Goal: Task Accomplishment & Management: Complete application form

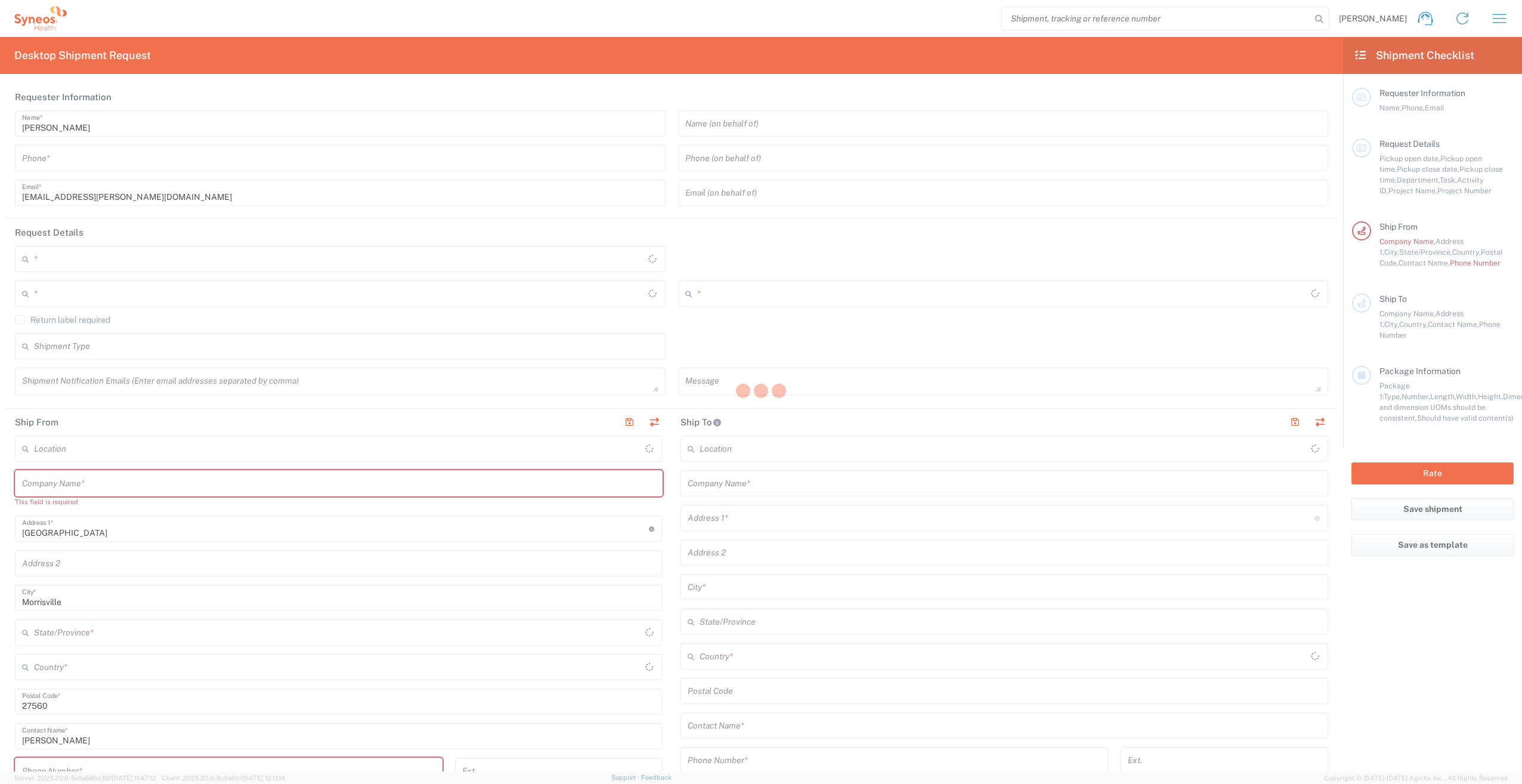
type input "[US_STATE]"
type input "[GEOGRAPHIC_DATA]"
type input "Syneos Health, LLC-[GEOGRAPHIC_DATA] [GEOGRAPHIC_DATA] [GEOGRAPHIC_DATA]"
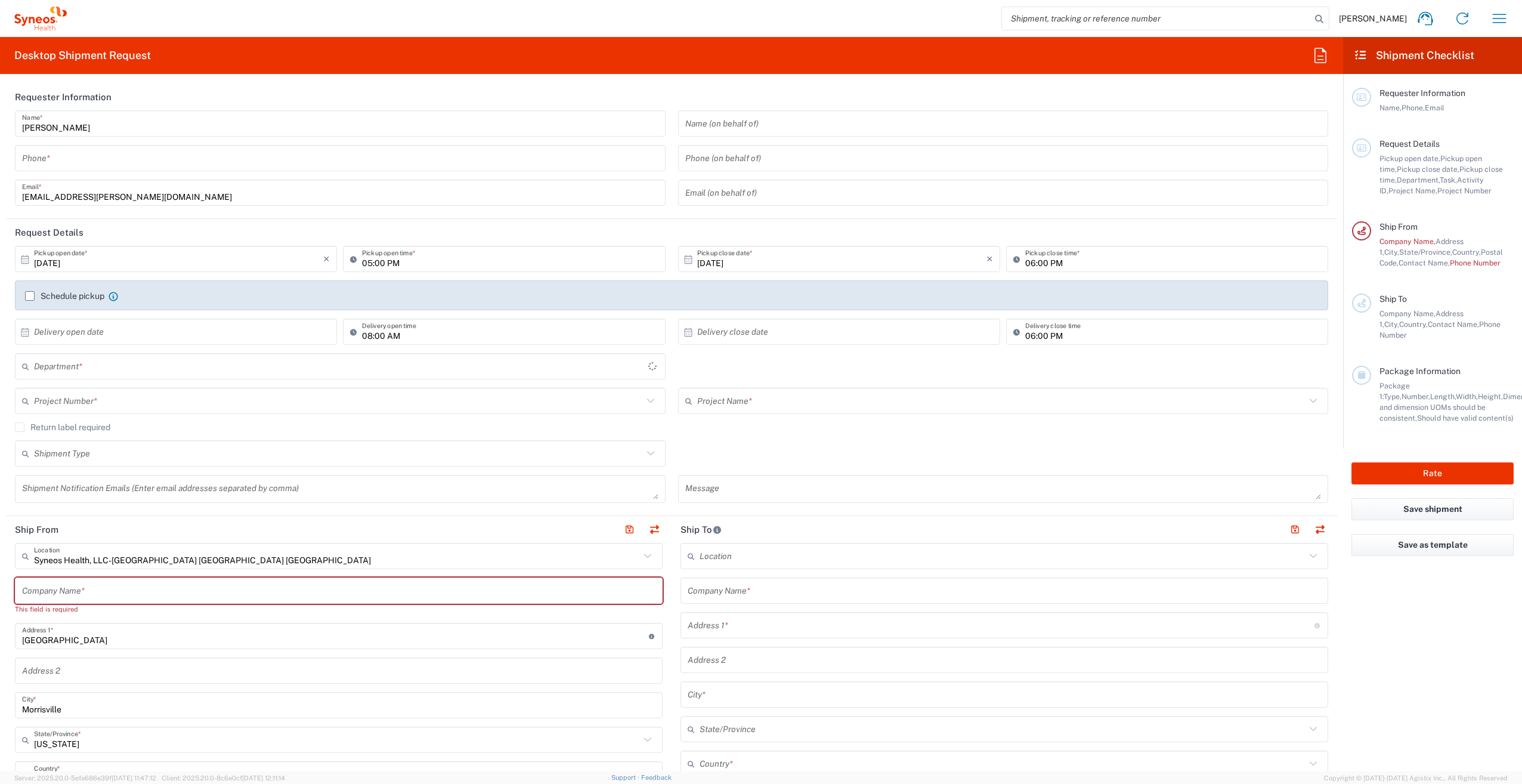
type input "3251"
click at [111, 129] on input "[PERSON_NAME]" at bounding box center [340, 124] width 636 height 21
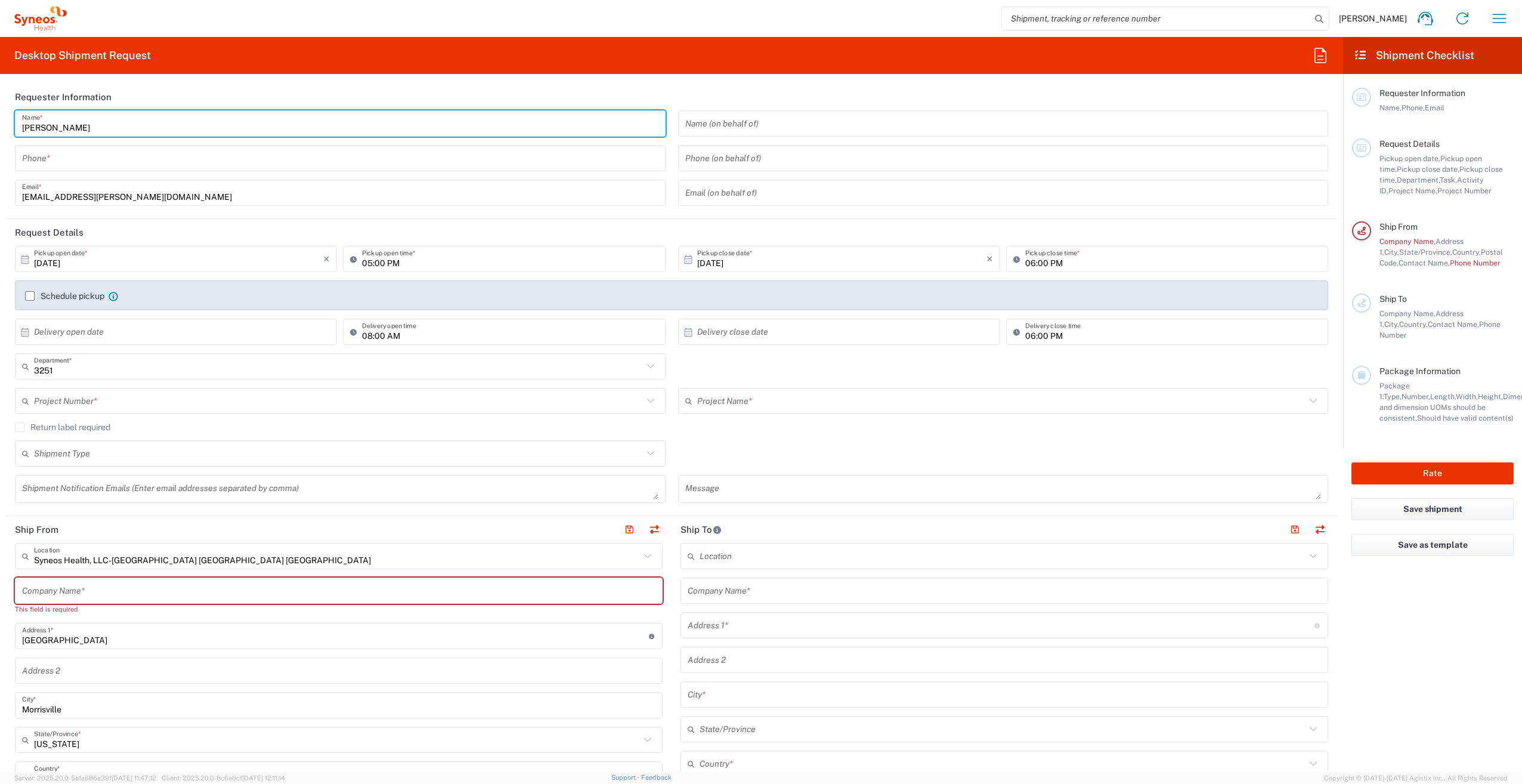
drag, startPoint x: 117, startPoint y: 126, endPoint x: 13, endPoint y: 124, distance: 104.0
click at [13, 124] on div "[PERSON_NAME] Name * Phone * [PERSON_NAME][EMAIL_ADDRESS][DOMAIN_NAME] Email *" at bounding box center [340, 162] width 663 height 104
type input "Syneos Associate"
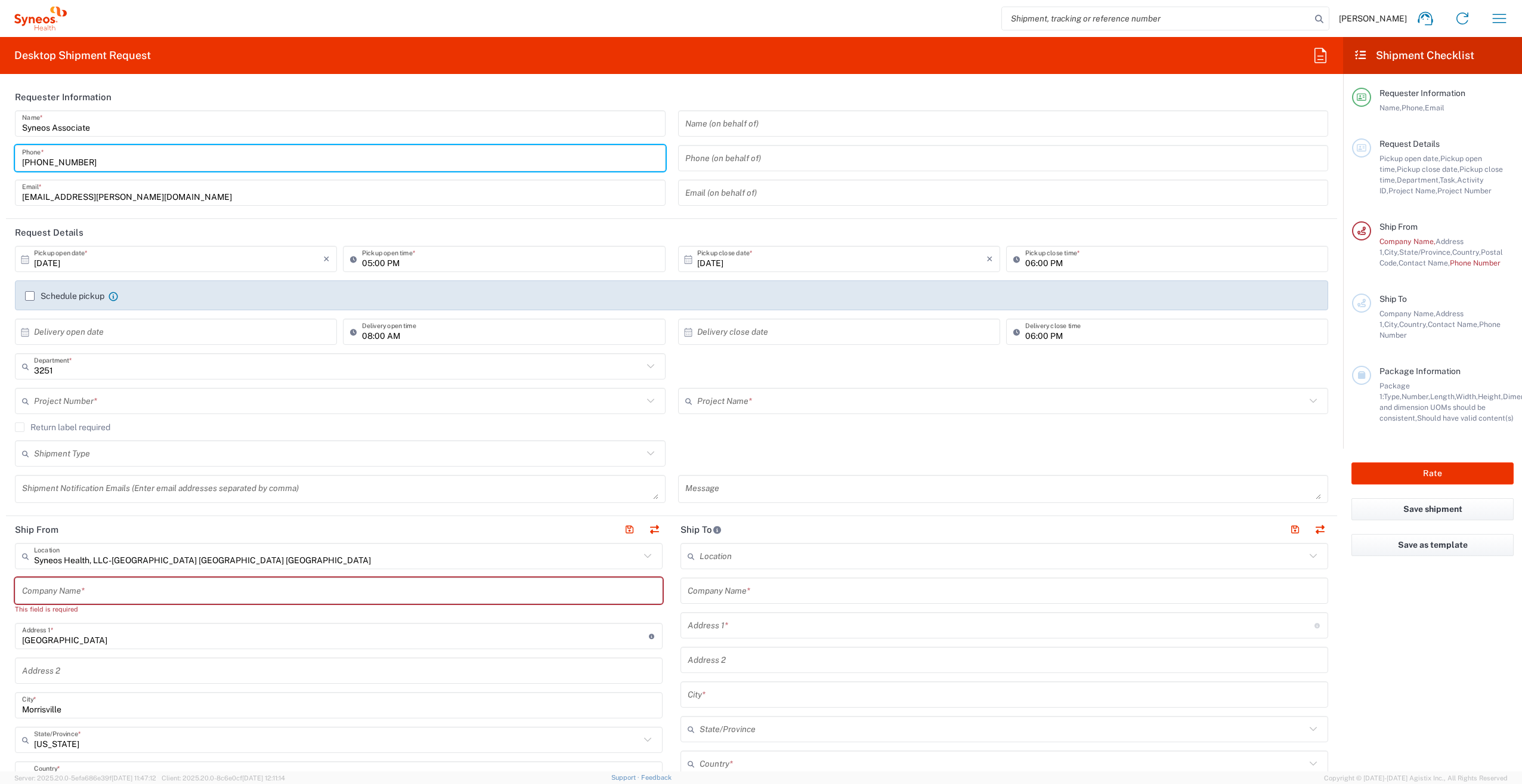
type input "[PHONE_NUMBER]"
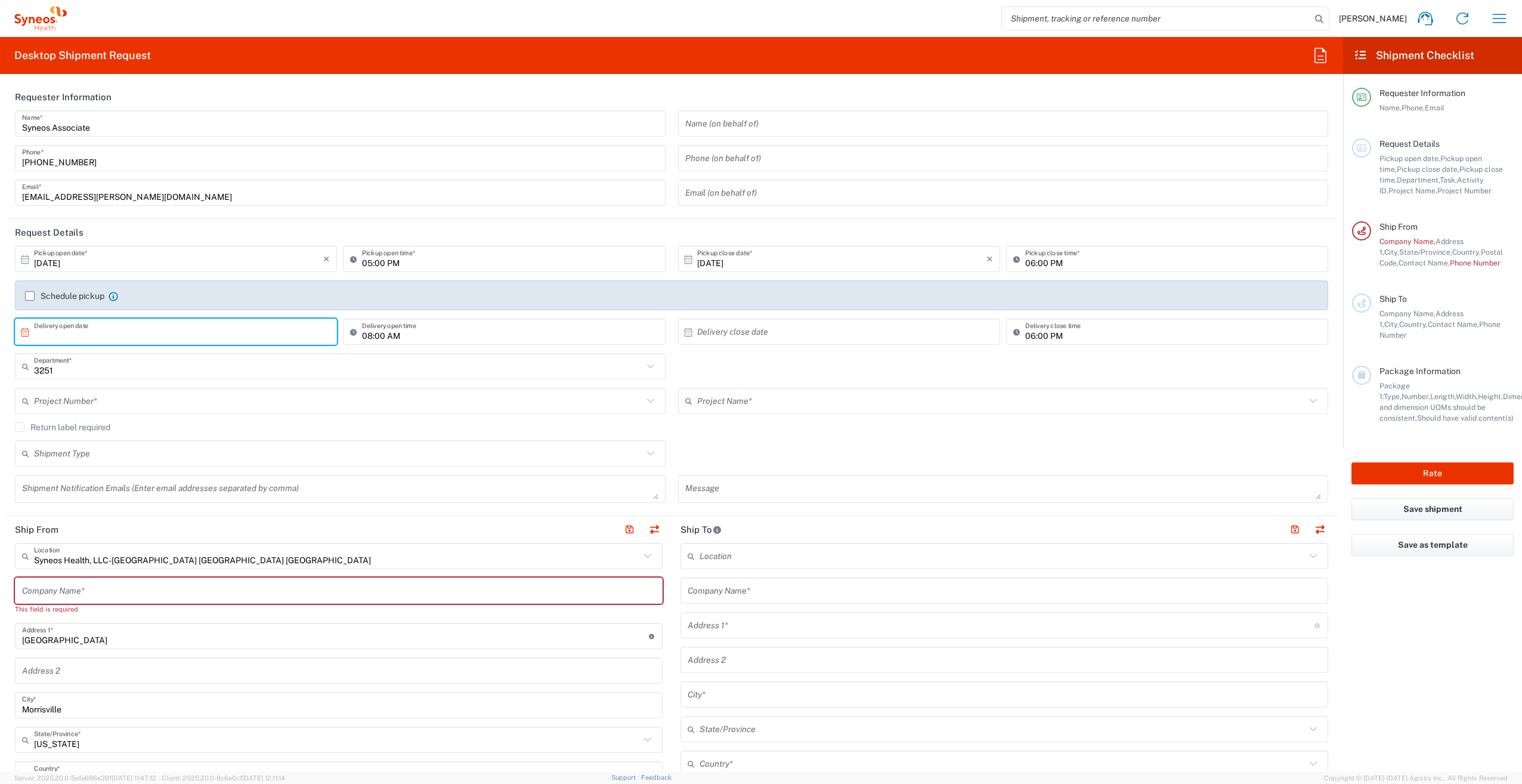
click at [114, 333] on input "text" at bounding box center [179, 332] width 289 height 21
click at [175, 407] on span "8" at bounding box center [177, 406] width 17 height 17
type input "[DATE]"
click at [740, 328] on input "text" at bounding box center [842, 332] width 289 height 21
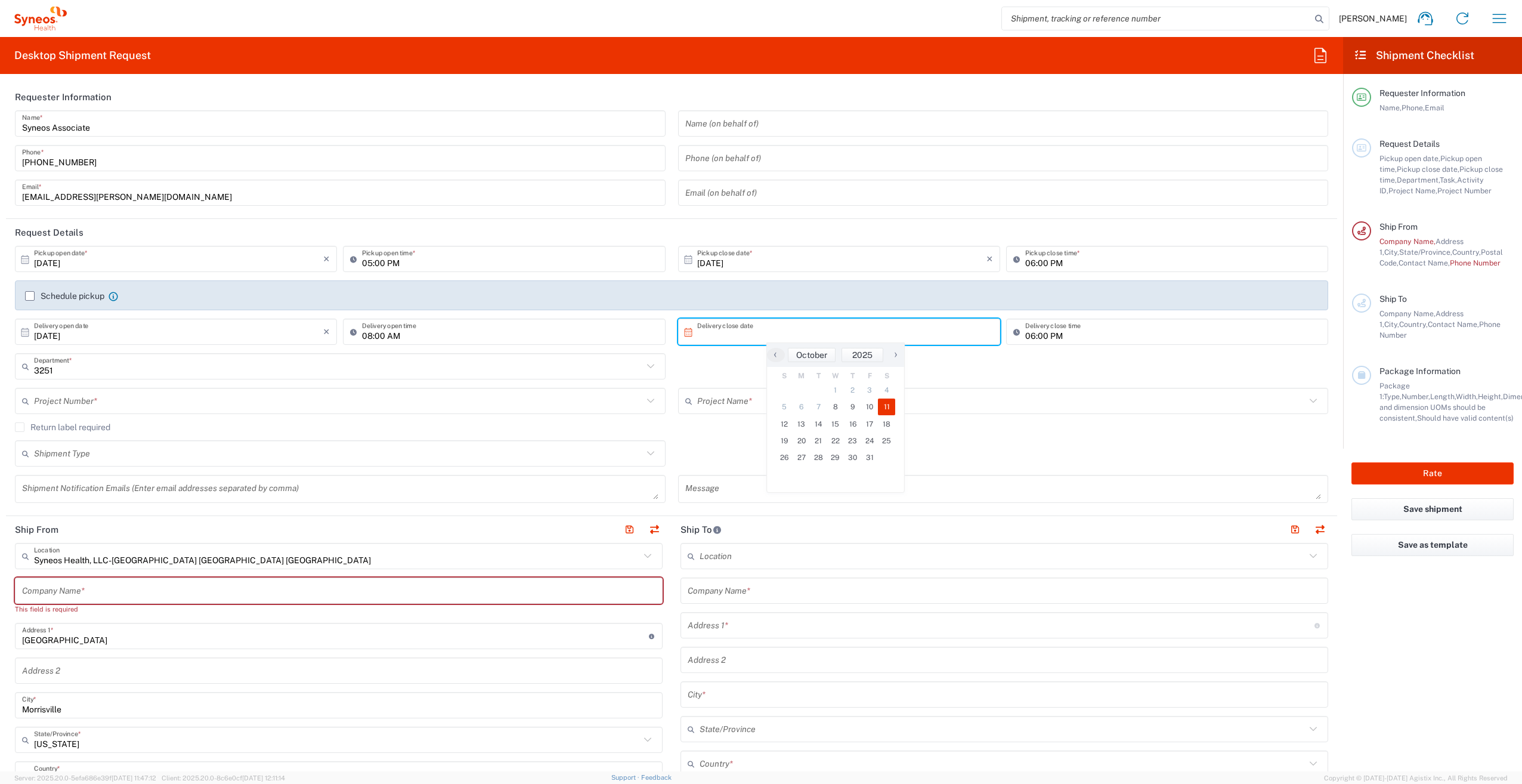
click at [885, 405] on span "11" at bounding box center [886, 406] width 17 height 17
type input "[DATE]"
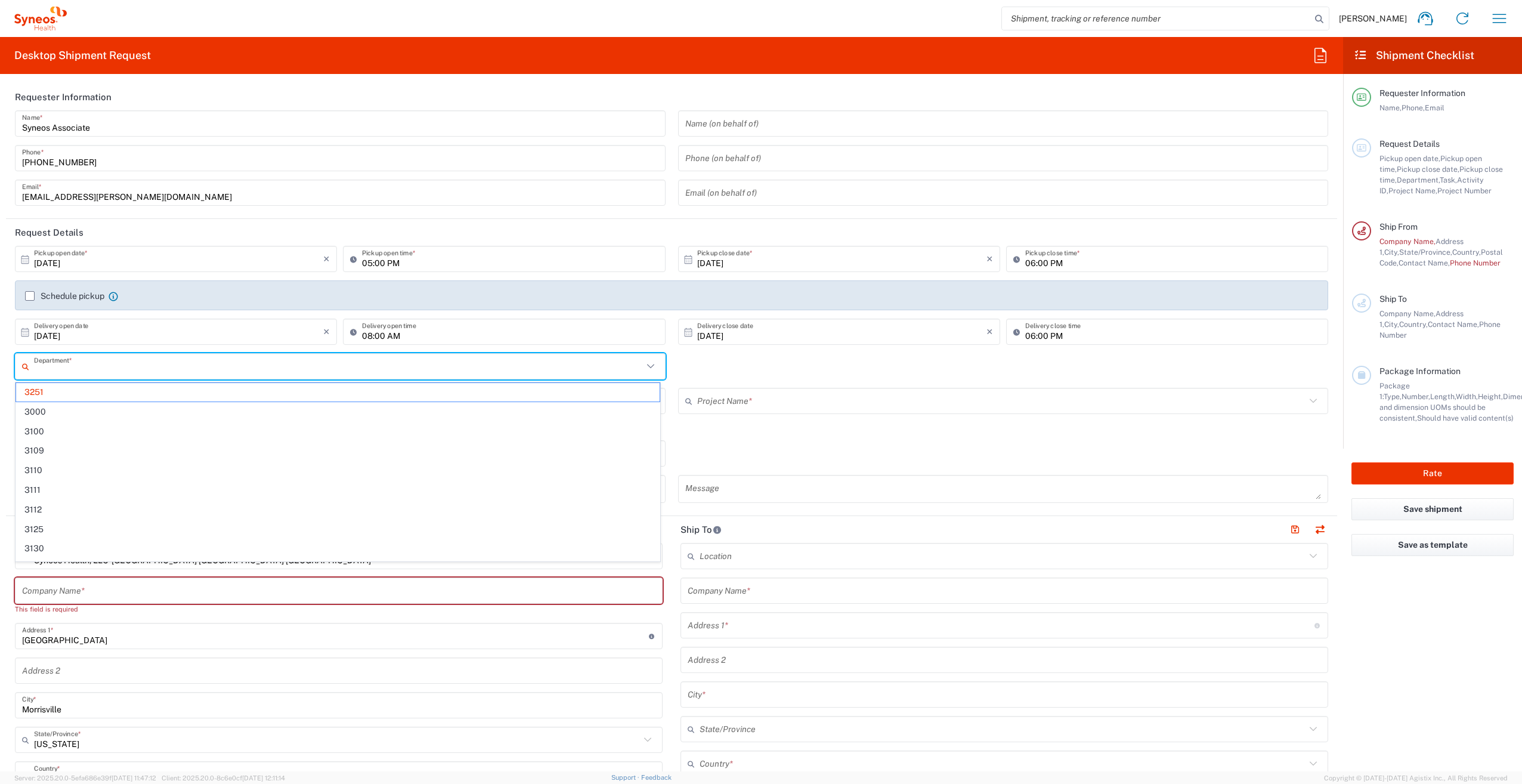
click at [194, 366] on input "text" at bounding box center [338, 366] width 609 height 21
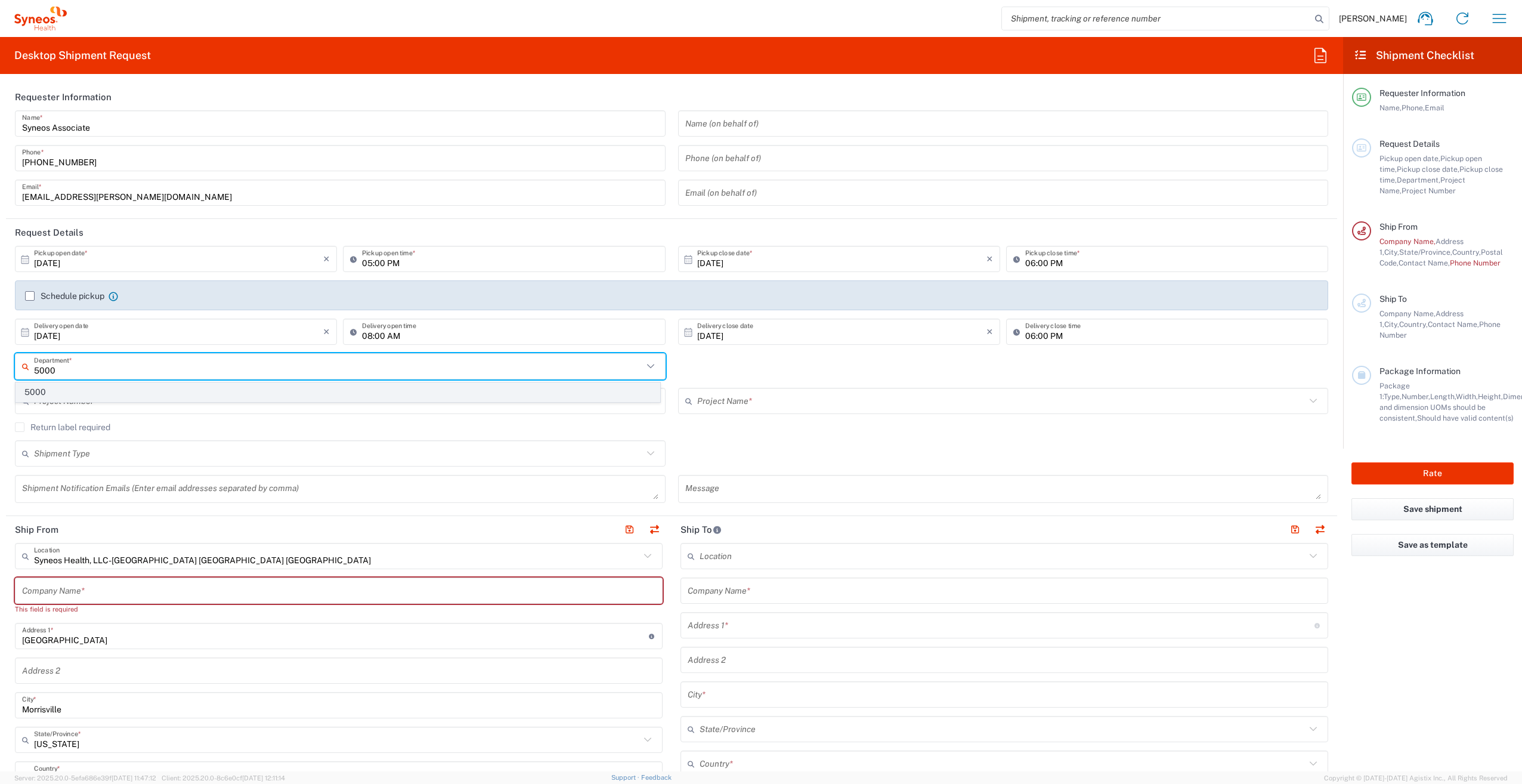
type input "5000"
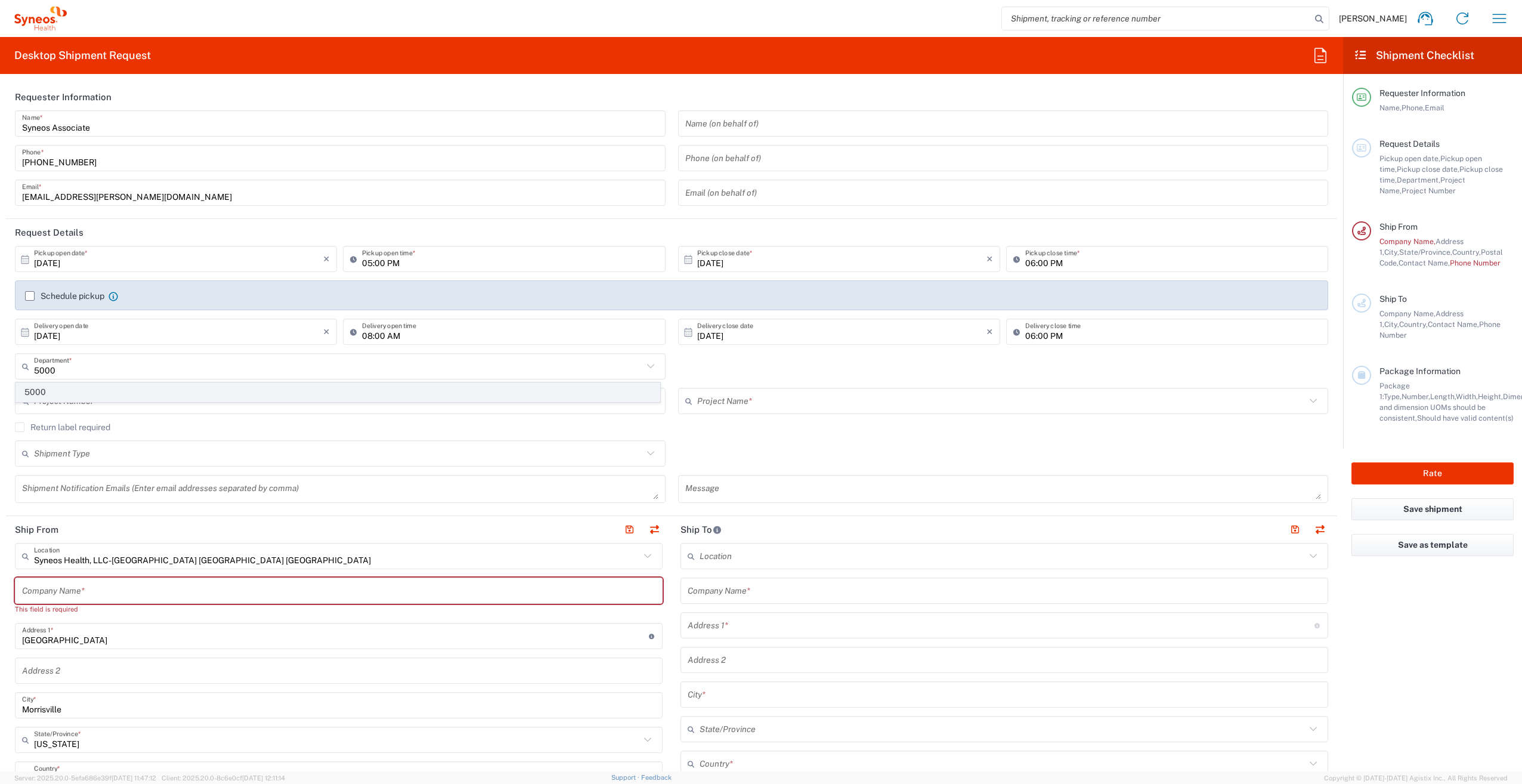
click at [102, 391] on span "5000" at bounding box center [338, 392] width 644 height 19
click at [93, 406] on input "text" at bounding box center [338, 401] width 609 height 21
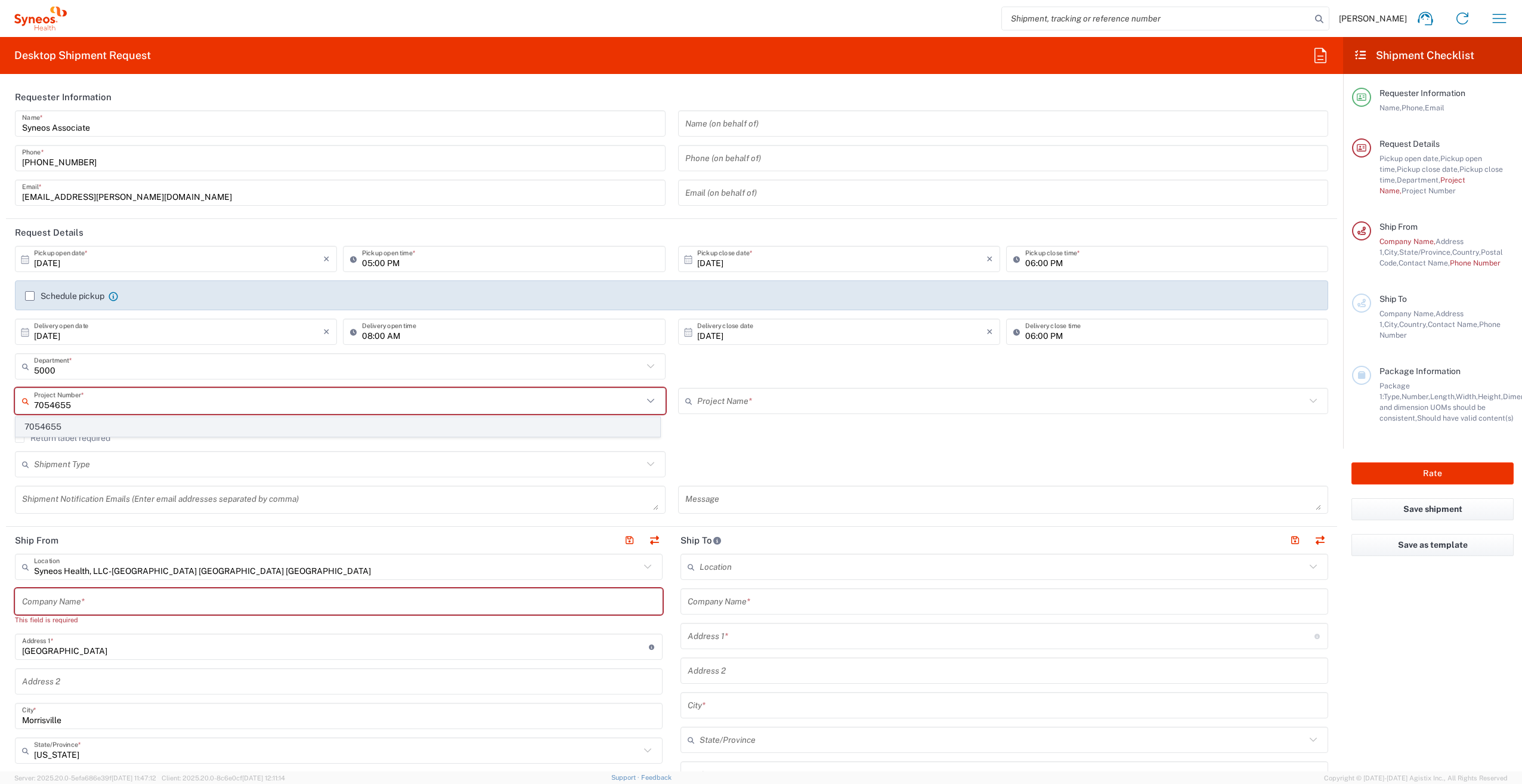
type input "7054655"
click at [96, 424] on span "7054655" at bounding box center [338, 426] width 644 height 19
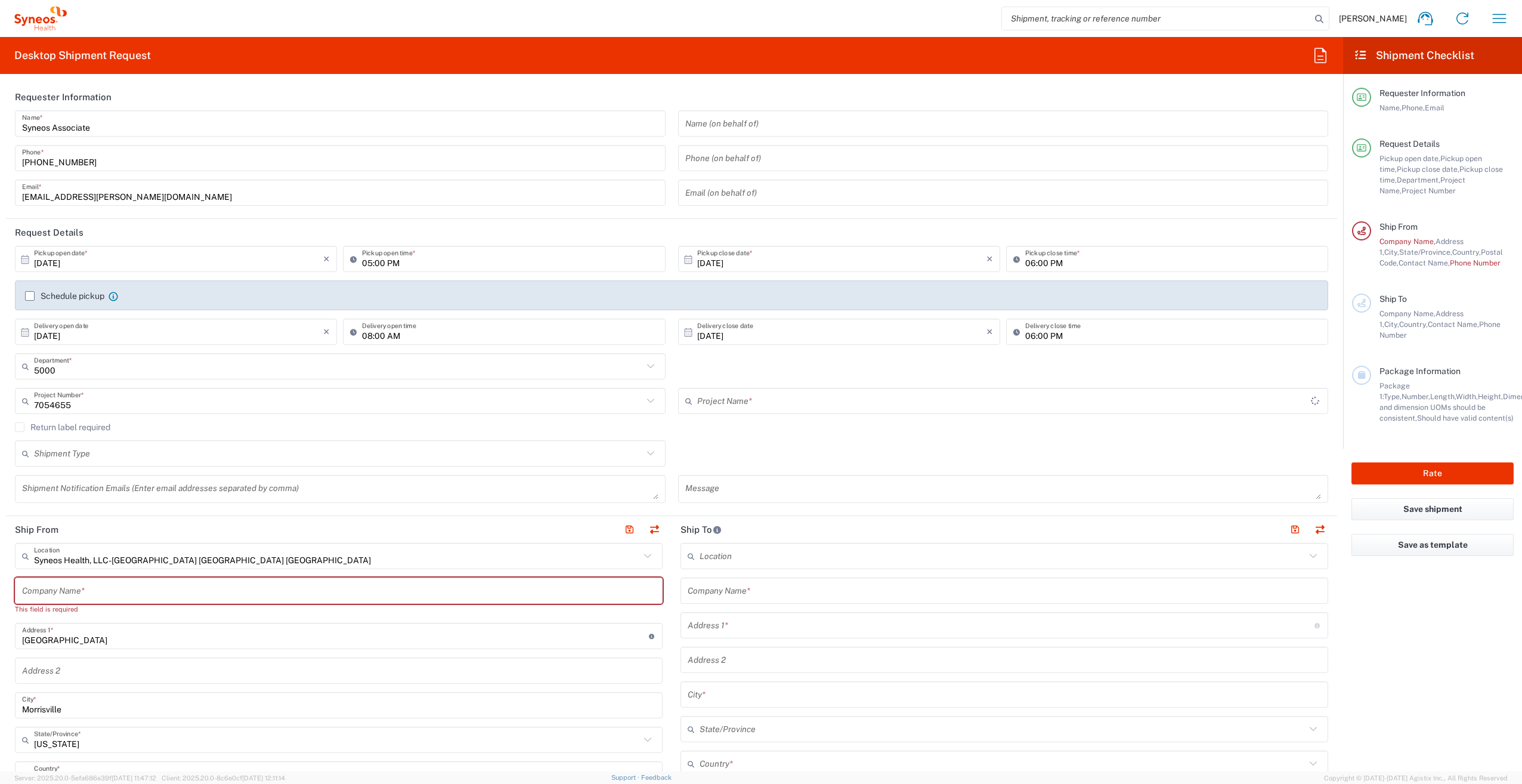
type input "Syneos 7054655"
click at [20, 426] on label "Return label required" at bounding box center [62, 426] width 96 height 10
click at [20, 427] on input "Return label required" at bounding box center [20, 427] width 0 height 0
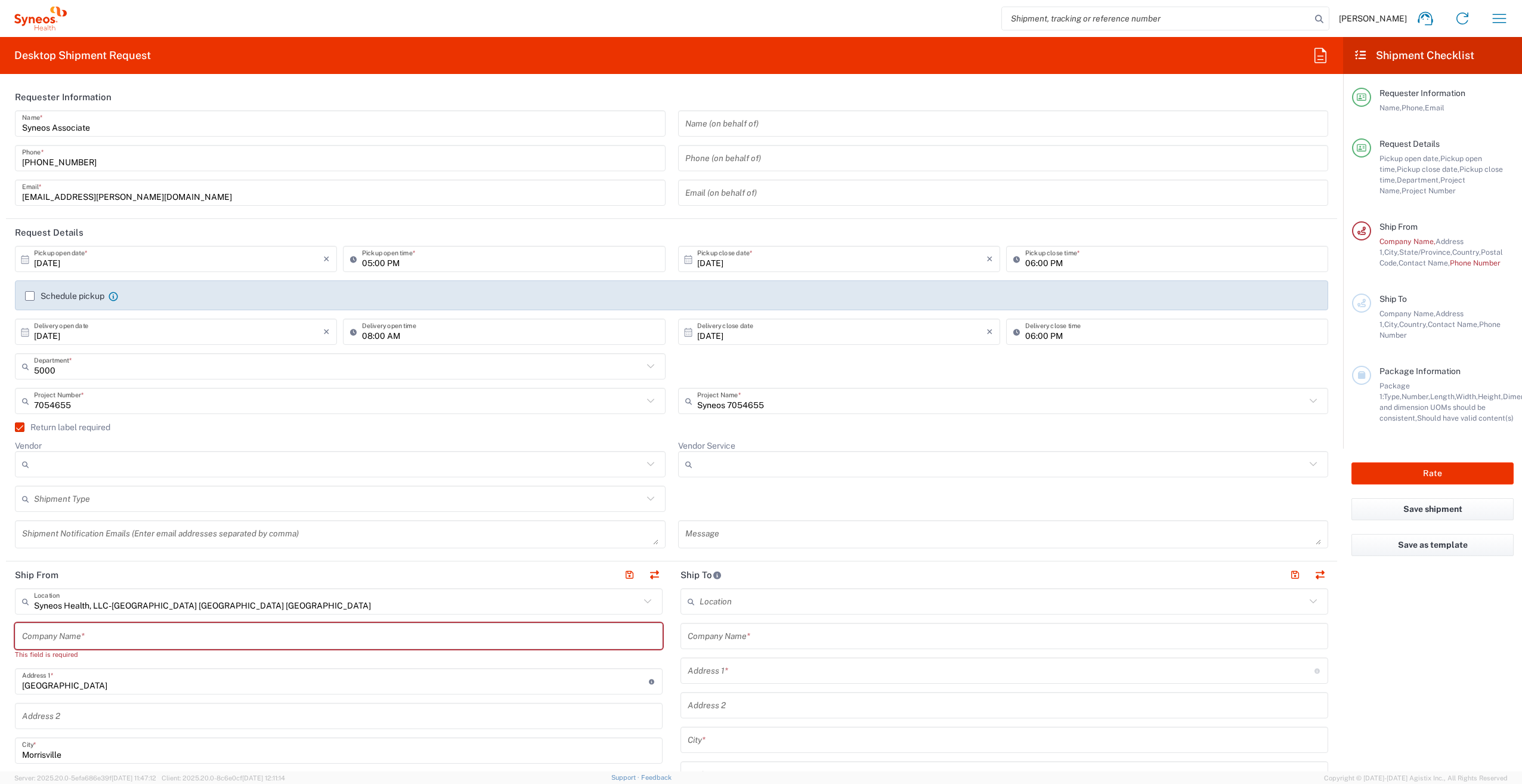
click at [56, 461] on input "Vendor" at bounding box center [338, 464] width 609 height 19
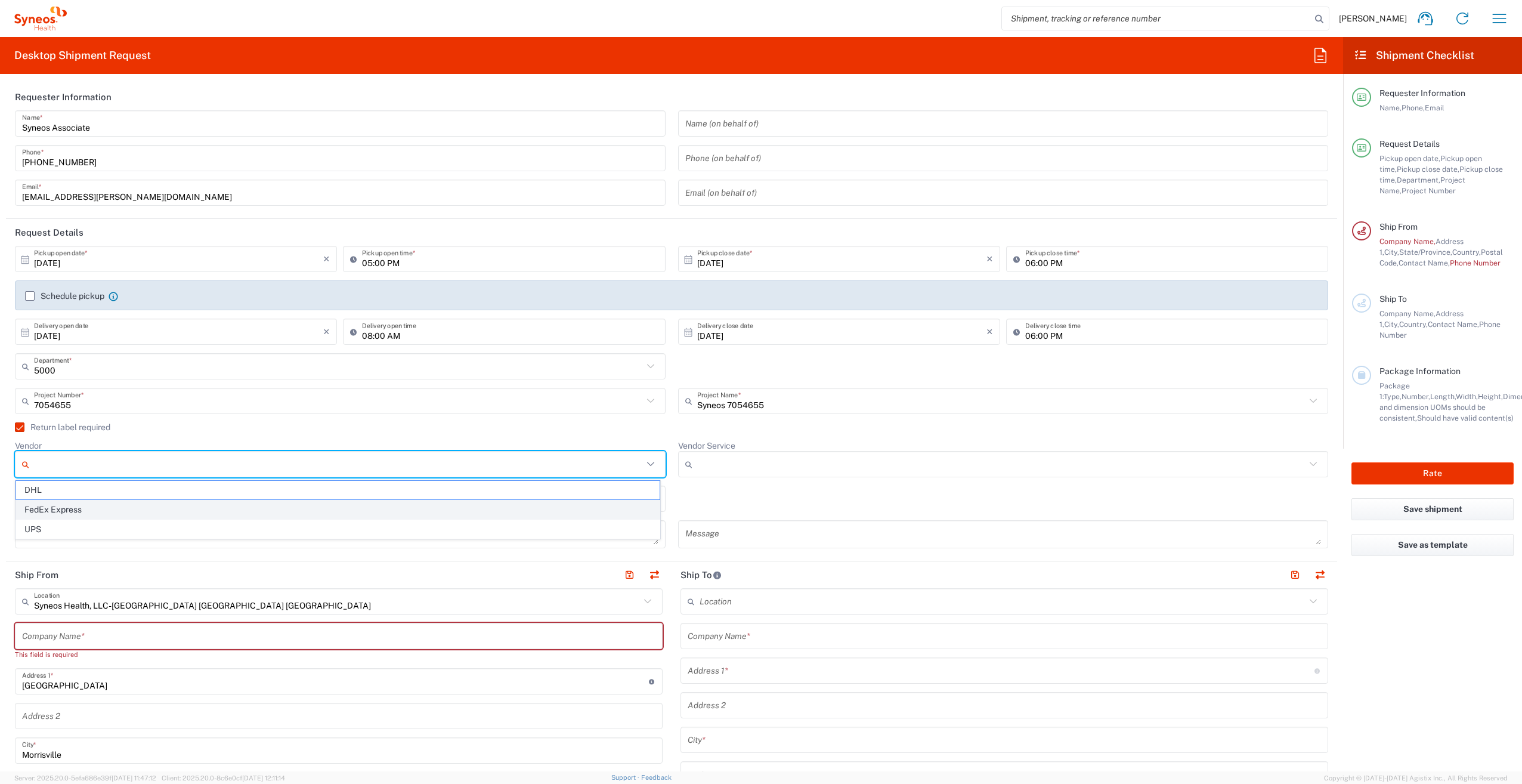
click at [71, 508] on span "FedEx Express" at bounding box center [338, 510] width 644 height 19
type input "FedEx Express"
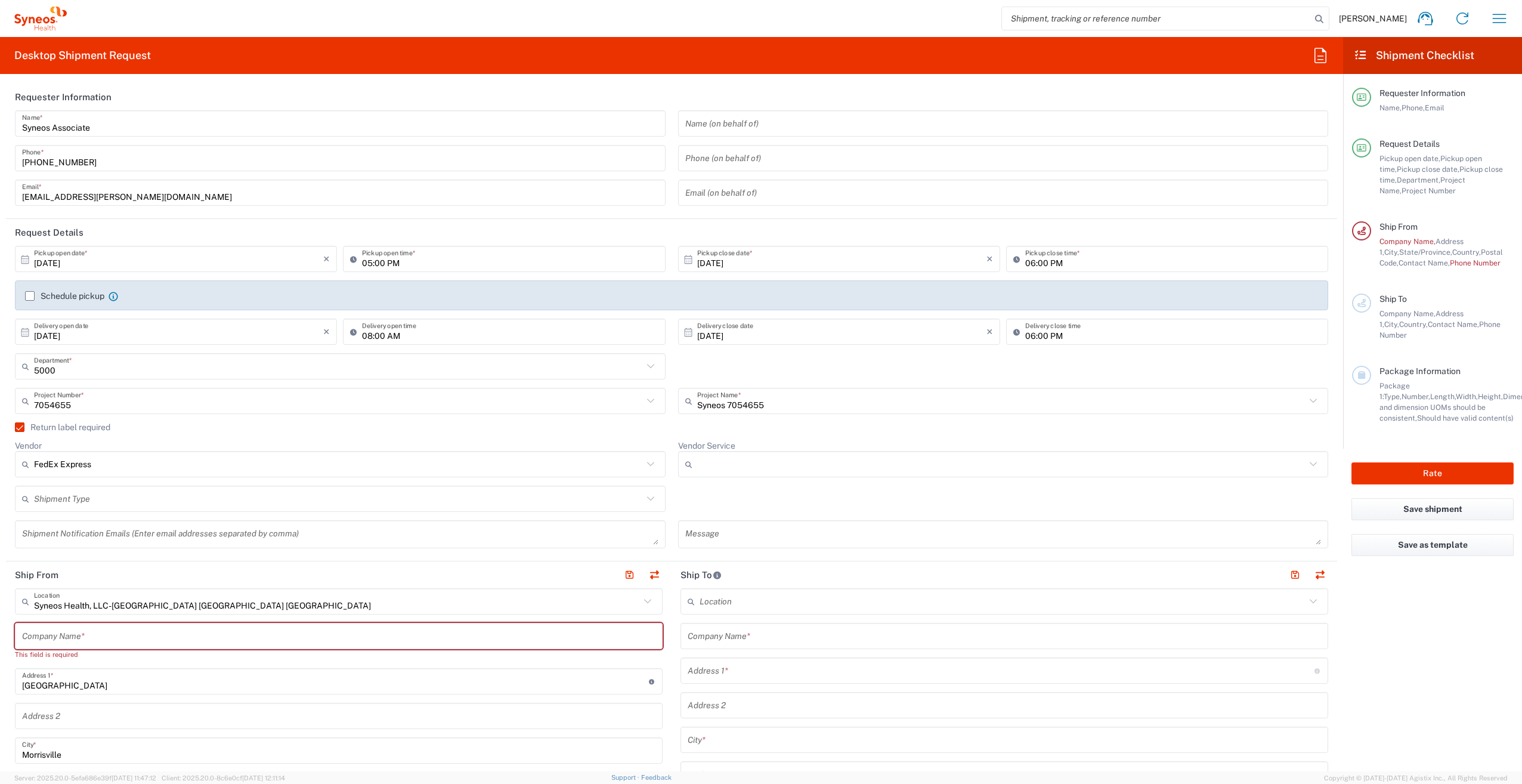
click at [784, 465] on input "Vendor Service" at bounding box center [1001, 464] width 609 height 19
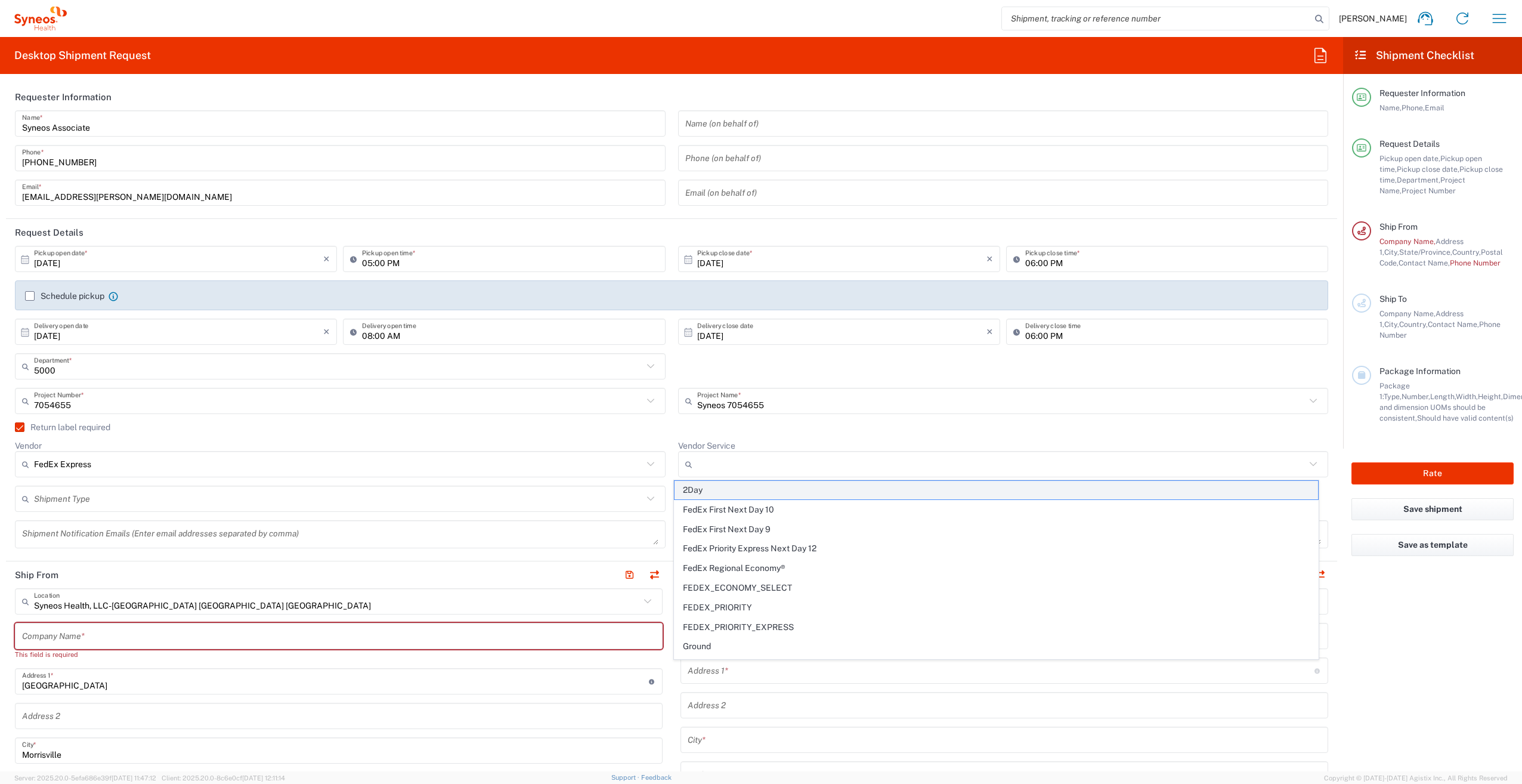
click at [744, 490] on span "2Day" at bounding box center [996, 490] width 644 height 19
type input "2Day"
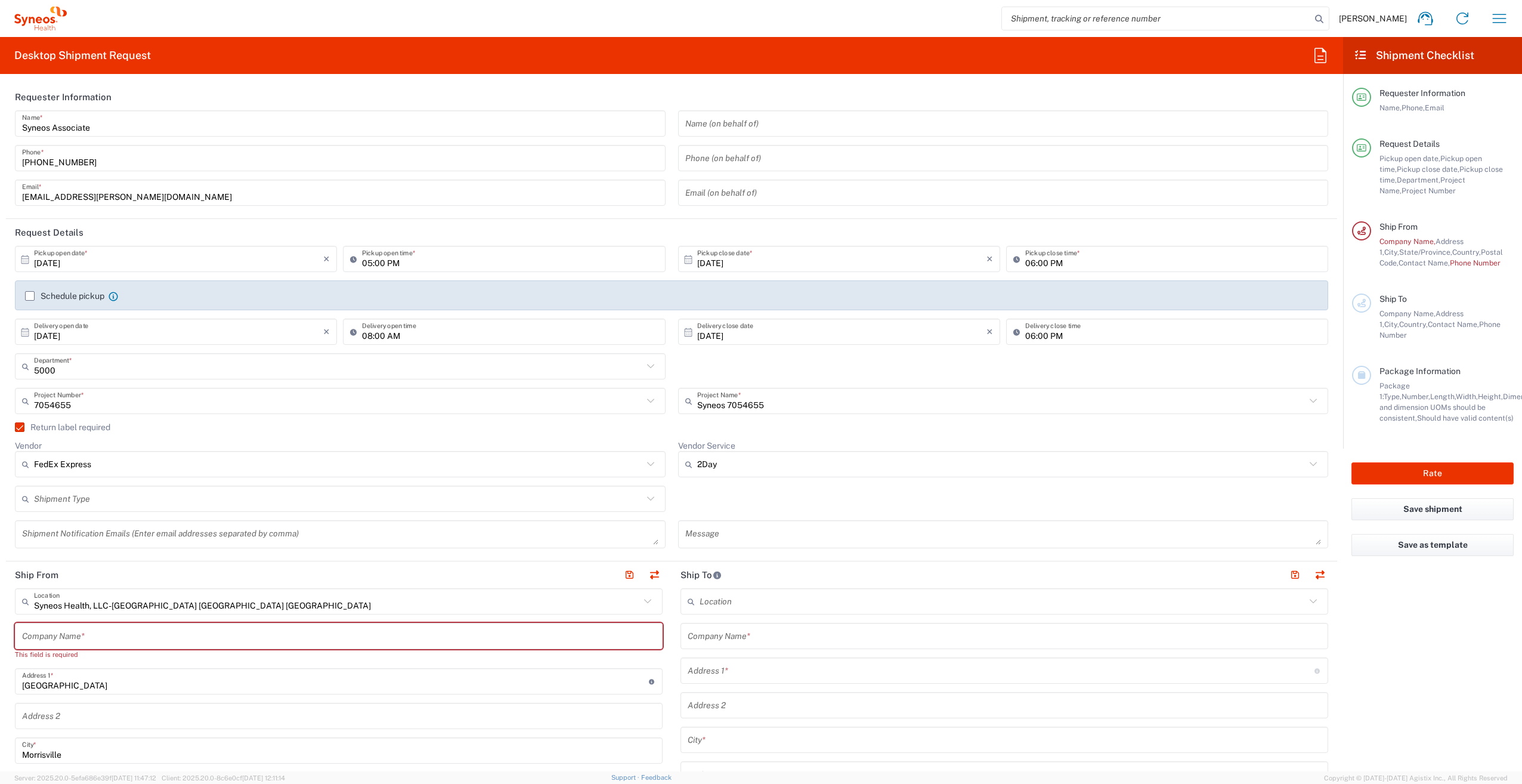
click at [80, 501] on input "text" at bounding box center [338, 499] width 609 height 21
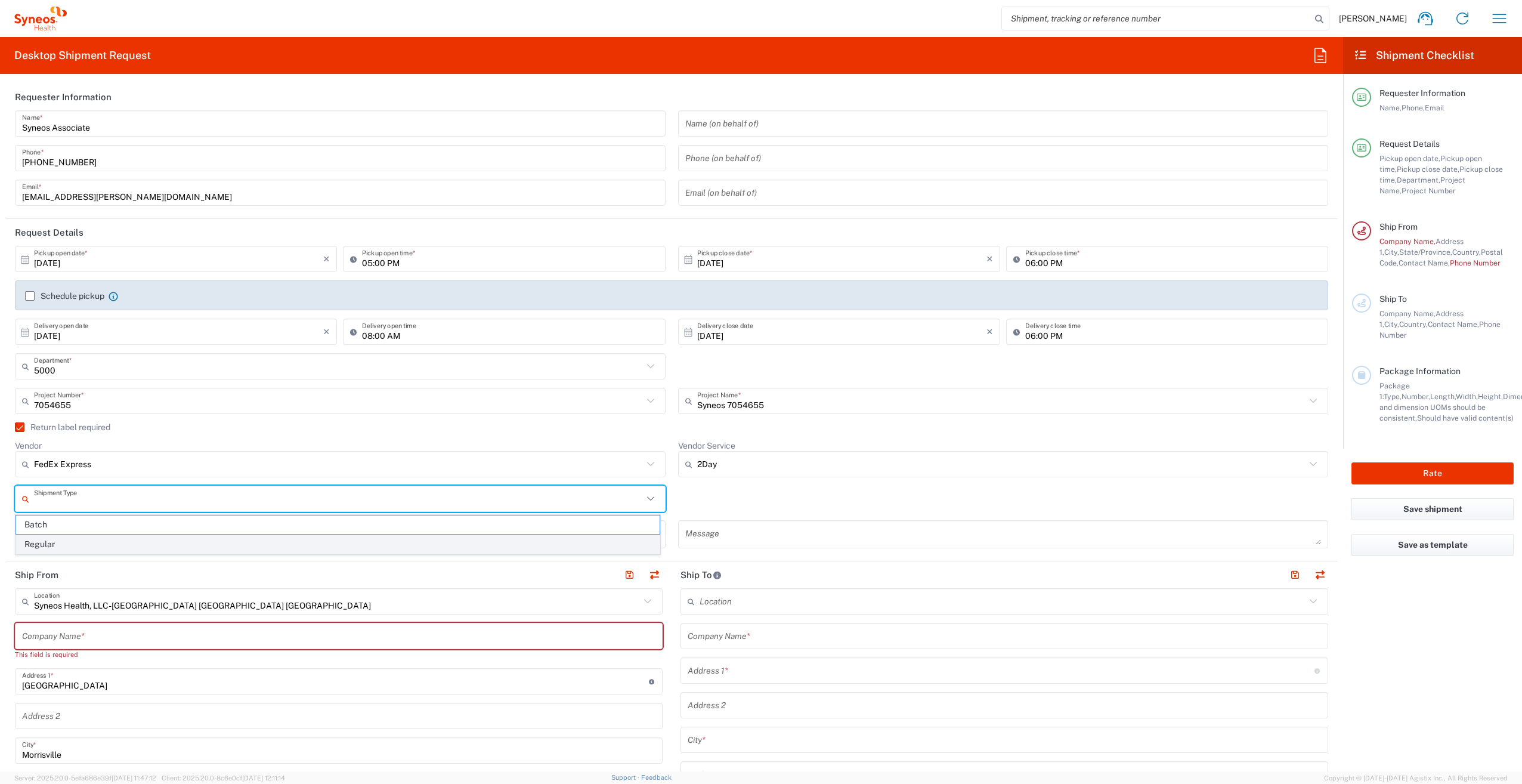
click at [66, 544] on span "Regular" at bounding box center [338, 544] width 644 height 19
type input "Regular"
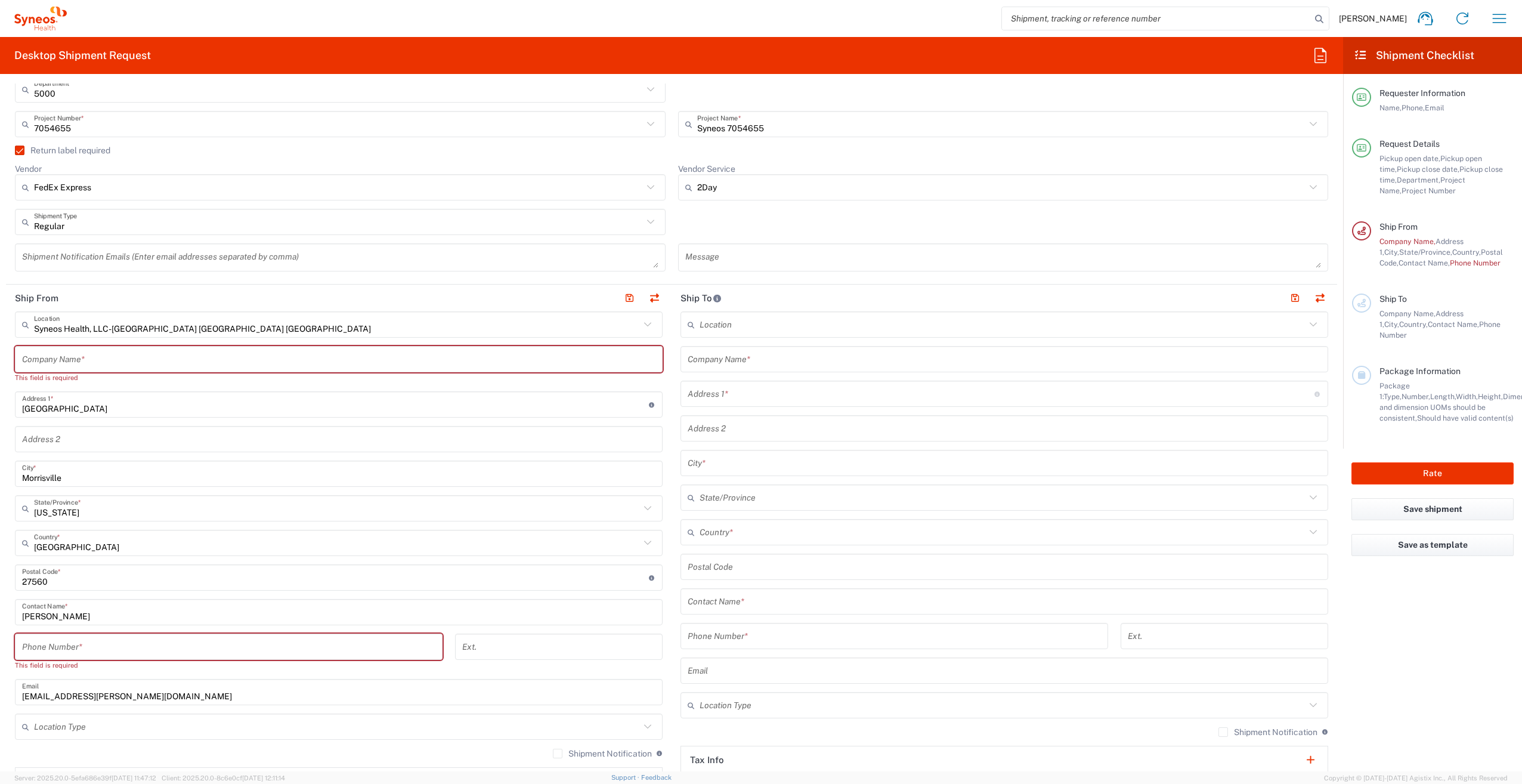
scroll to position [298, 0]
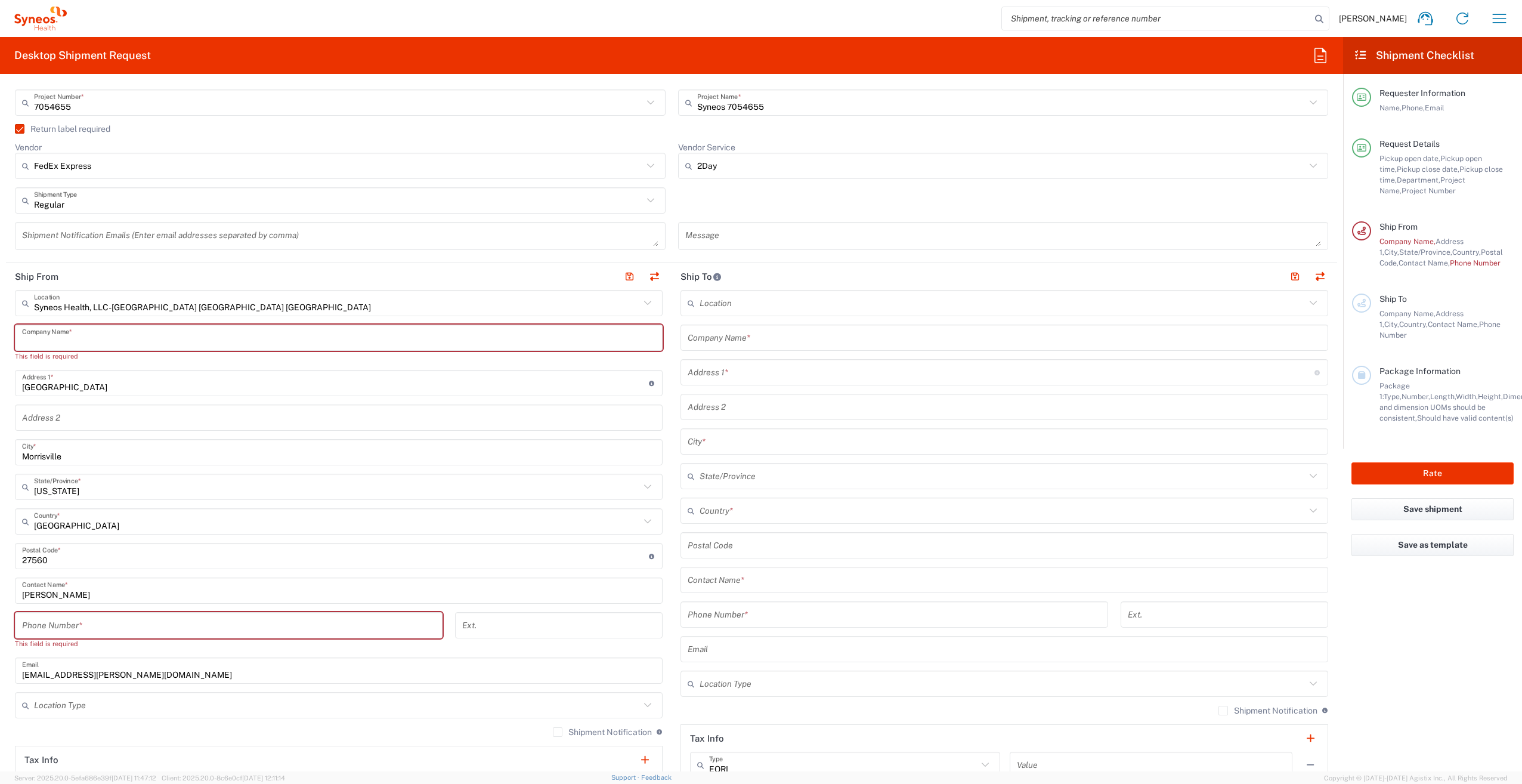
click at [87, 334] on input "text" at bounding box center [339, 337] width 633 height 21
type input "S"
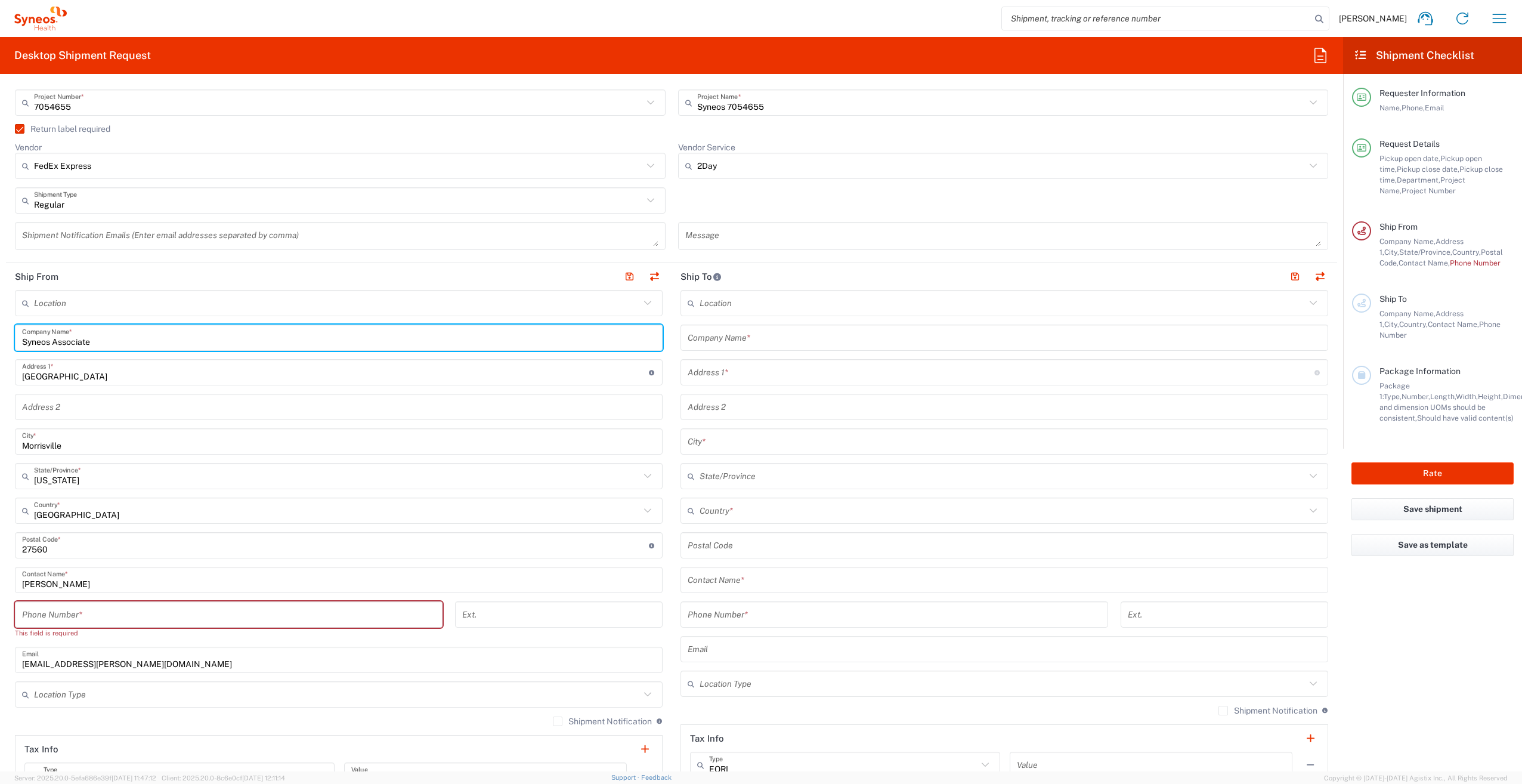
type input "Syneos Associate"
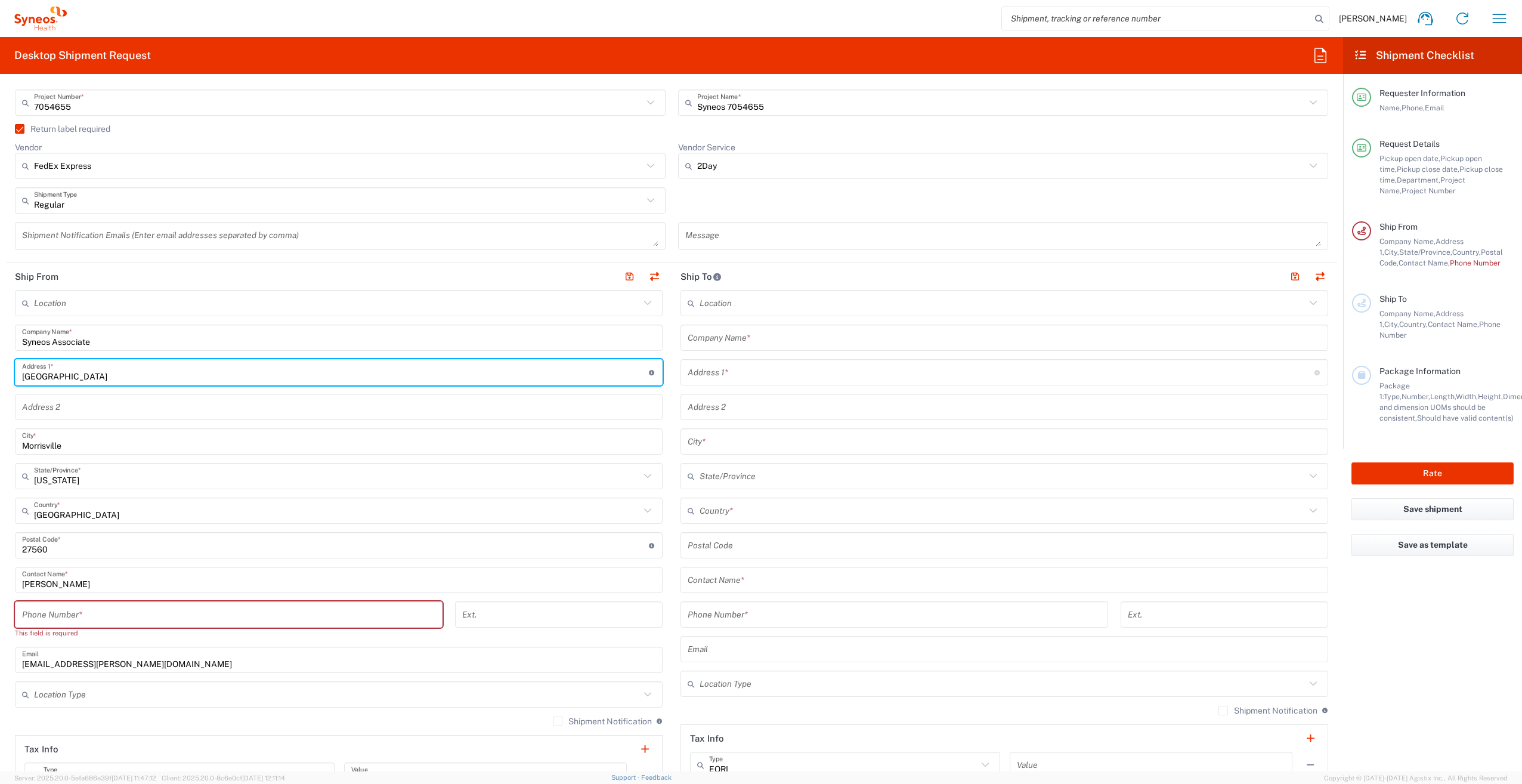
drag, startPoint x: 88, startPoint y: 378, endPoint x: -7, endPoint y: 366, distance: 95.8
click at [0, 366] on html "[PERSON_NAME] Home Shipment estimator Shipment tracking Desktop shipment reques…" at bounding box center [761, 392] width 1522 height 784
type input "[STREET_ADDRESS][PERSON_NAME]"
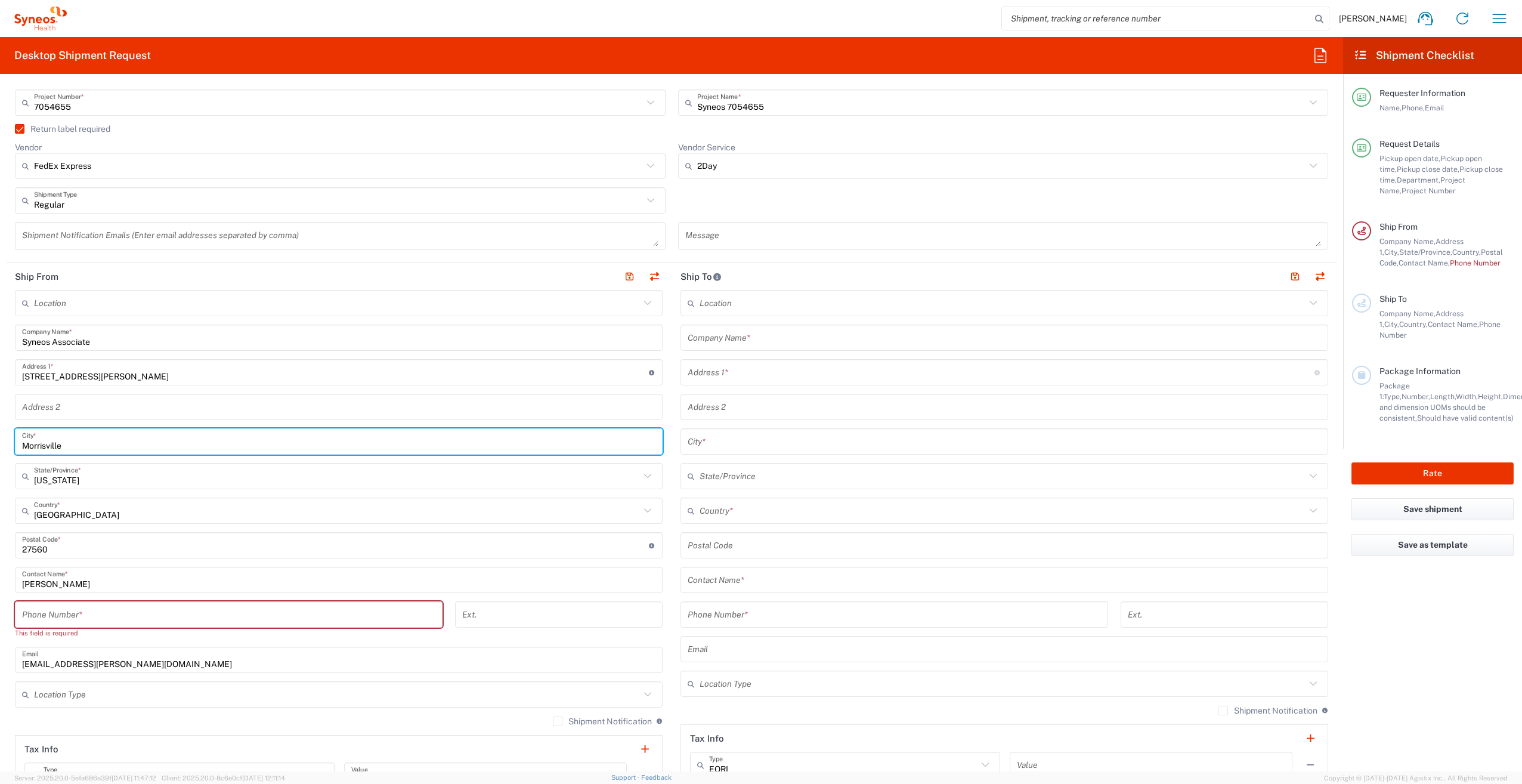
click at [29, 443] on input "Morrisville" at bounding box center [339, 441] width 633 height 21
drag, startPoint x: 48, startPoint y: 446, endPoint x: 16, endPoint y: 443, distance: 32.1
click at [16, 443] on div "[GEOGRAPHIC_DATA] *" at bounding box center [338, 441] width 648 height 26
type input "Burgaw"
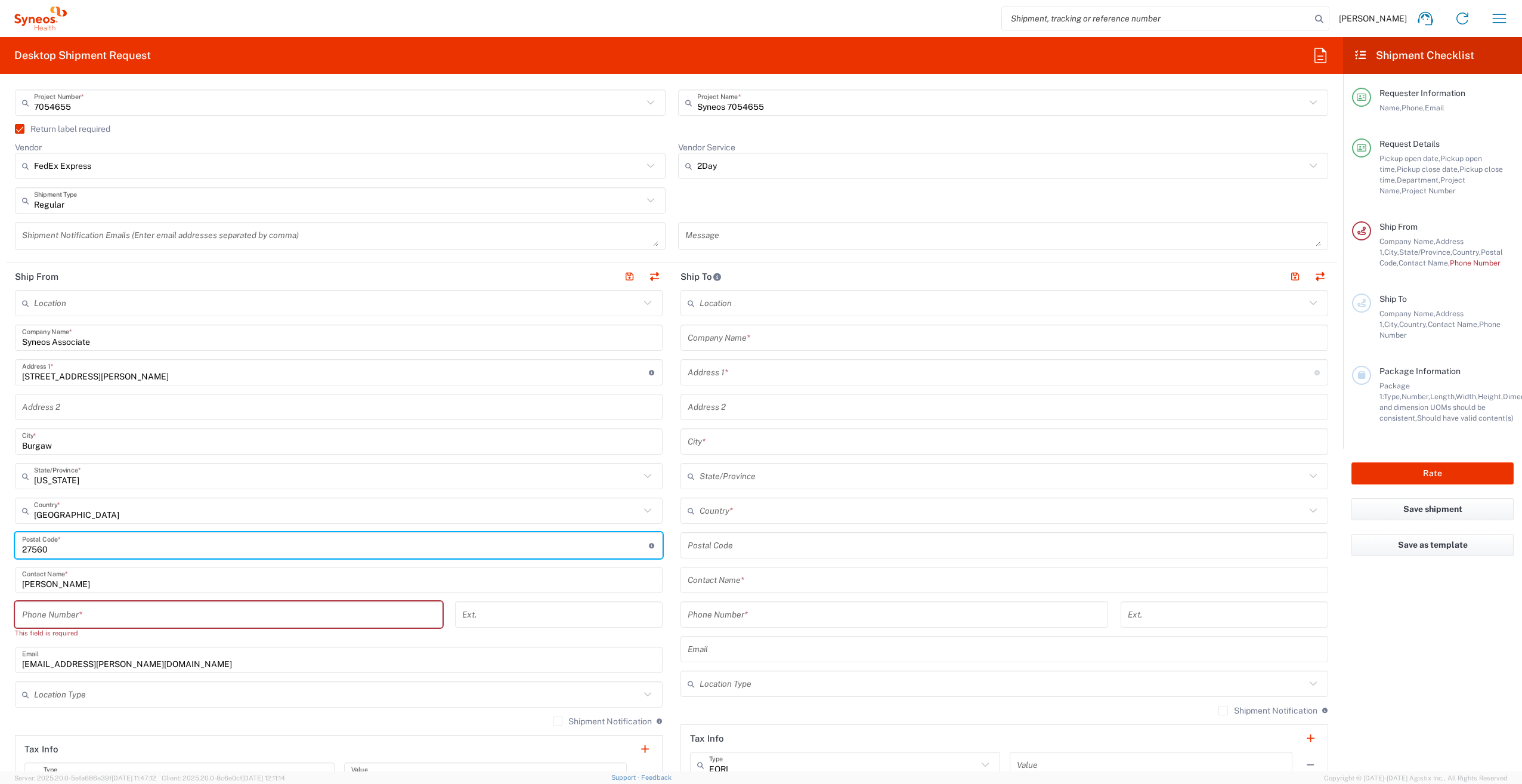
drag, startPoint x: 54, startPoint y: 546, endPoint x: 12, endPoint y: 544, distance: 42.0
click at [12, 544] on main "Location [PERSON_NAME] LLC-[GEOGRAPHIC_DATA] [GEOGRAPHIC_DATA] [GEOGRAPHIC_DATA…" at bounding box center [338, 546] width 665 height 512
type input "28425"
click at [30, 582] on input "[PERSON_NAME]" at bounding box center [339, 580] width 633 height 21
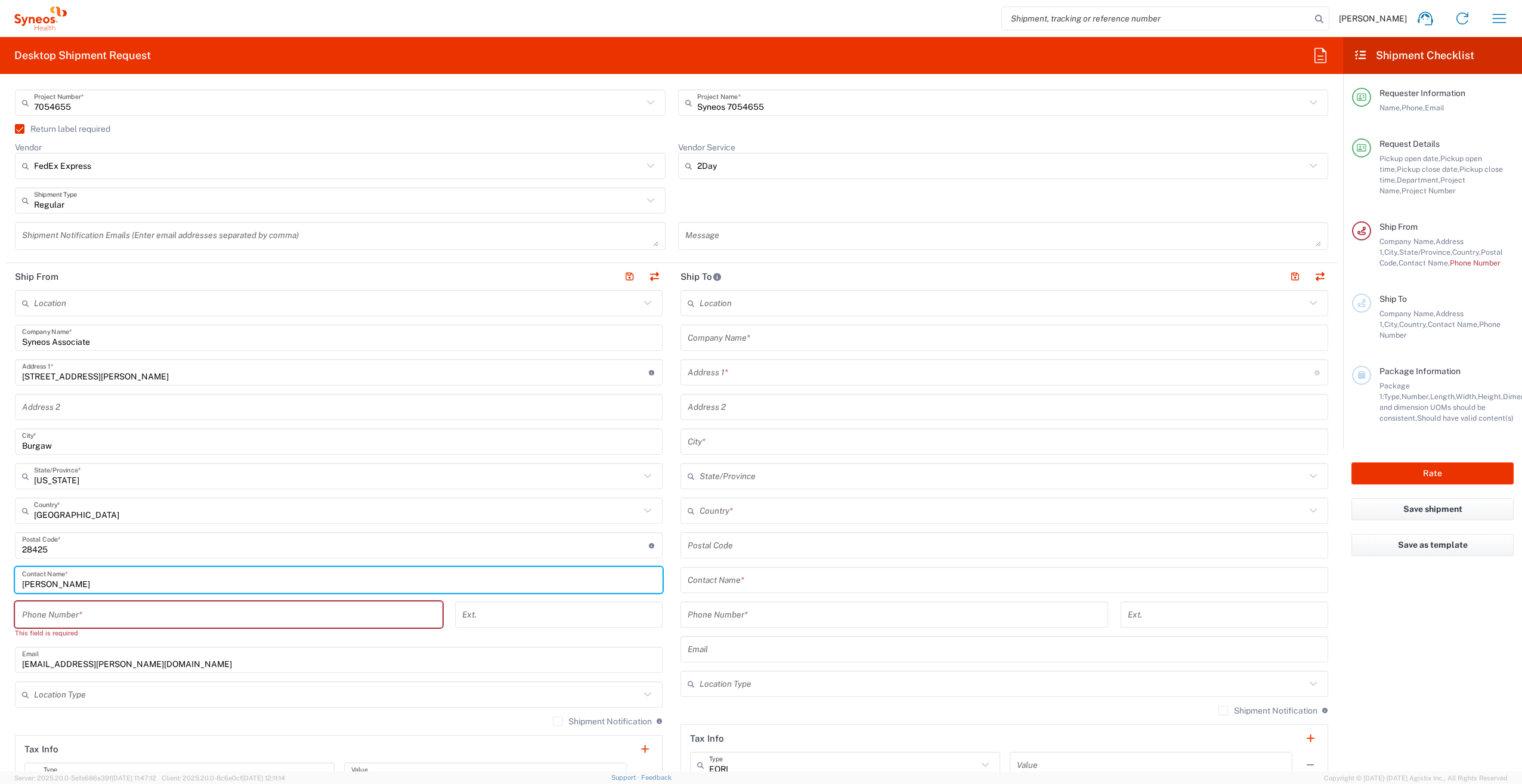
drag, startPoint x: 90, startPoint y: 582, endPoint x: 13, endPoint y: 581, distance: 77.0
click at [13, 581] on main "Location [PERSON_NAME] LLC-[GEOGRAPHIC_DATA] [GEOGRAPHIC_DATA] [GEOGRAPHIC_DATA…" at bounding box center [338, 546] width 665 height 512
type input "Syneos Assoicate"
click at [32, 610] on input "tel" at bounding box center [228, 615] width 413 height 21
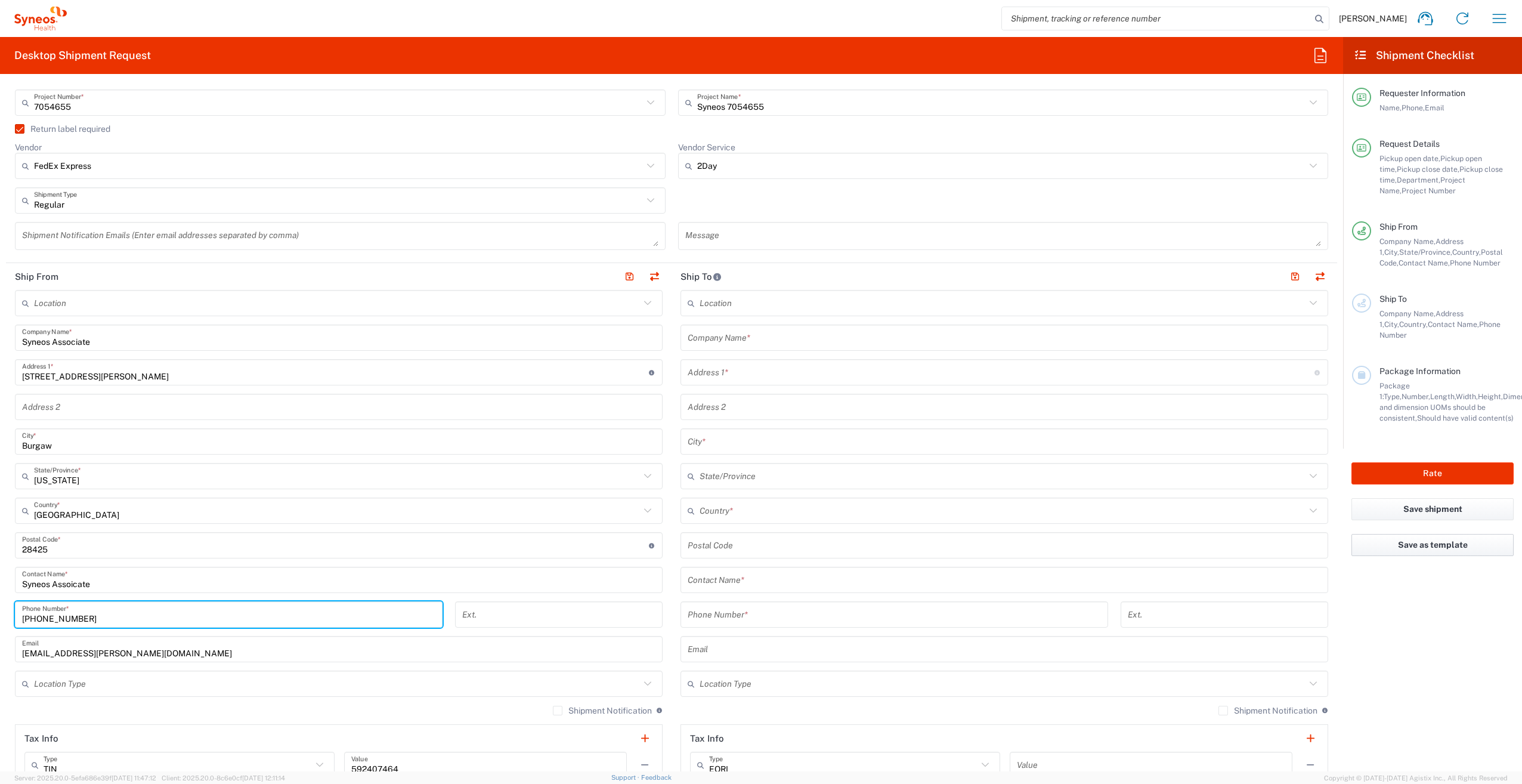
type input "[PHONE_NUMBER]"
click at [746, 335] on input "text" at bounding box center [1004, 337] width 633 height 21
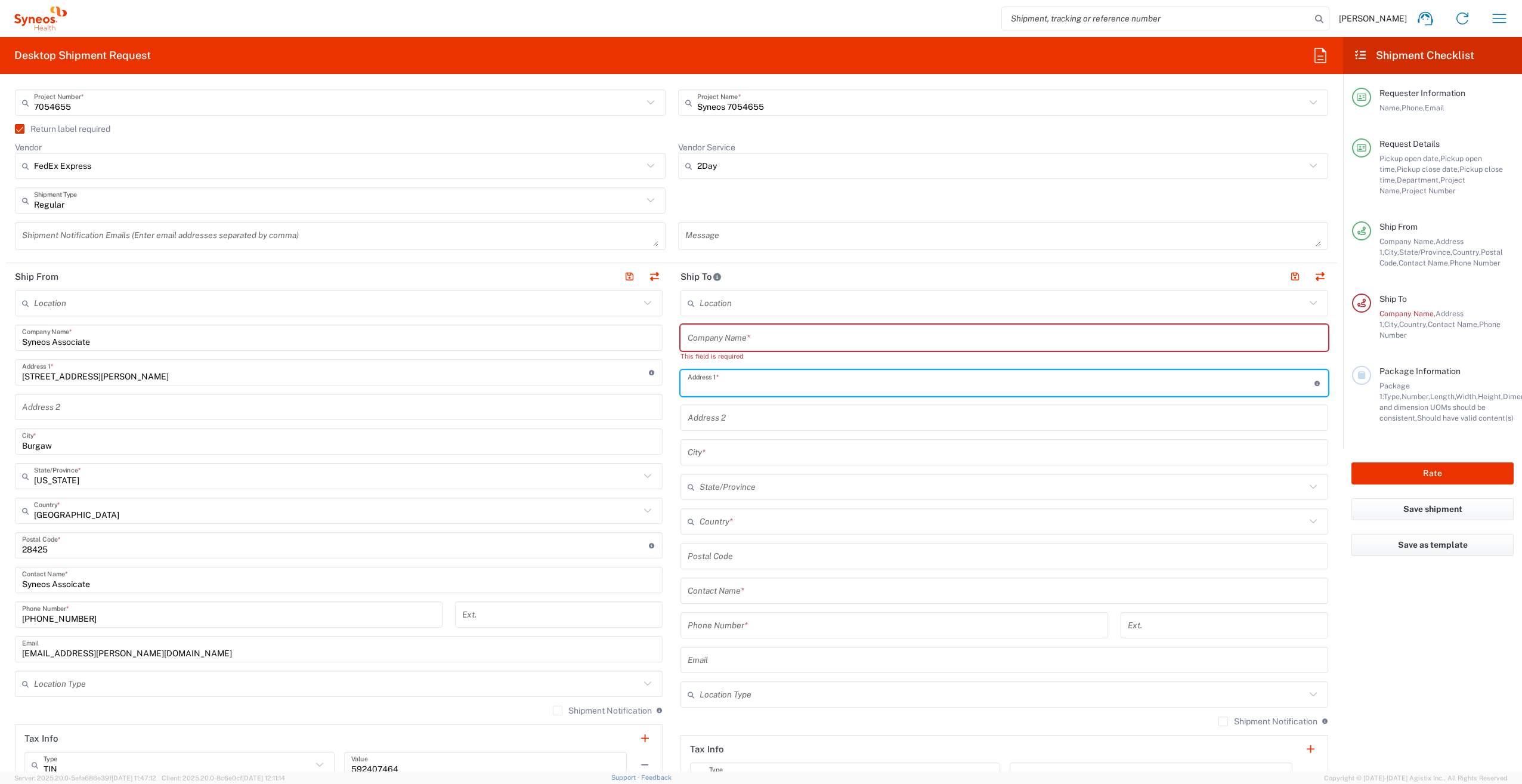
click at [740, 374] on input "text" at bounding box center [1001, 383] width 627 height 21
paste input "[STREET_ADDRESS]"
type input "[STREET_ADDRESS]"
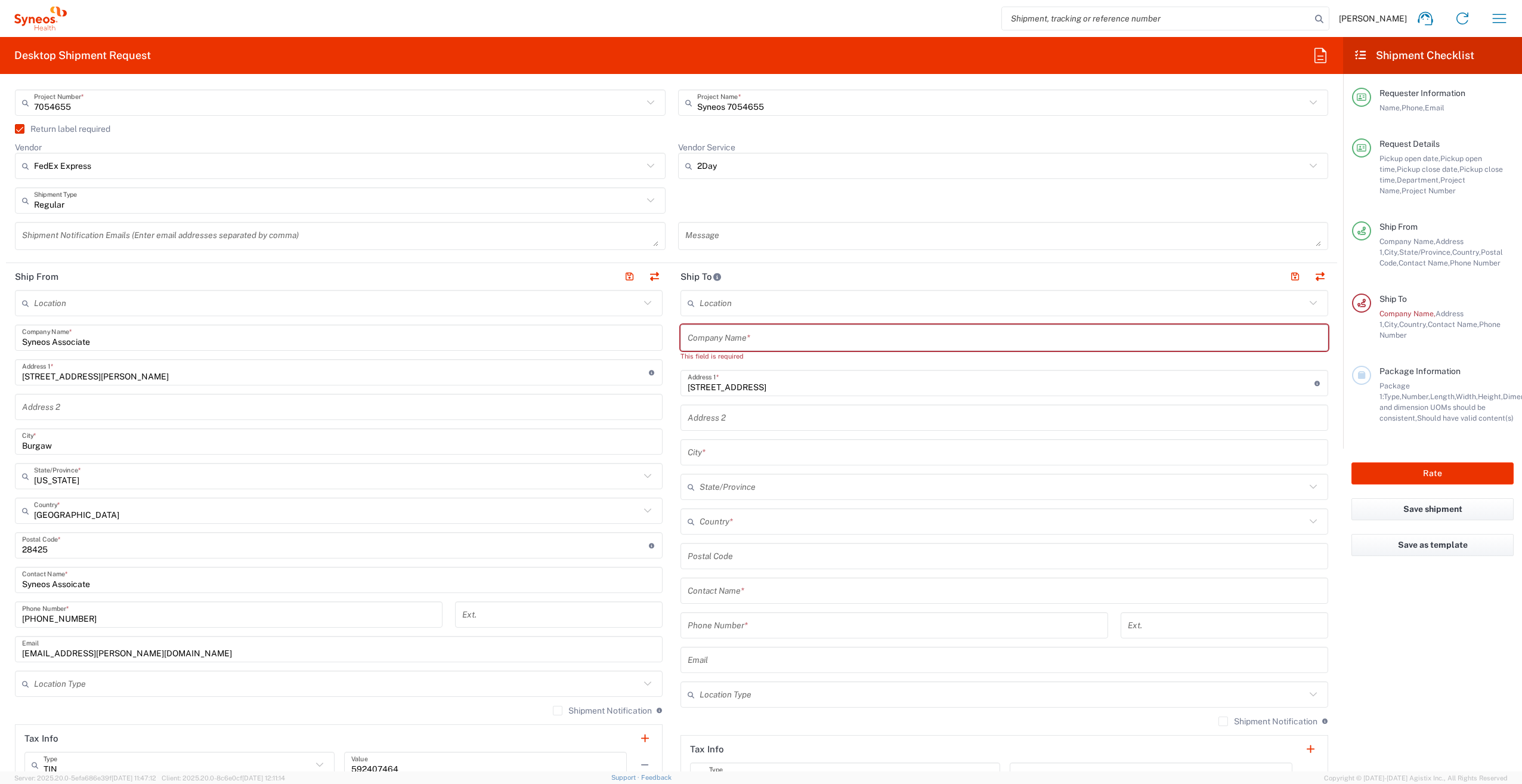
click at [706, 329] on input "text" at bounding box center [1004, 337] width 633 height 21
paste input "[PERSON_NAME]"
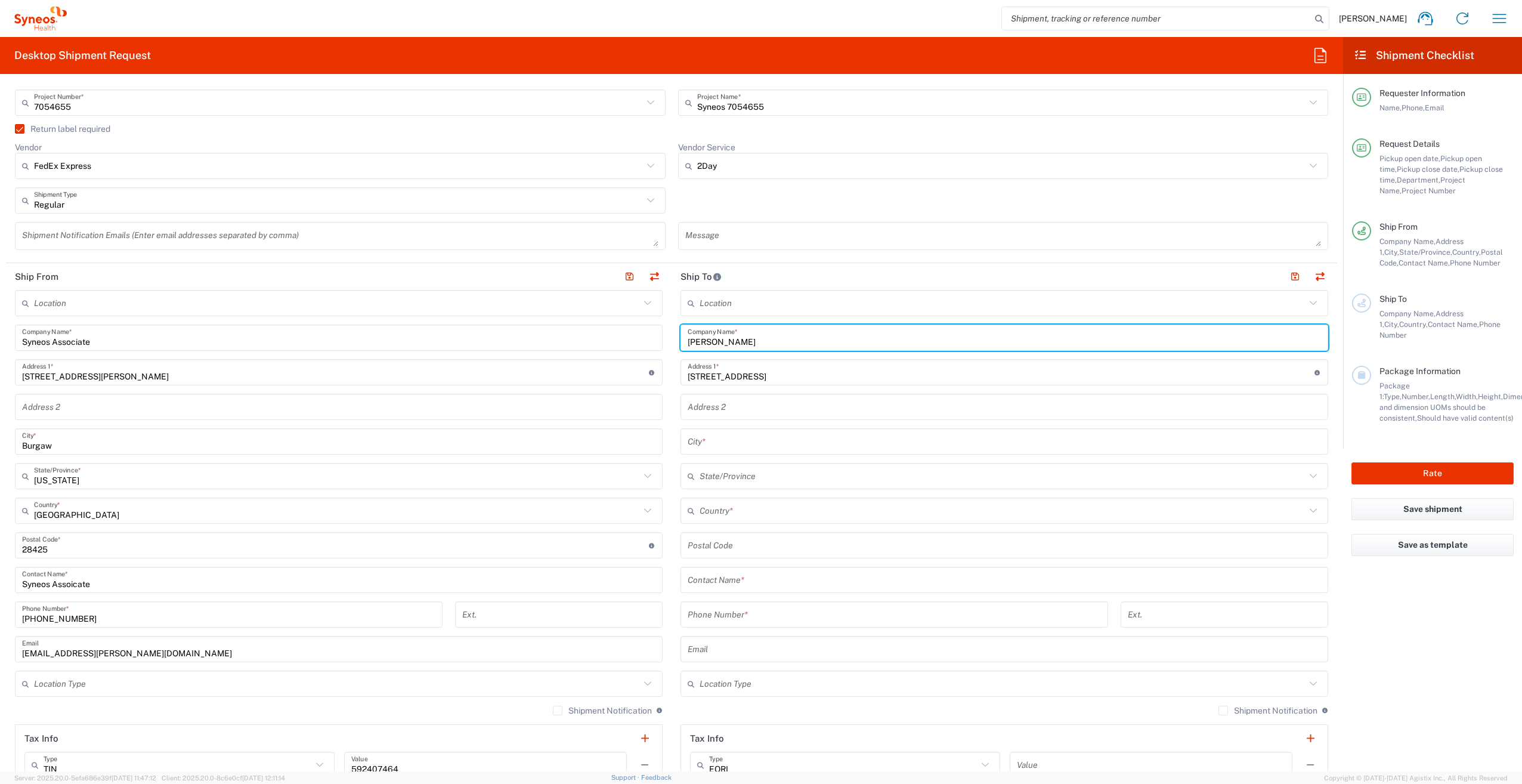
type input "[PERSON_NAME]"
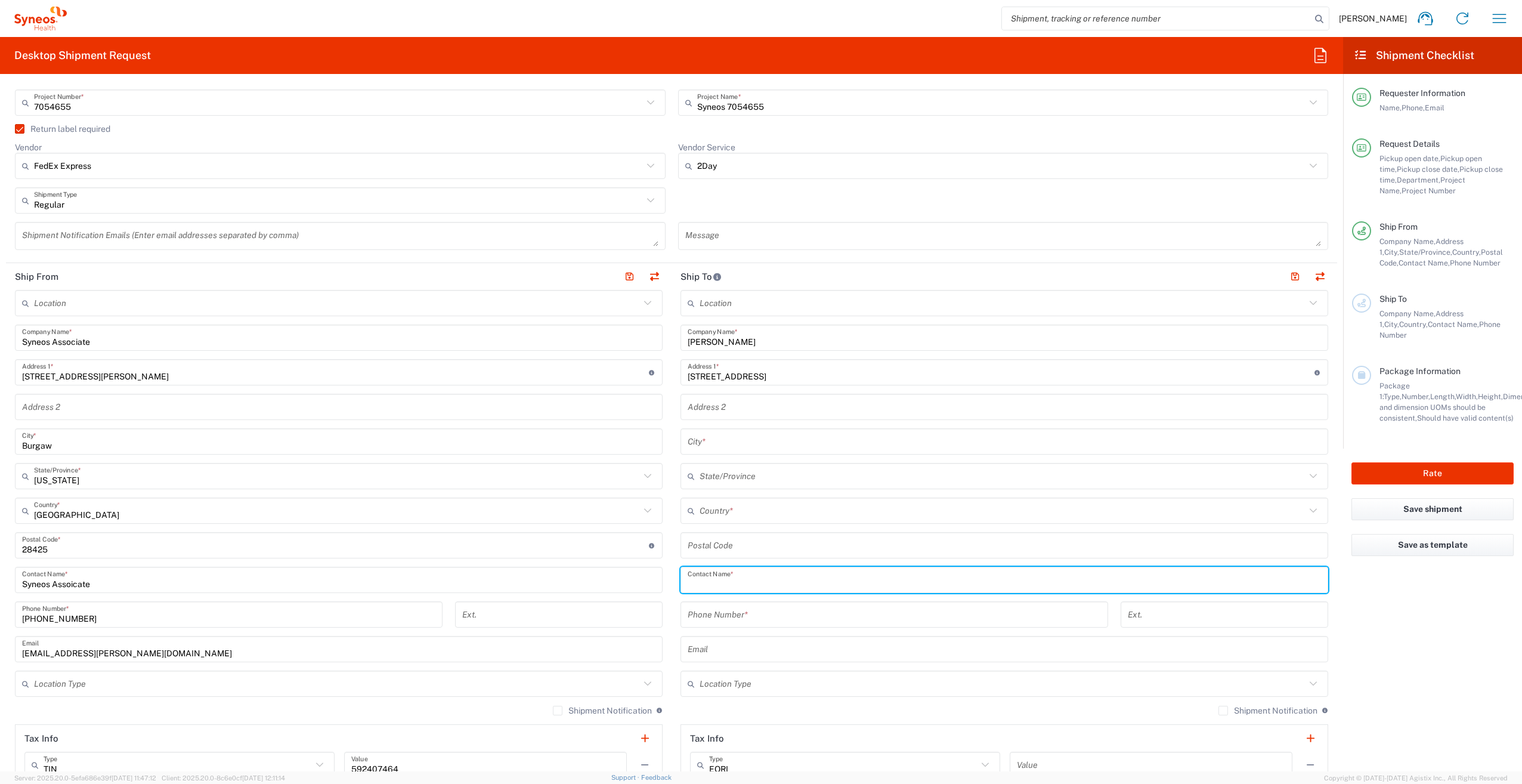
click at [727, 579] on input "text" at bounding box center [1004, 580] width 633 height 21
paste input "[PERSON_NAME]"
type input "[PERSON_NAME]"
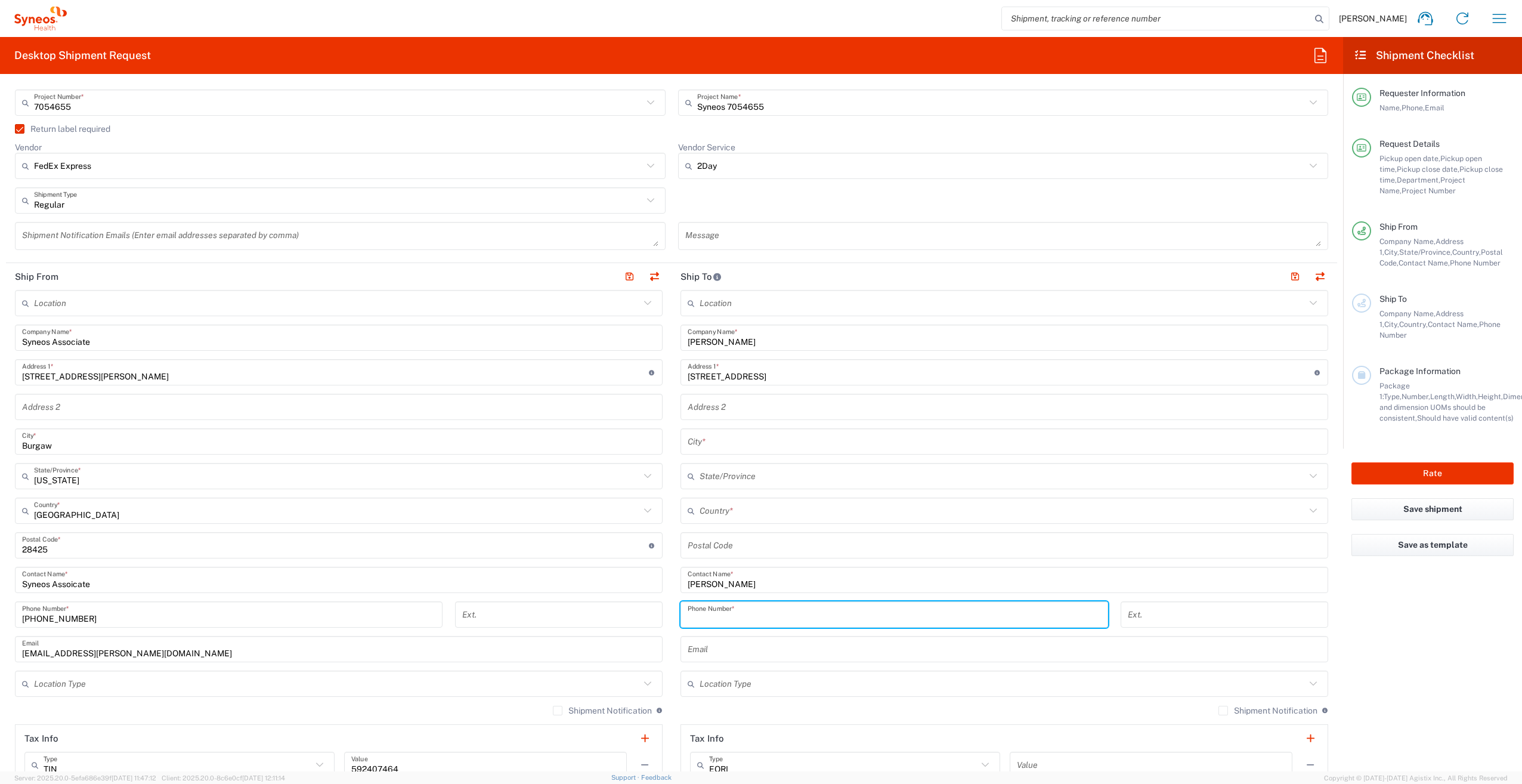
click at [731, 616] on input "tel" at bounding box center [894, 615] width 413 height 21
paste input "9374337536"
type input "9374337536"
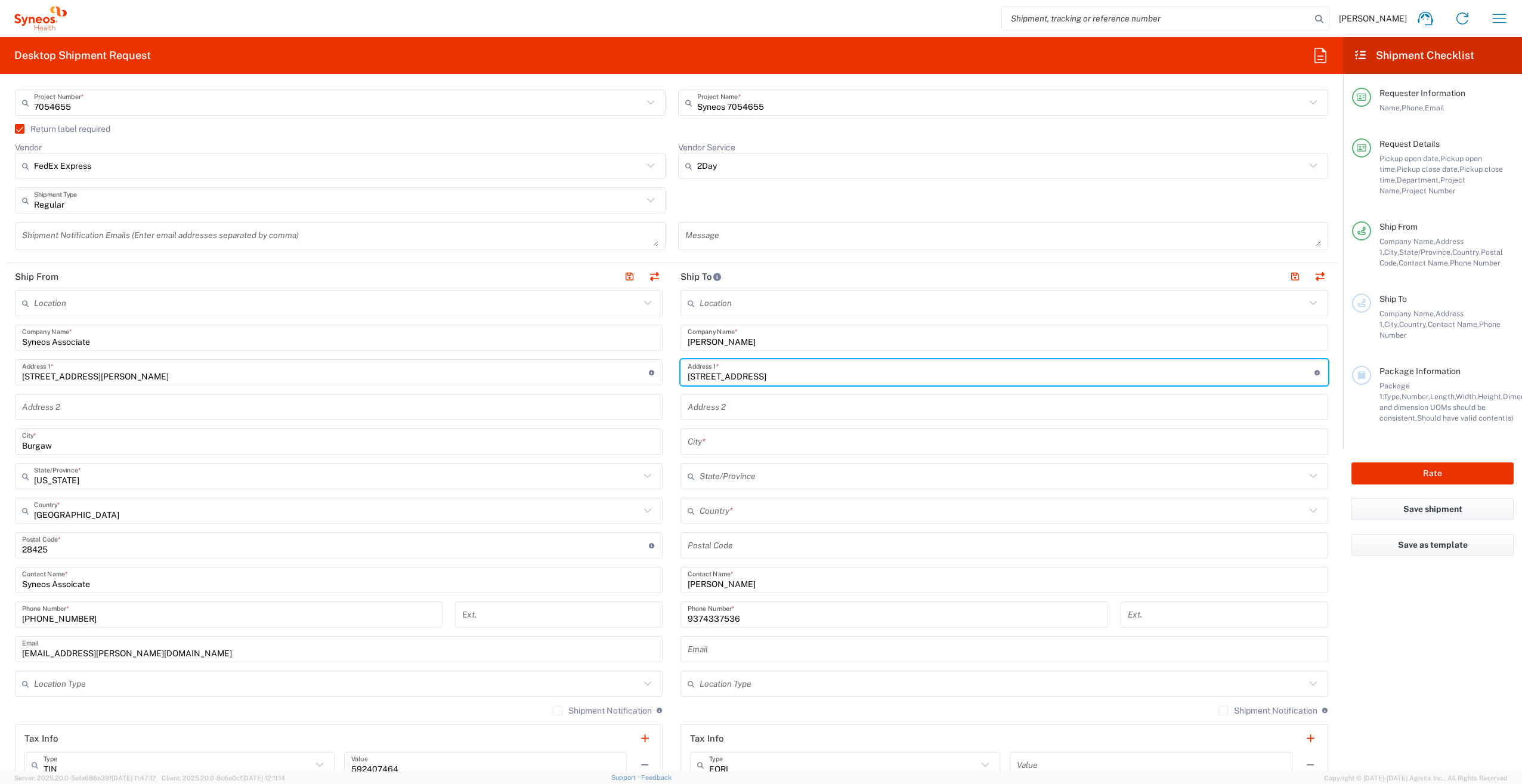
drag, startPoint x: 862, startPoint y: 379, endPoint x: 837, endPoint y: 376, distance: 25.2
click at [837, 376] on input "[STREET_ADDRESS]" at bounding box center [1001, 372] width 627 height 21
click at [856, 376] on input "[STREET_ADDRESS]" at bounding box center [1001, 372] width 627 height 21
drag, startPoint x: 854, startPoint y: 375, endPoint x: 833, endPoint y: 376, distance: 21.0
click at [833, 376] on input "[STREET_ADDRESS]" at bounding box center [1001, 372] width 627 height 21
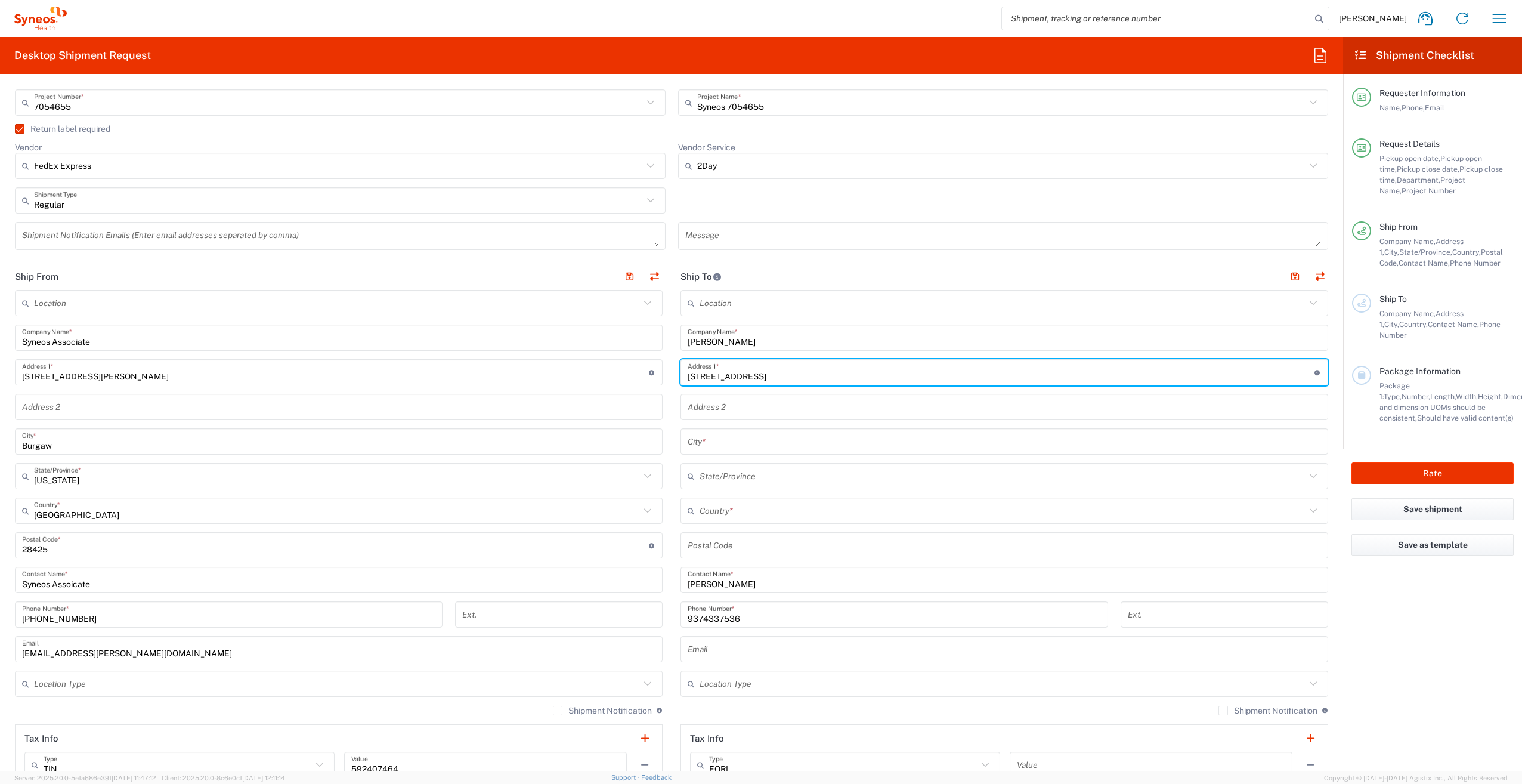
type input "[STREET_ADDRESS]"
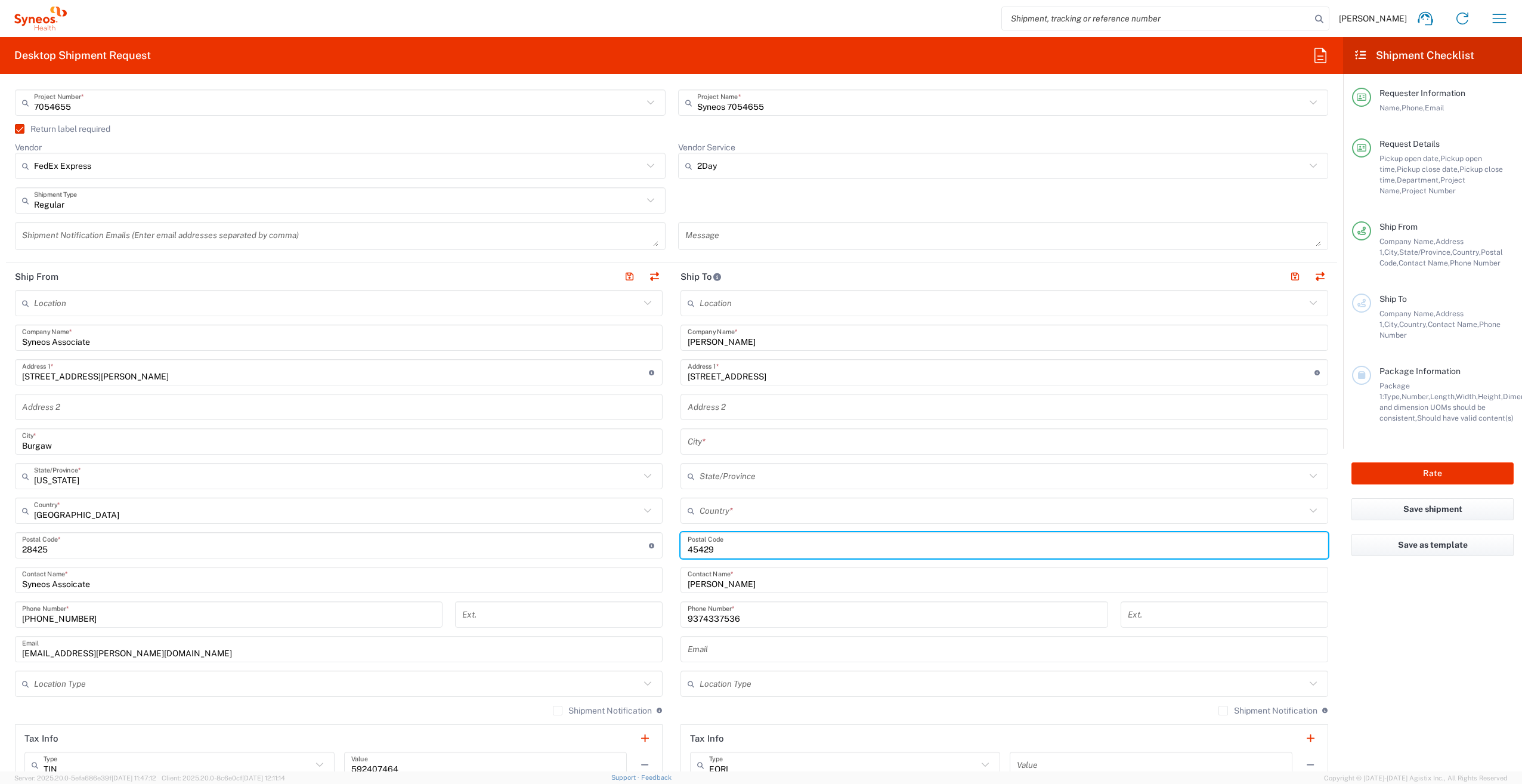
type input "45429"
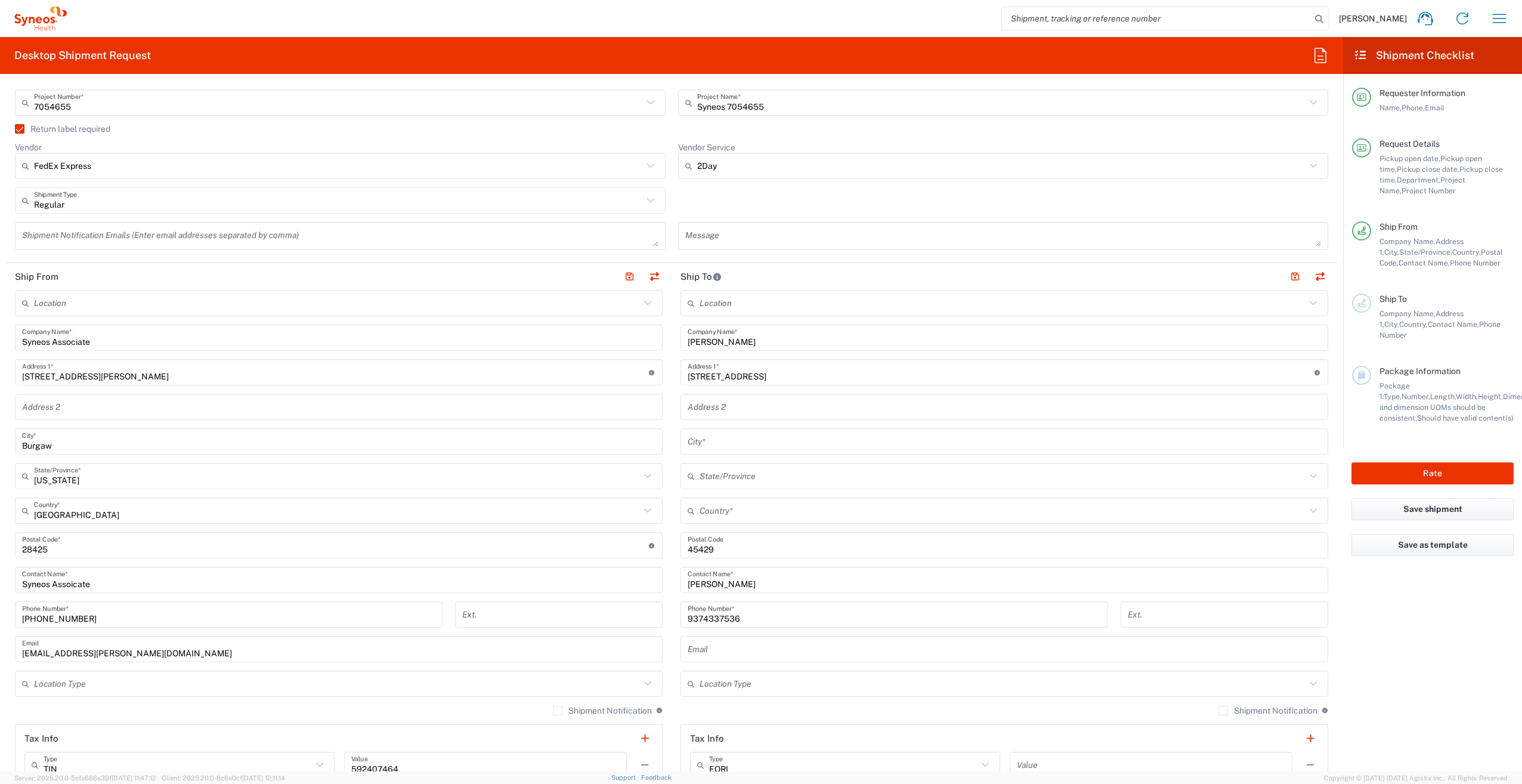
click at [766, 513] on input "text" at bounding box center [1002, 511] width 606 height 21
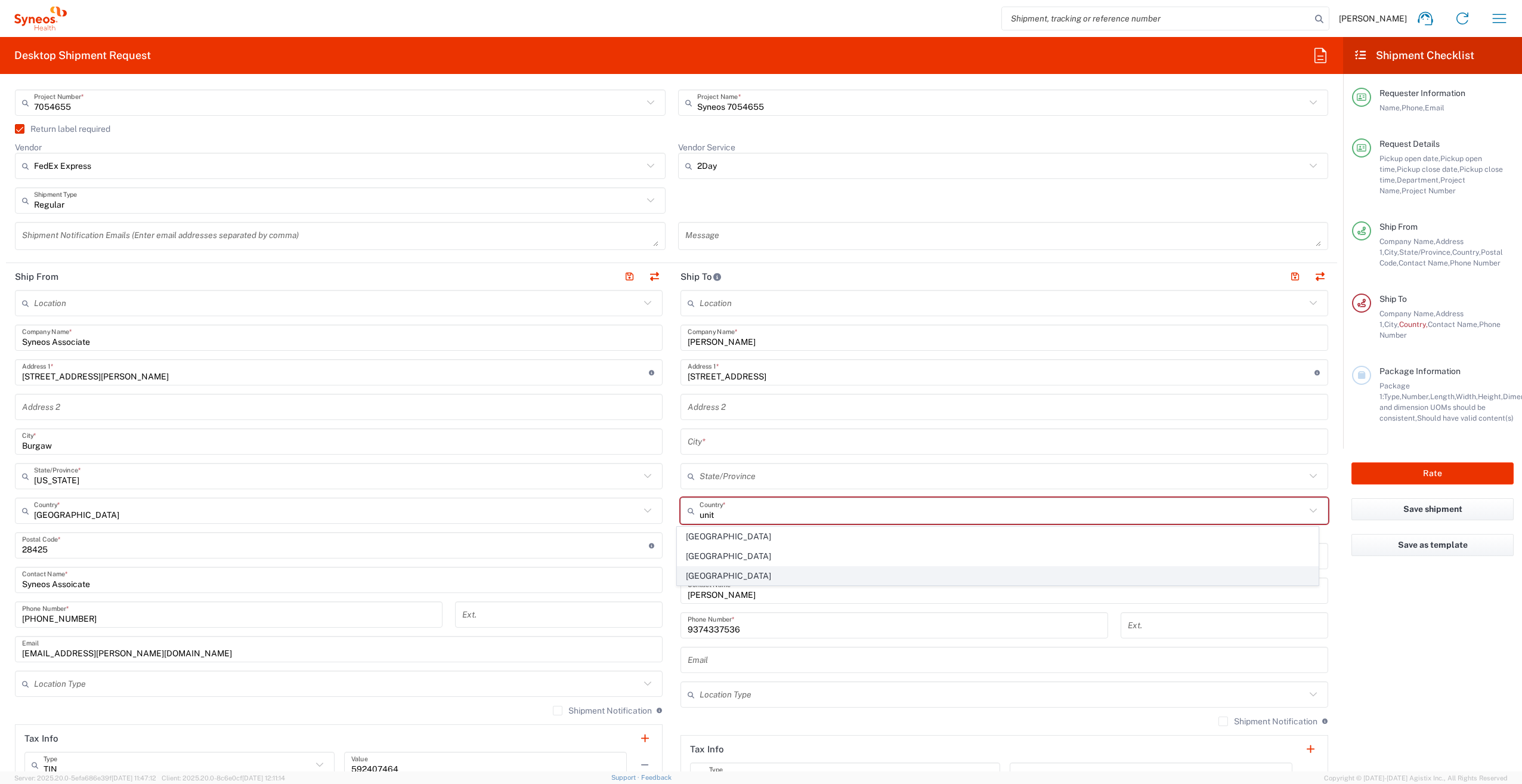
click at [690, 570] on span "[GEOGRAPHIC_DATA]" at bounding box center [998, 576] width 641 height 19
type input "[GEOGRAPHIC_DATA]"
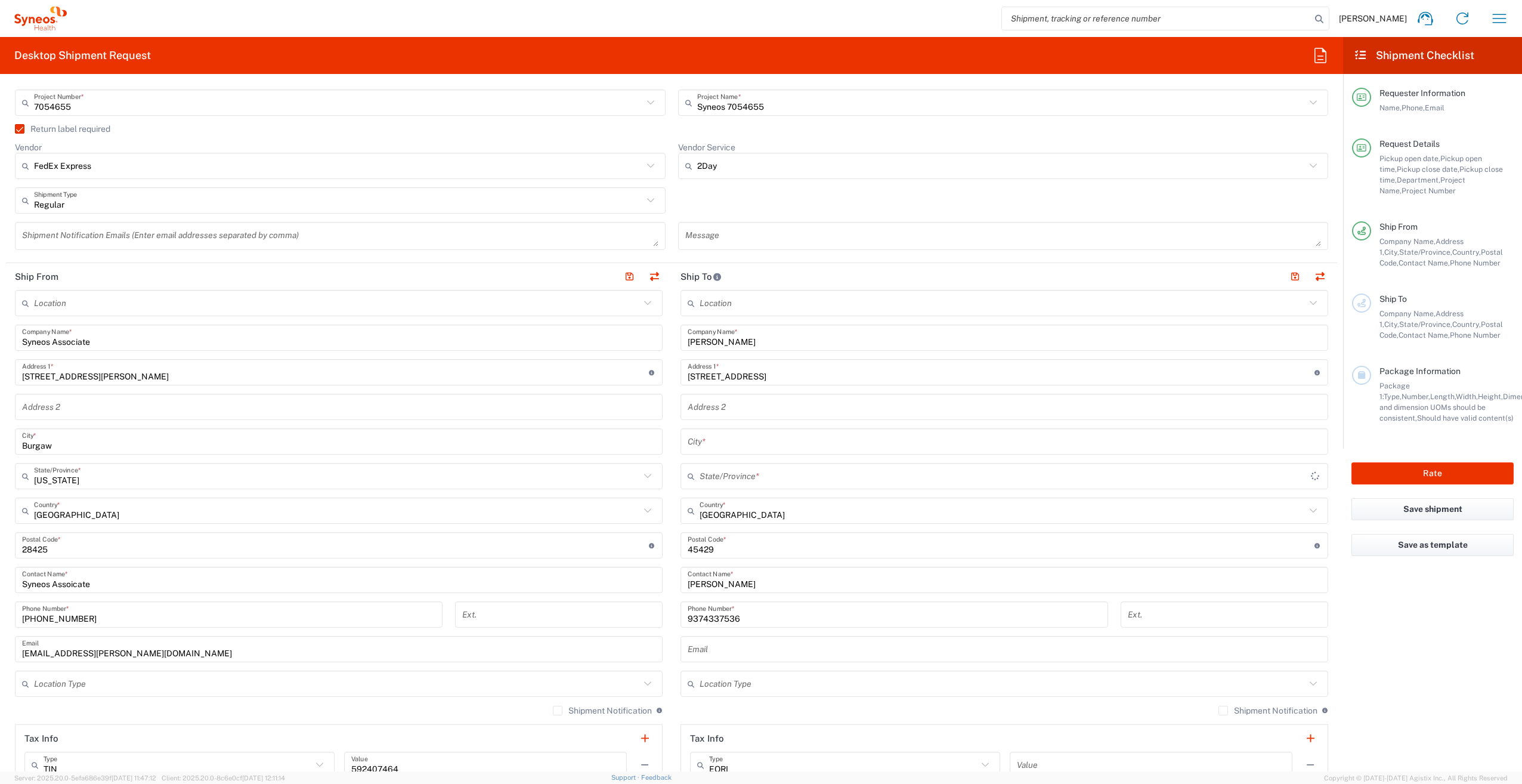
click at [738, 473] on input "text" at bounding box center [1005, 476] width 611 height 21
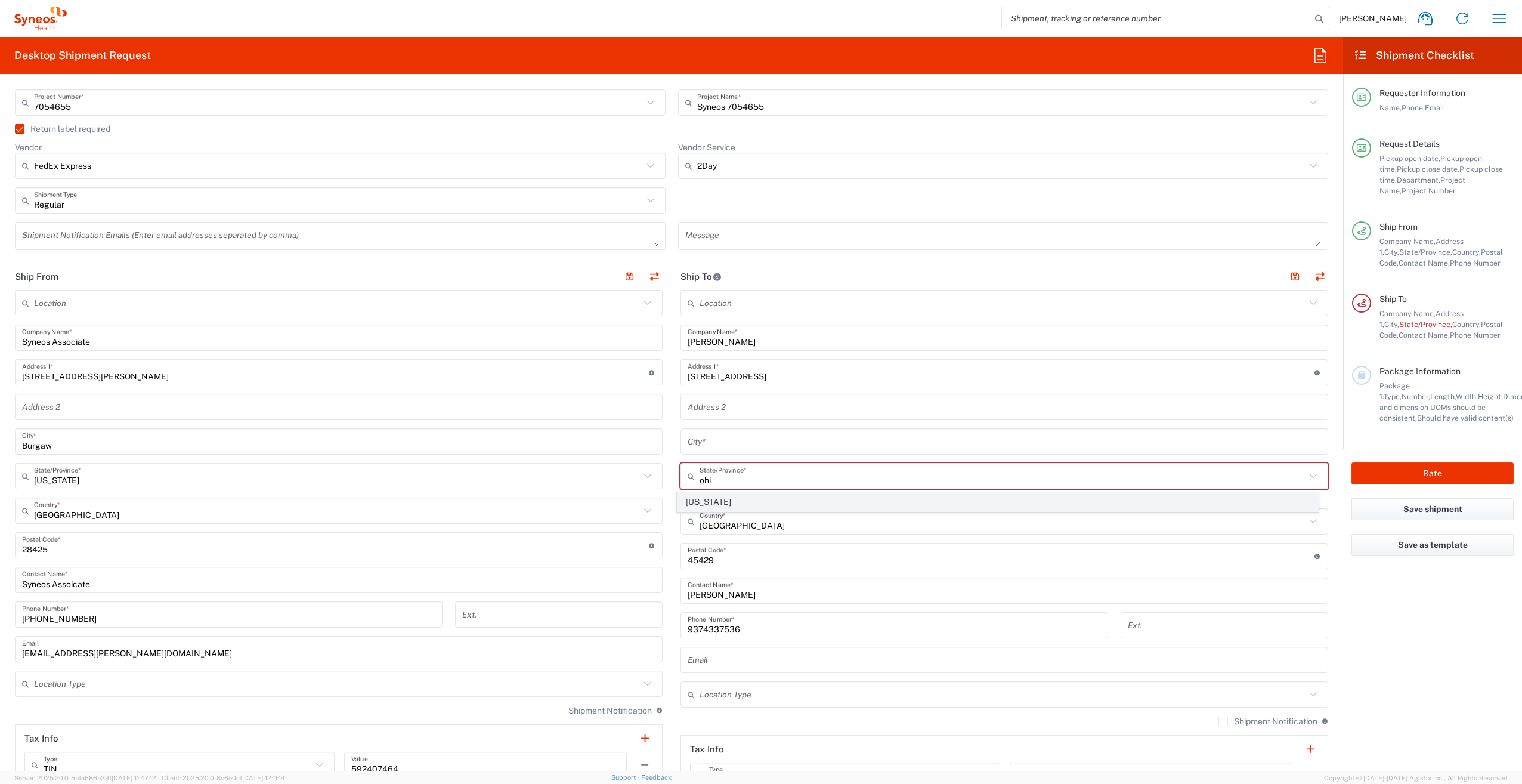
click at [729, 504] on span "[US_STATE]" at bounding box center [998, 501] width 641 height 19
type input "[US_STATE]"
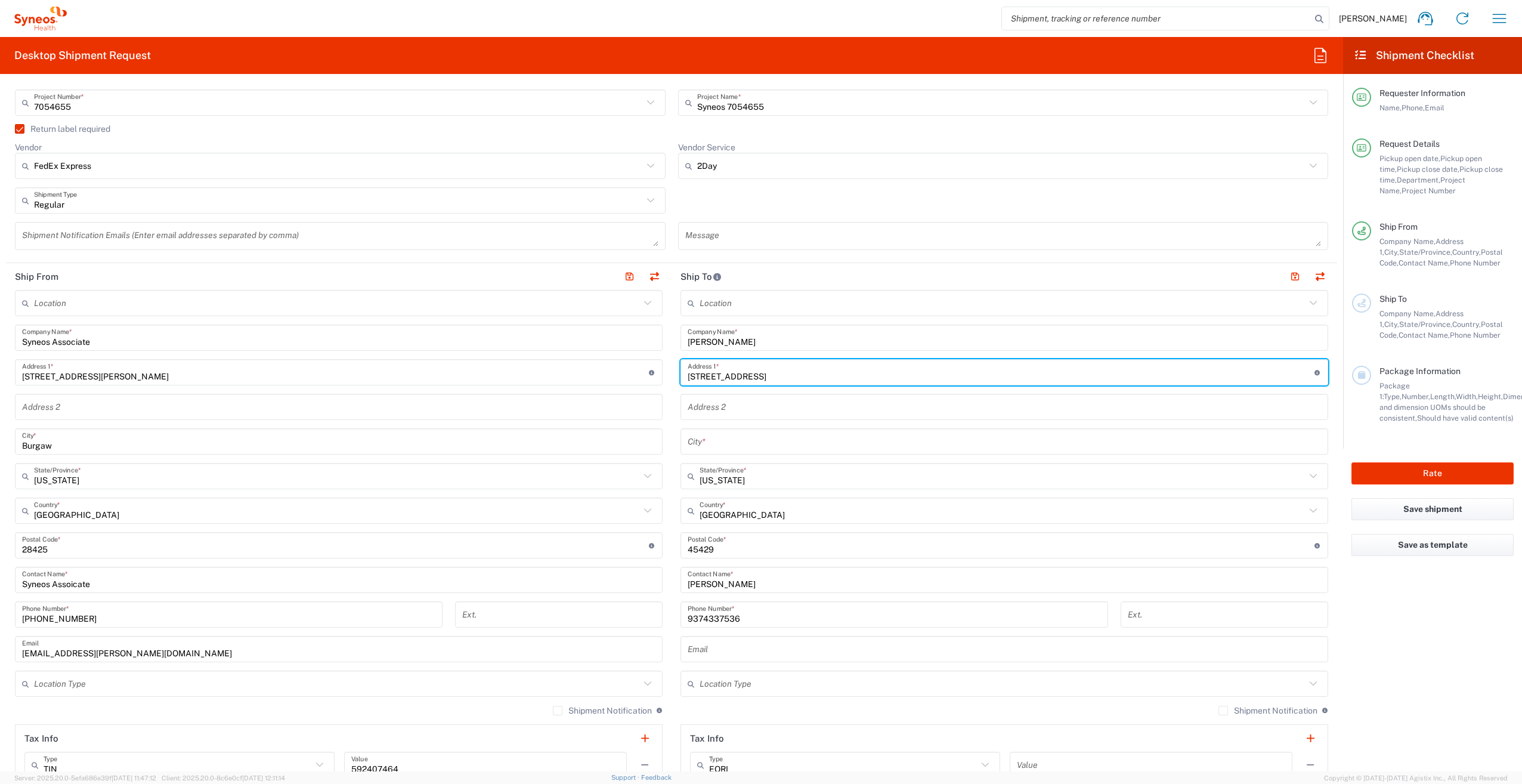
click at [844, 378] on input "[STREET_ADDRESS]" at bounding box center [1001, 372] width 627 height 21
drag, startPoint x: 828, startPoint y: 378, endPoint x: 768, endPoint y: 378, distance: 60.0
click at [768, 378] on input "[STREET_ADDRESS]" at bounding box center [1001, 372] width 627 height 21
type input "[STREET_ADDRESS]"
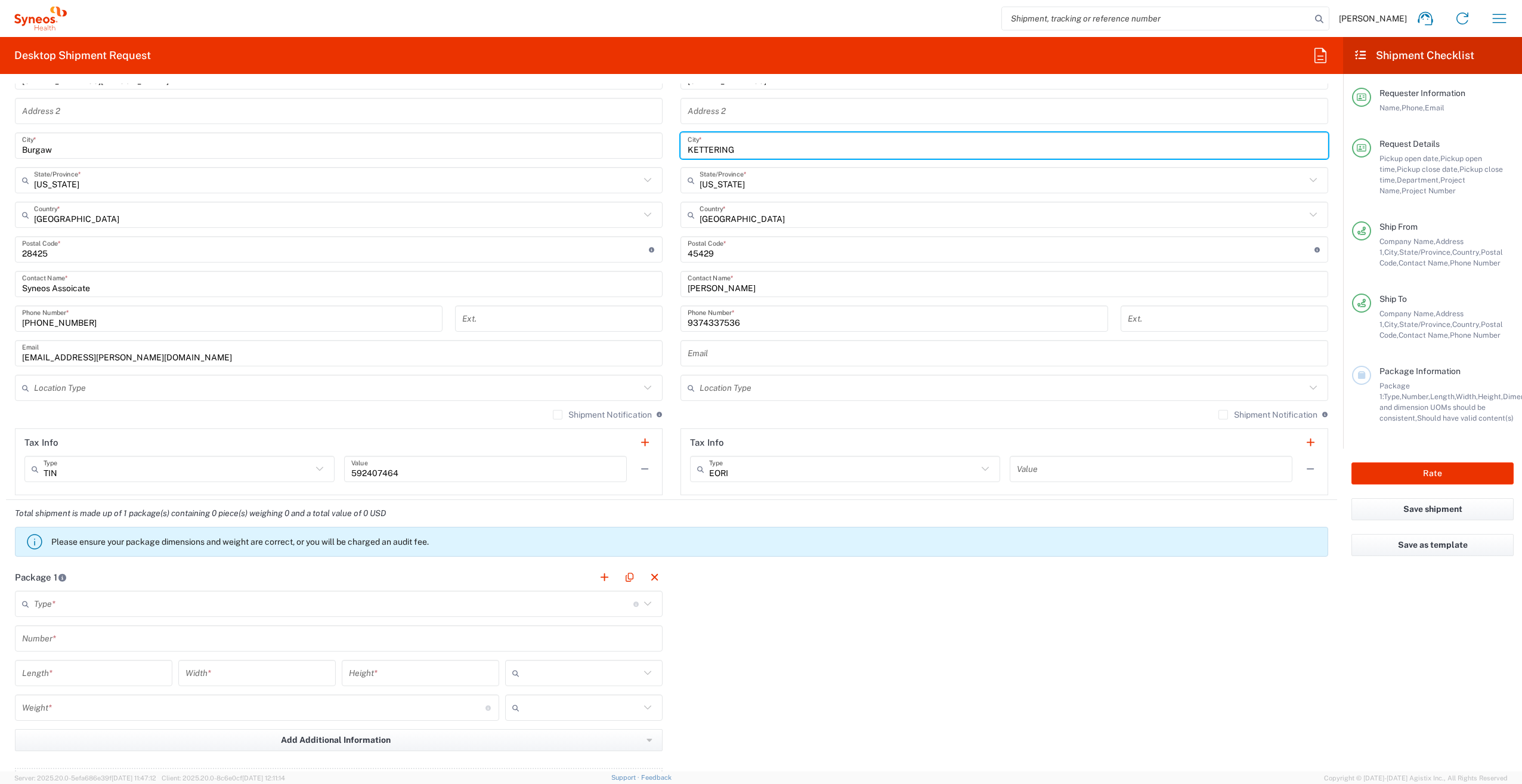
scroll to position [596, 0]
type input "KETTERING"
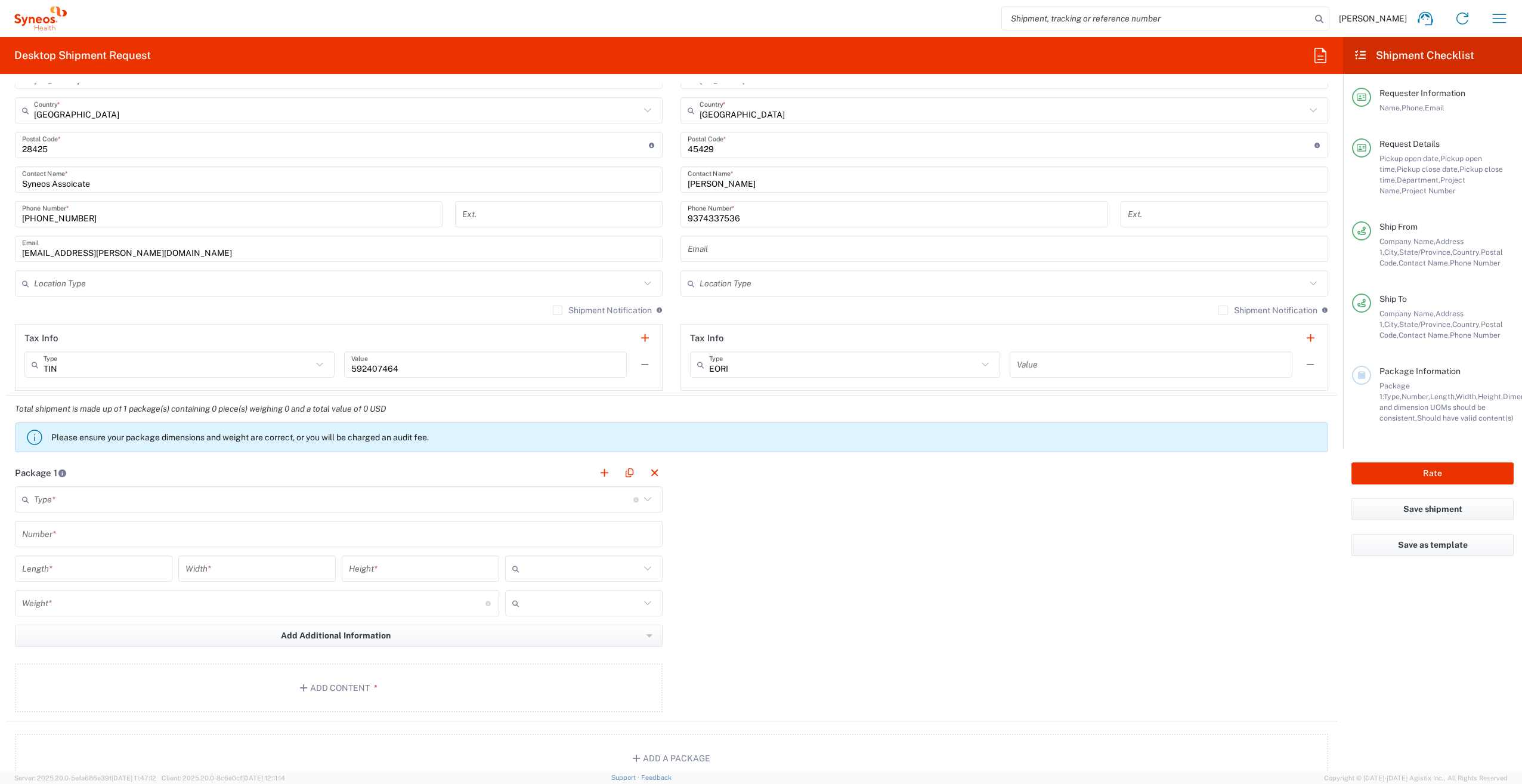
scroll to position [835, 0]
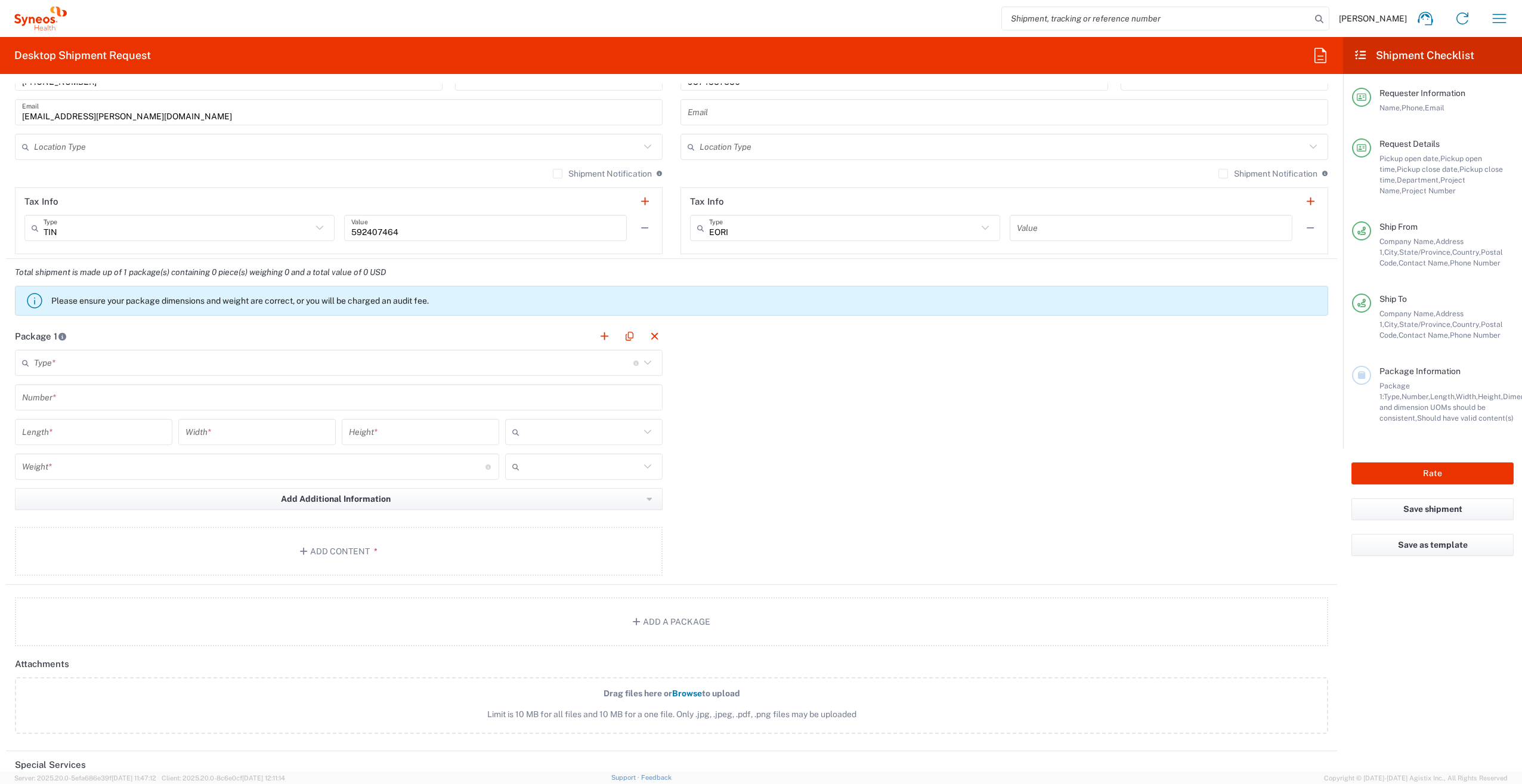
click at [200, 349] on div "Type * Material used to package goods" at bounding box center [338, 362] width 648 height 26
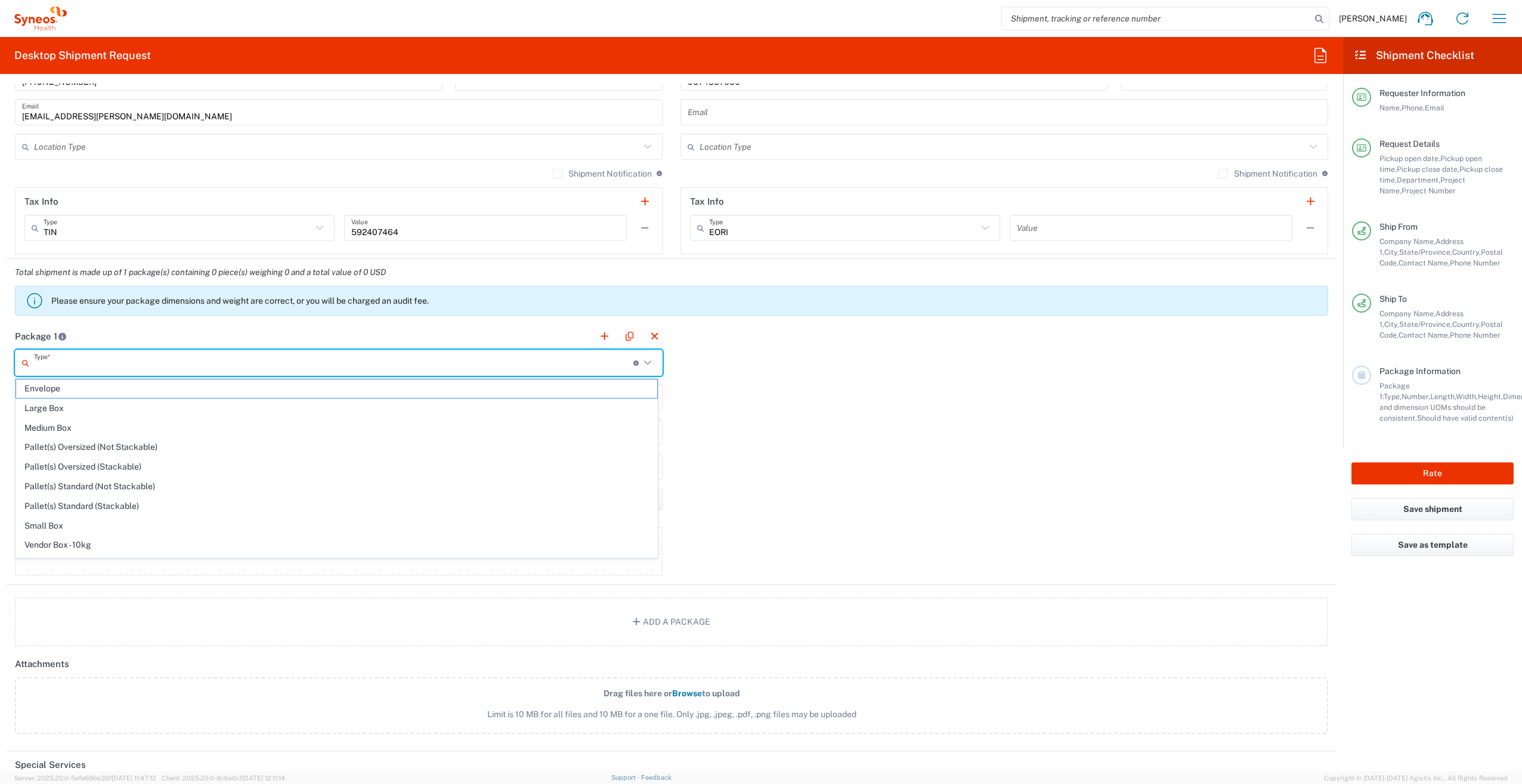
click at [197, 359] on input "text" at bounding box center [334, 363] width 599 height 21
click at [151, 393] on span "Envelope" at bounding box center [337, 388] width 641 height 19
type input "Envelope"
type input "1"
type input "9.5"
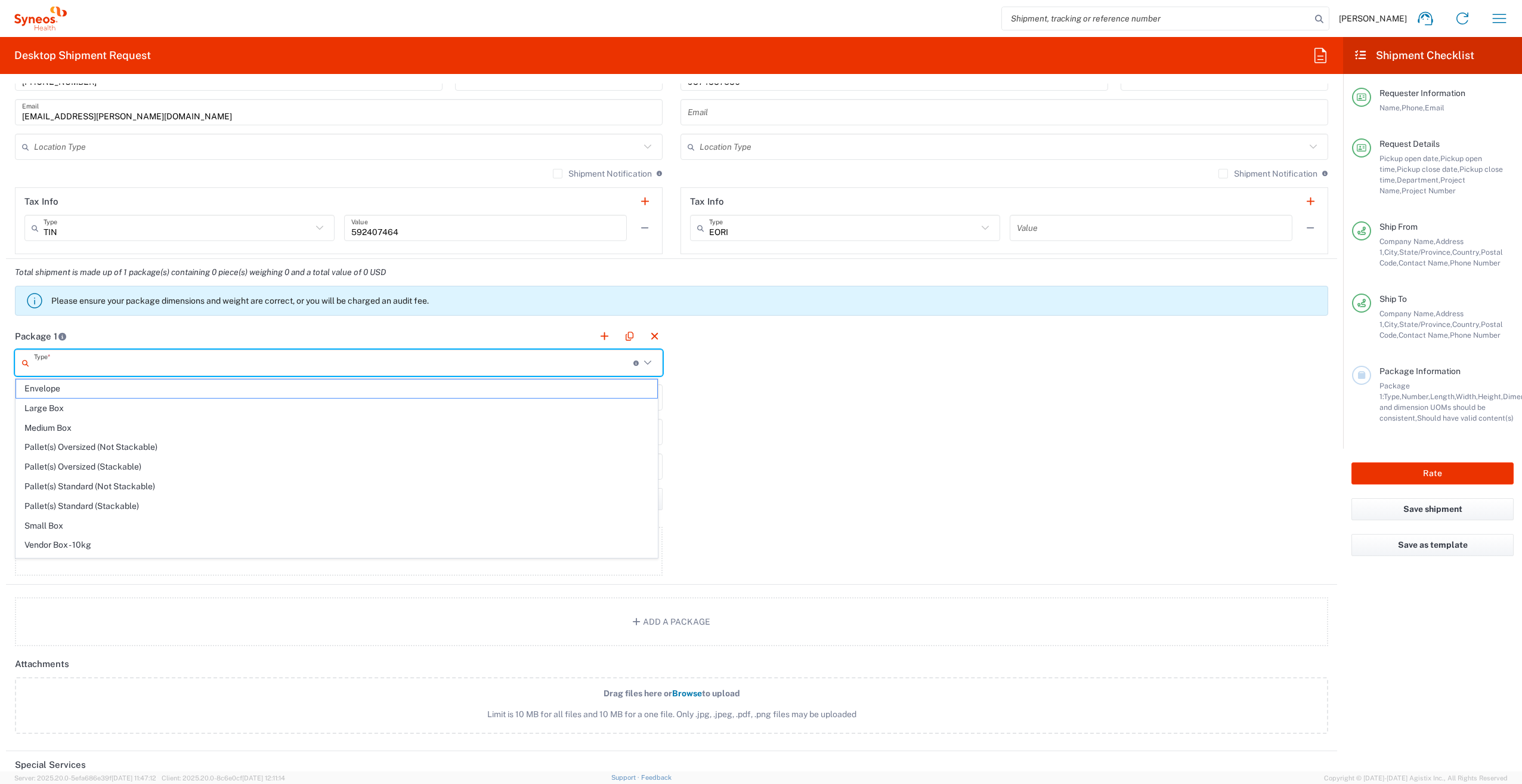
type input "12.5"
type input "0.25"
type input "in"
type input "0.45"
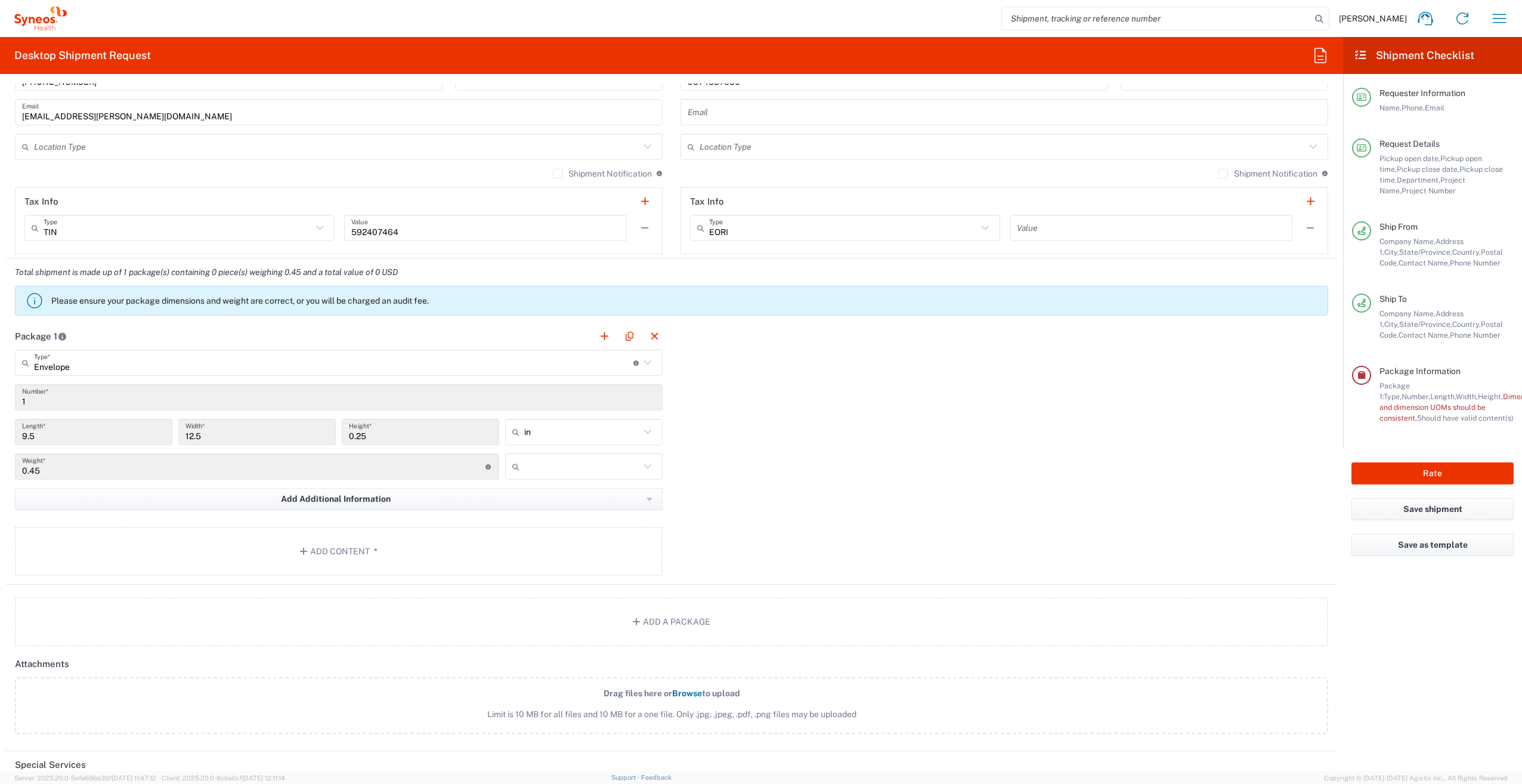
click at [553, 467] on input "text" at bounding box center [582, 467] width 116 height 19
click at [563, 513] on span "lbs" at bounding box center [579, 512] width 154 height 19
type input "lbs"
click at [363, 550] on button "Add Content *" at bounding box center [338, 551] width 648 height 49
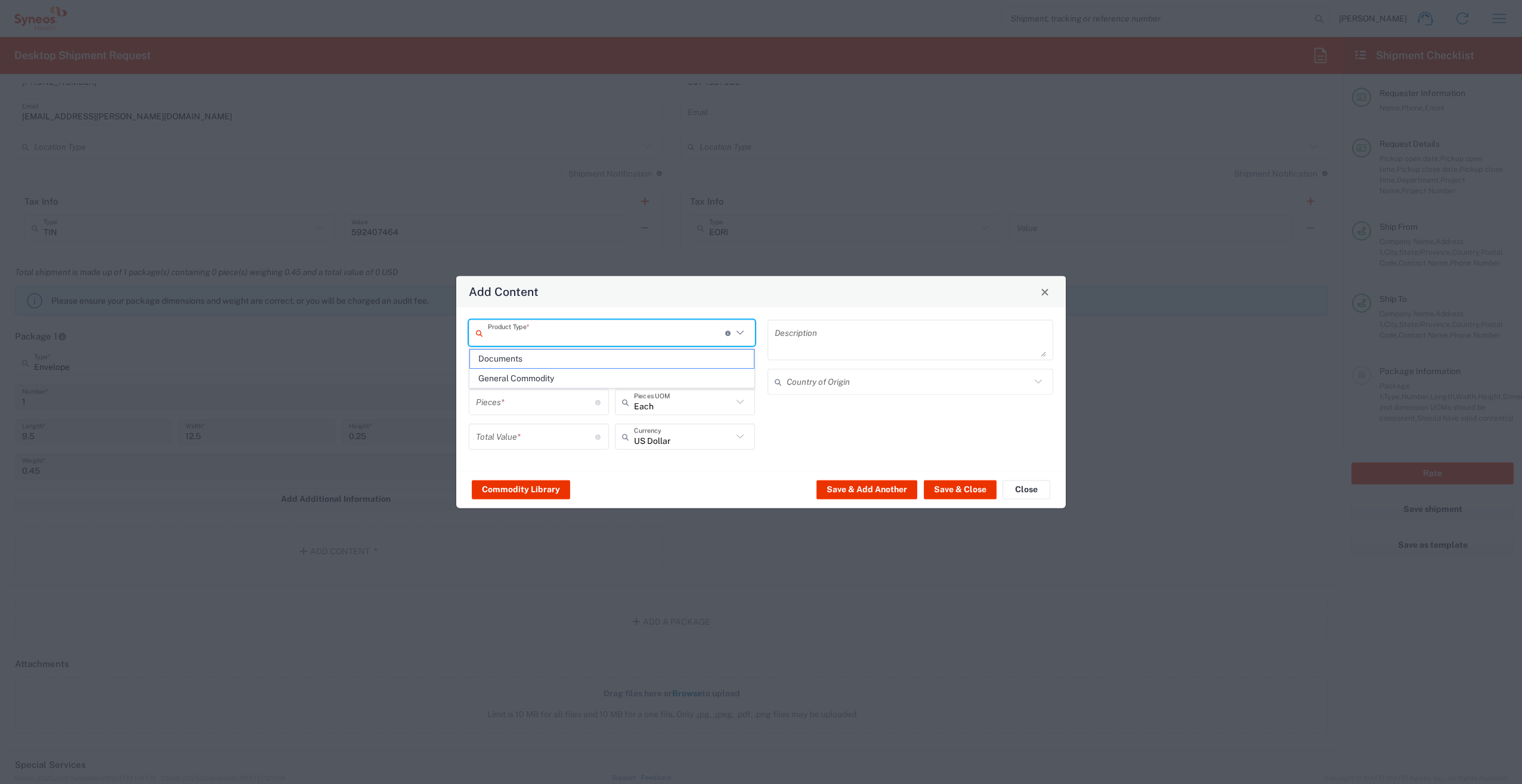
click at [531, 333] on input "text" at bounding box center [607, 332] width 237 height 21
click at [524, 358] on span "Documents" at bounding box center [612, 358] width 284 height 19
type input "Documents"
type input "1"
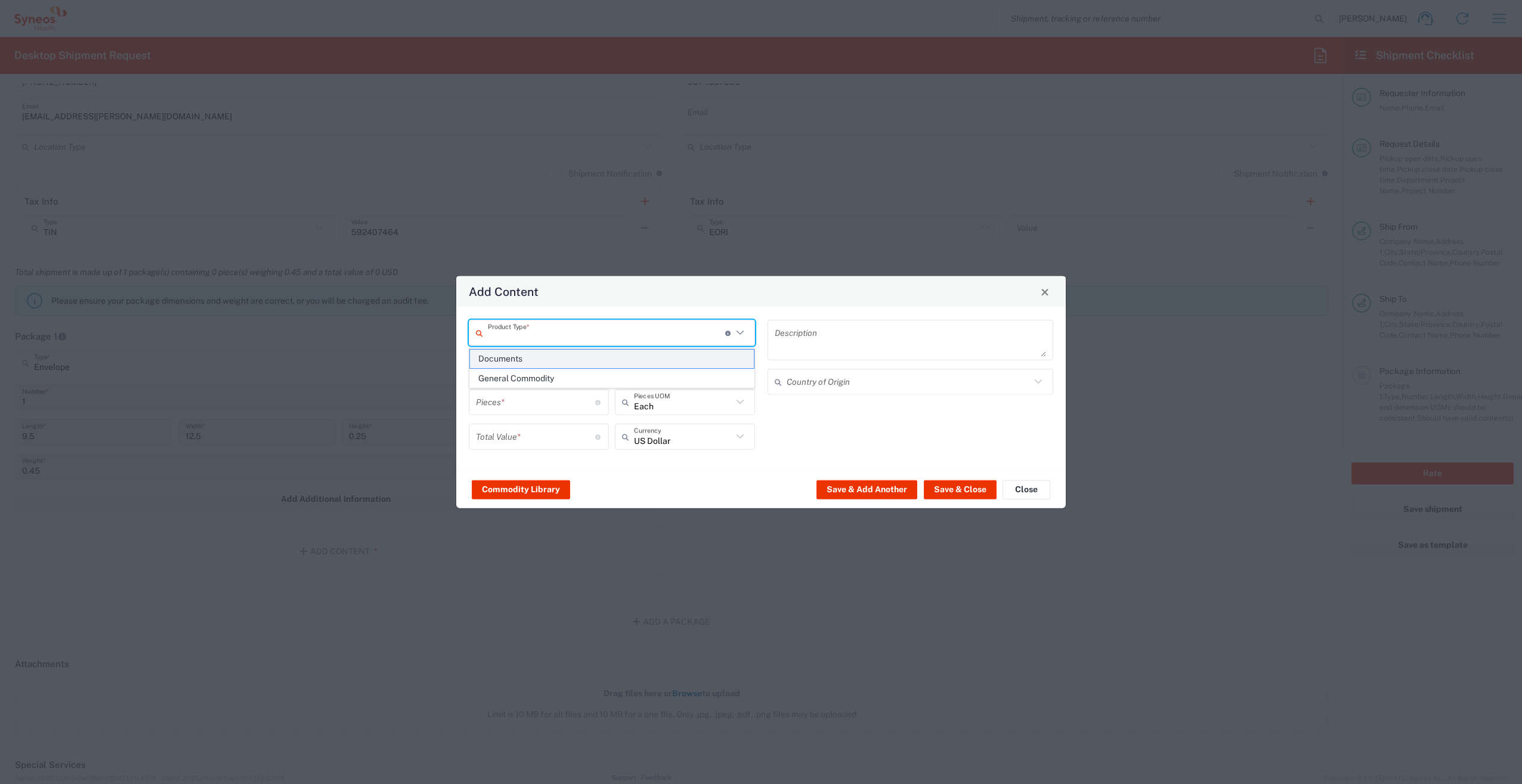
type input "1"
type textarea "Documents"
click at [516, 409] on input "1" at bounding box center [536, 401] width 119 height 21
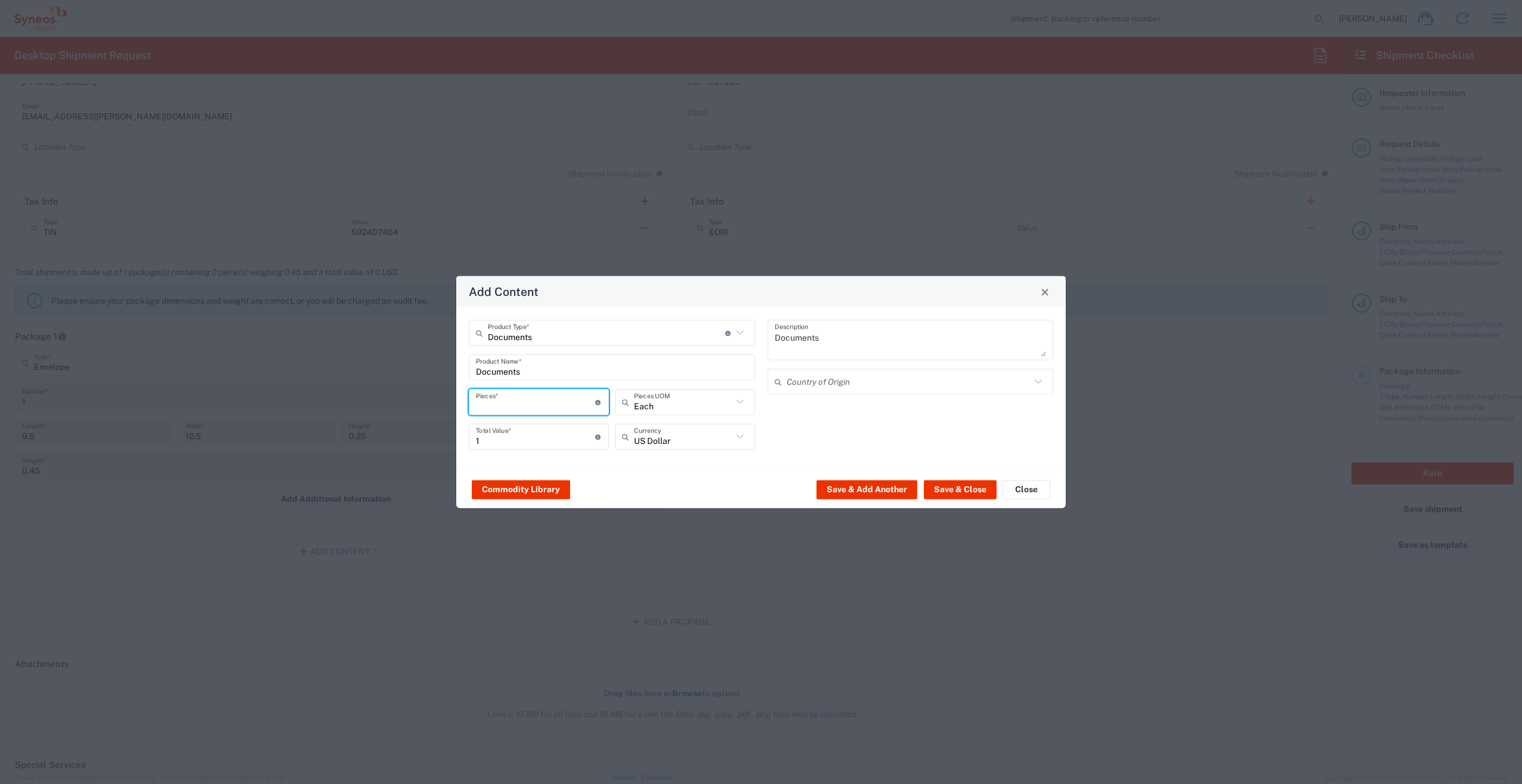
type input "2"
type input "22"
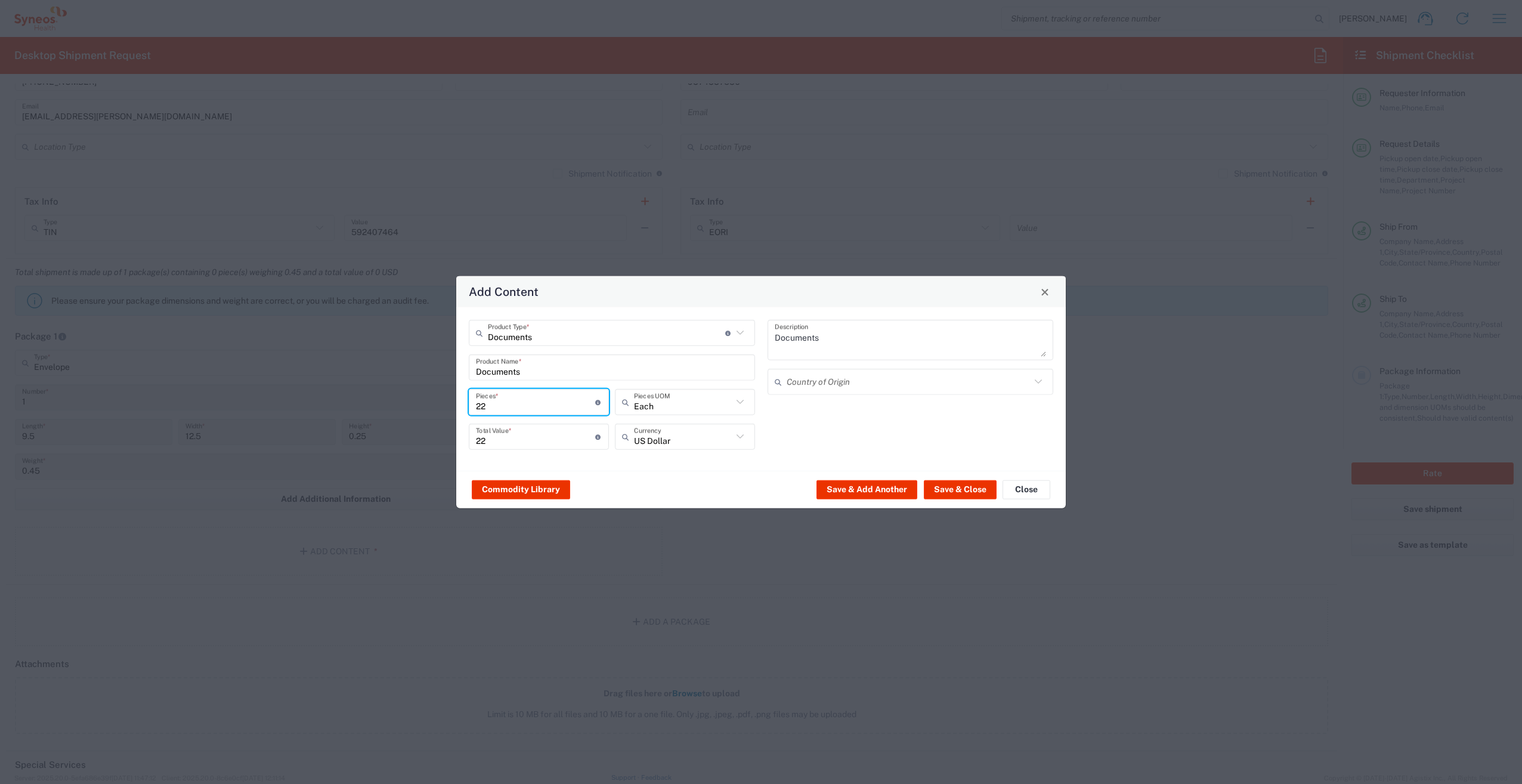
click at [503, 440] on input "22" at bounding box center [536, 436] width 119 height 21
type input "2"
type input "1"
click at [951, 487] on button "Save & Close" at bounding box center [961, 489] width 73 height 19
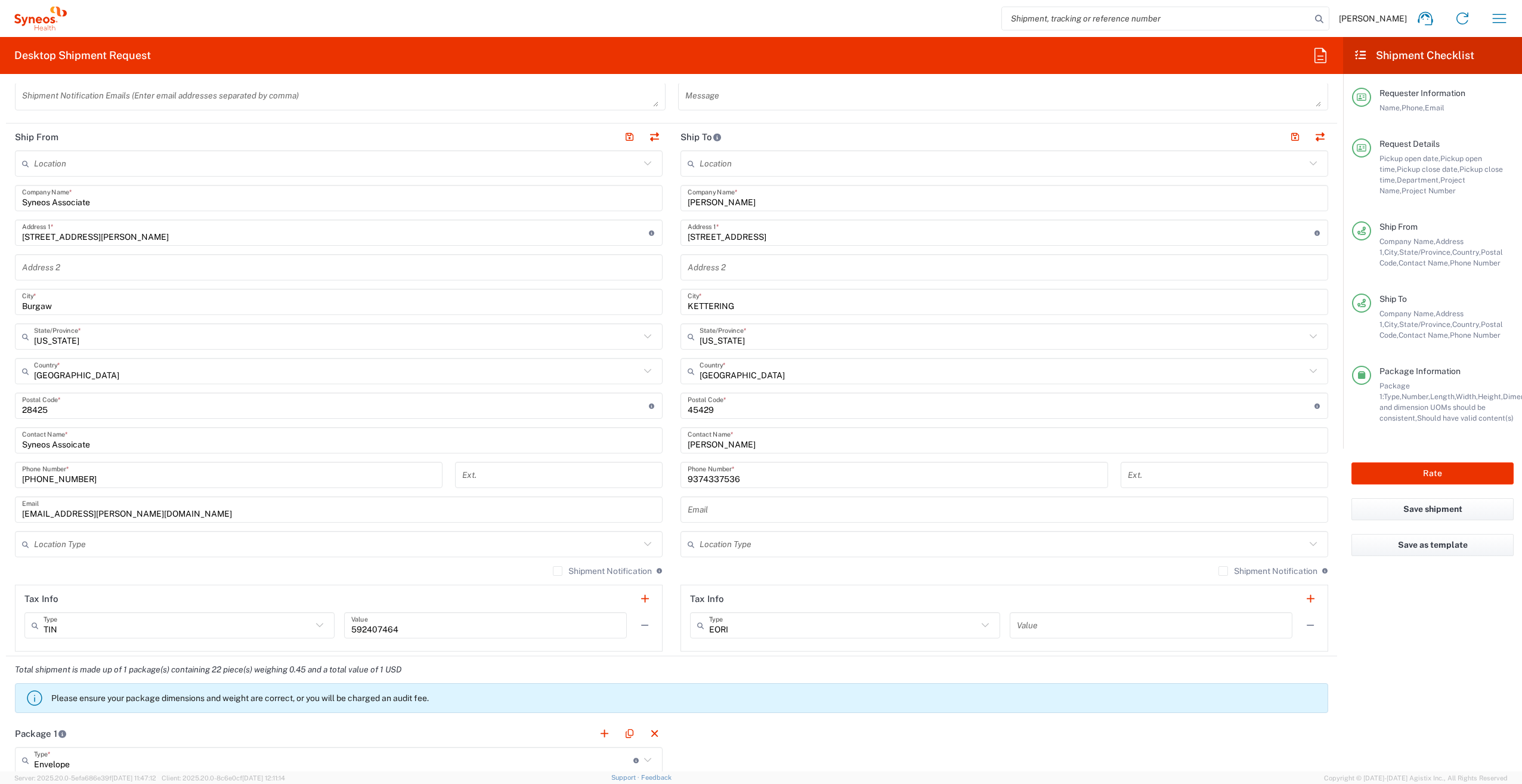
scroll to position [418, 0]
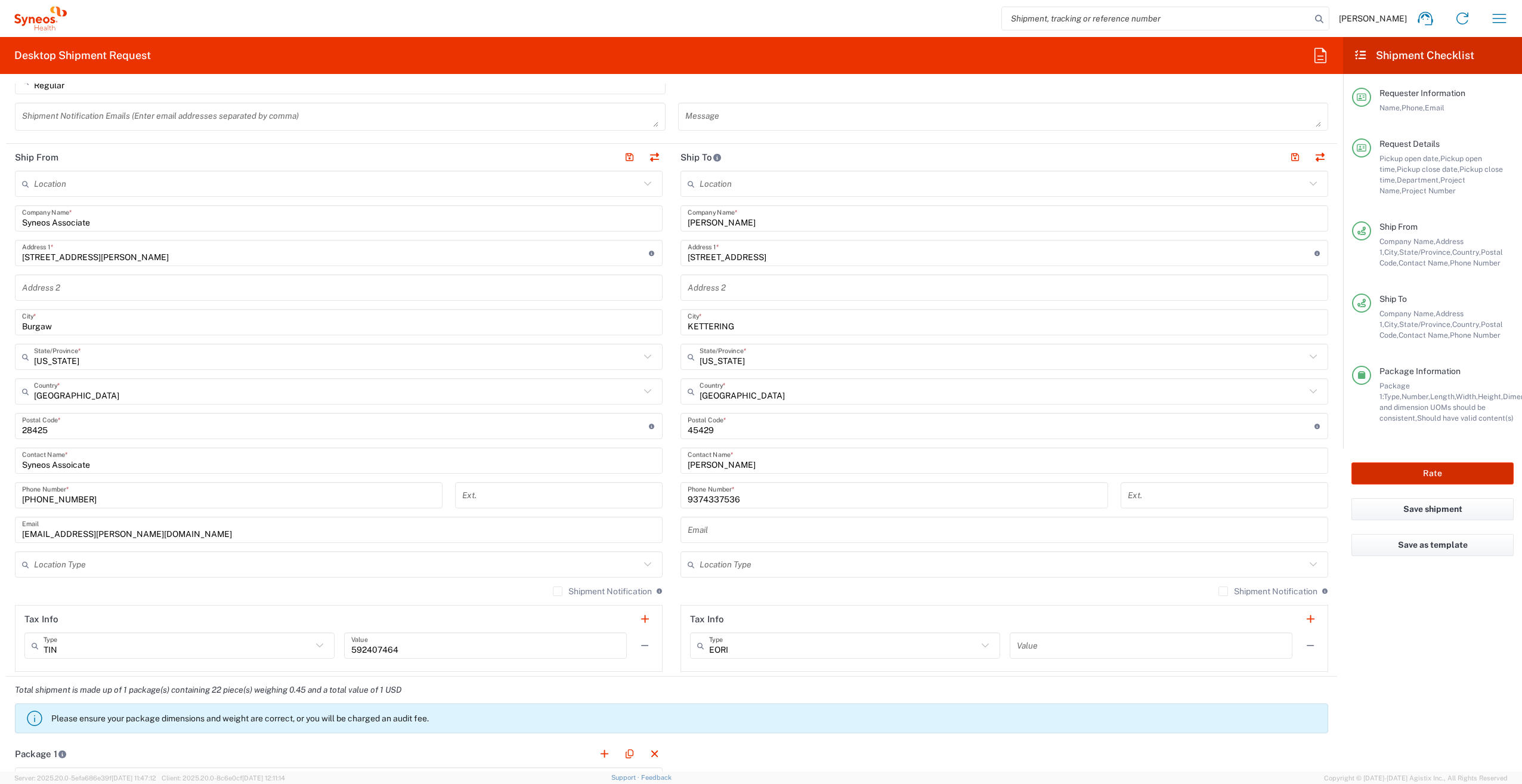
click at [1401, 473] on button "Rate" at bounding box center [1432, 473] width 162 height 22
type input "7054655"
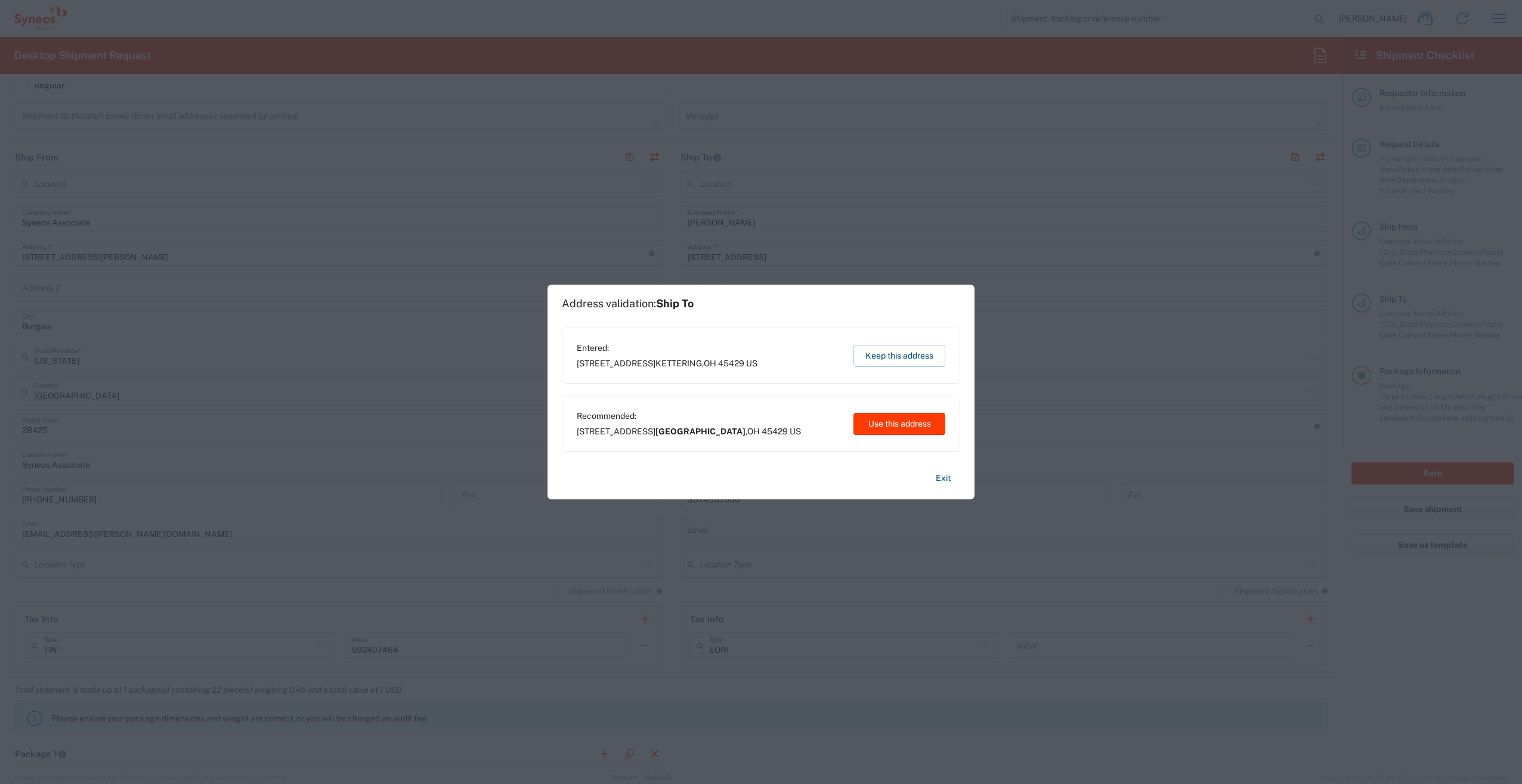
click at [887, 426] on button "Use this address" at bounding box center [900, 424] width 92 height 22
type input "[GEOGRAPHIC_DATA]"
type input "[US_STATE]"
type input "[GEOGRAPHIC_DATA]"
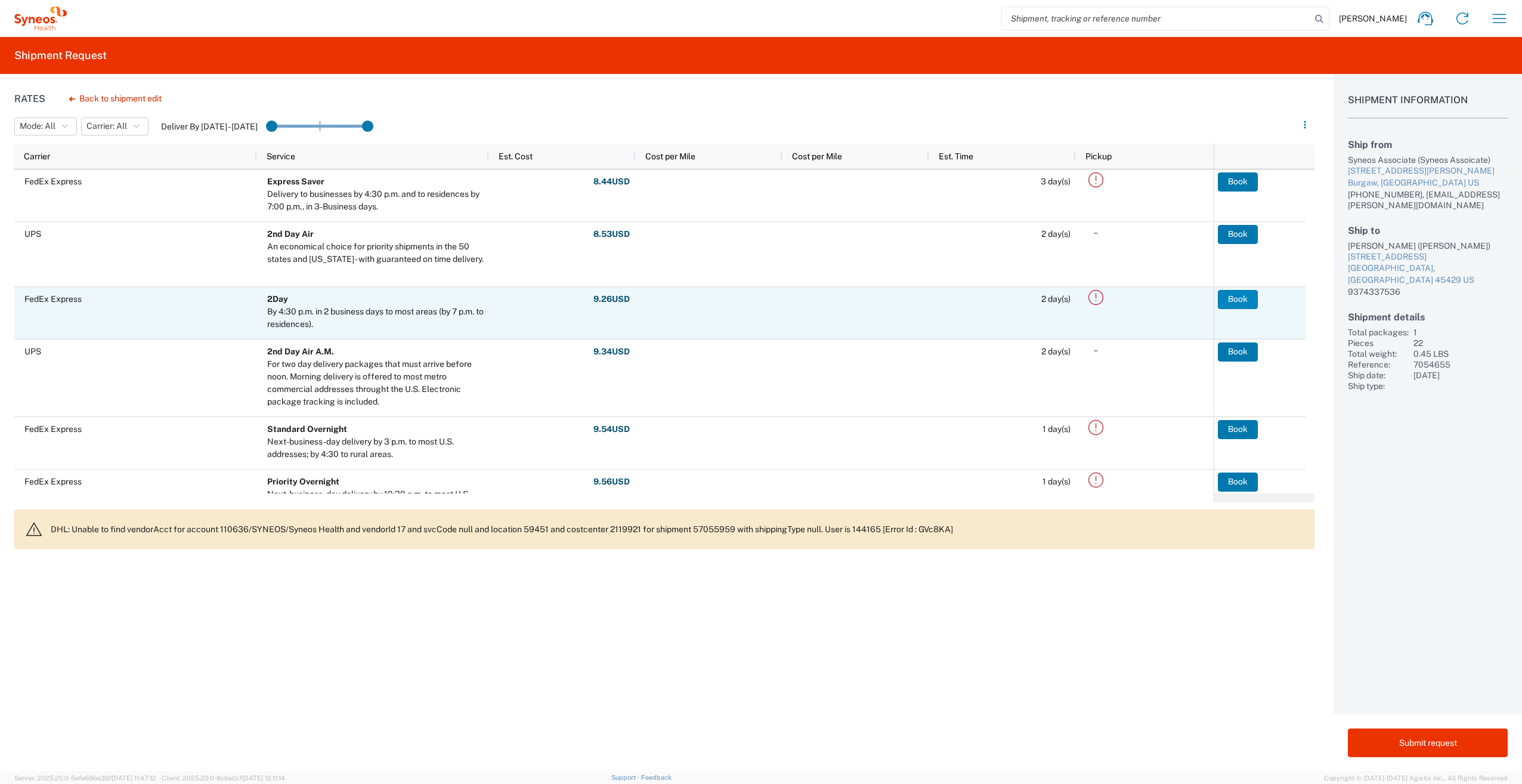
click at [1232, 297] on button "Book" at bounding box center [1238, 300] width 40 height 19
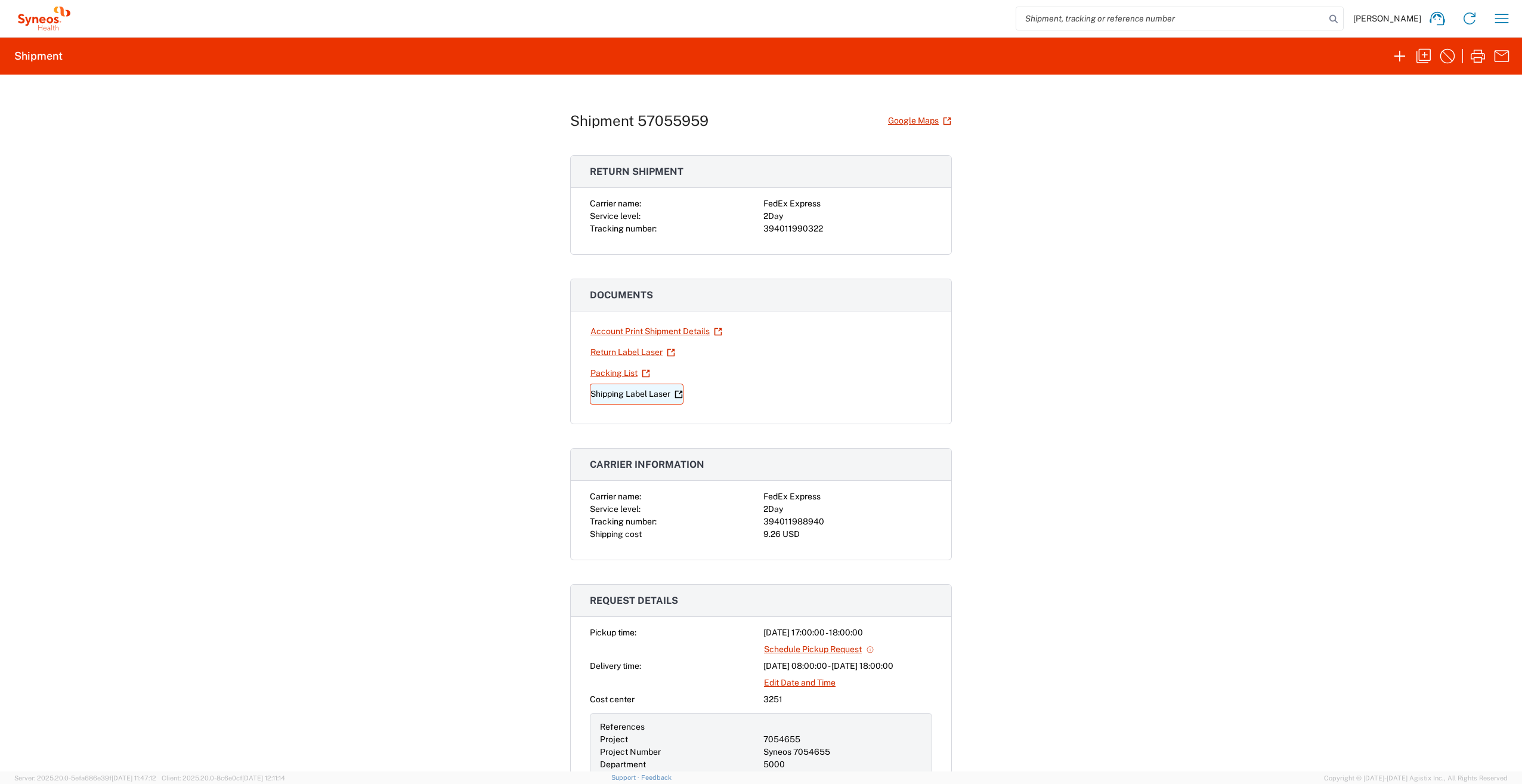
click at [617, 393] on link "Shipping Label Laser" at bounding box center [636, 394] width 93 height 21
click at [615, 353] on link "Return Label Laser" at bounding box center [633, 352] width 86 height 21
click at [1397, 59] on icon "button" at bounding box center [1400, 56] width 19 height 19
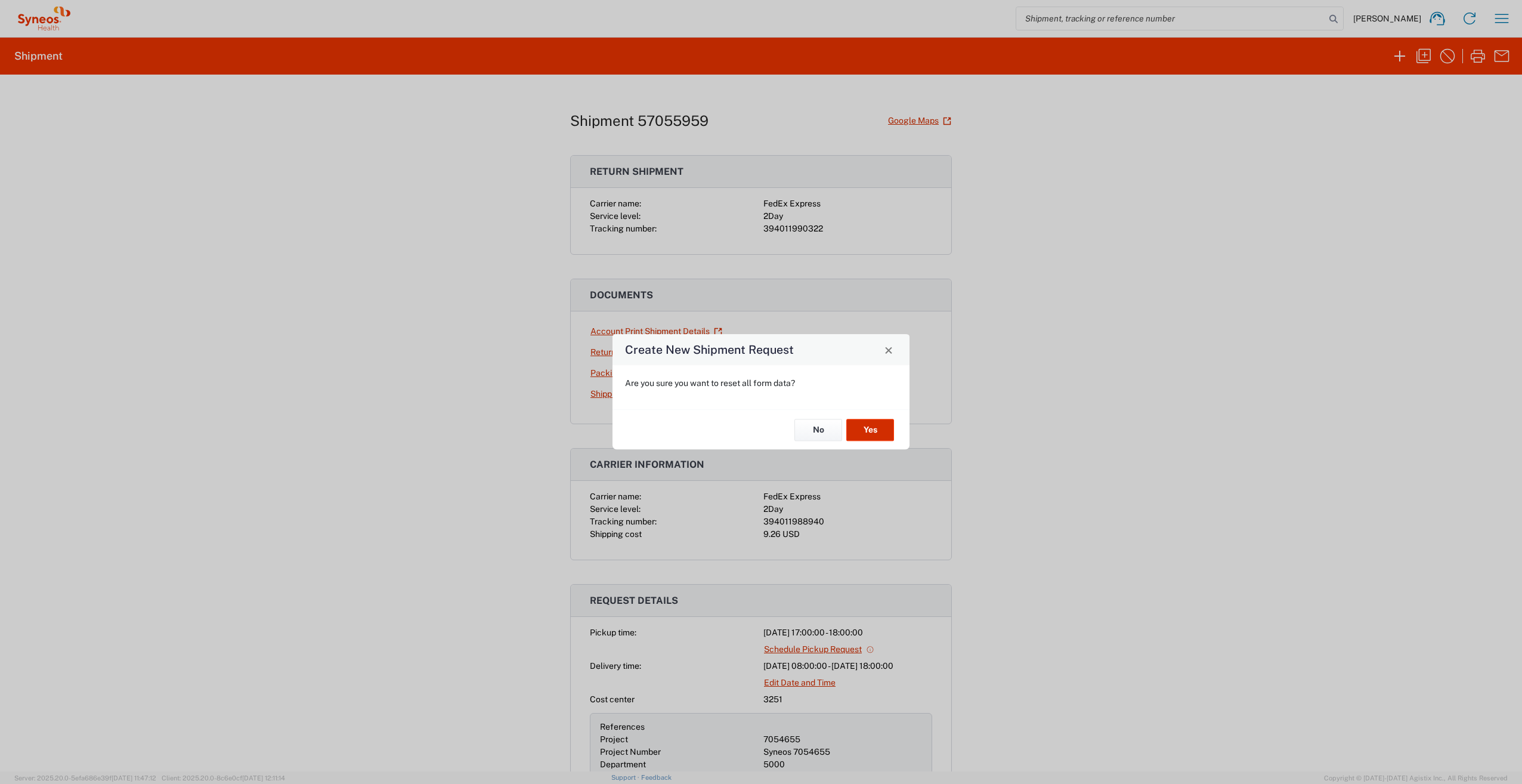
click at [874, 428] on button "Yes" at bounding box center [870, 429] width 47 height 22
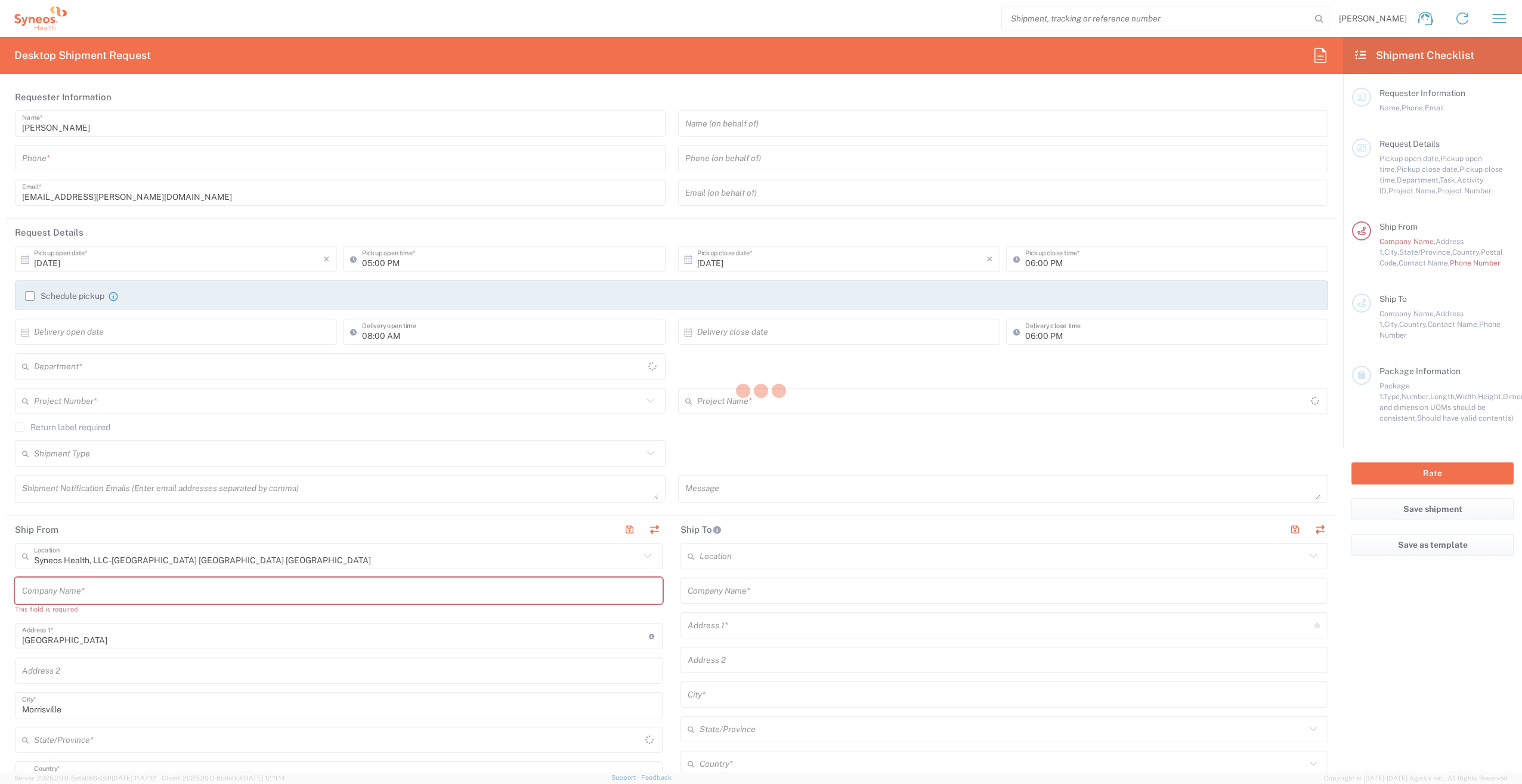
type input "3251"
type input "[US_STATE]"
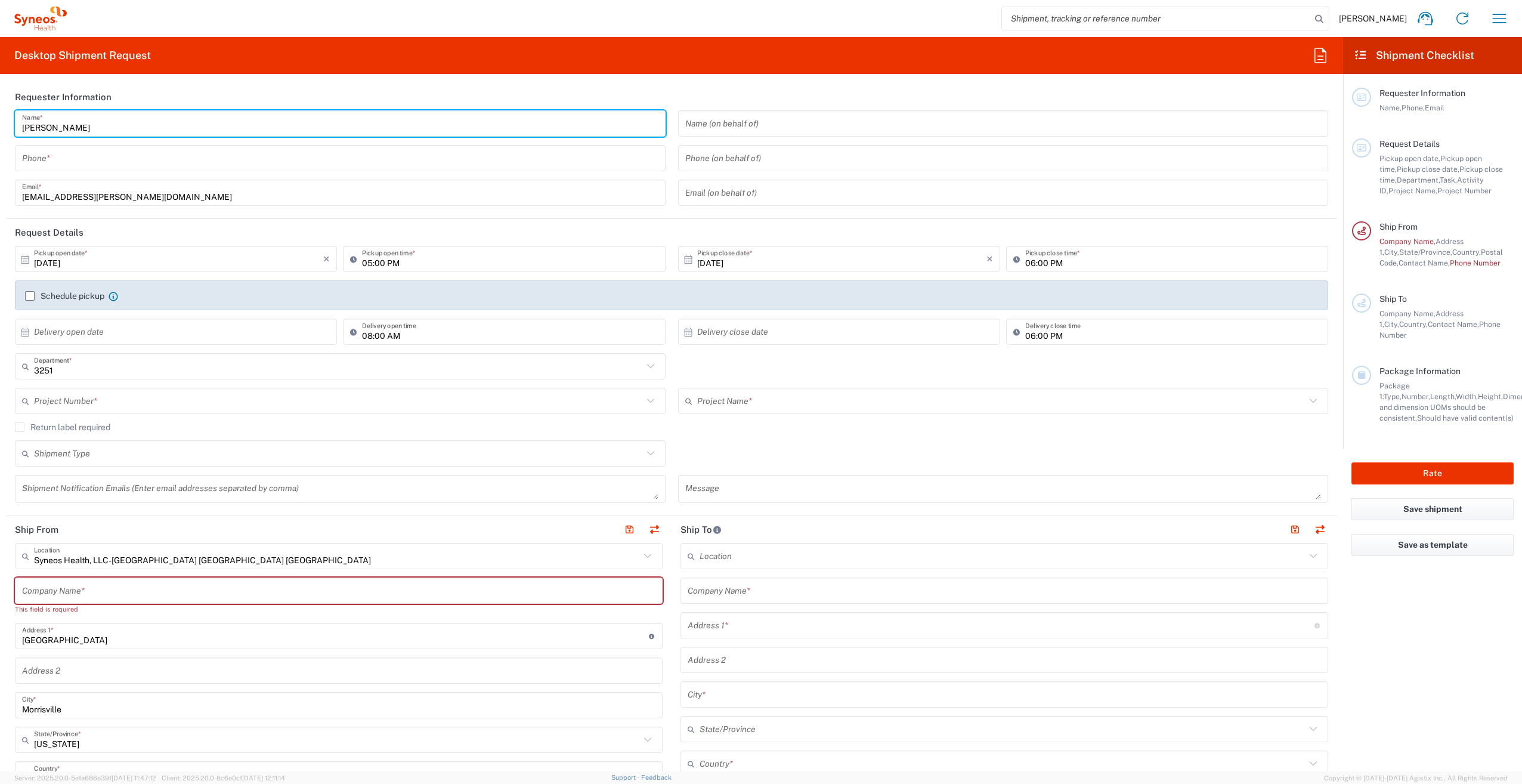
drag, startPoint x: 98, startPoint y: 129, endPoint x: 4, endPoint y: 126, distance: 94.0
click at [4, 126] on form "Requester Information [PERSON_NAME] Name * Phone * [PERSON_NAME][EMAIL_ADDRESS]…" at bounding box center [671, 427] width 1343 height 688
type input "SYneos Associate"
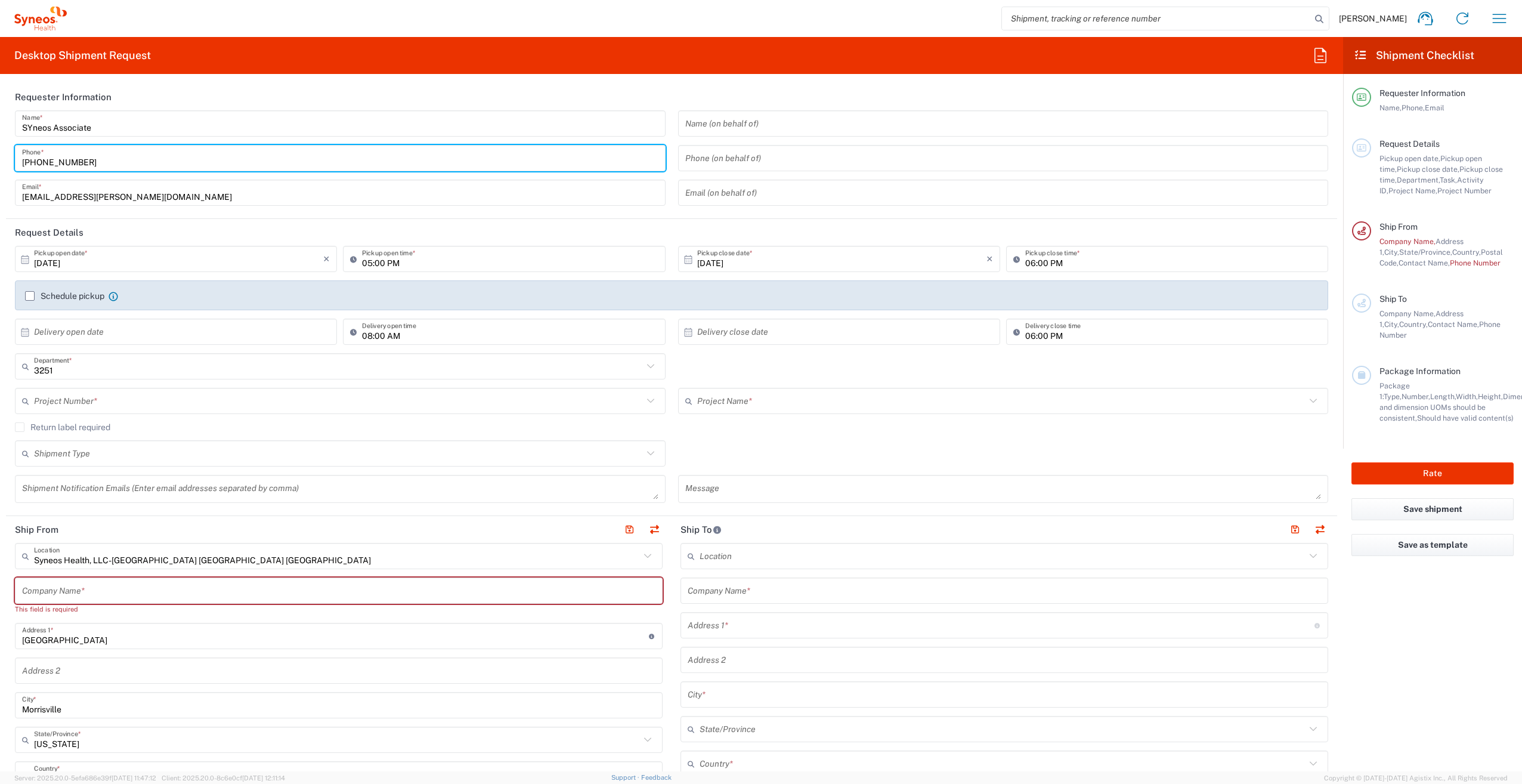
type input "[PHONE_NUMBER]"
click at [32, 123] on input "SYneos Associate" at bounding box center [340, 124] width 636 height 21
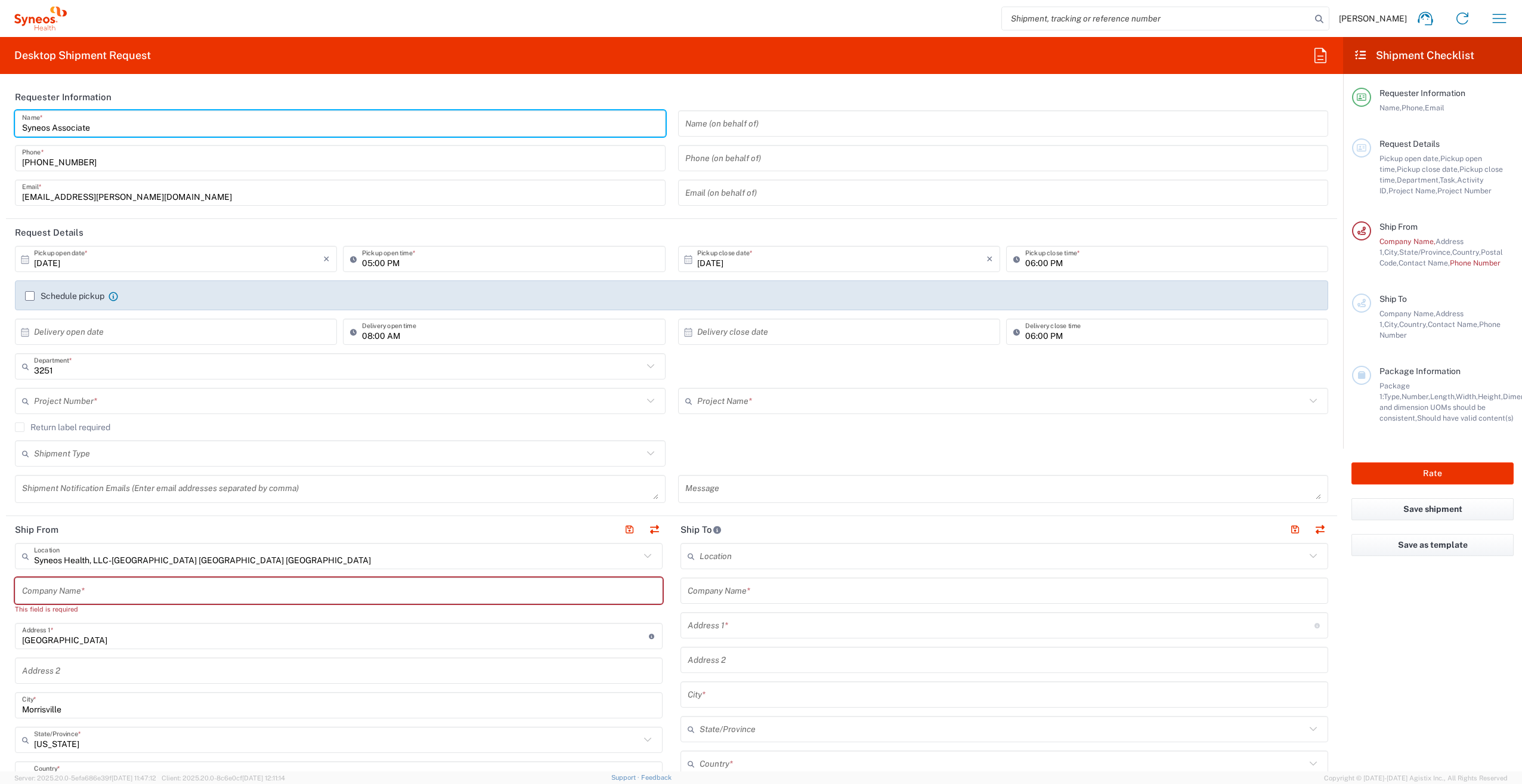
type input "Syneos Associate"
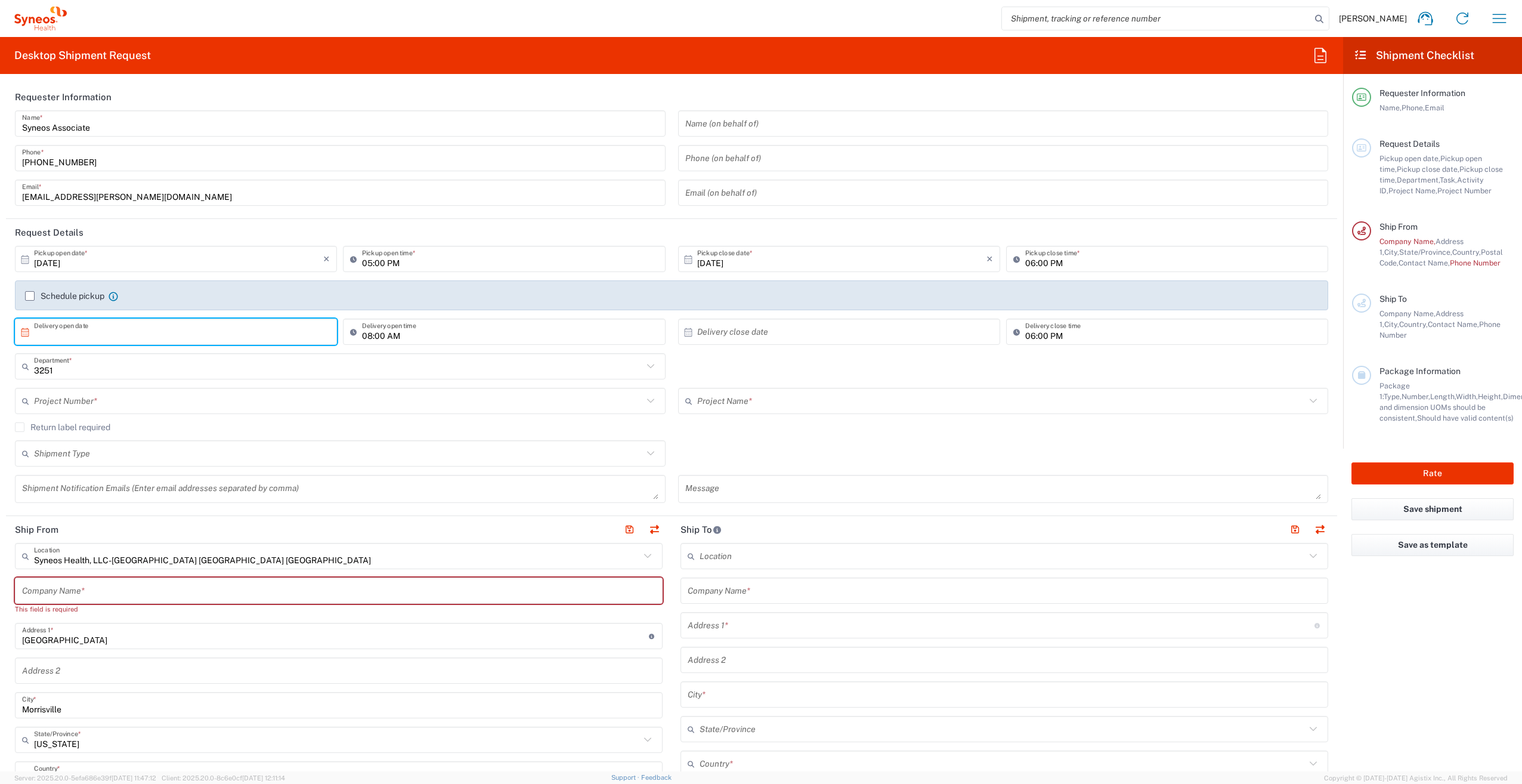
click at [96, 333] on input "text" at bounding box center [179, 332] width 289 height 21
click at [196, 406] on span "9" at bounding box center [194, 406] width 17 height 17
type input "[DATE]"
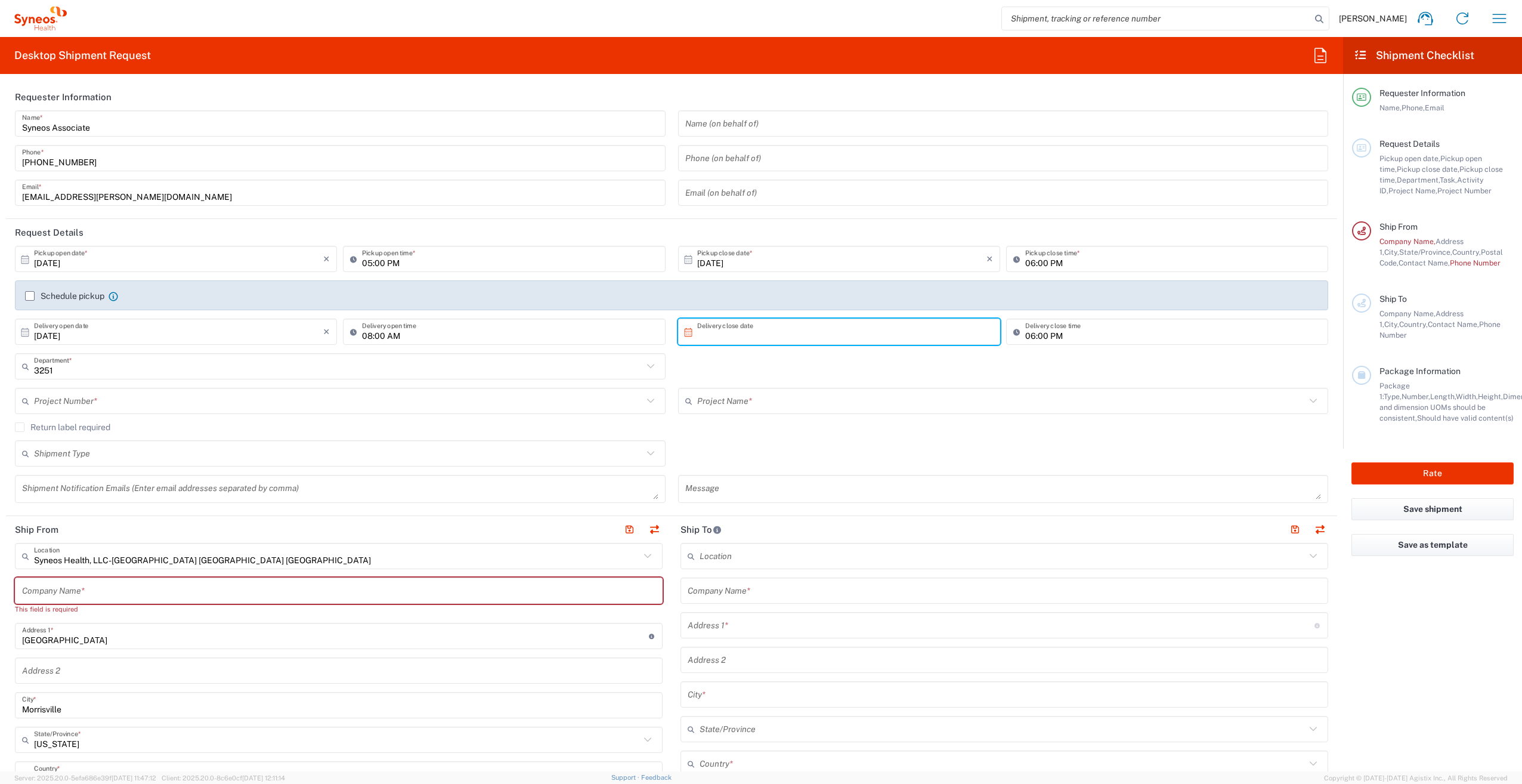
click at [702, 322] on input "text" at bounding box center [842, 332] width 289 height 21
click at [889, 407] on span "11" at bounding box center [886, 406] width 17 height 17
type input "[DATE]"
click at [130, 370] on input "text" at bounding box center [338, 366] width 609 height 21
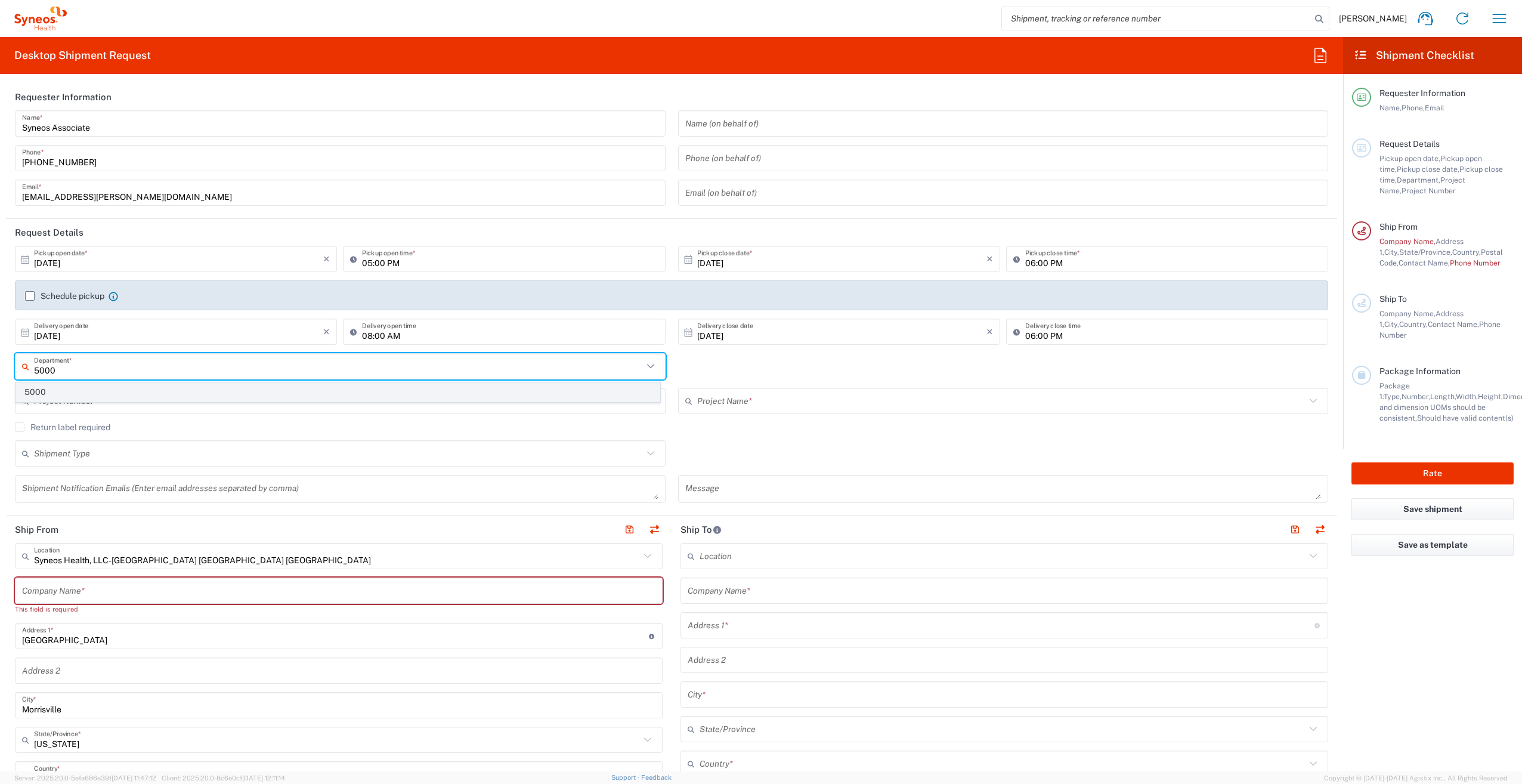
type input "5000"
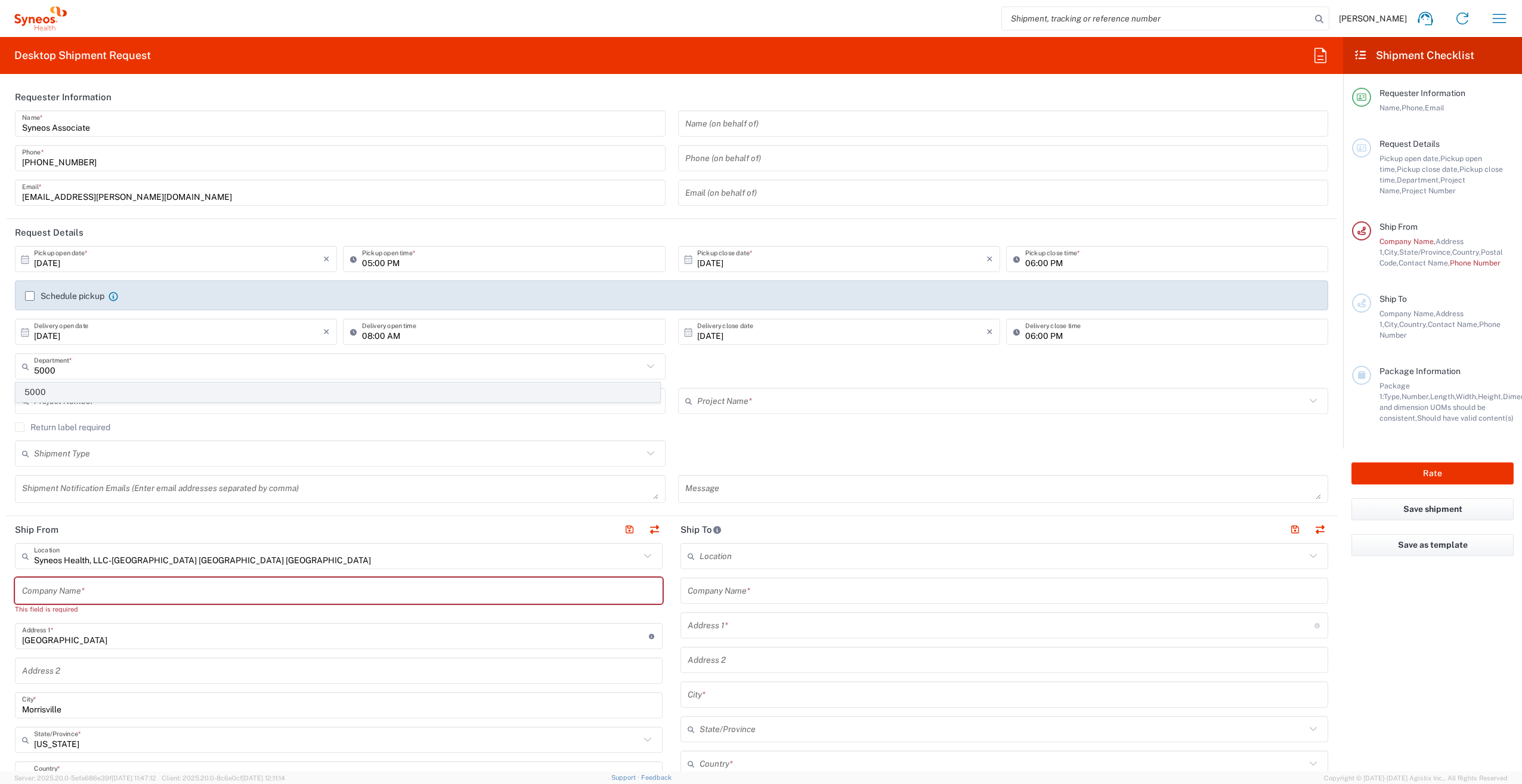
click at [93, 390] on span "5000" at bounding box center [338, 392] width 644 height 19
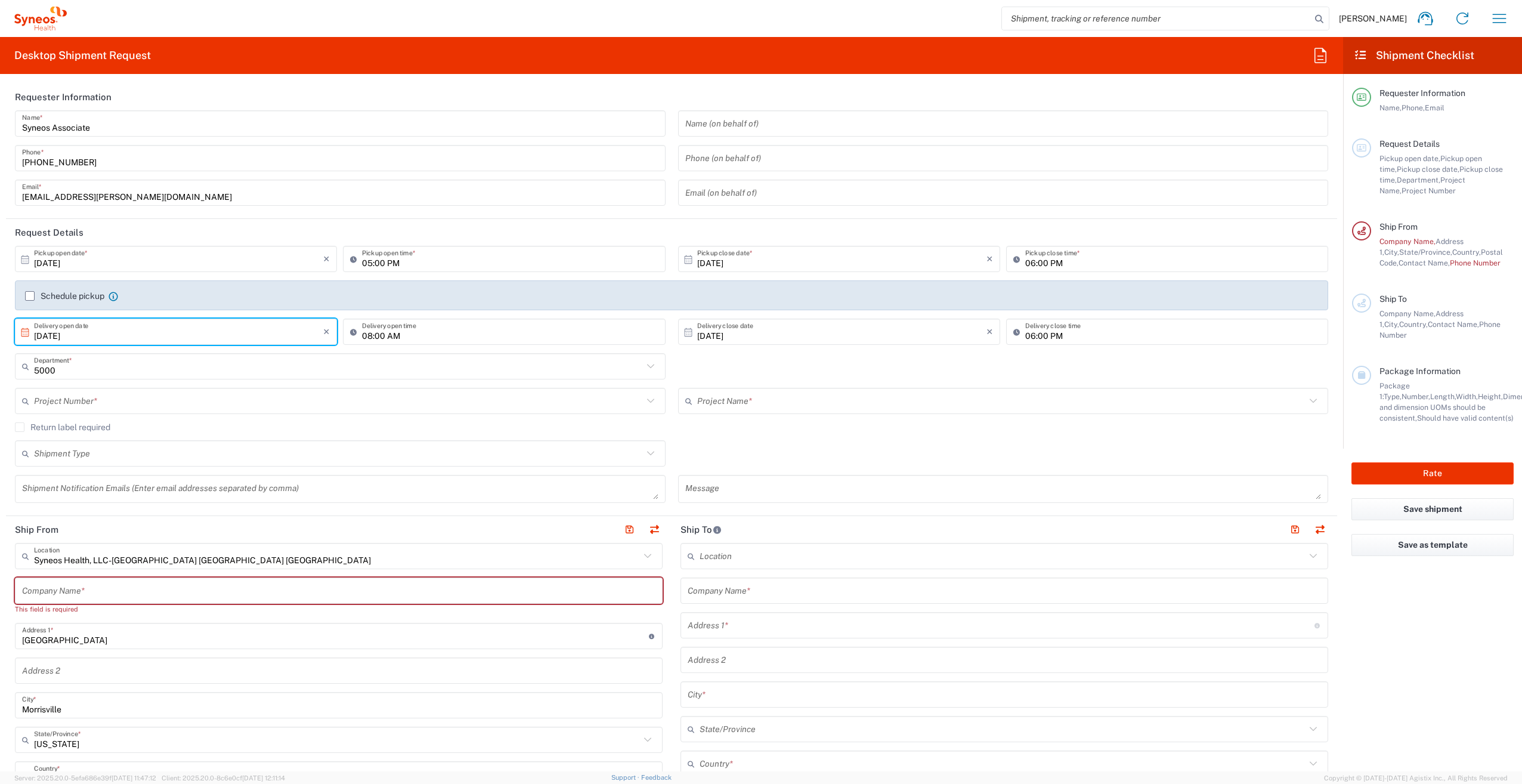
click at [173, 333] on input "[DATE]" at bounding box center [179, 332] width 289 height 21
click at [175, 409] on span "8" at bounding box center [177, 406] width 17 height 17
type input "[DATE]"
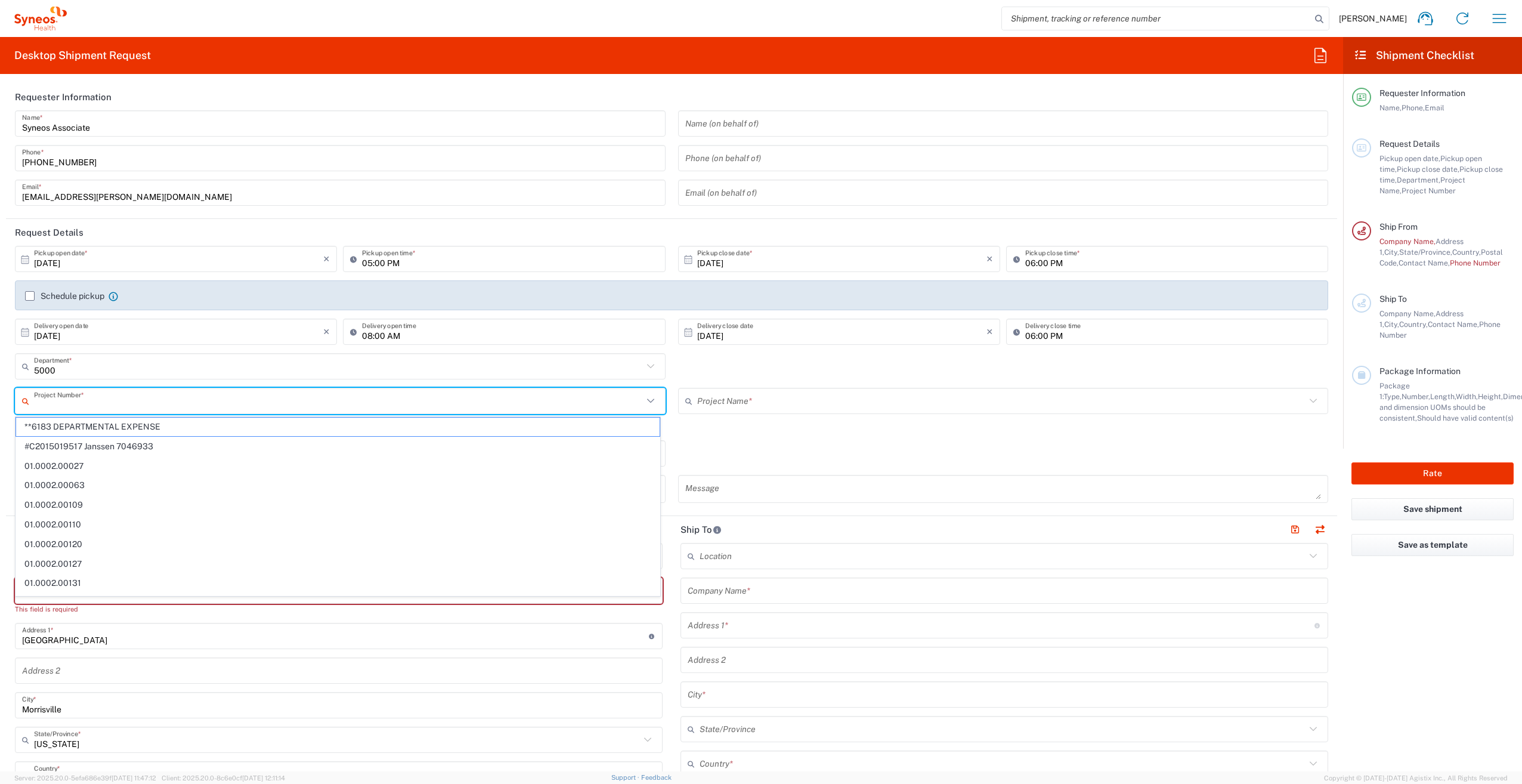
click at [105, 398] on input "text" at bounding box center [338, 401] width 609 height 21
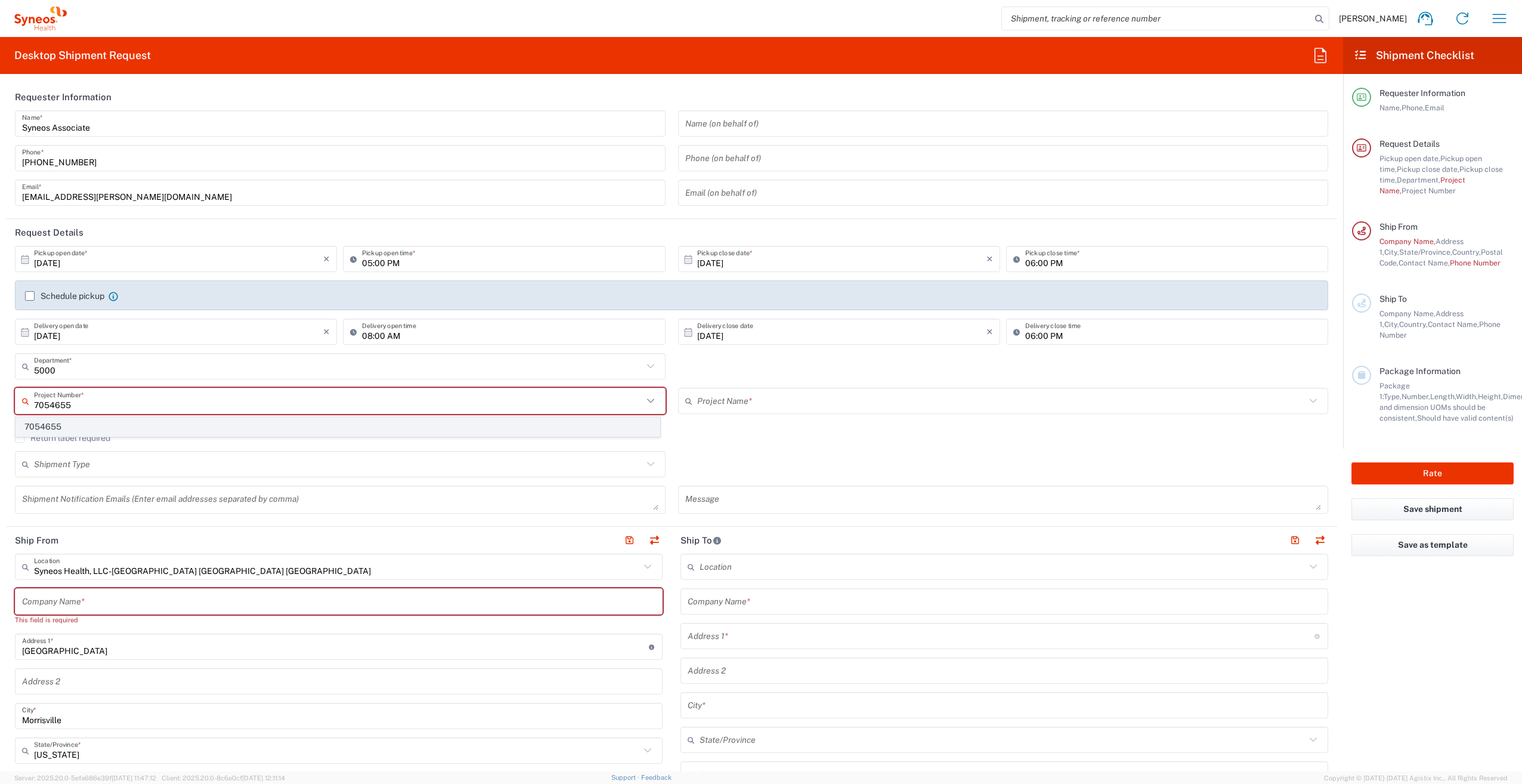
type input "7054655"
click at [87, 430] on span "7054655" at bounding box center [338, 426] width 644 height 19
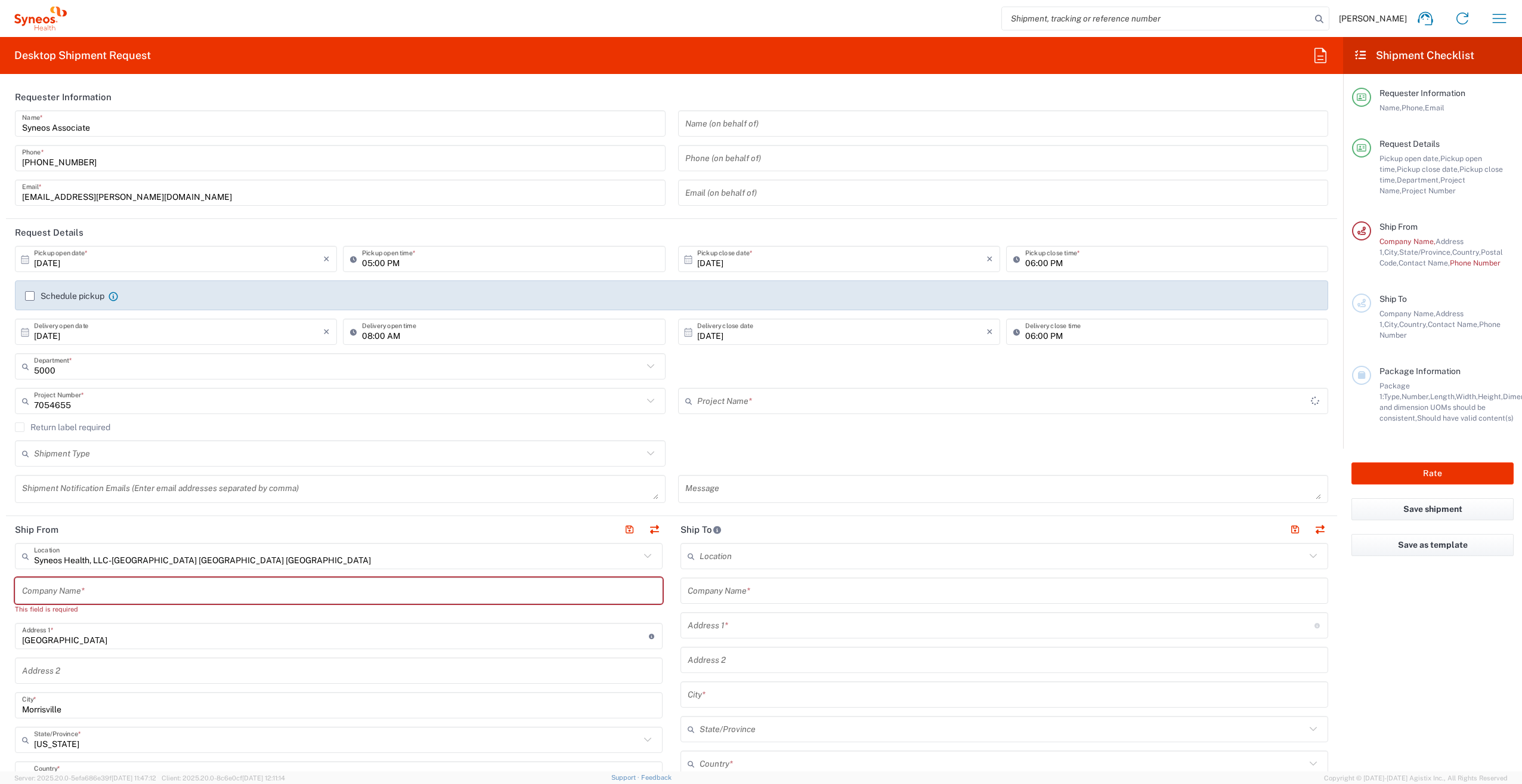
type input "Syneos 7054655"
click at [23, 428] on label "Return label required" at bounding box center [62, 426] width 96 height 10
click at [20, 427] on input "Return label required" at bounding box center [20, 427] width 0 height 0
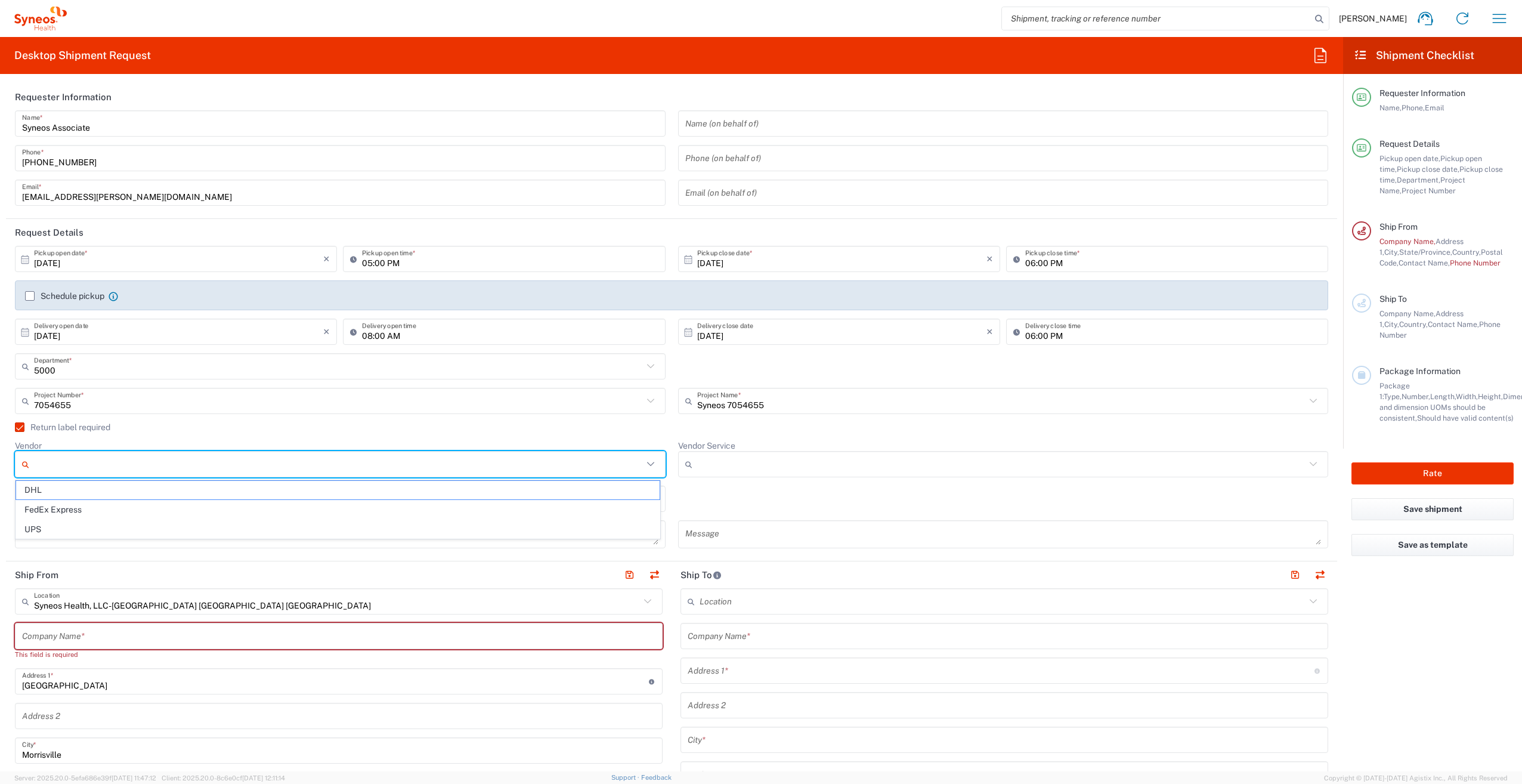
click at [71, 461] on input "Vendor" at bounding box center [338, 464] width 609 height 19
click at [75, 509] on span "FedEx Express" at bounding box center [338, 510] width 644 height 19
type input "FedEx Express"
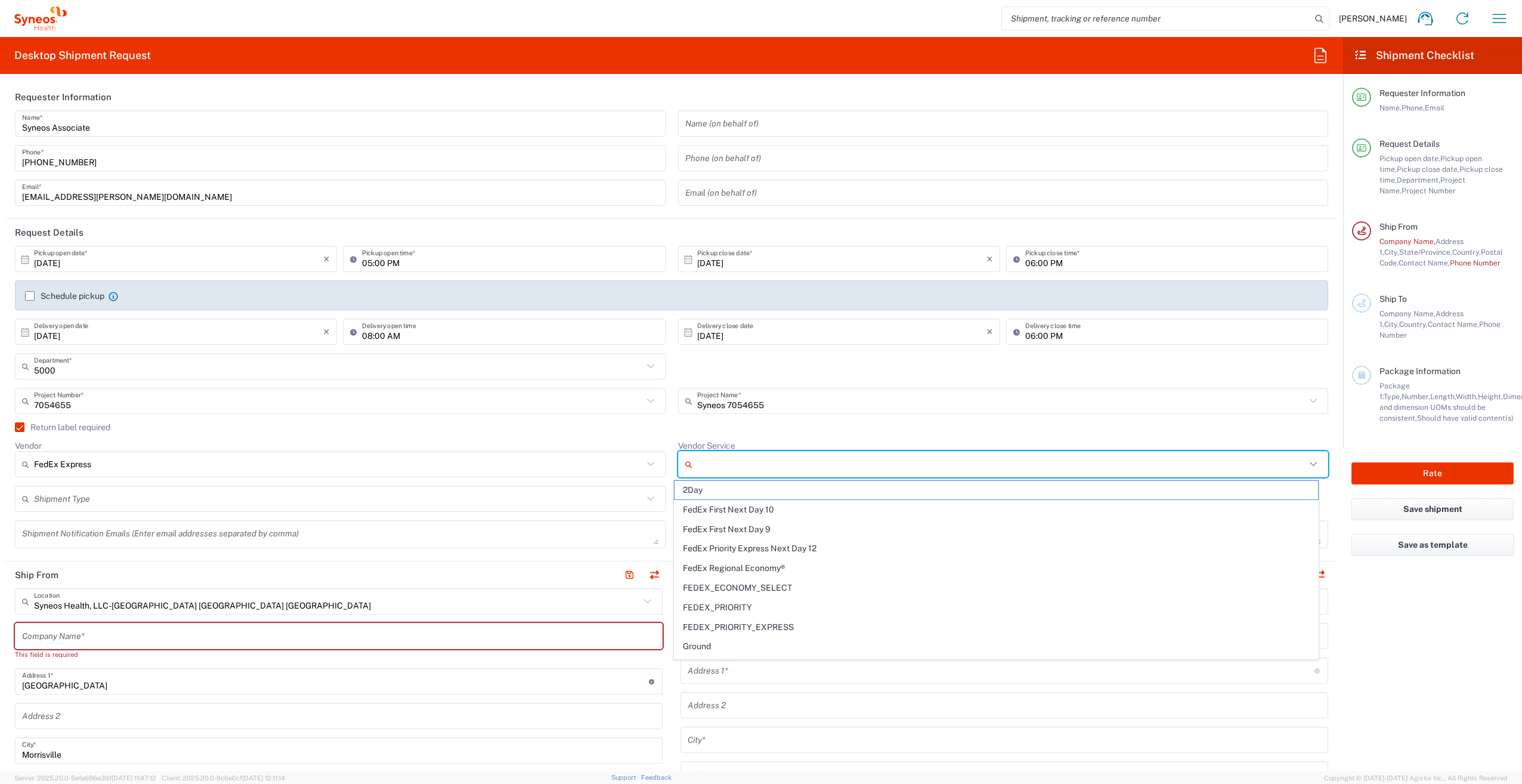
click at [780, 467] on input "Vendor Service" at bounding box center [1001, 464] width 609 height 19
click at [725, 492] on span "2Day" at bounding box center [996, 490] width 644 height 19
type input "2Day"
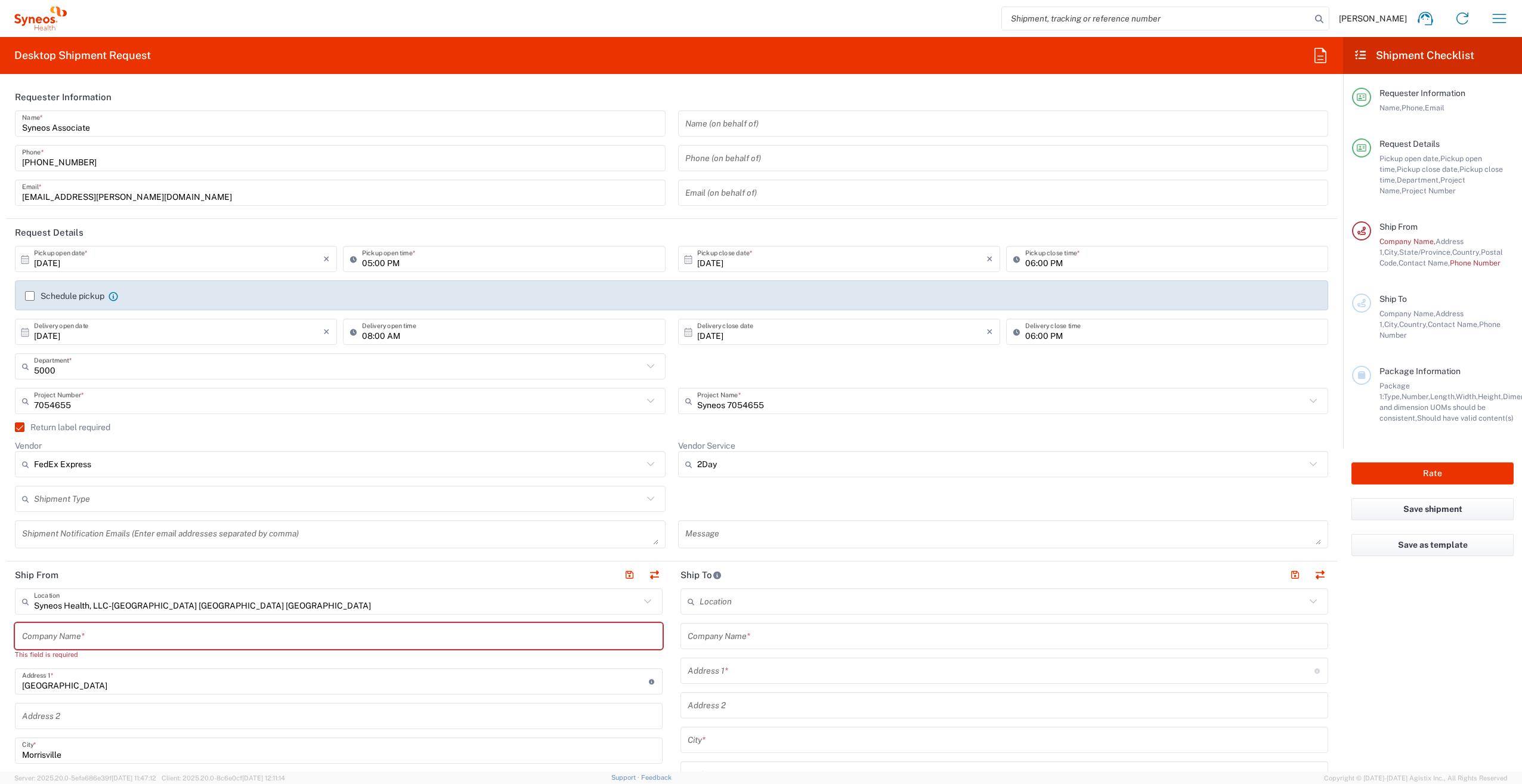
click at [142, 495] on input "text" at bounding box center [338, 499] width 609 height 21
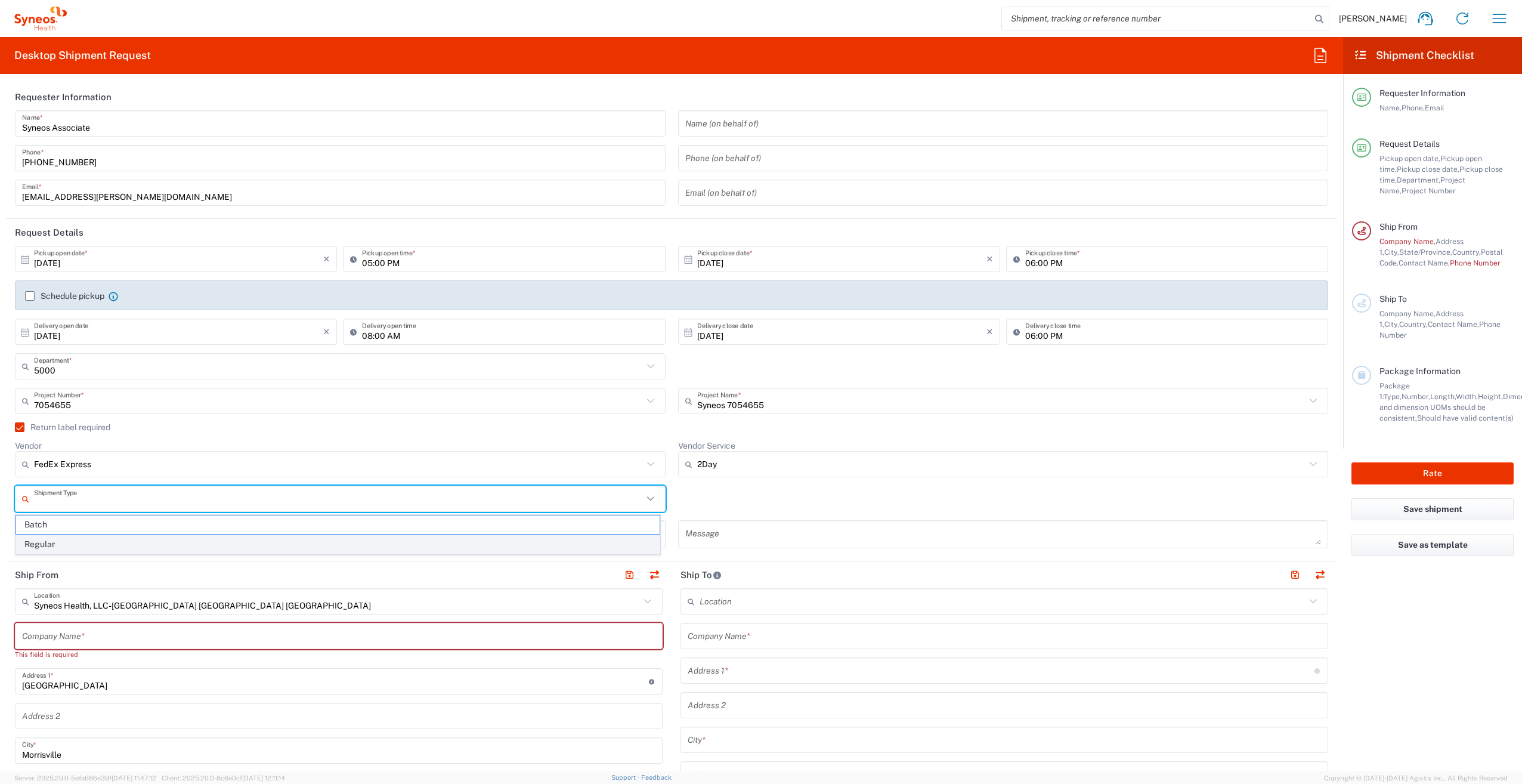
click at [81, 545] on span "Regular" at bounding box center [338, 544] width 644 height 19
type input "Regular"
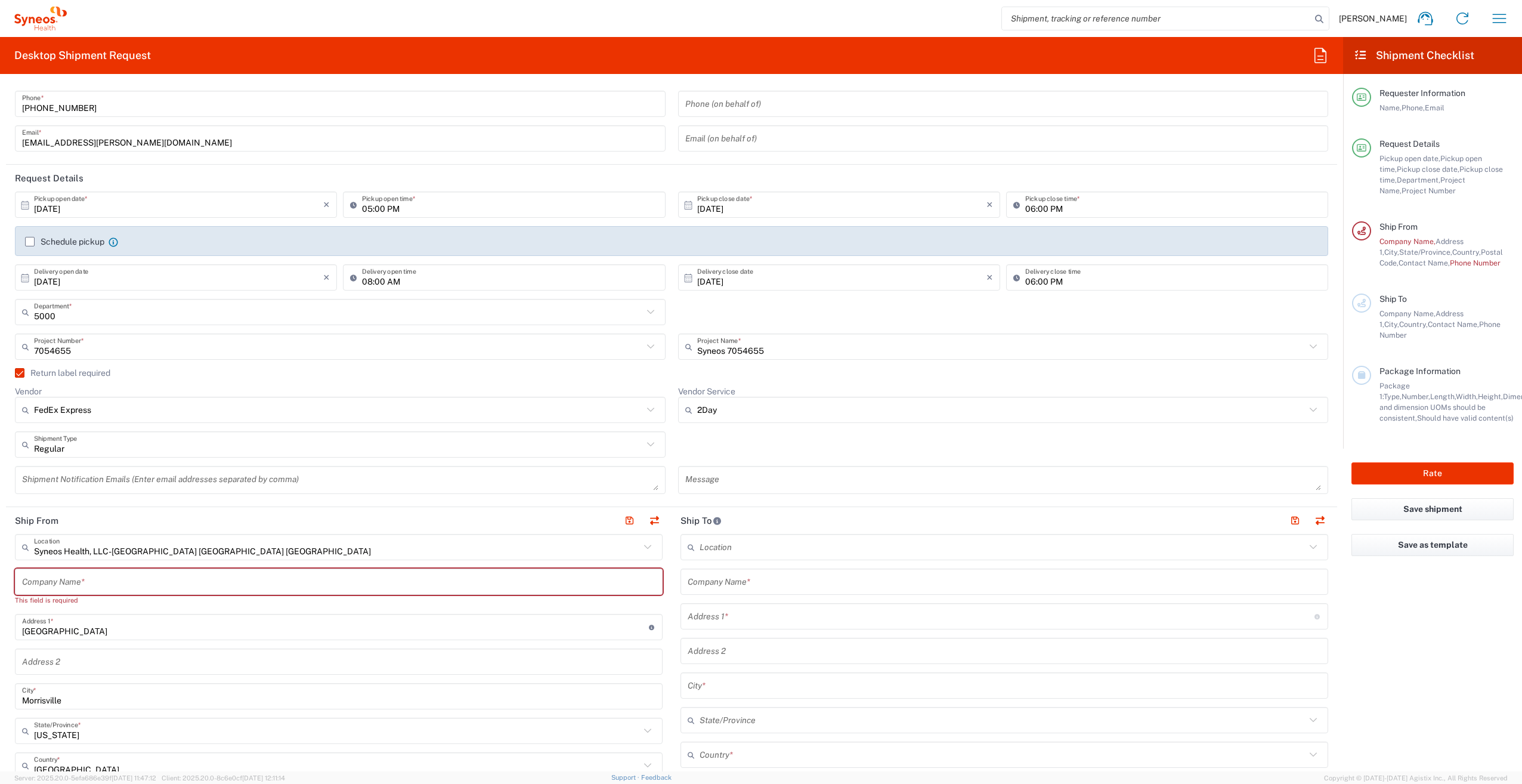
scroll to position [298, 0]
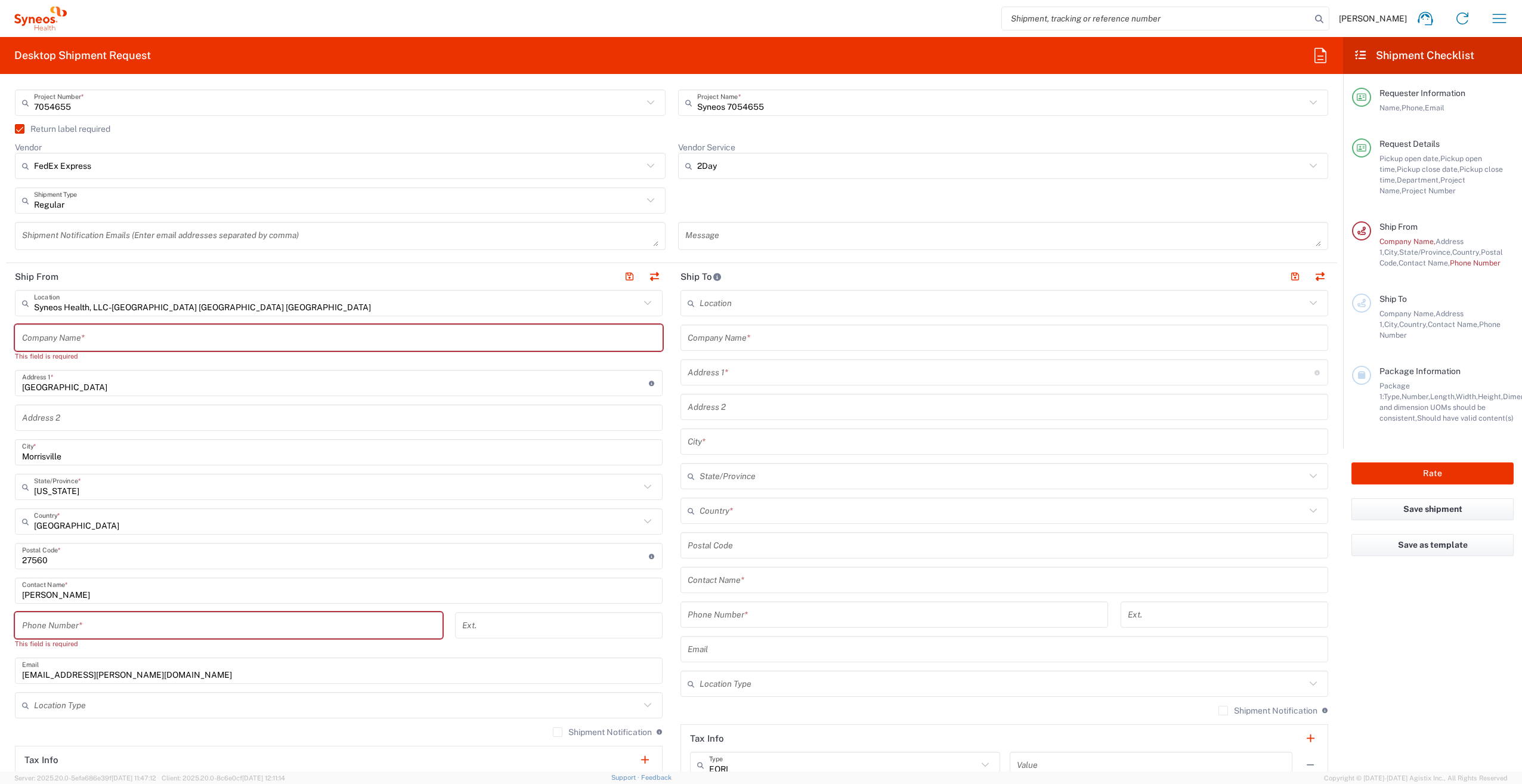
click at [57, 335] on input "text" at bounding box center [339, 337] width 633 height 21
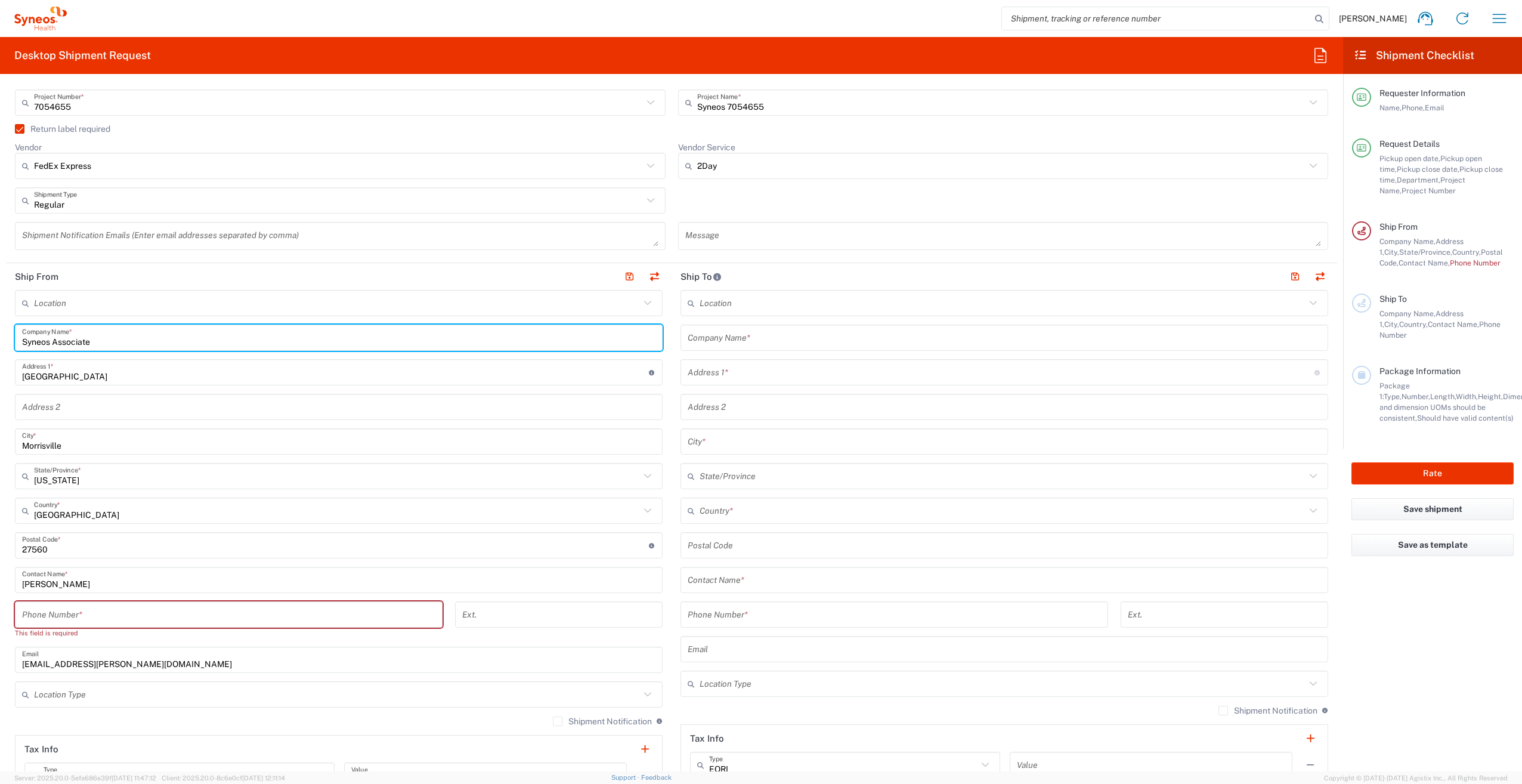
type input "Syneos Associate"
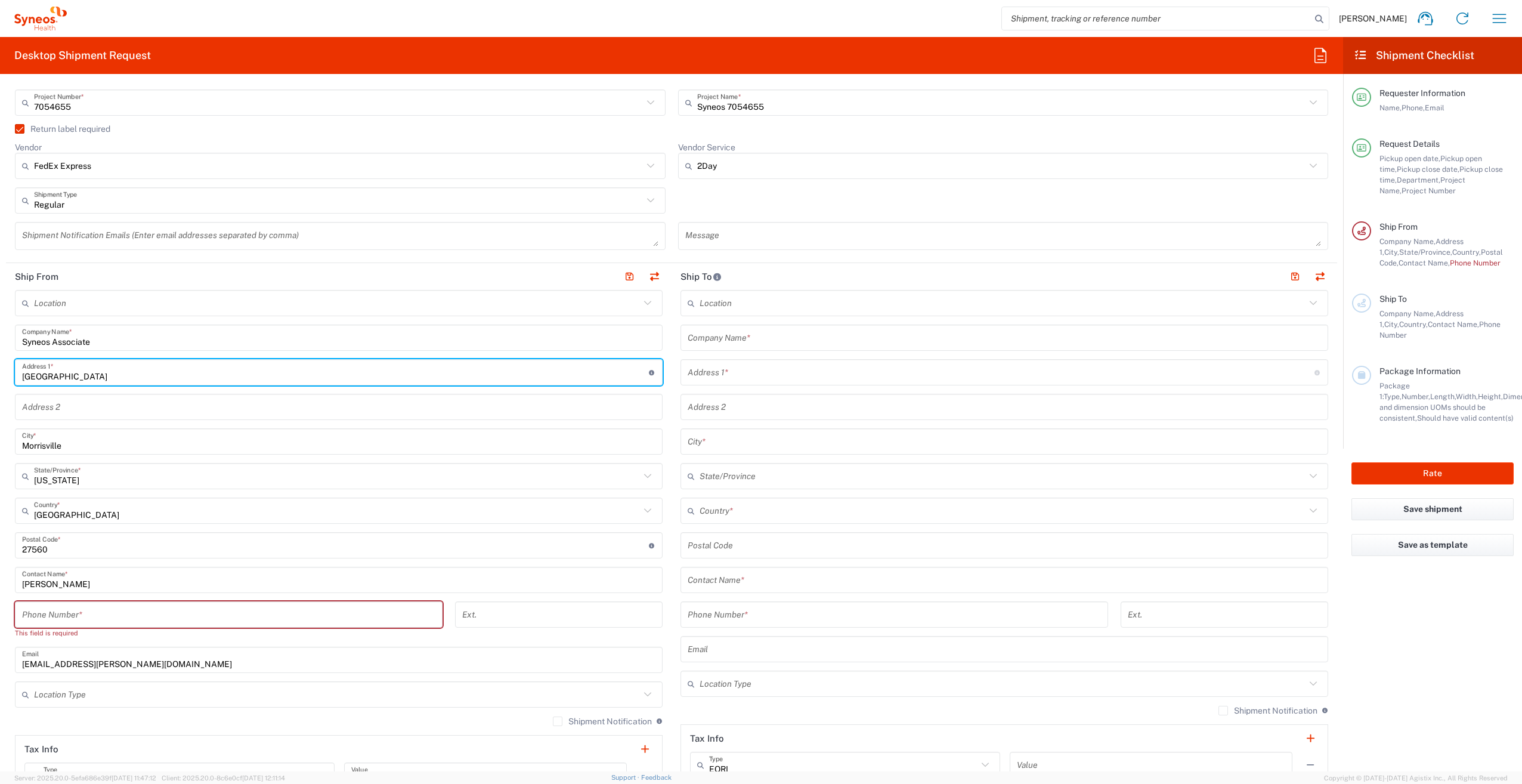
drag, startPoint x: 99, startPoint y: 380, endPoint x: -13, endPoint y: 375, distance: 112.1
click at [0, 375] on html "[PERSON_NAME] Home Shipment estimator Shipment tracking Desktop shipment reques…" at bounding box center [761, 392] width 1522 height 784
type input "[STREET_ADDRESS][PERSON_NAME]"
click at [33, 449] on input "Morrisville" at bounding box center [339, 441] width 633 height 21
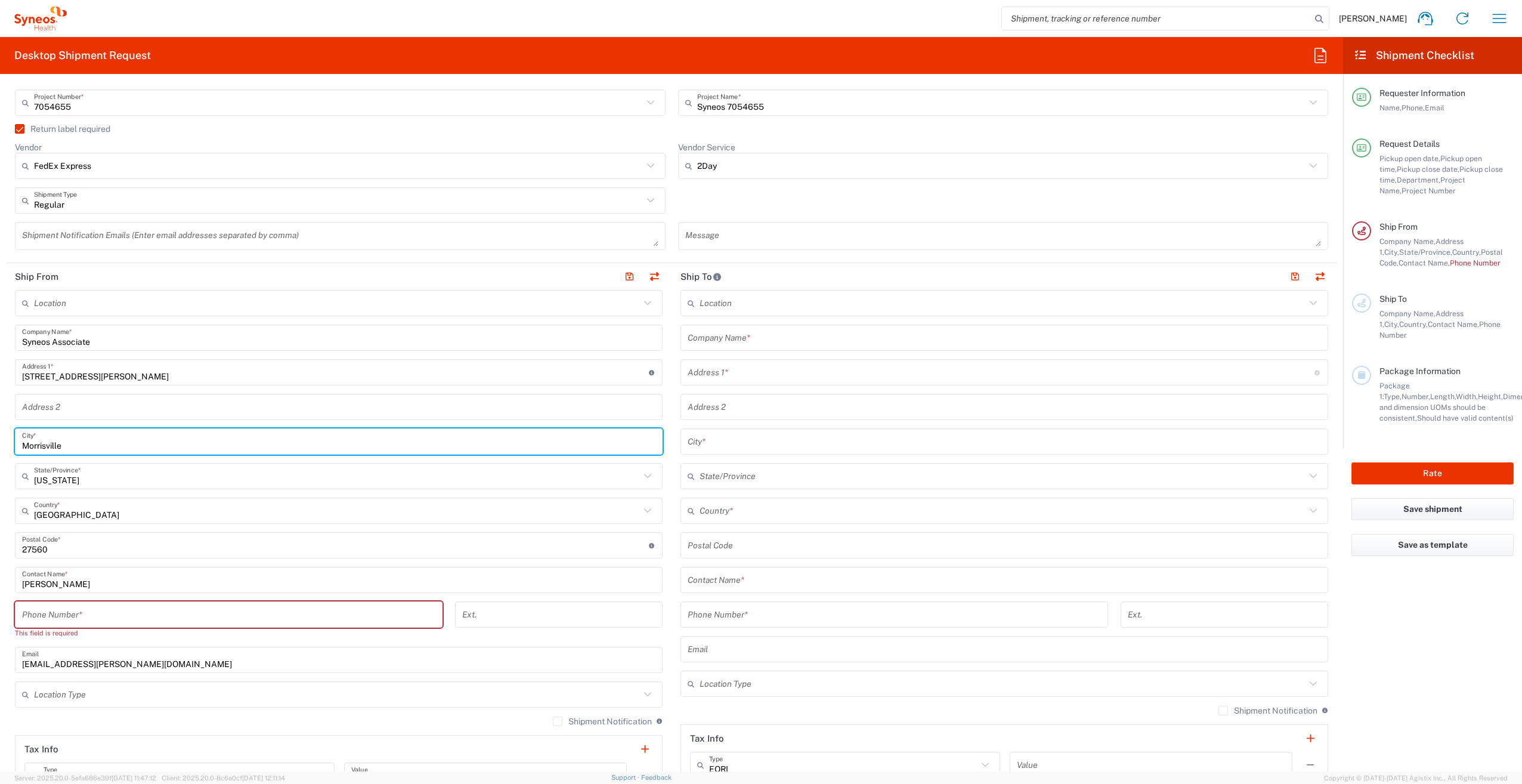
drag, startPoint x: 45, startPoint y: 448, endPoint x: 19, endPoint y: 449, distance: 26.0
click at [19, 448] on div "[GEOGRAPHIC_DATA] *" at bounding box center [338, 441] width 648 height 26
type input "Burgaw"
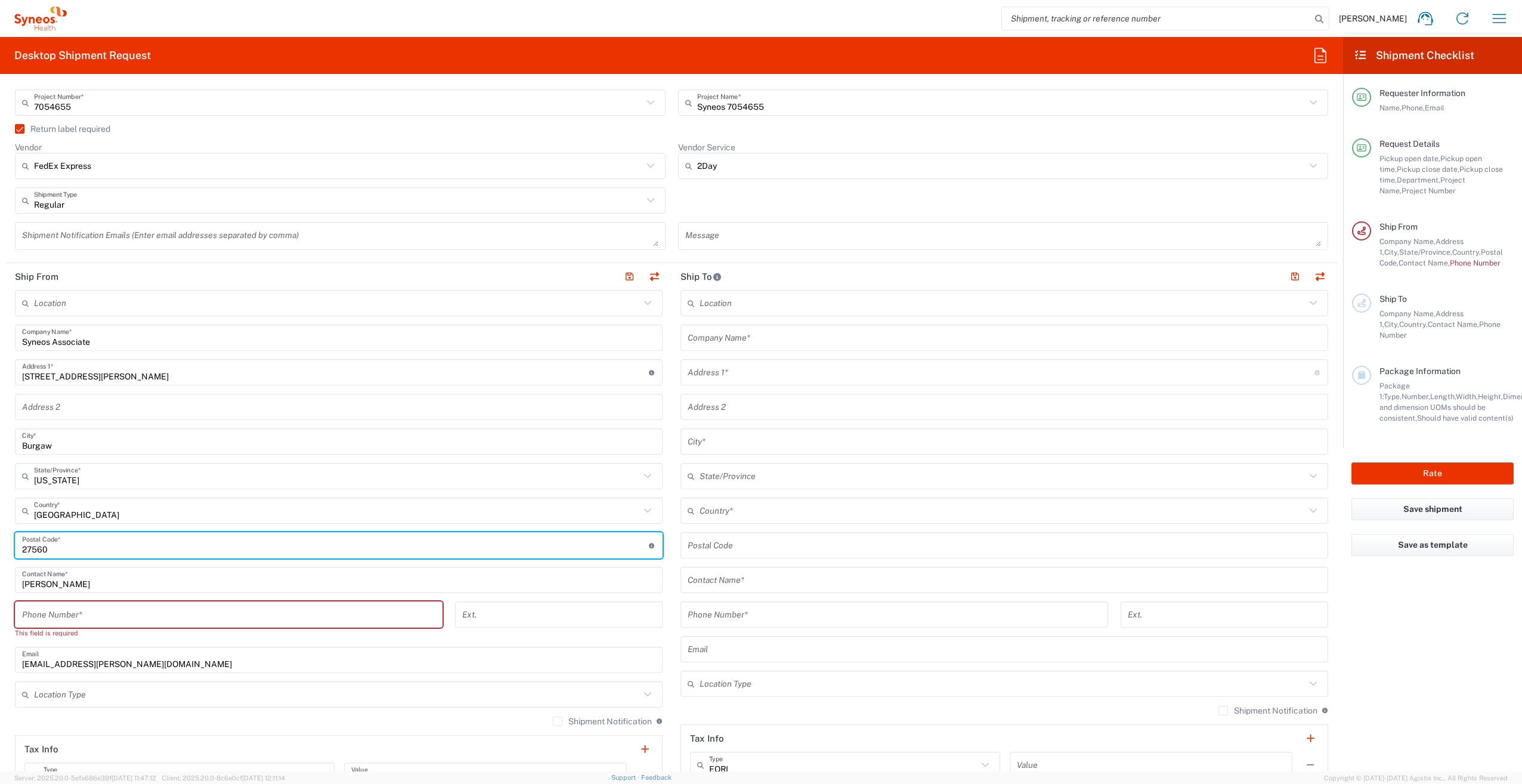
drag, startPoint x: 17, startPoint y: 551, endPoint x: 0, endPoint y: 553, distance: 17.1
click at [0, 553] on html "[PERSON_NAME] Home Shipment estimator Shipment tracking Desktop shipment reques…" at bounding box center [761, 392] width 1522 height 784
type input "28425"
click at [32, 592] on div "[PERSON_NAME] Contact Name *" at bounding box center [338, 579] width 648 height 26
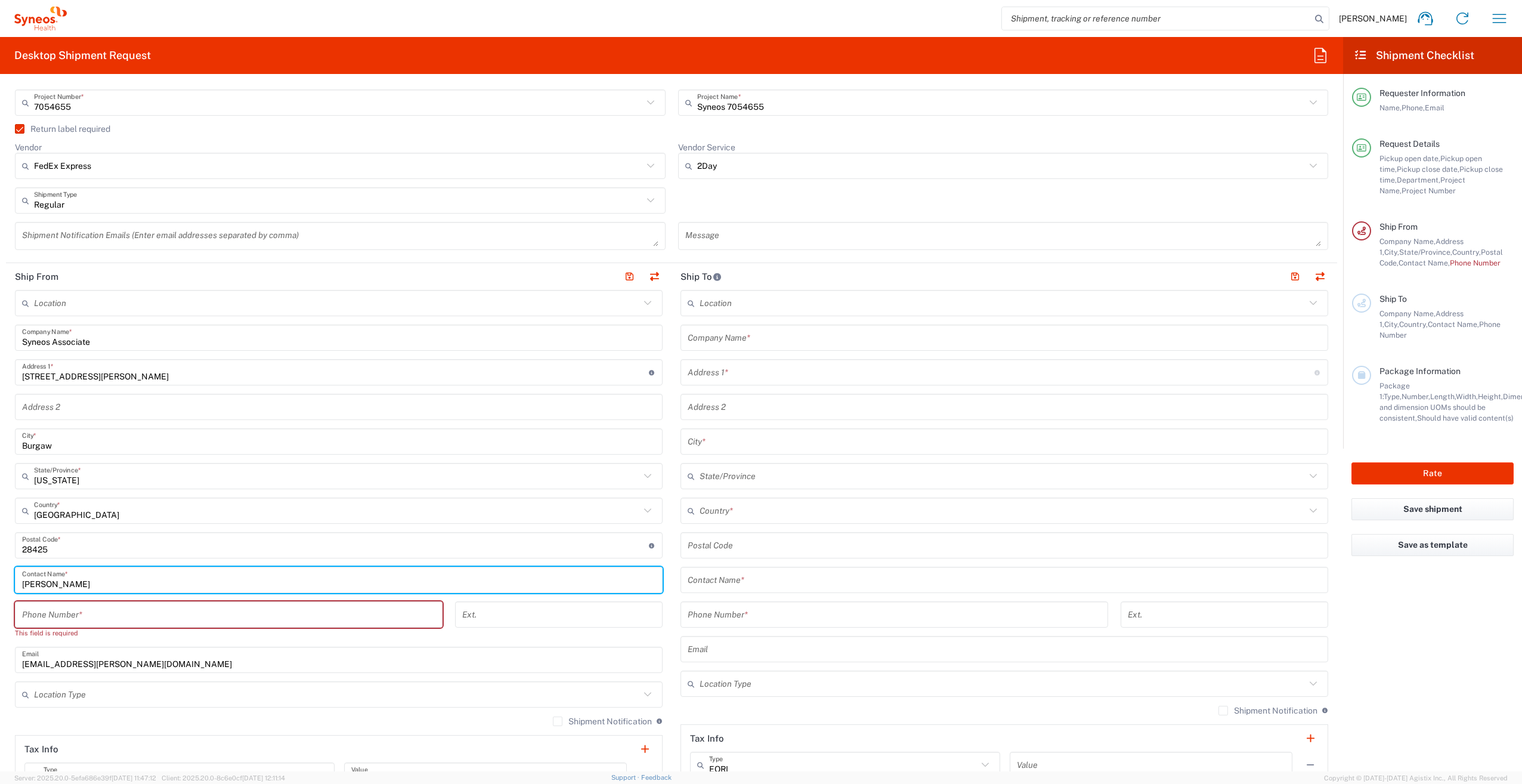
drag, startPoint x: 88, startPoint y: 582, endPoint x: 23, endPoint y: 584, distance: 65.0
click at [23, 584] on input "[PERSON_NAME]" at bounding box center [339, 580] width 633 height 21
type input "Syneos Associate"
click at [36, 611] on input "tel" at bounding box center [228, 615] width 413 height 21
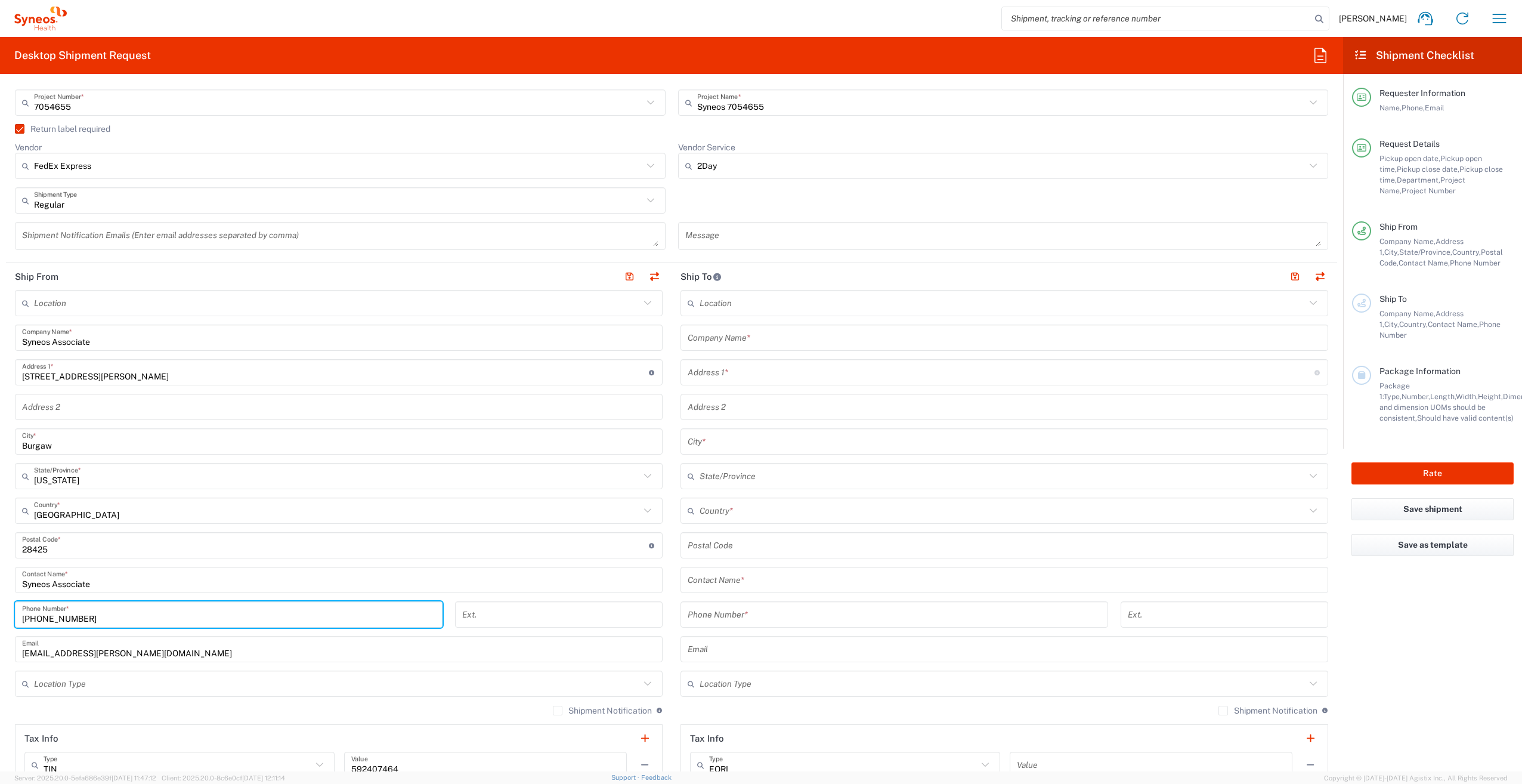
type input "[PHONE_NUMBER]"
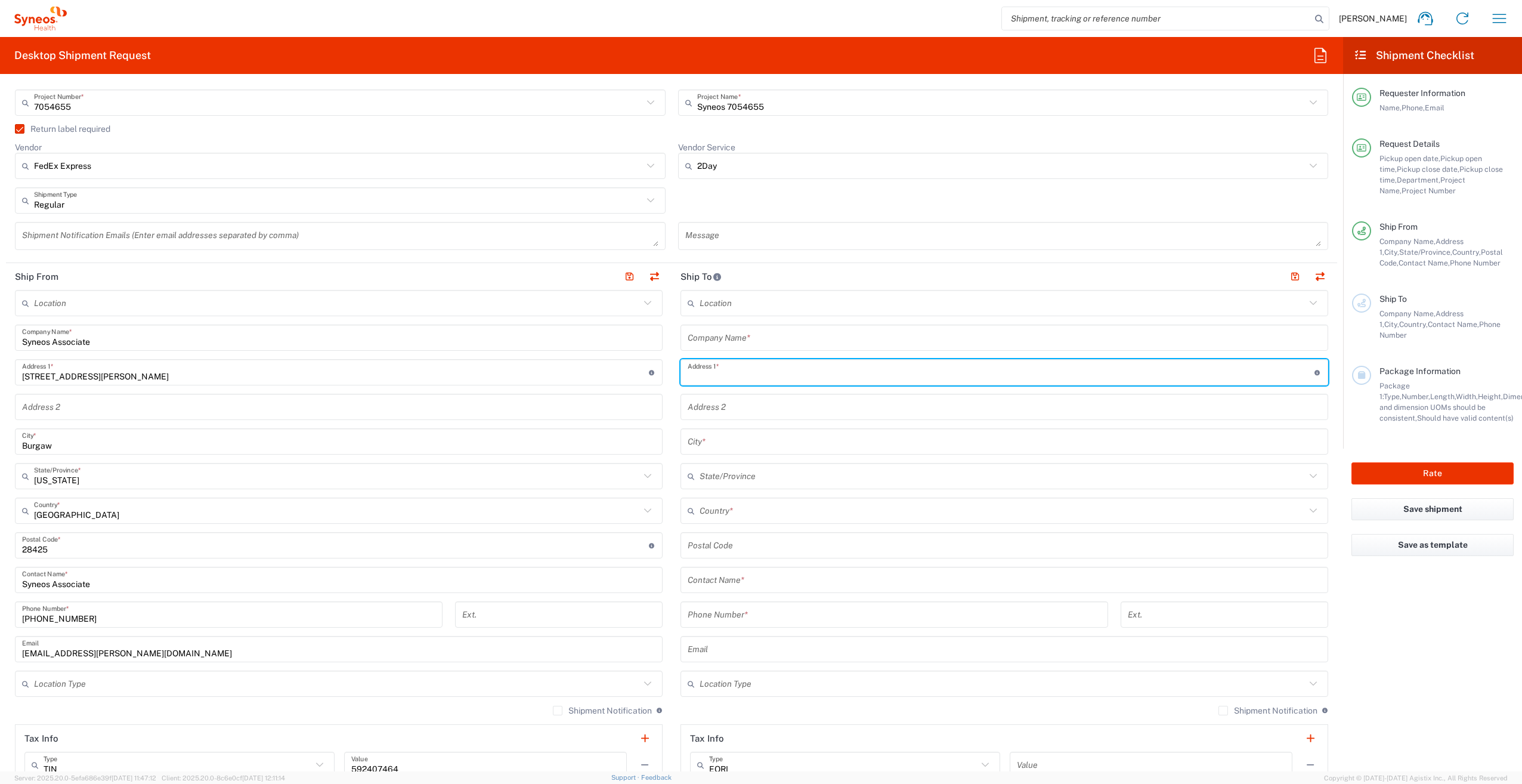
click at [729, 367] on input "text" at bounding box center [1001, 372] width 627 height 21
paste input "[STREET_ADDRESS][PERSON_NAME]"
type input "[STREET_ADDRESS][PERSON_NAME]"
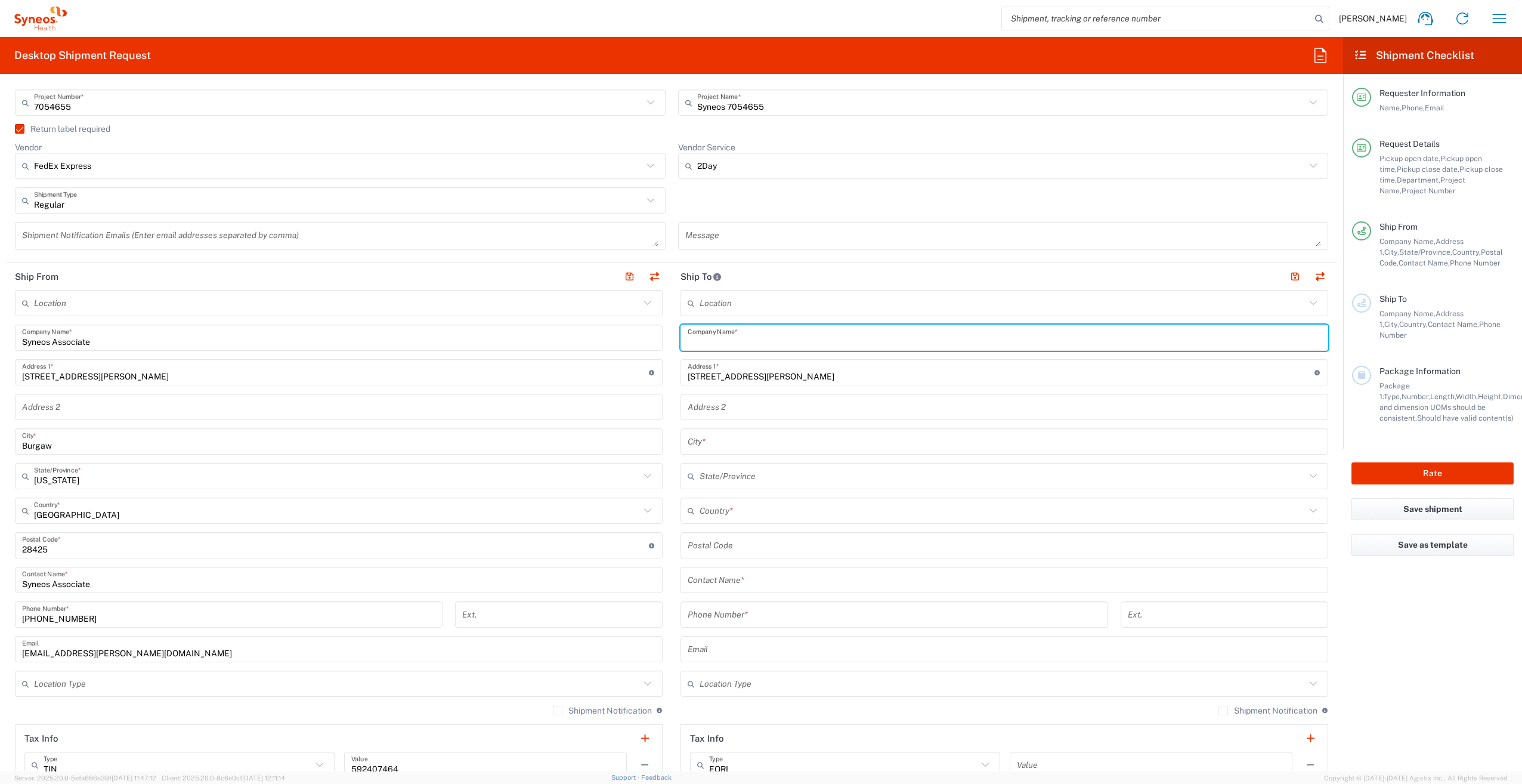
click at [733, 343] on input "text" at bounding box center [1004, 337] width 633 height 21
paste input "[PERSON_NAME]"
type input "[PERSON_NAME]"
click at [729, 577] on input "text" at bounding box center [1004, 580] width 633 height 21
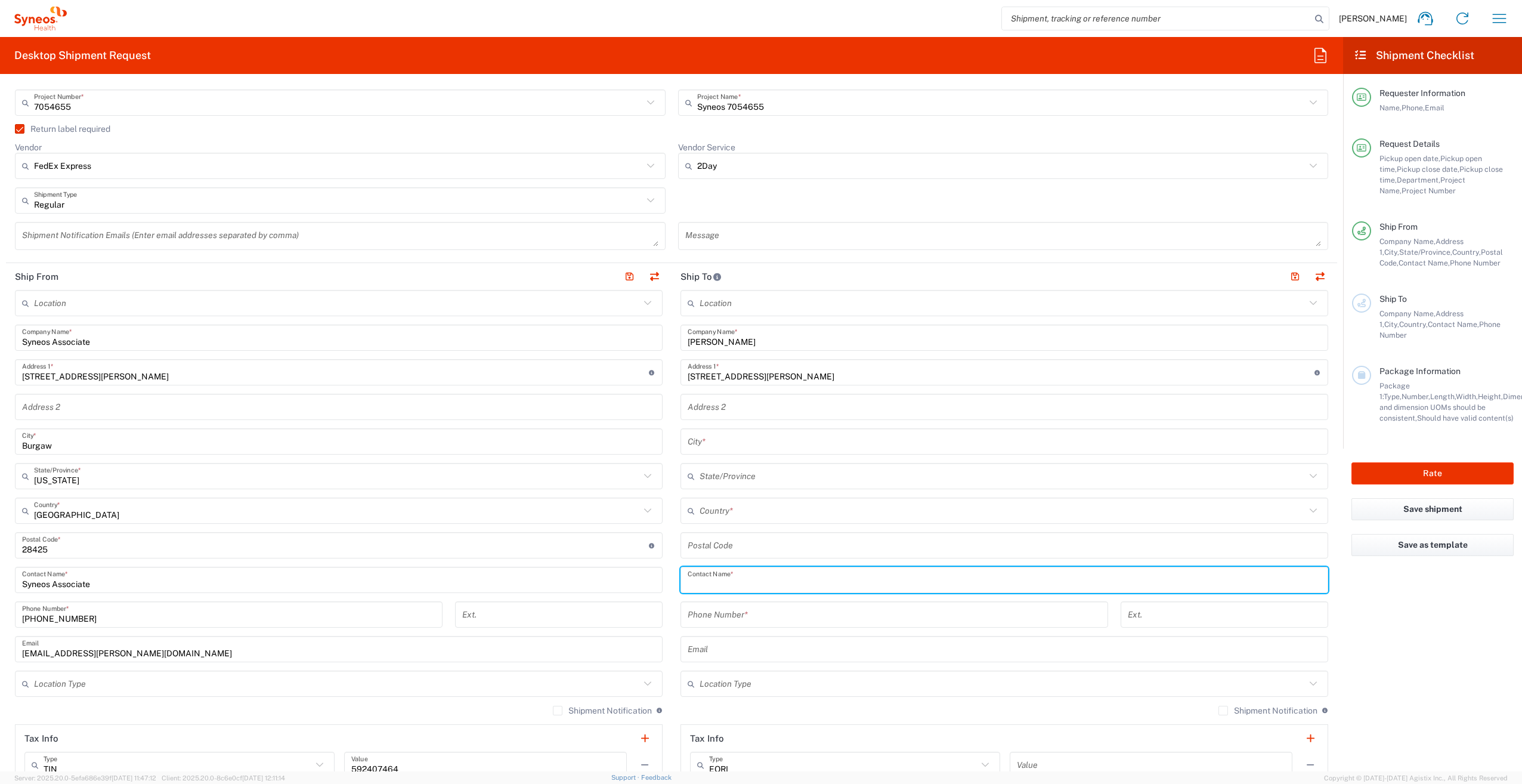
paste input "[PERSON_NAME]"
type input "[PERSON_NAME]"
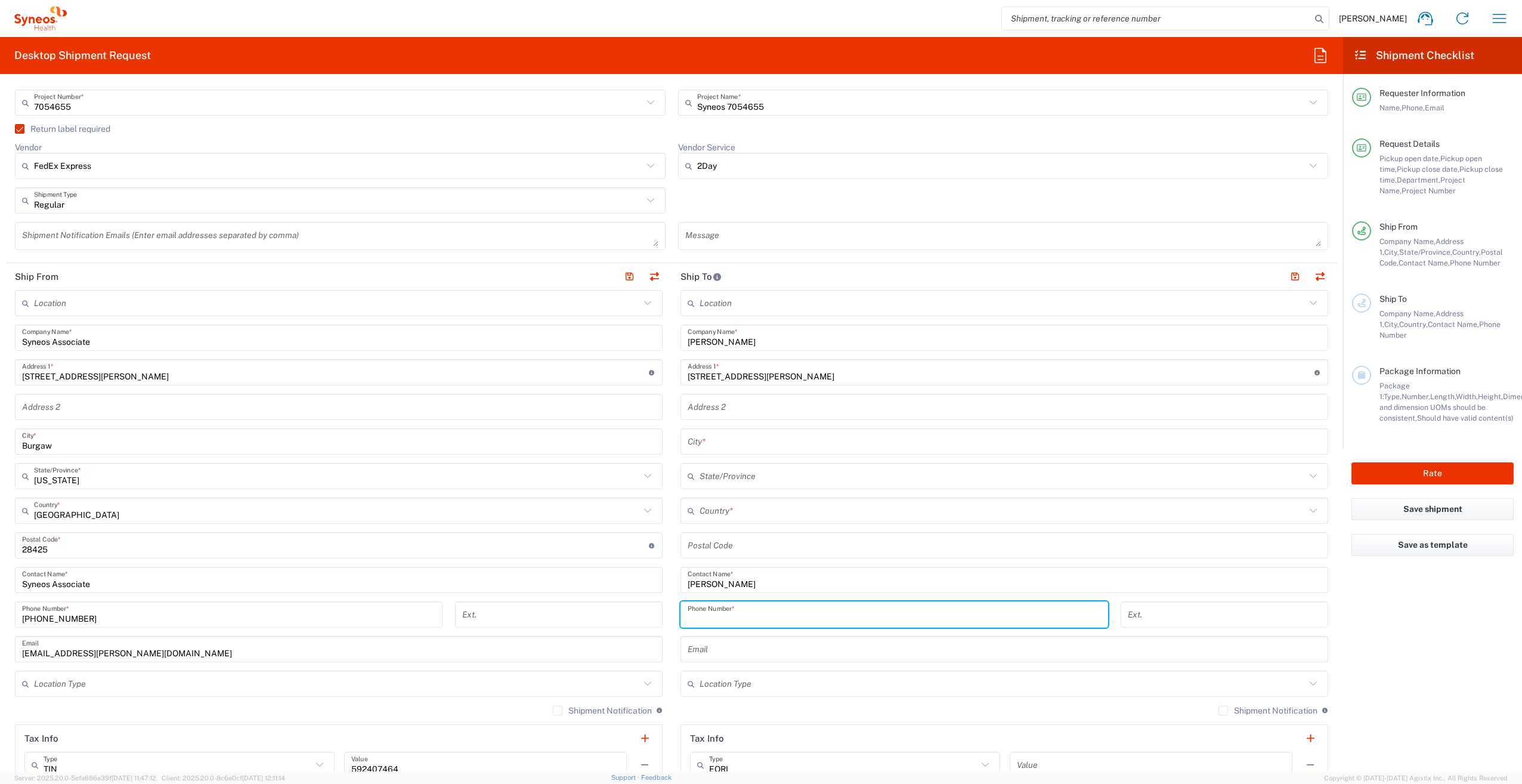
click at [734, 616] on input "tel" at bounding box center [894, 615] width 413 height 21
paste input "[PHONE_NUMBER]"
type input "[PHONE_NUMBER]"
click at [762, 547] on input "undefined" at bounding box center [1004, 545] width 633 height 21
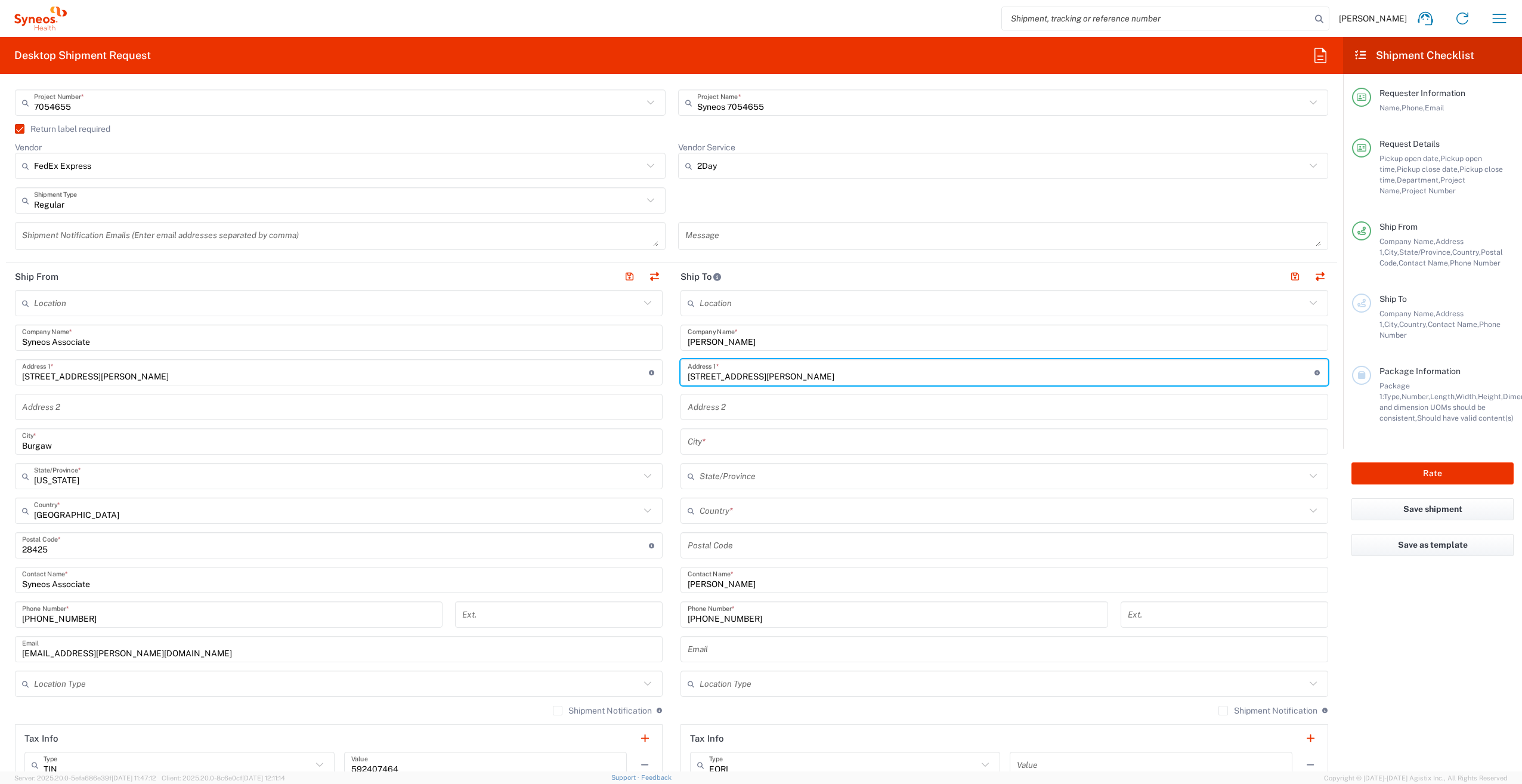
drag, startPoint x: 871, startPoint y: 373, endPoint x: 842, endPoint y: 379, distance: 29.6
click at [842, 379] on input "[STREET_ADDRESS][PERSON_NAME]" at bounding box center [1001, 372] width 627 height 21
type input "[STREET_ADDRESS][PERSON_NAME]"
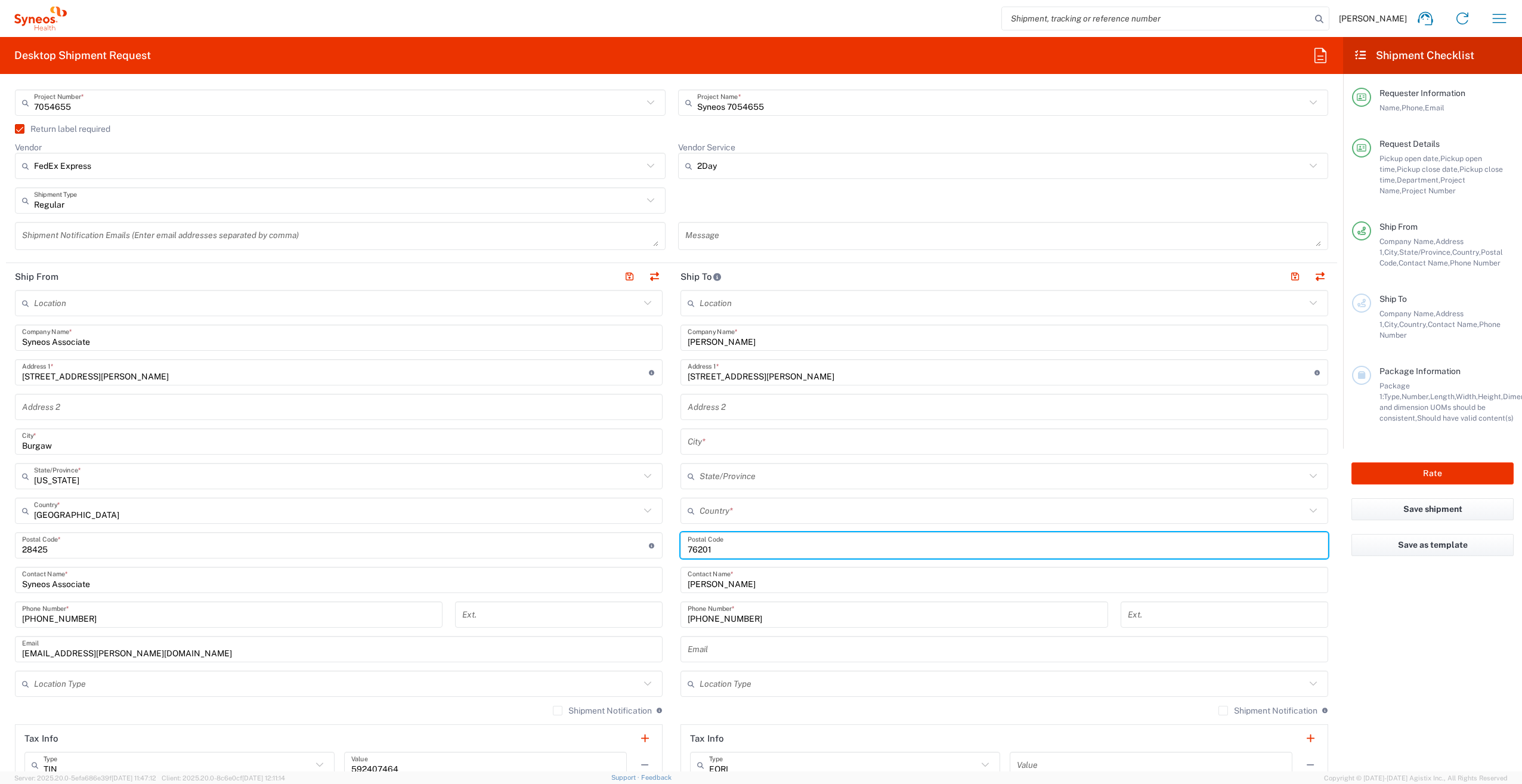
type input "76201"
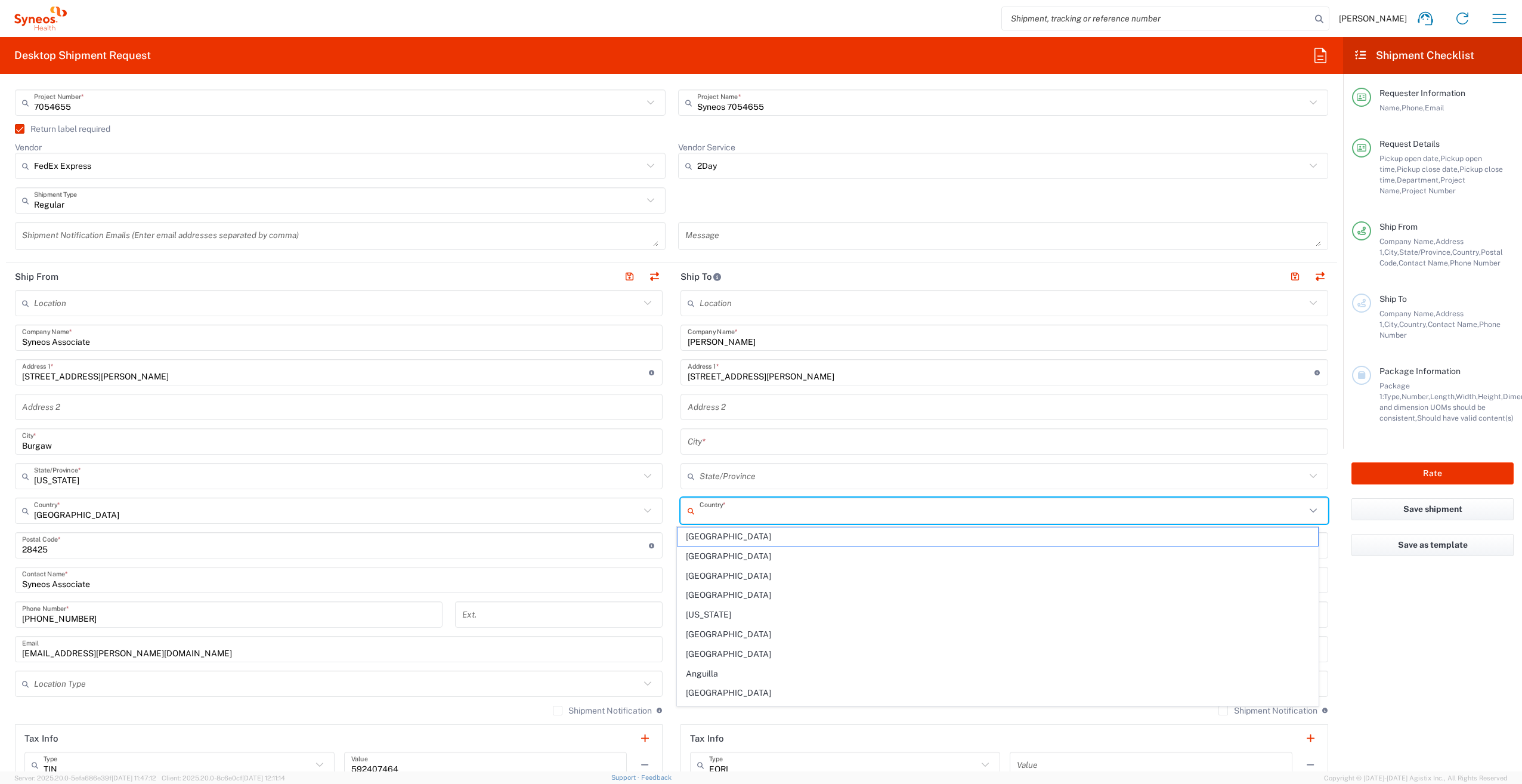
click at [733, 507] on input "text" at bounding box center [1002, 511] width 606 height 21
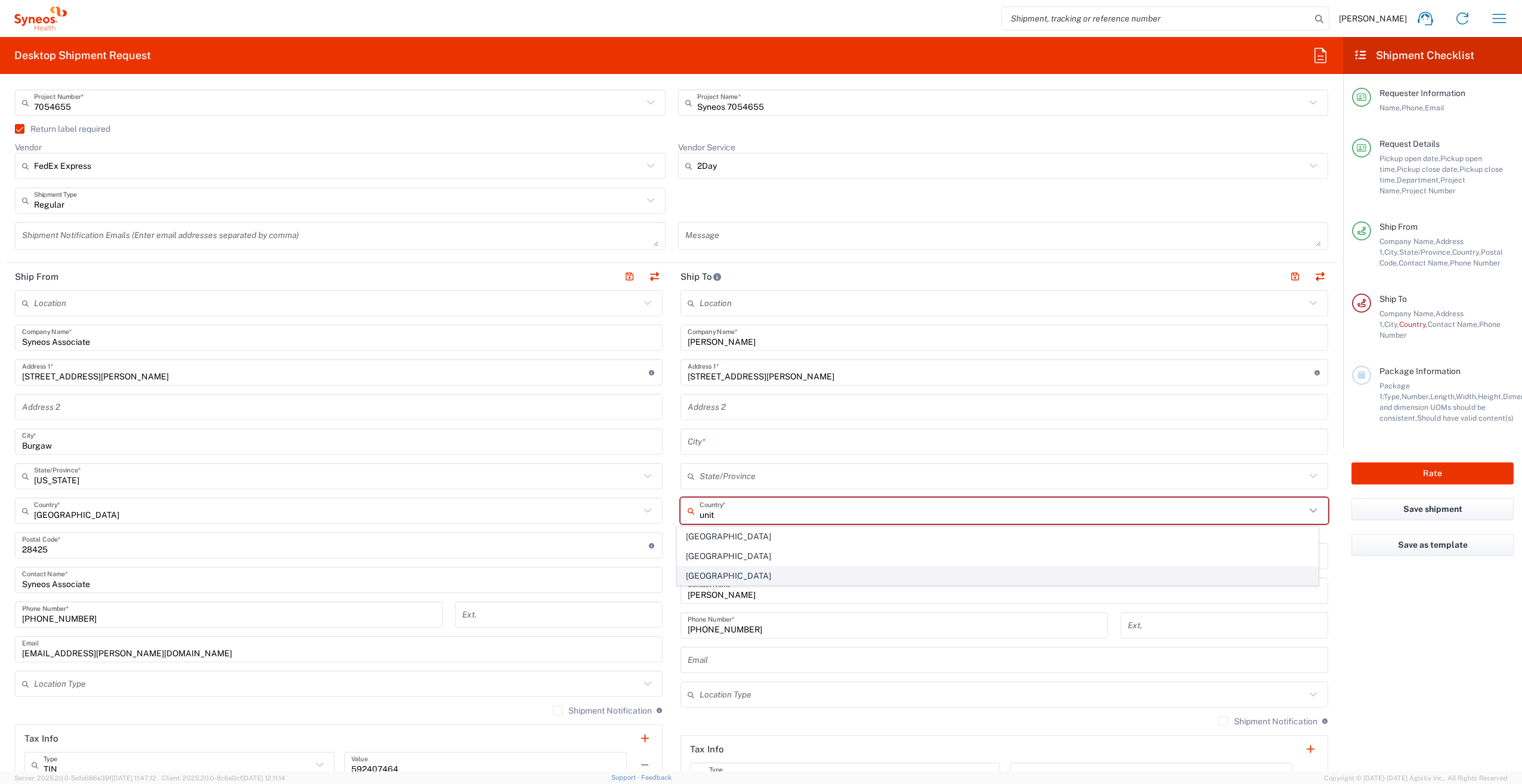
click at [699, 567] on span "[GEOGRAPHIC_DATA]" at bounding box center [998, 576] width 641 height 19
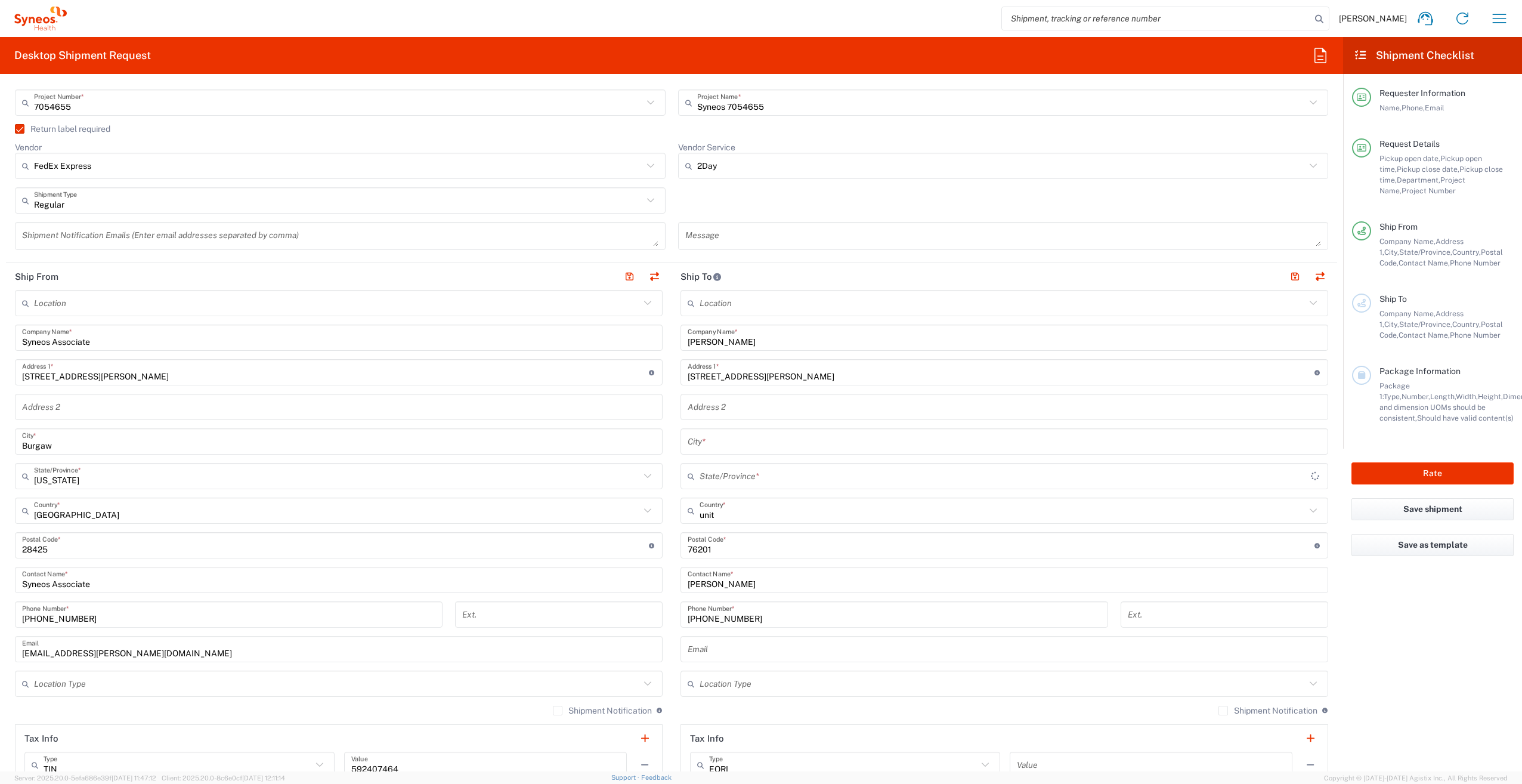
type input "[GEOGRAPHIC_DATA]"
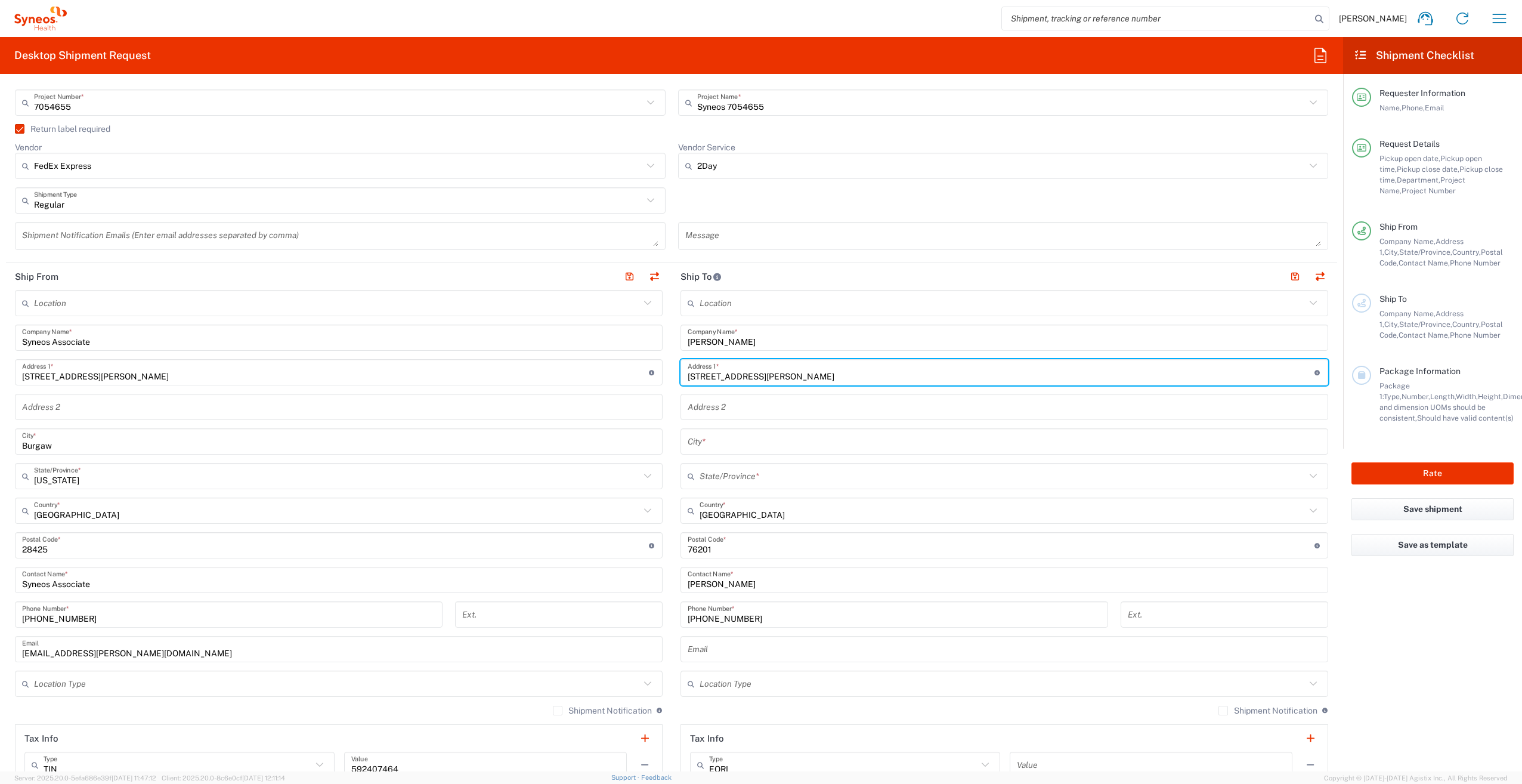
click at [845, 372] on input "[STREET_ADDRESS][PERSON_NAME]" at bounding box center [1001, 372] width 627 height 21
type input "[STREET_ADDRESS][PERSON_NAME][PERSON_NAME]"
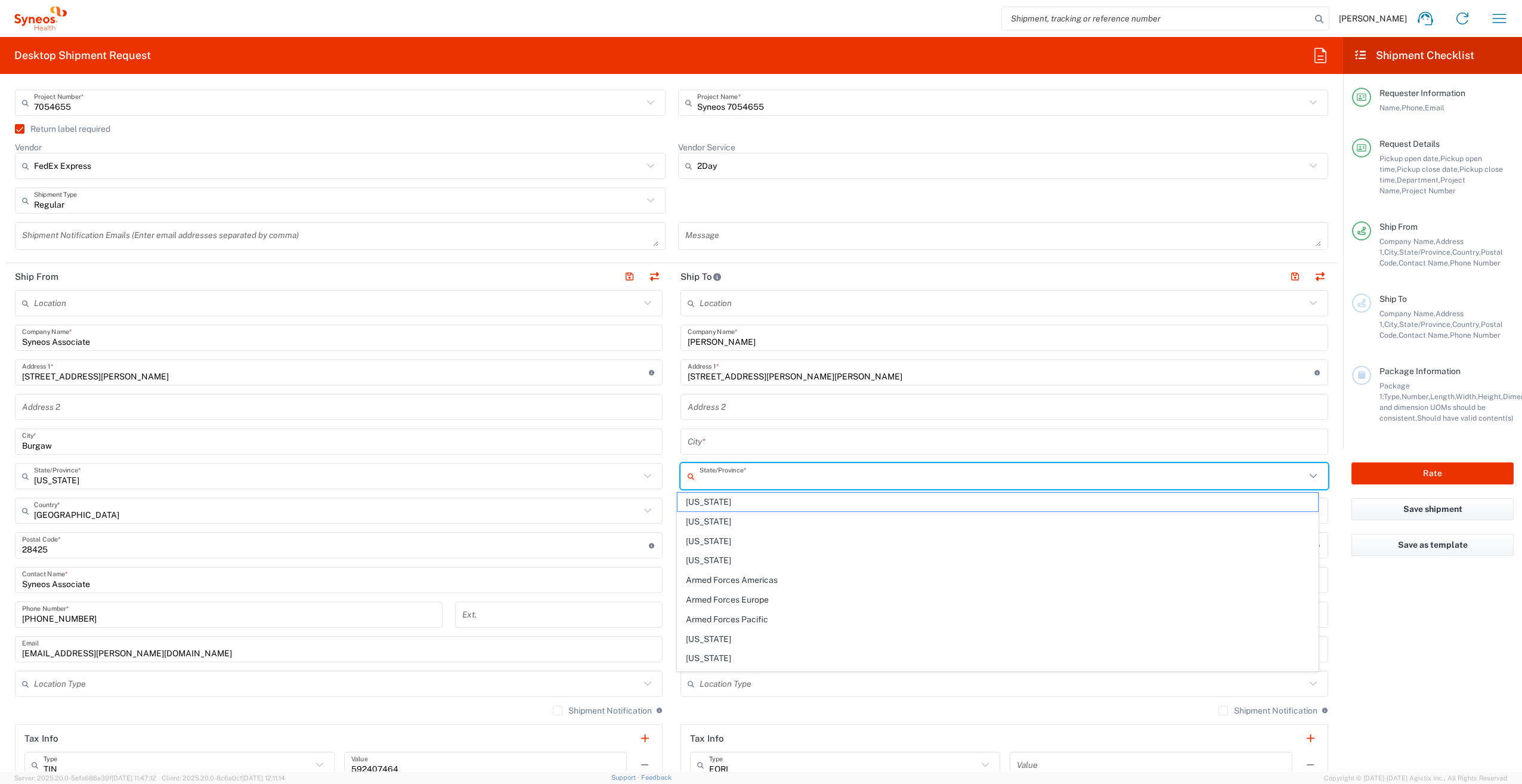
click at [732, 479] on input "text" at bounding box center [1002, 476] width 606 height 21
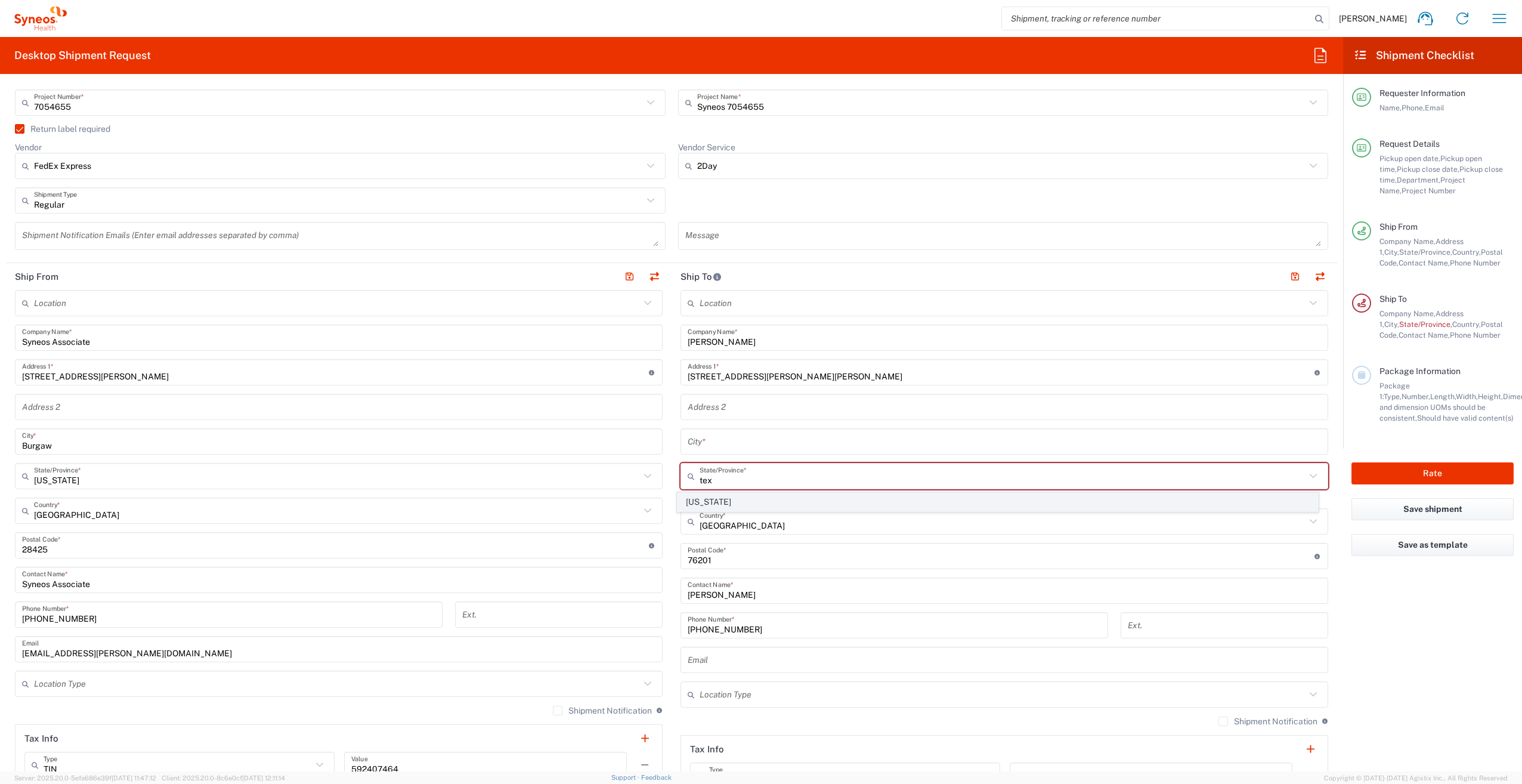
click at [726, 506] on span "[US_STATE]" at bounding box center [998, 501] width 641 height 19
type input "[US_STATE]"
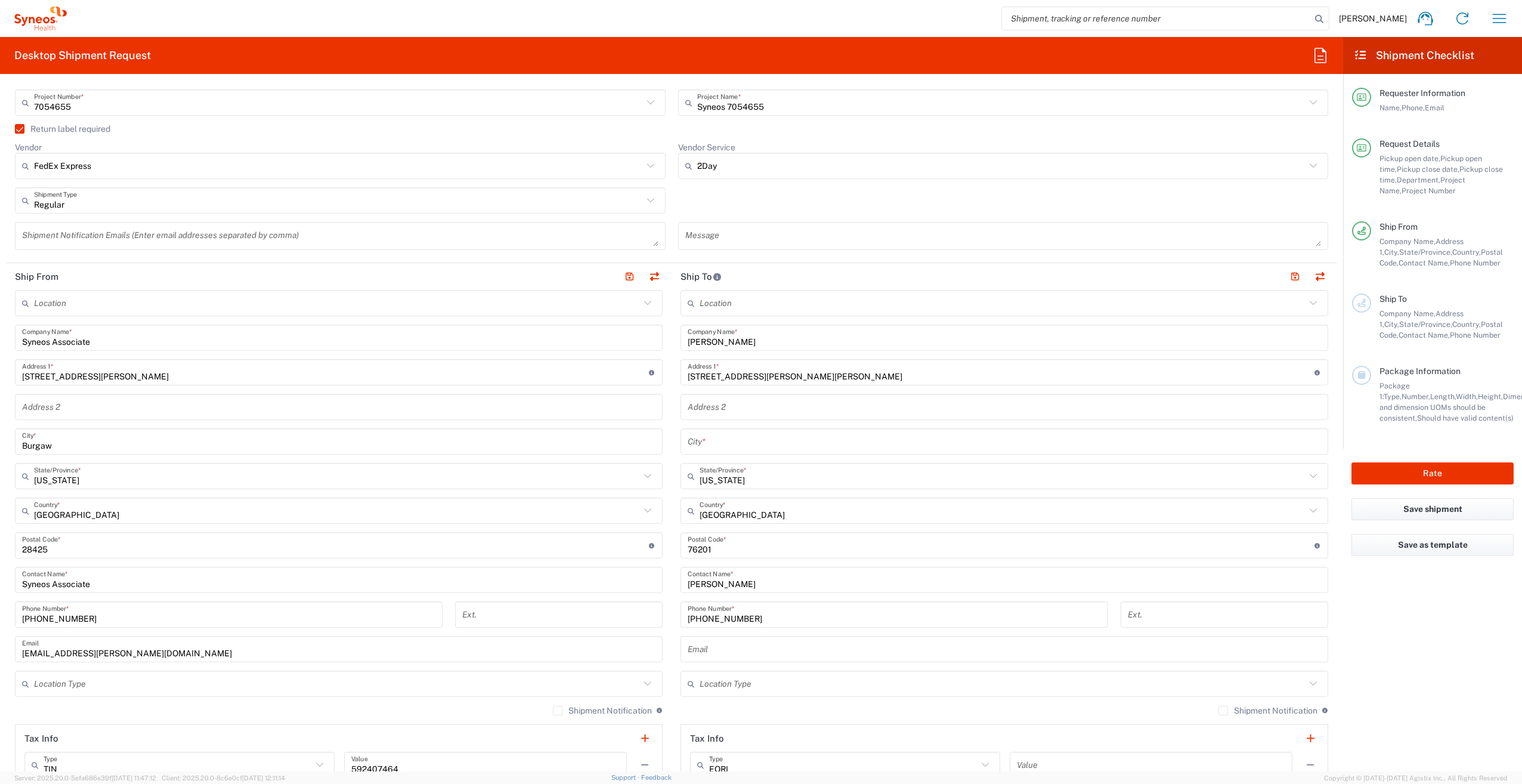
click at [726, 440] on input "text" at bounding box center [1004, 441] width 633 height 21
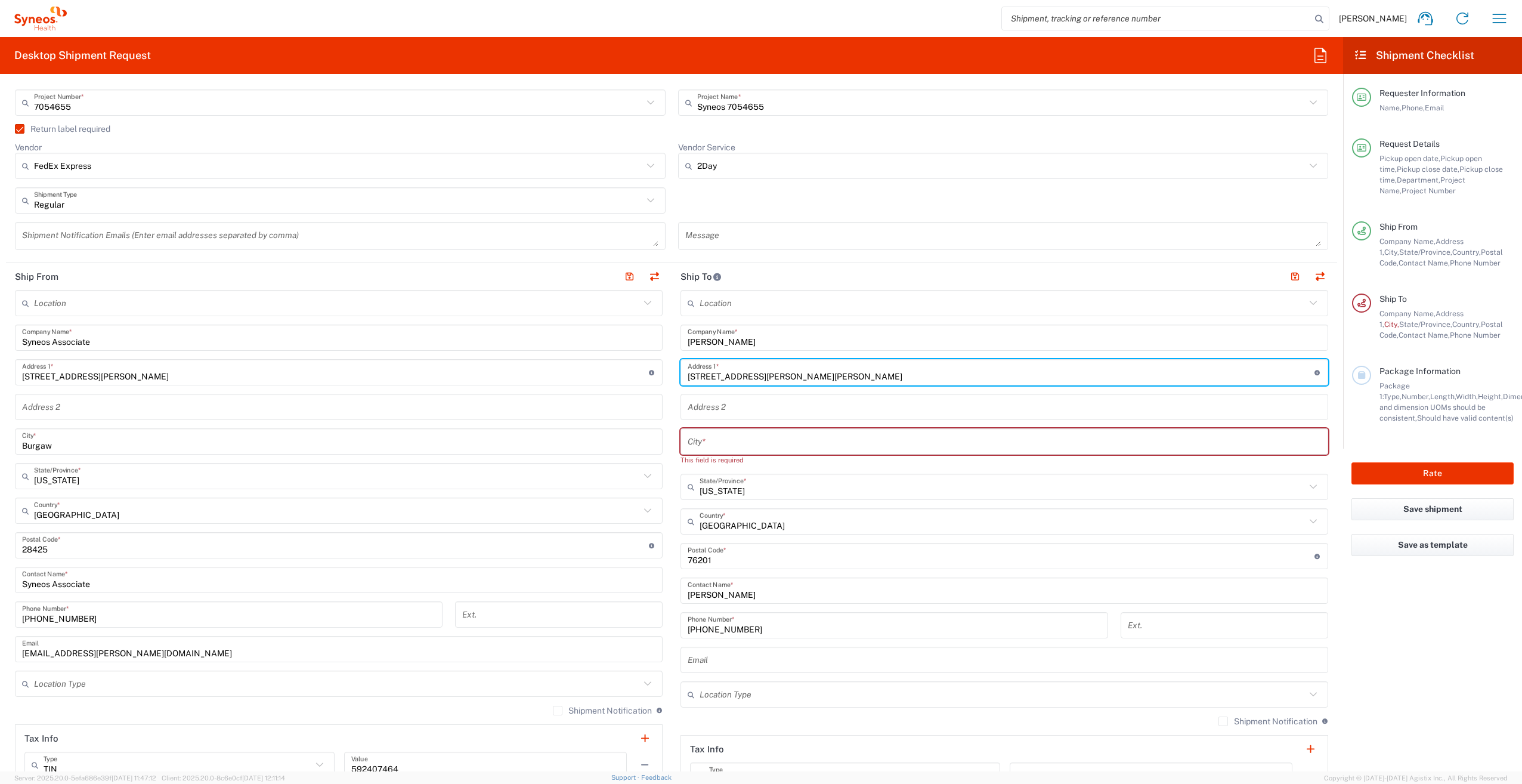
drag, startPoint x: 832, startPoint y: 376, endPoint x: 799, endPoint y: 378, distance: 33.1
click at [799, 378] on input "[STREET_ADDRESS][PERSON_NAME][PERSON_NAME]" at bounding box center [1001, 372] width 627 height 21
type input "[STREET_ADDRESS][PERSON_NAME]"
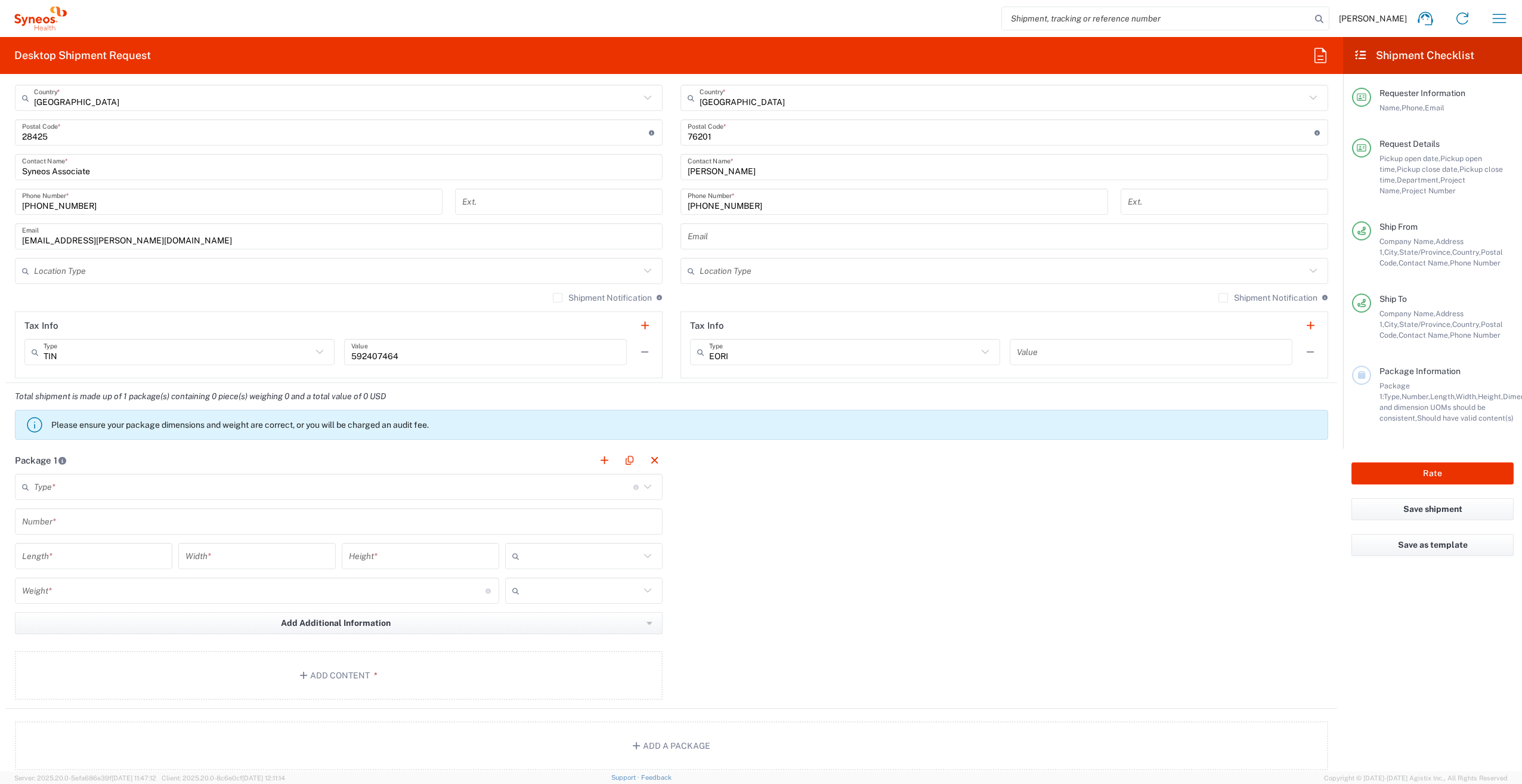
scroll to position [716, 0]
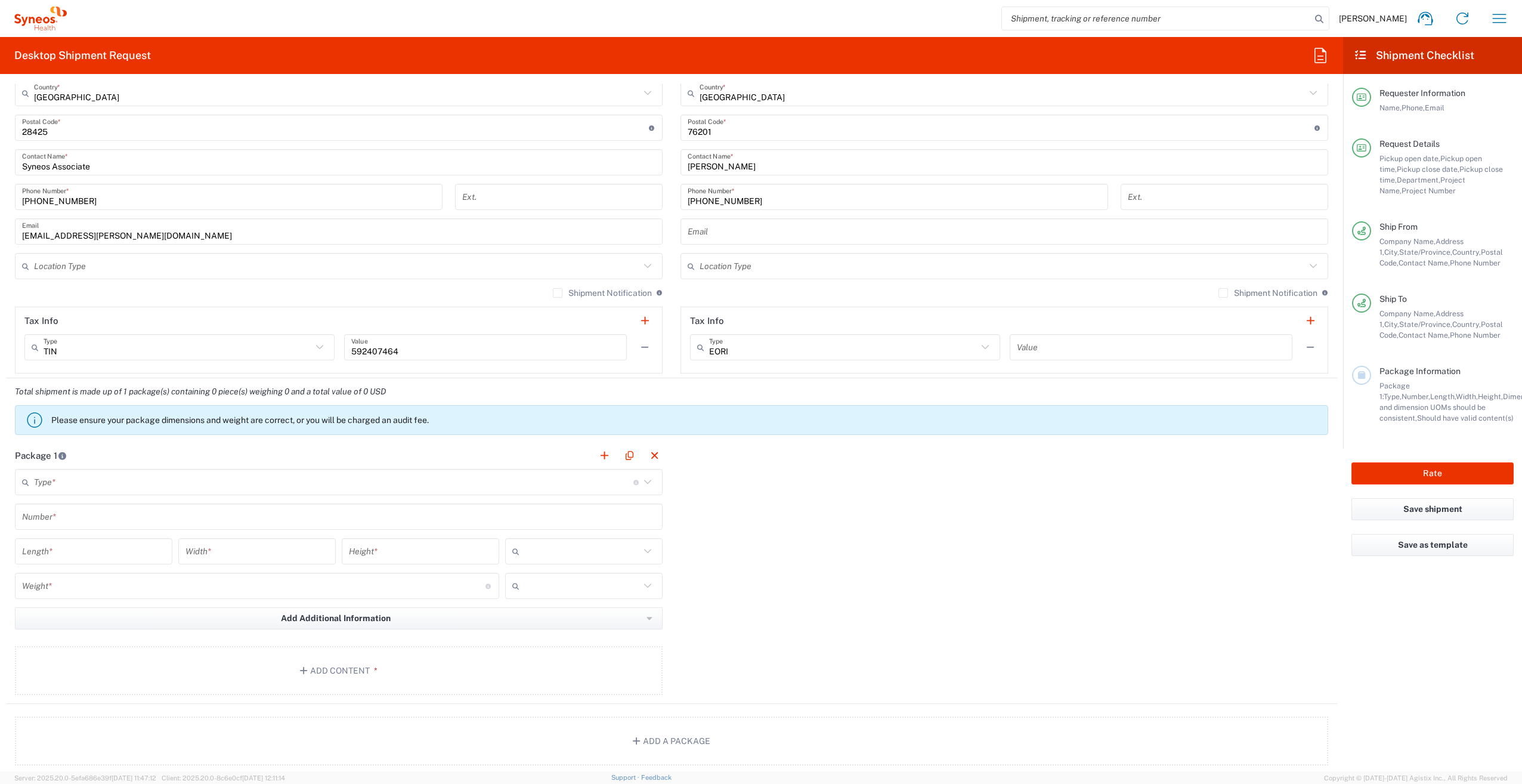
type input "[PERSON_NAME]"
click at [286, 486] on input "text" at bounding box center [334, 482] width 599 height 21
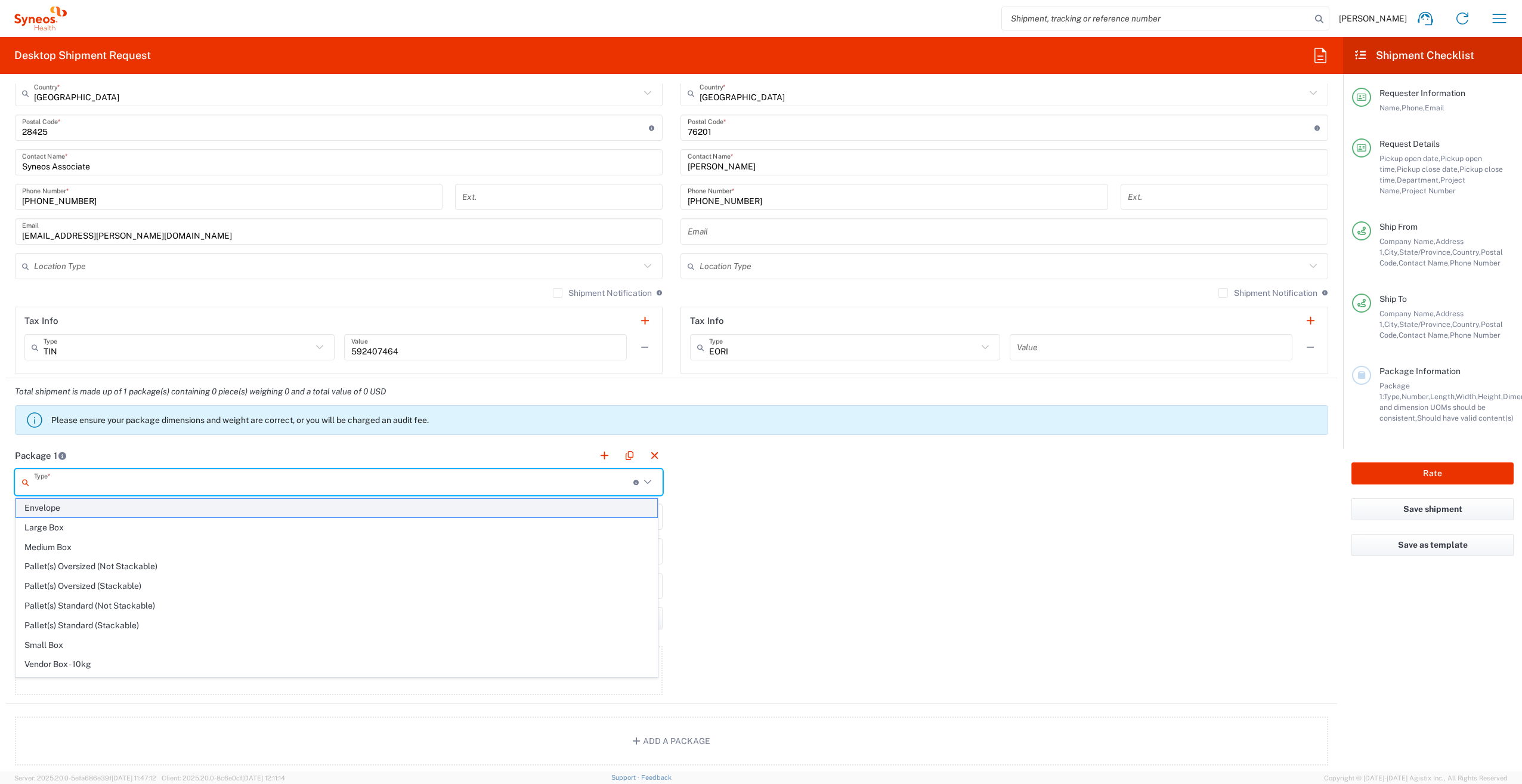
click at [182, 502] on span "Envelope" at bounding box center [337, 507] width 641 height 19
type input "Envelope"
type input "1"
type input "9.5"
type input "12.5"
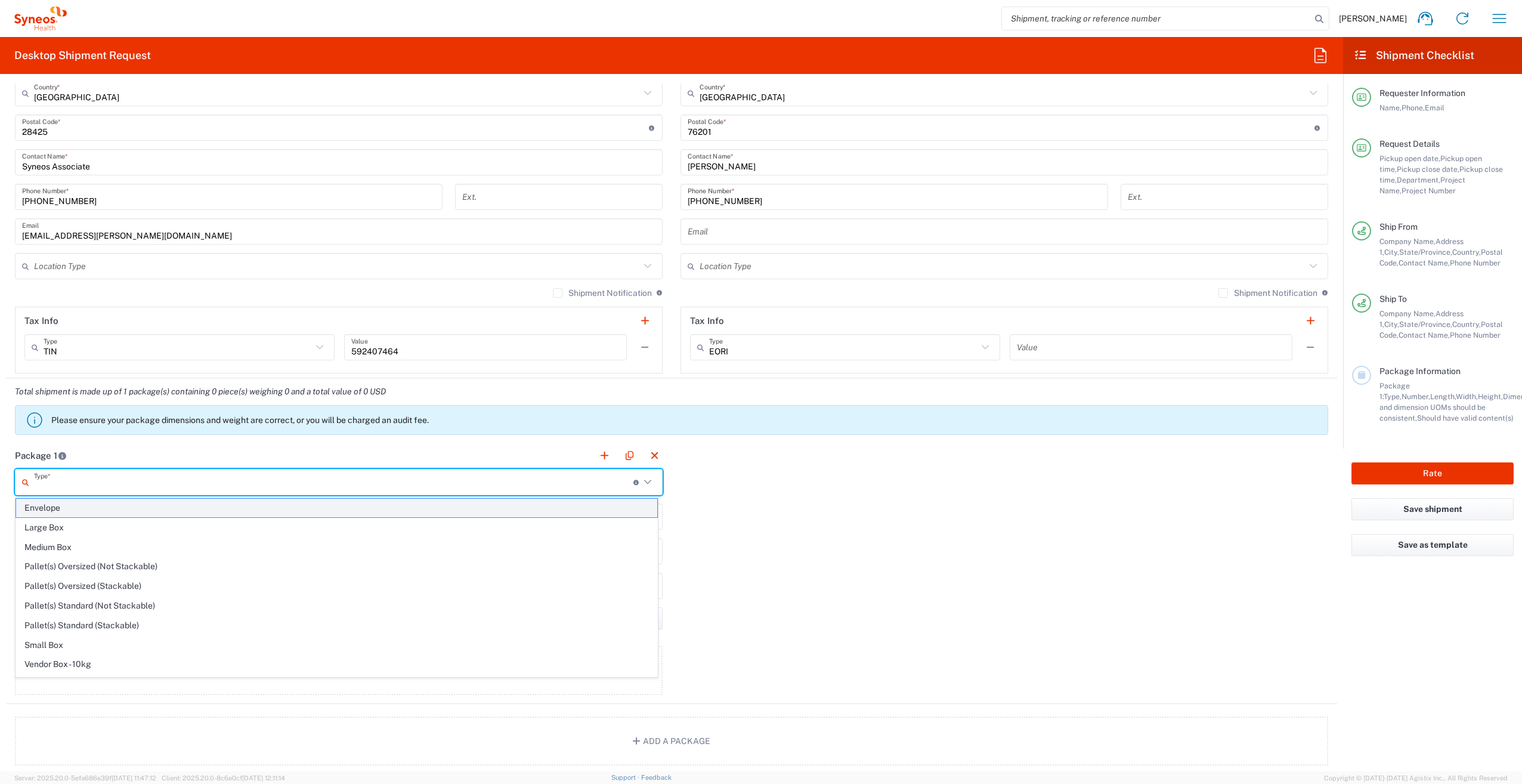
type input "0.25"
type input "in"
type input "0.45"
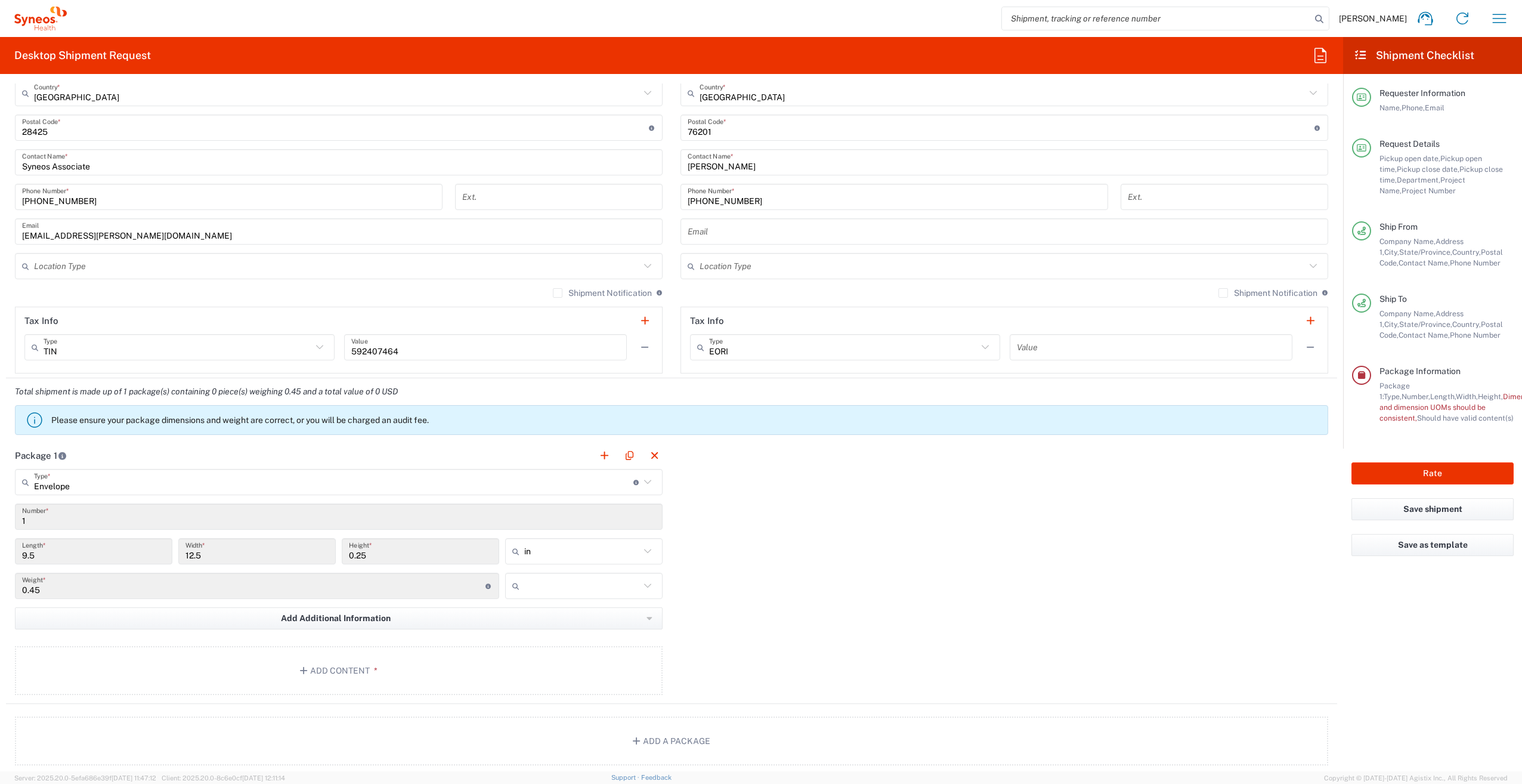
click at [564, 581] on input "text" at bounding box center [582, 586] width 116 height 19
click at [576, 633] on span "lbs" at bounding box center [579, 631] width 154 height 19
type input "lbs"
click at [445, 665] on button "Add Content *" at bounding box center [338, 671] width 648 height 49
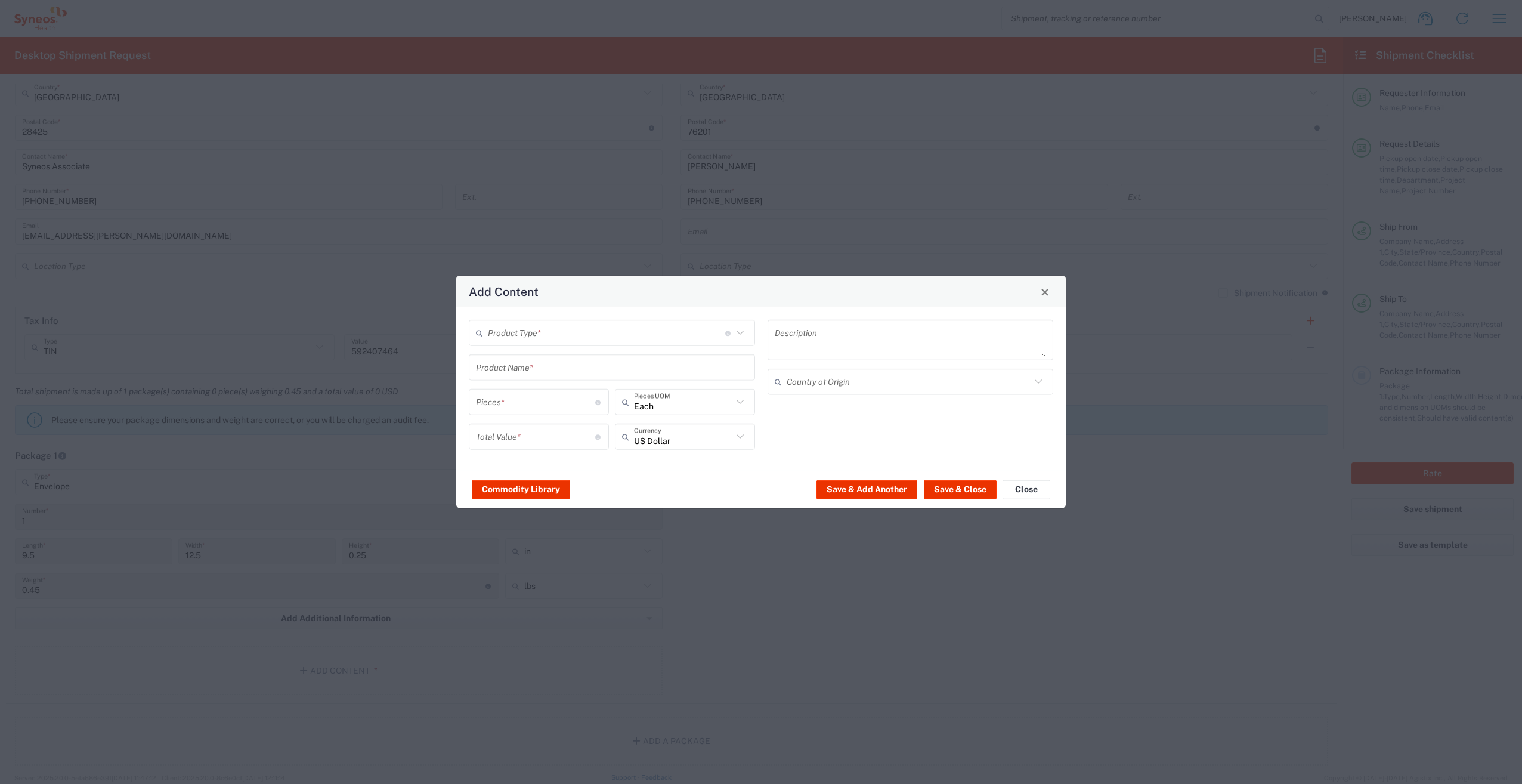
click at [497, 343] on input "text" at bounding box center [607, 332] width 237 height 21
click at [514, 360] on span "Documents" at bounding box center [612, 358] width 284 height 19
type input "Documents"
type input "1"
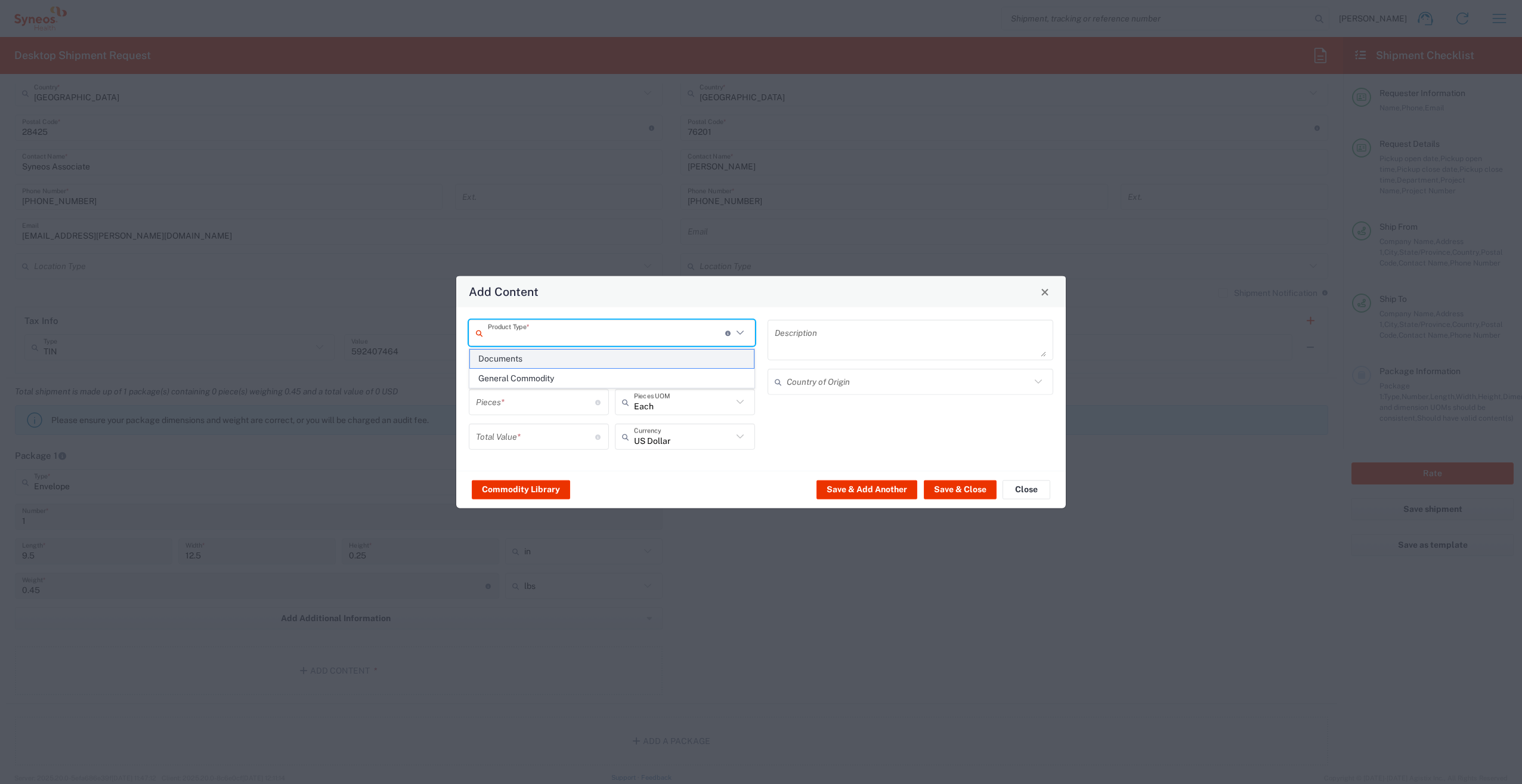
type input "1"
type textarea "Documents"
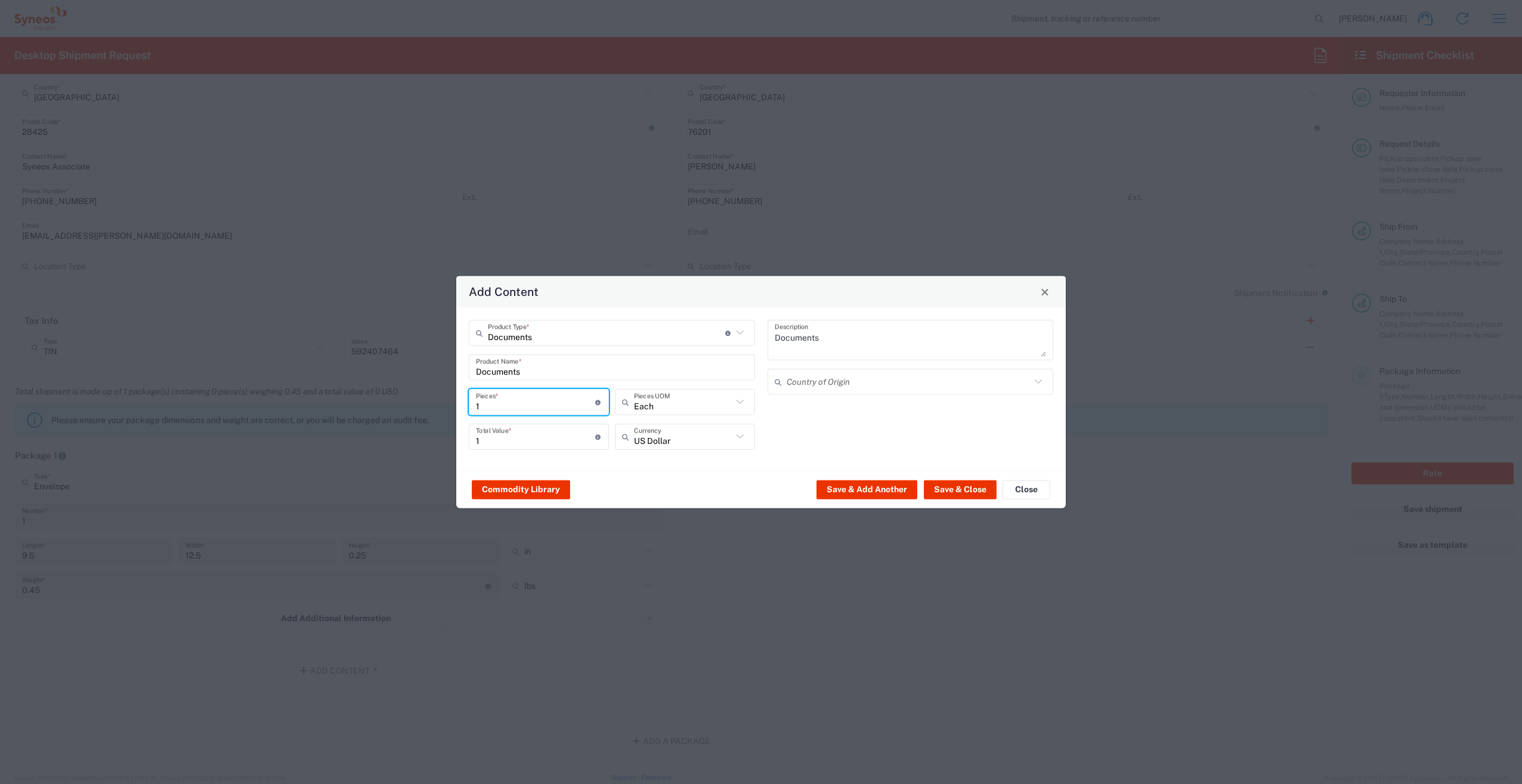
click at [528, 403] on input "1" at bounding box center [536, 401] width 119 height 21
type input "2"
type input "22"
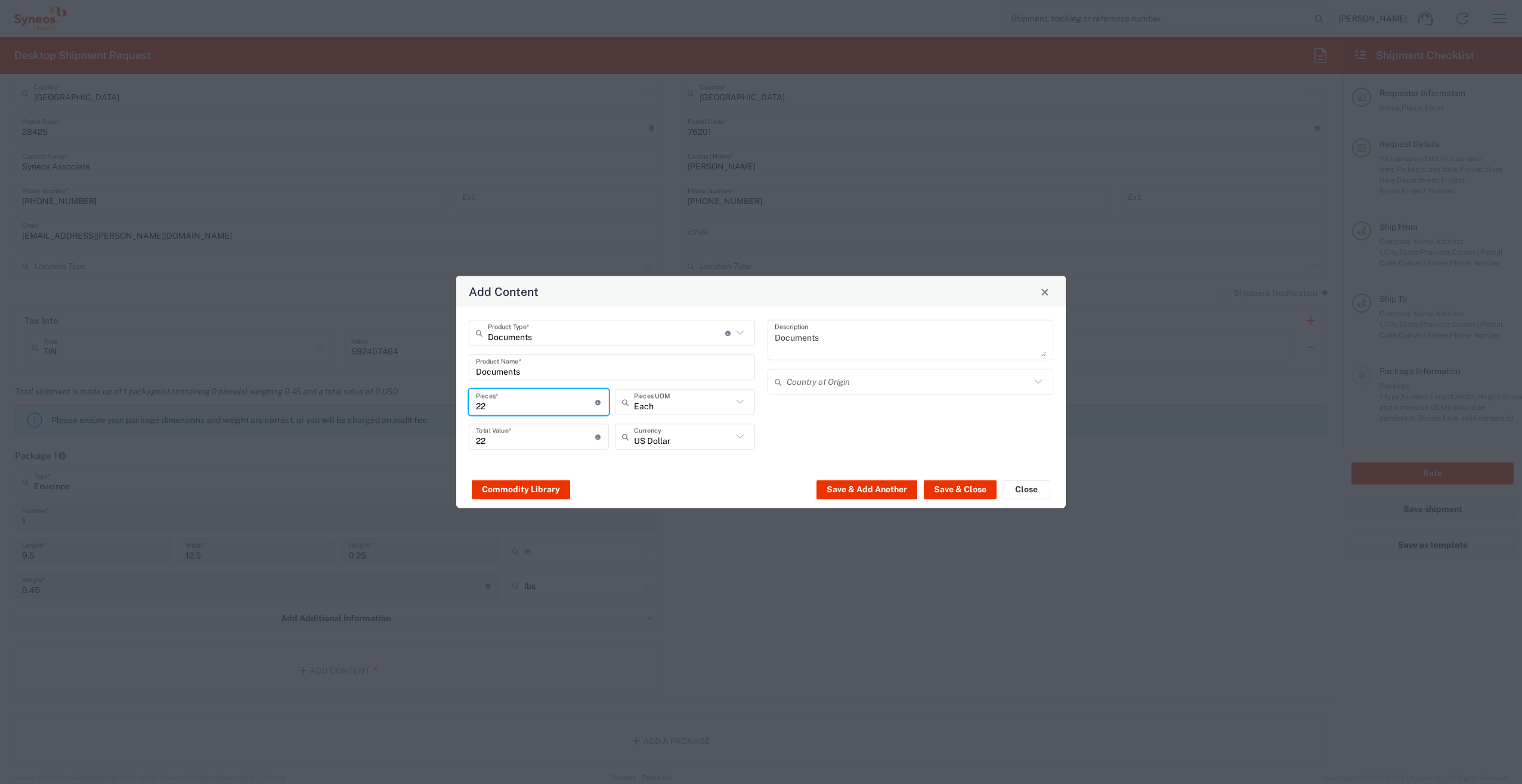
type input "22"
click at [515, 444] on input "22" at bounding box center [536, 436] width 119 height 21
type input "2"
type input "1"
click at [974, 486] on button "Save & Close" at bounding box center [961, 489] width 73 height 19
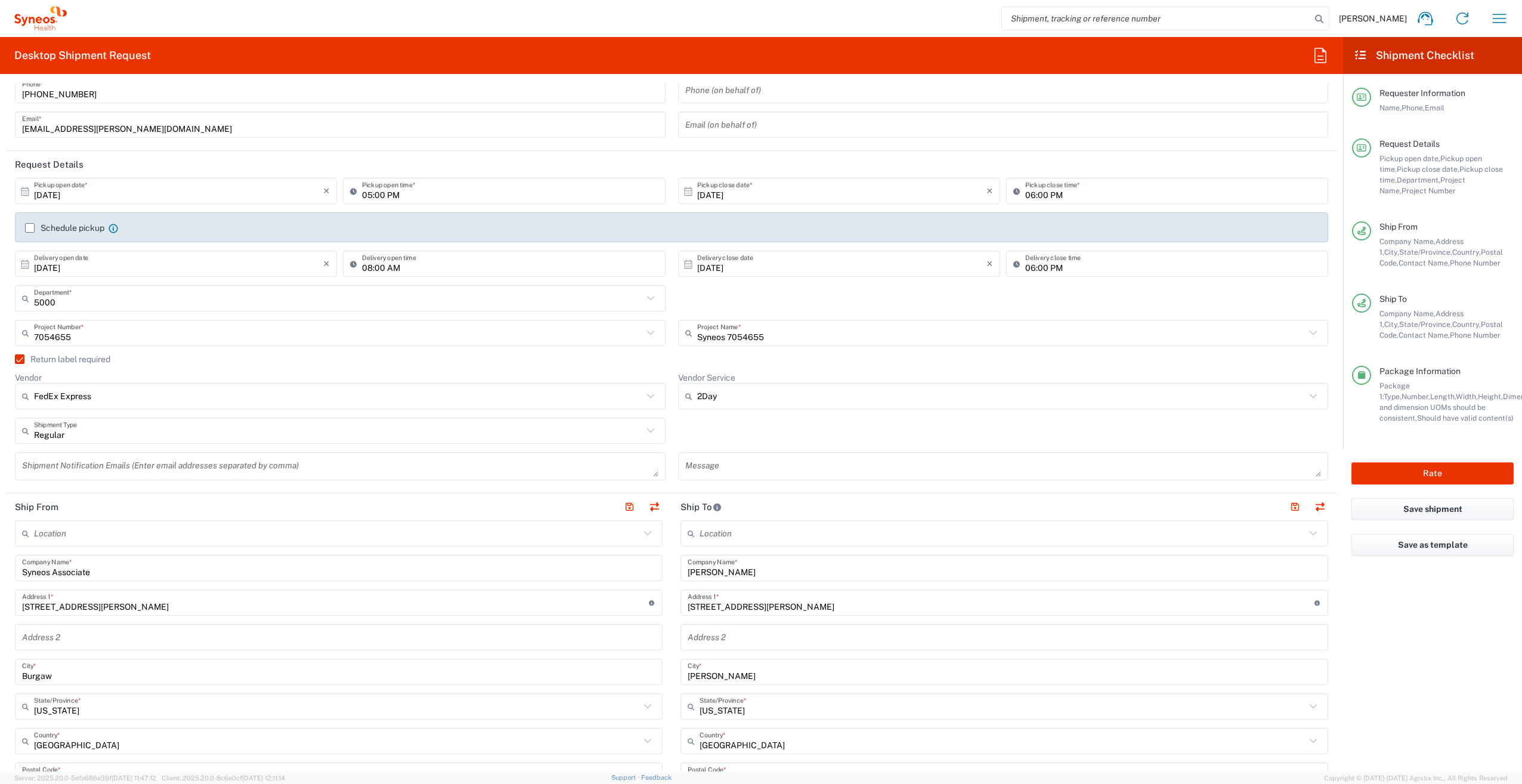
scroll to position [0, 0]
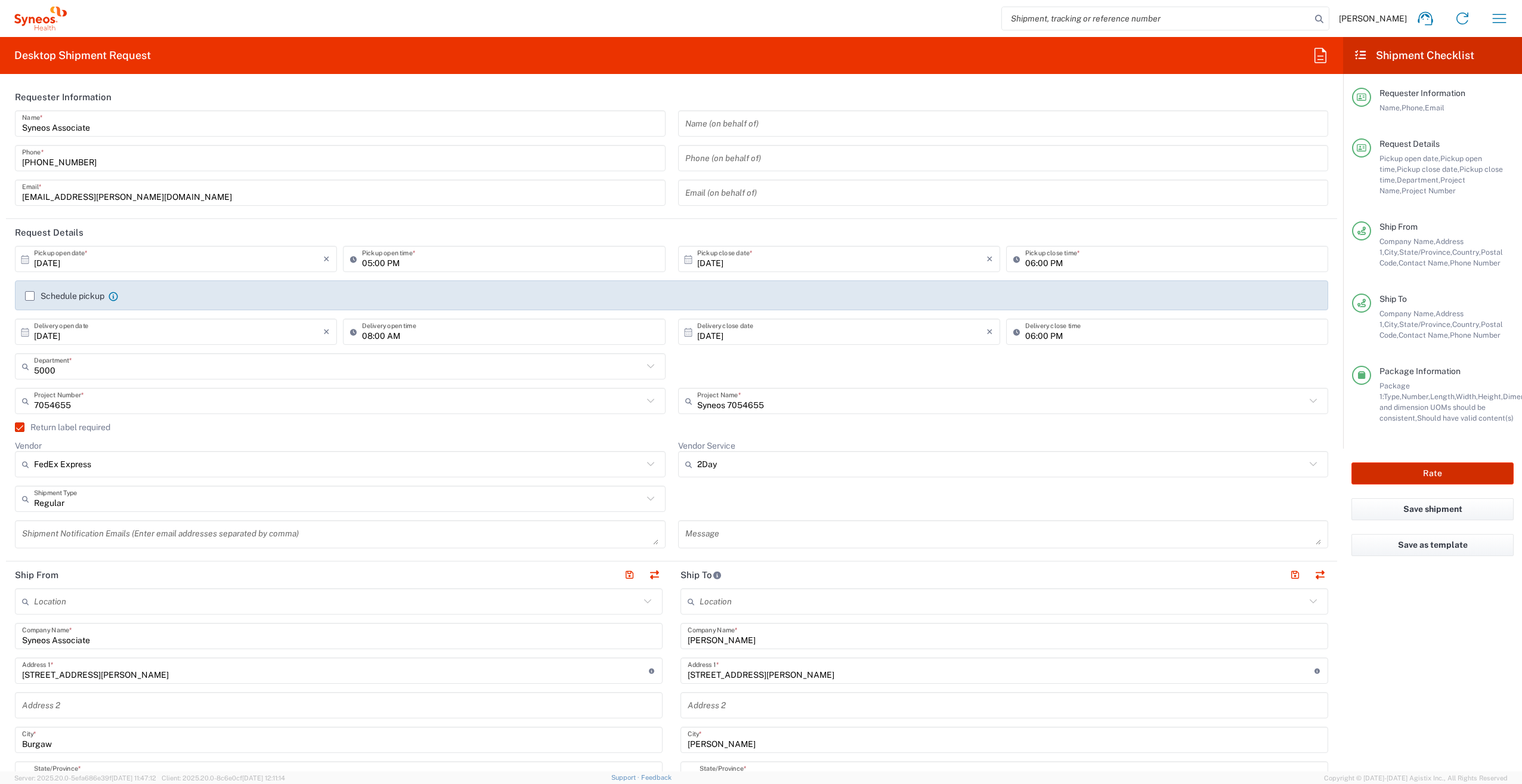
click at [1406, 470] on button "Rate" at bounding box center [1432, 473] width 162 height 22
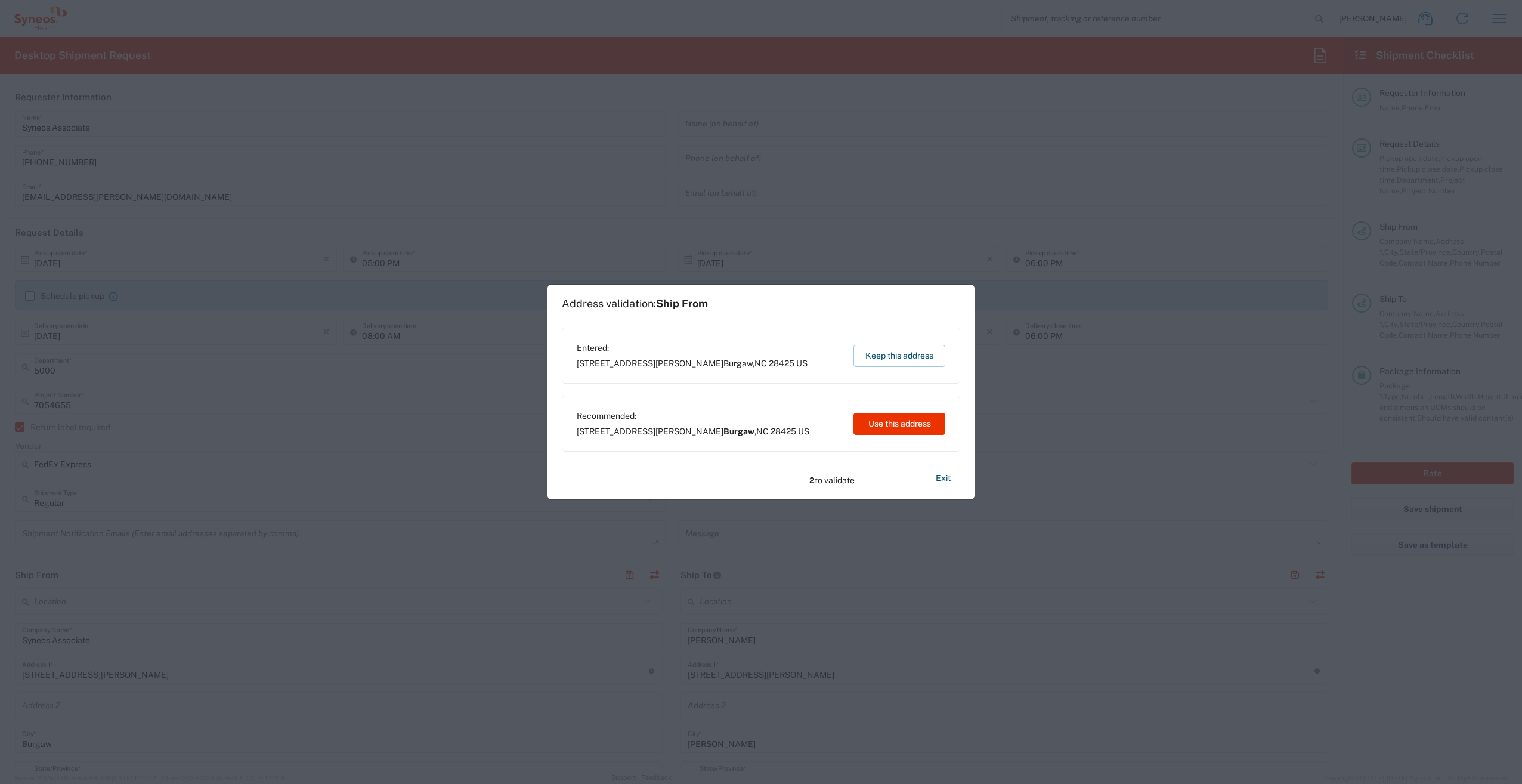
type input "7054655"
click at [890, 427] on button "Use this address" at bounding box center [900, 424] width 92 height 22
type input "Burgaw"
type input "[PERSON_NAME]"
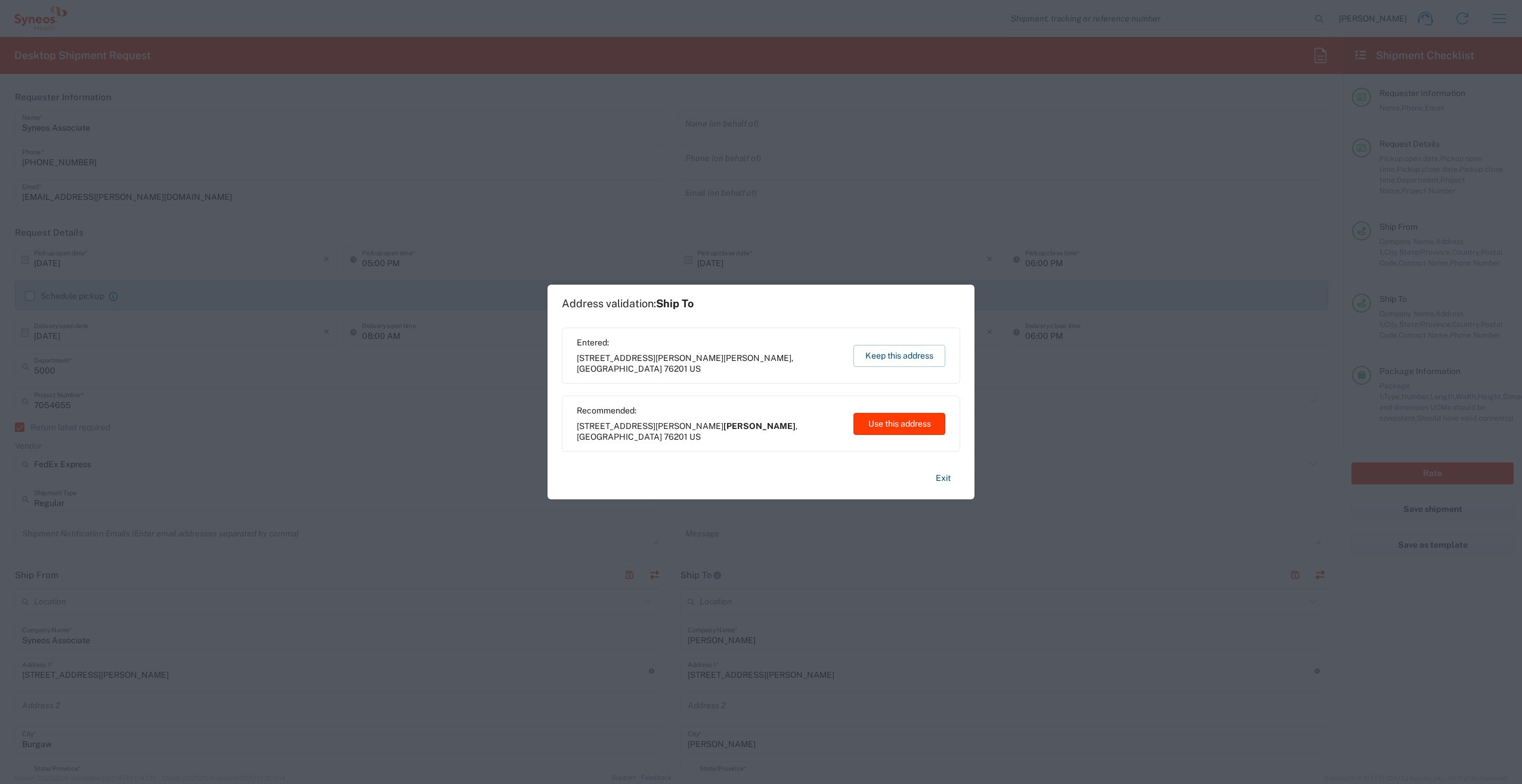
type input "[US_STATE]"
type input "[GEOGRAPHIC_DATA]"
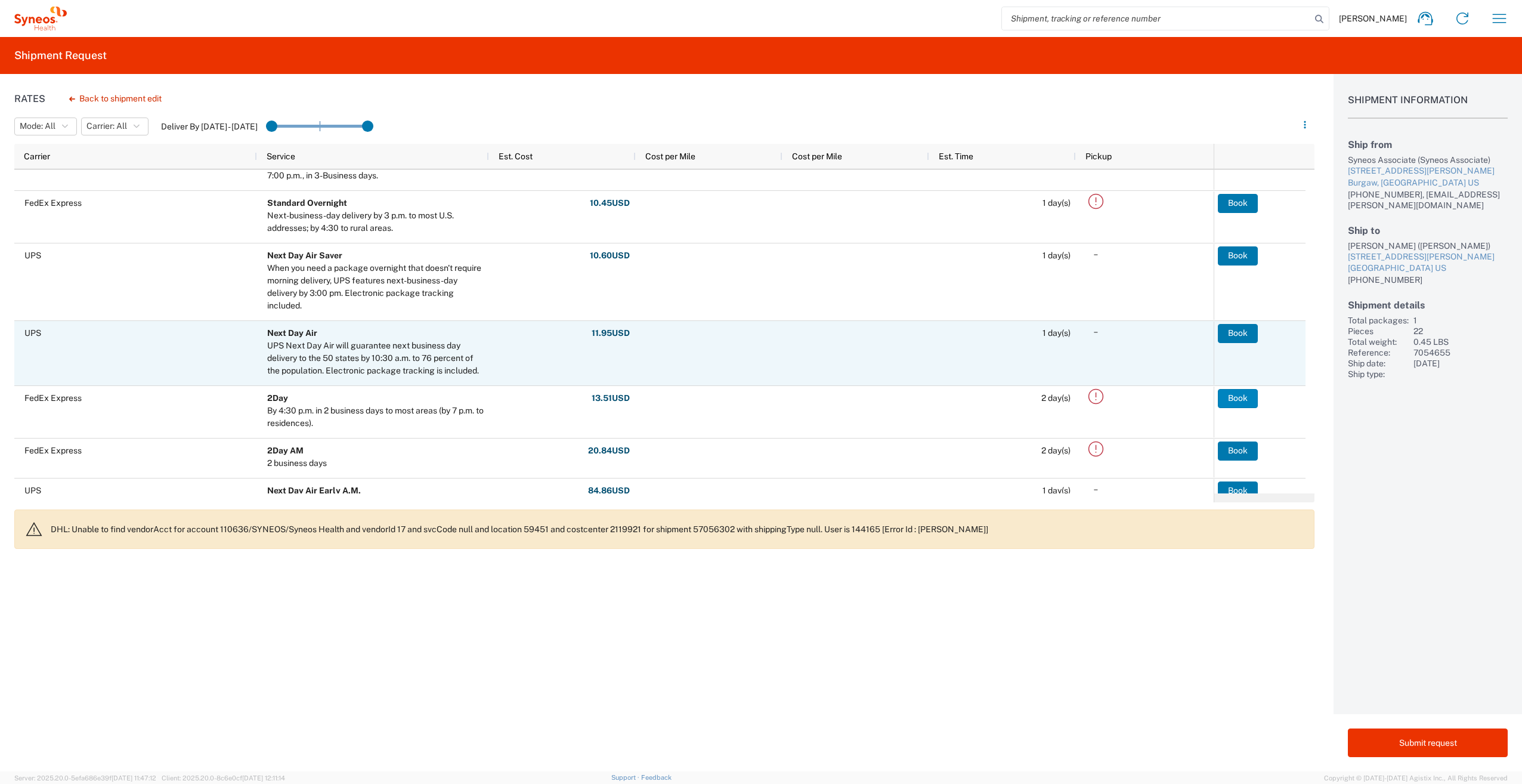
click at [1240, 392] on button "Book" at bounding box center [1238, 398] width 40 height 19
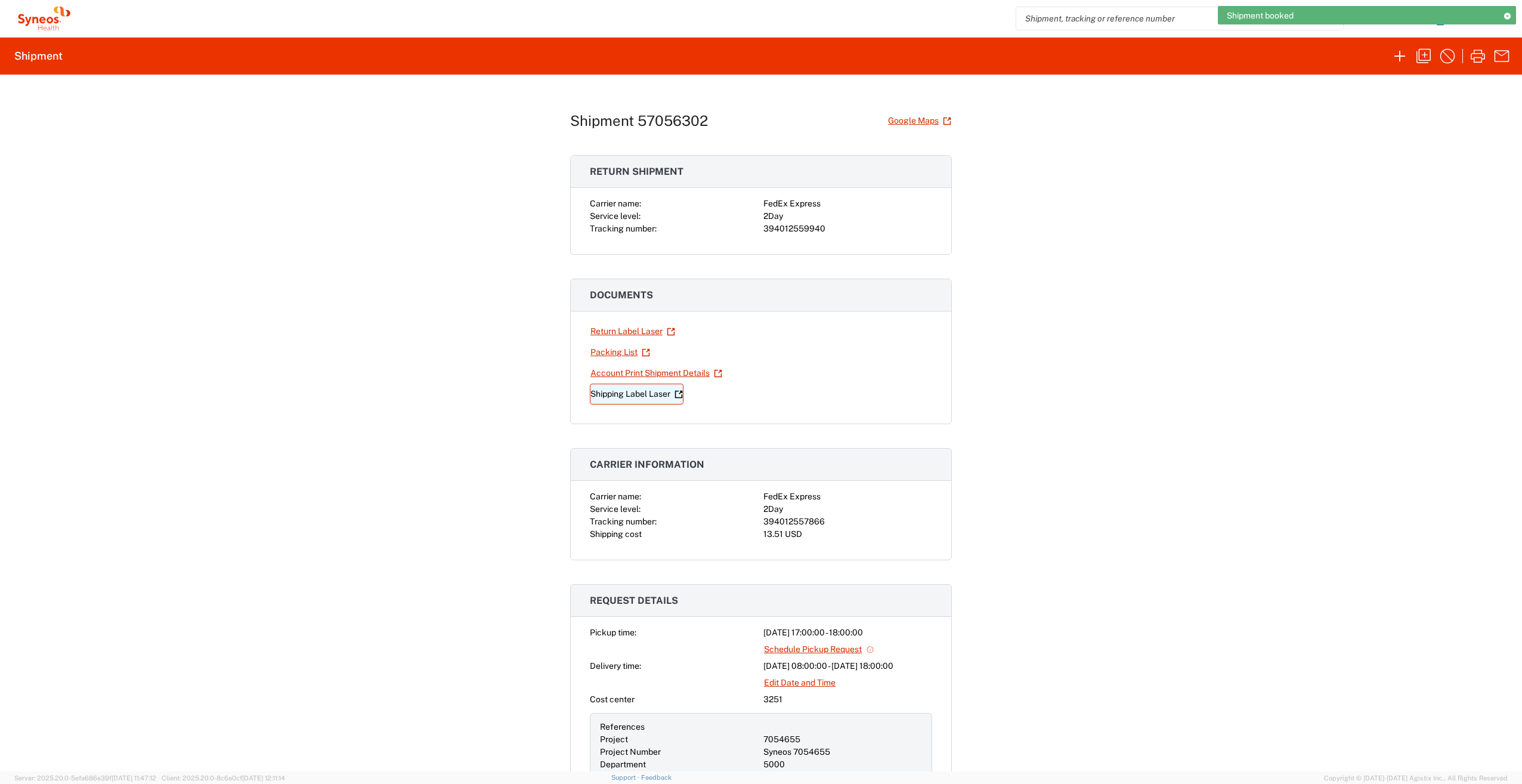
click at [626, 391] on link "Shipping Label Laser" at bounding box center [636, 394] width 93 height 21
click at [627, 333] on link "Return Label Laser" at bounding box center [633, 332] width 86 height 21
click at [1394, 53] on icon "button" at bounding box center [1400, 56] width 19 height 19
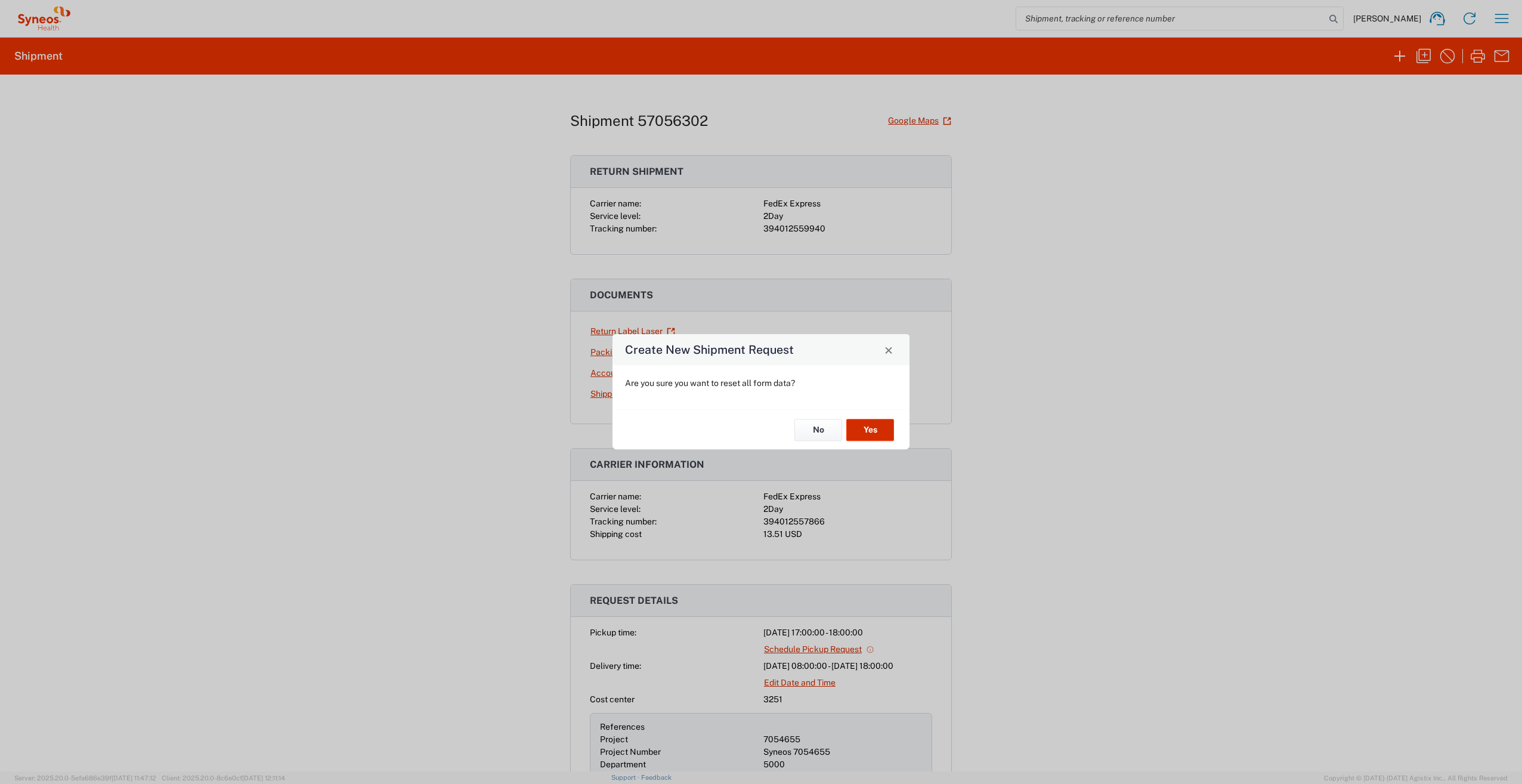
click at [881, 434] on button "Yes" at bounding box center [870, 429] width 47 height 22
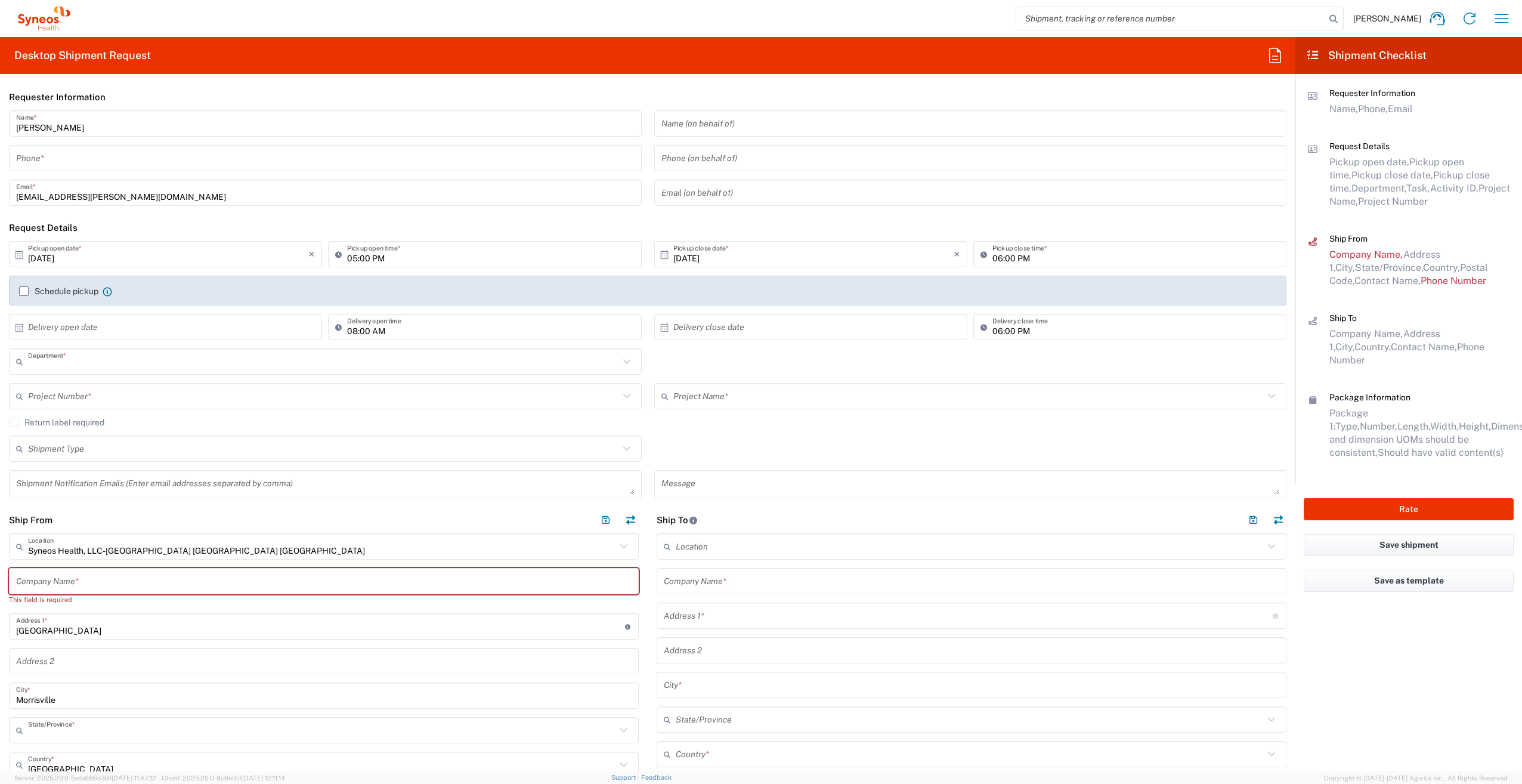
type input "3251"
type input "[US_STATE]"
click at [106, 131] on input "[PERSON_NAME]" at bounding box center [326, 124] width 619 height 21
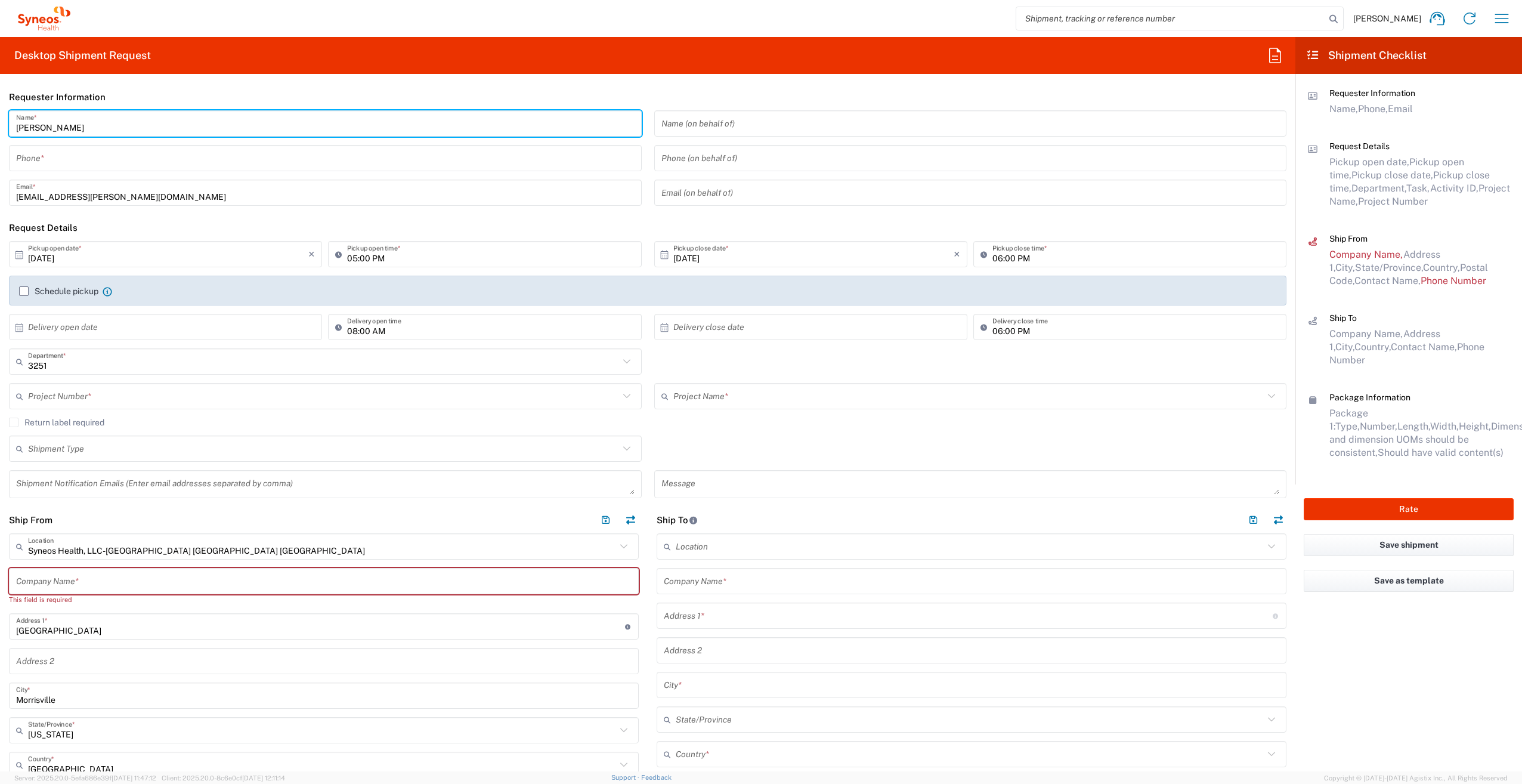
drag, startPoint x: 47, startPoint y: 128, endPoint x: 3, endPoint y: 128, distance: 44.0
click at [3, 128] on div "[PERSON_NAME] Name * Phone * [PERSON_NAME][EMAIL_ADDRESS][DOMAIN_NAME] Email *" at bounding box center [326, 162] width 645 height 104
type input "Syneos Associate"
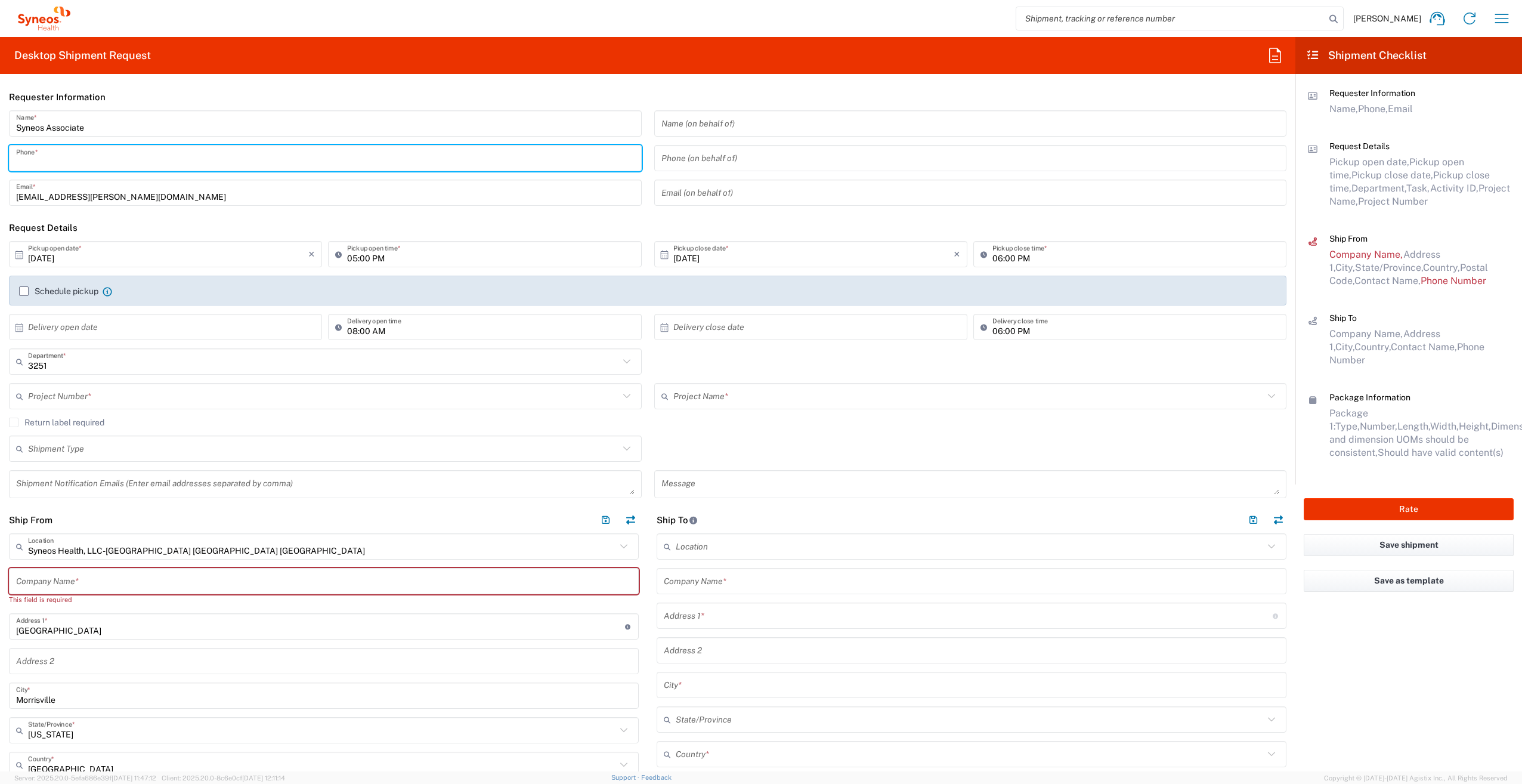
click at [23, 155] on input "tel" at bounding box center [326, 158] width 619 height 21
type input "[PHONE_NUMBER]"
click at [96, 329] on input "text" at bounding box center [168, 327] width 280 height 21
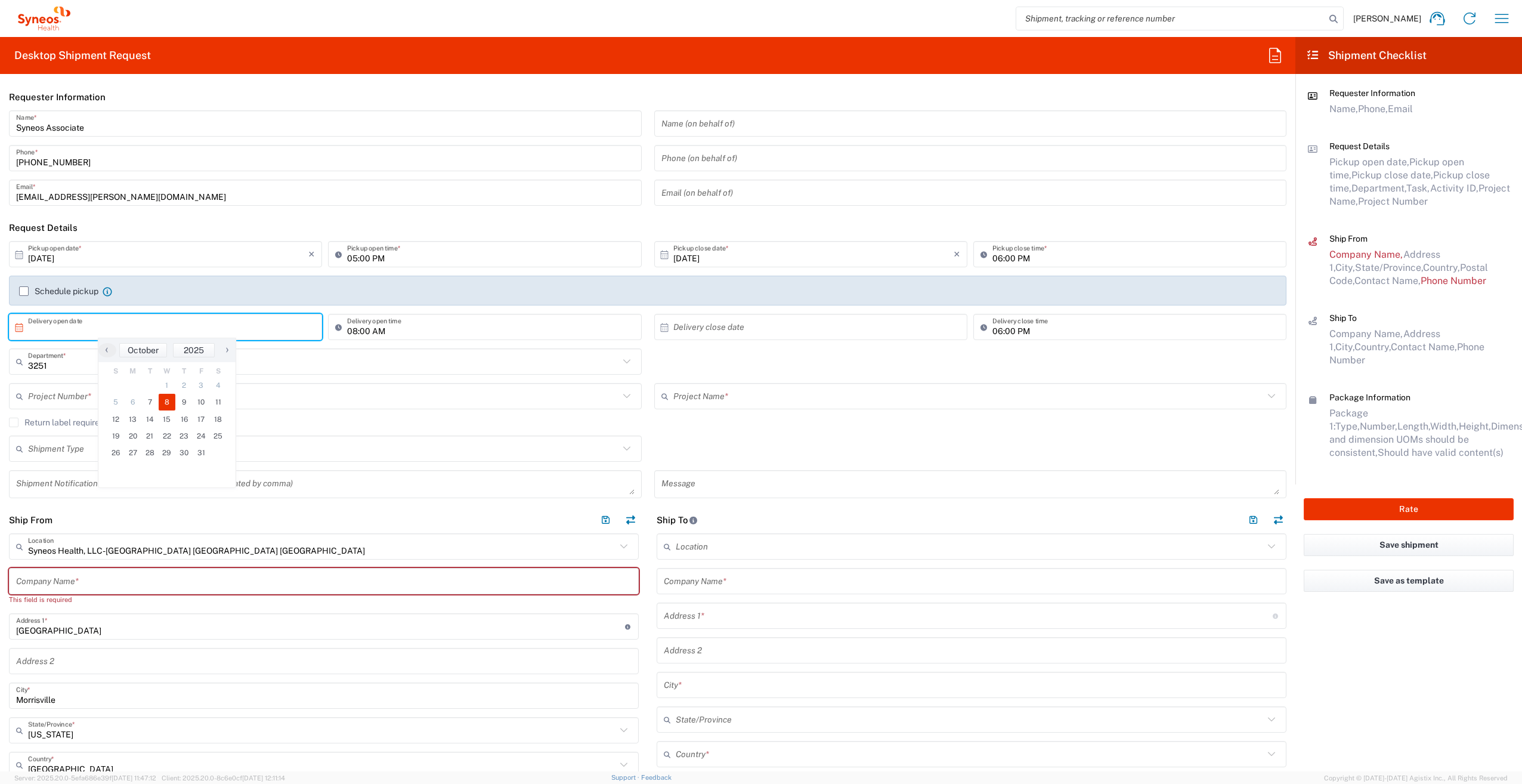
click at [173, 400] on span "8" at bounding box center [167, 402] width 17 height 17
type input "[DATE]"
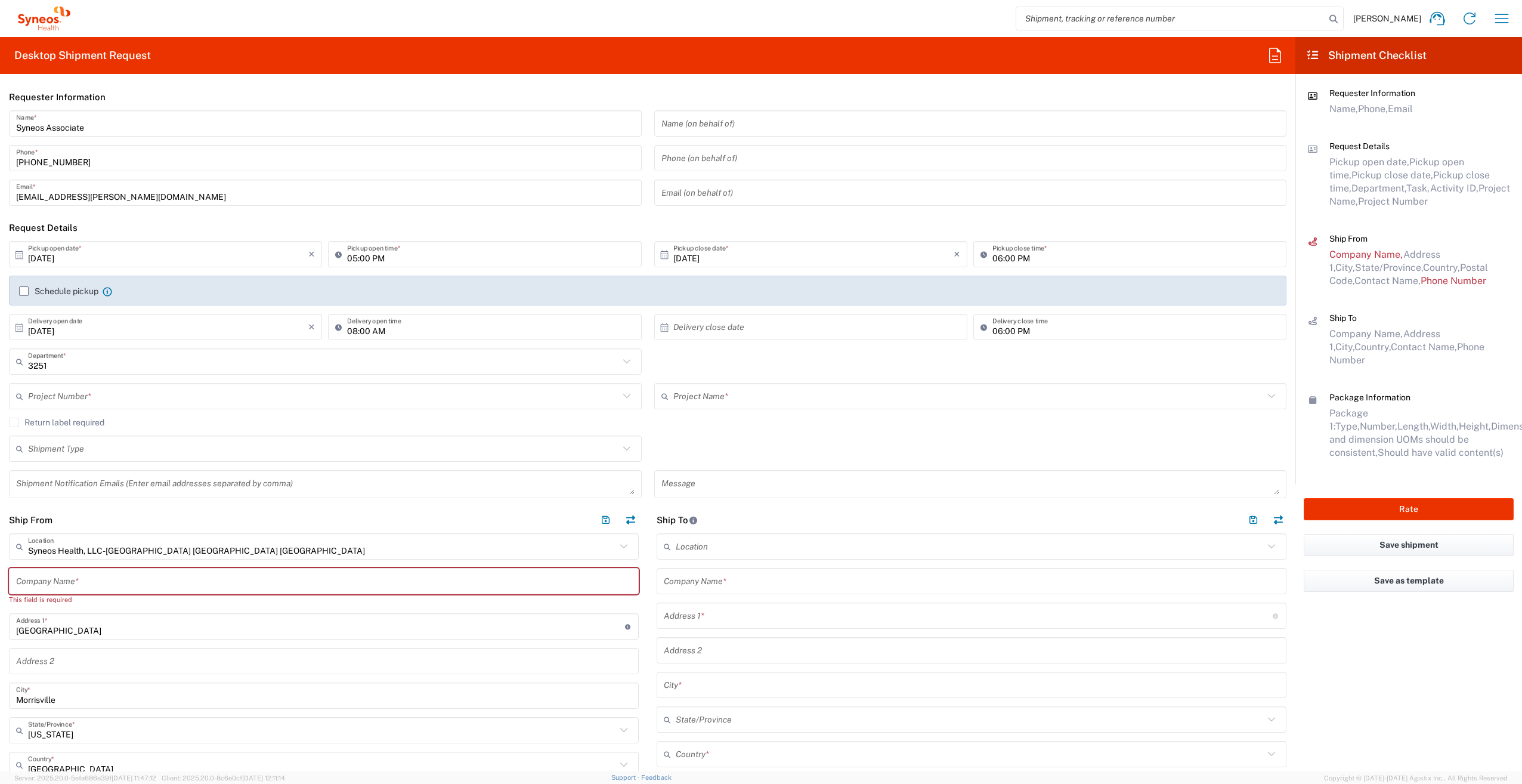
click at [705, 332] on input "text" at bounding box center [814, 327] width 280 height 21
click at [860, 403] on span "11" at bounding box center [858, 402] width 17 height 17
type input "[DATE]"
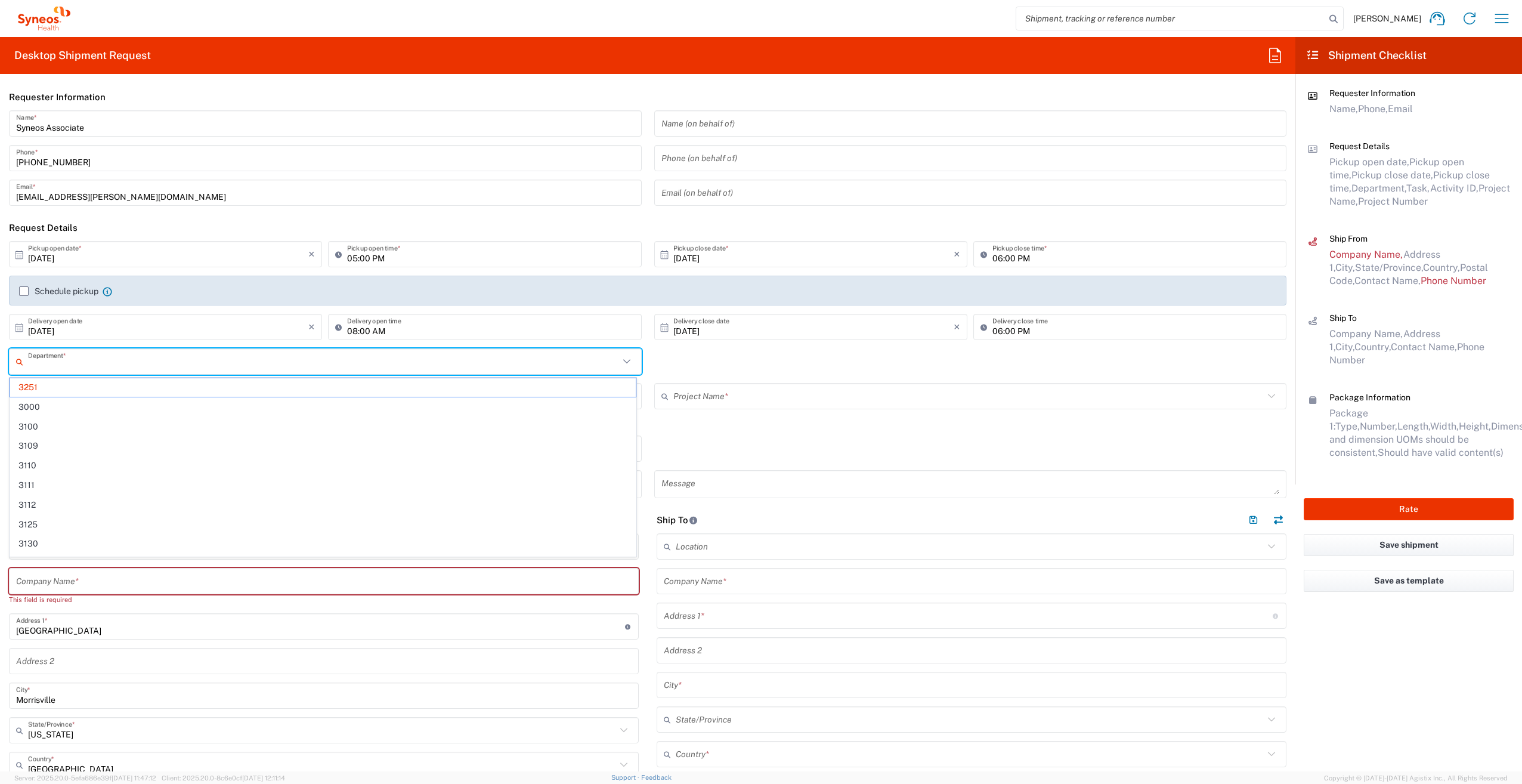
click at [78, 367] on input "text" at bounding box center [323, 362] width 591 height 21
type input "5000"
click at [70, 381] on span "5000" at bounding box center [323, 387] width 625 height 19
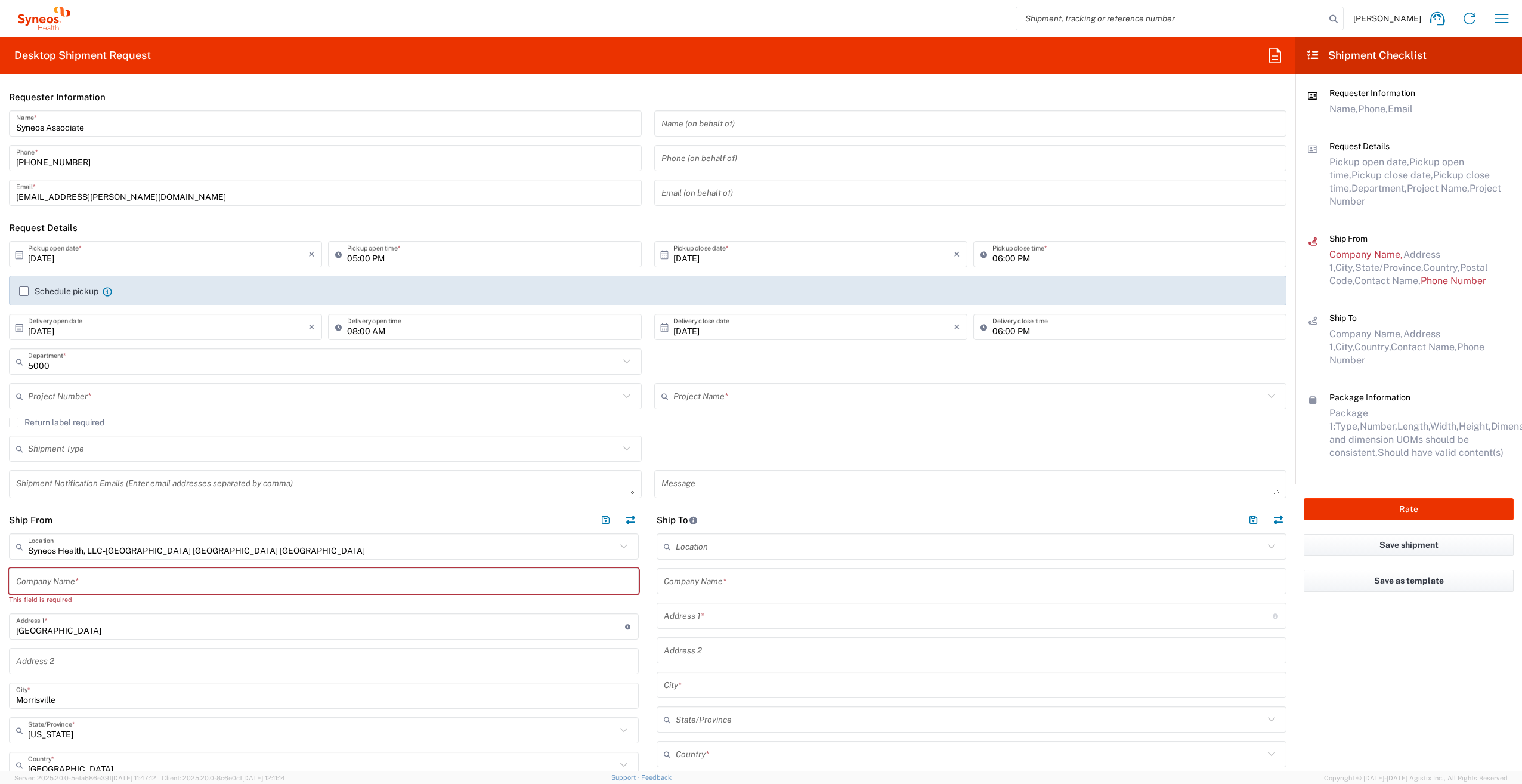
click at [65, 394] on input "text" at bounding box center [323, 396] width 591 height 21
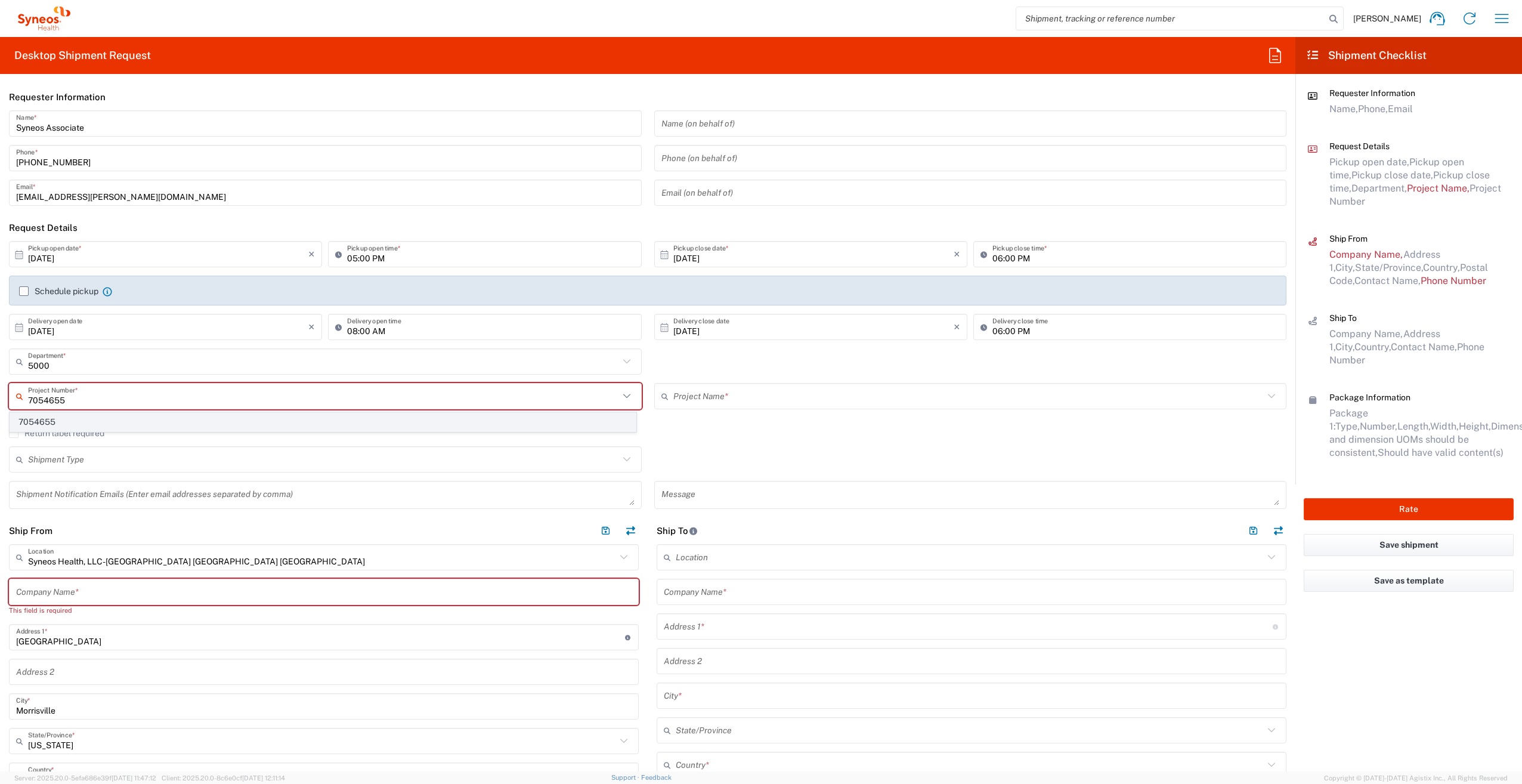
type input "7054655"
click at [86, 420] on span "7054655" at bounding box center [323, 421] width 625 height 19
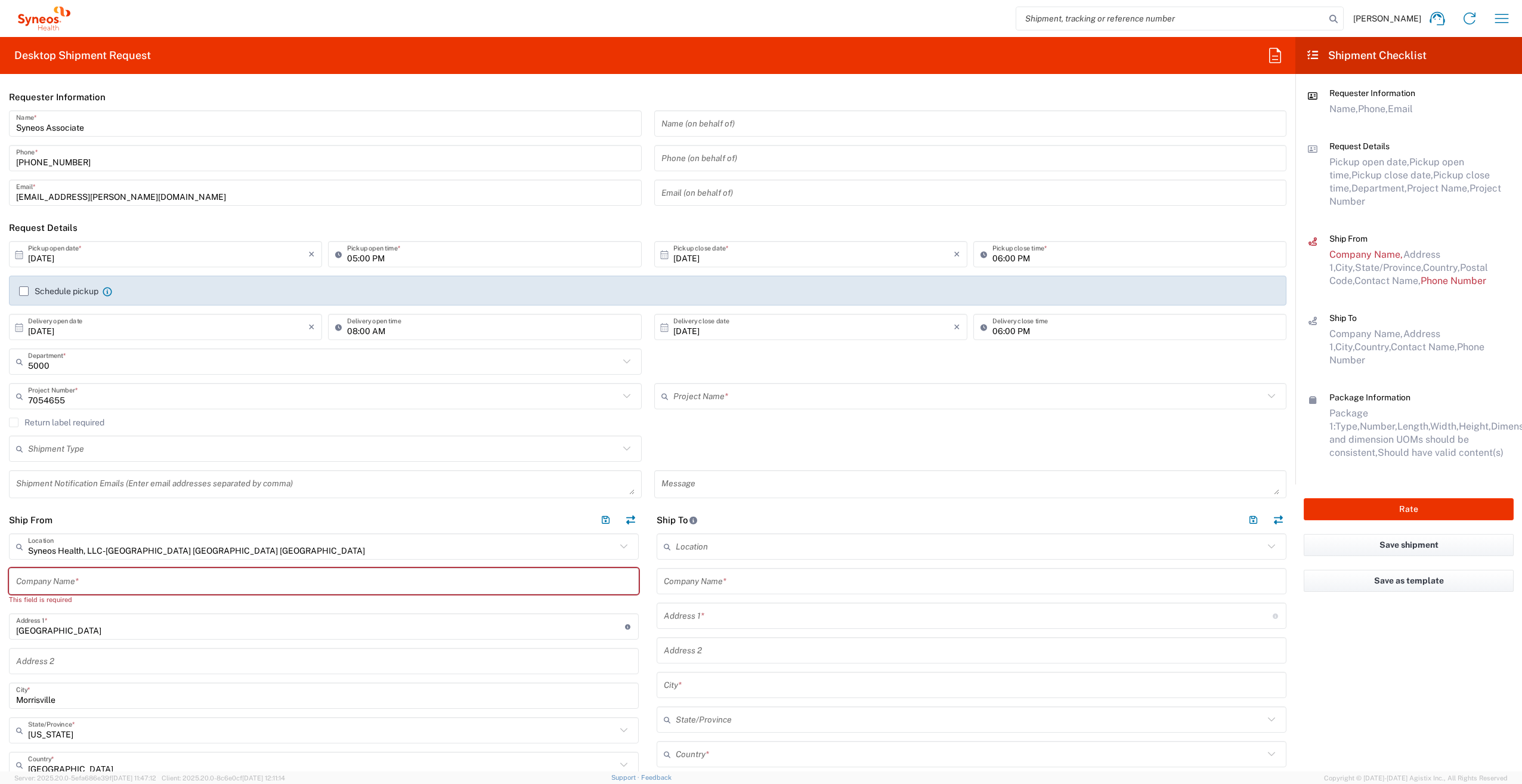
type input "Syneos 7054655"
click at [103, 576] on input "text" at bounding box center [324, 582] width 616 height 21
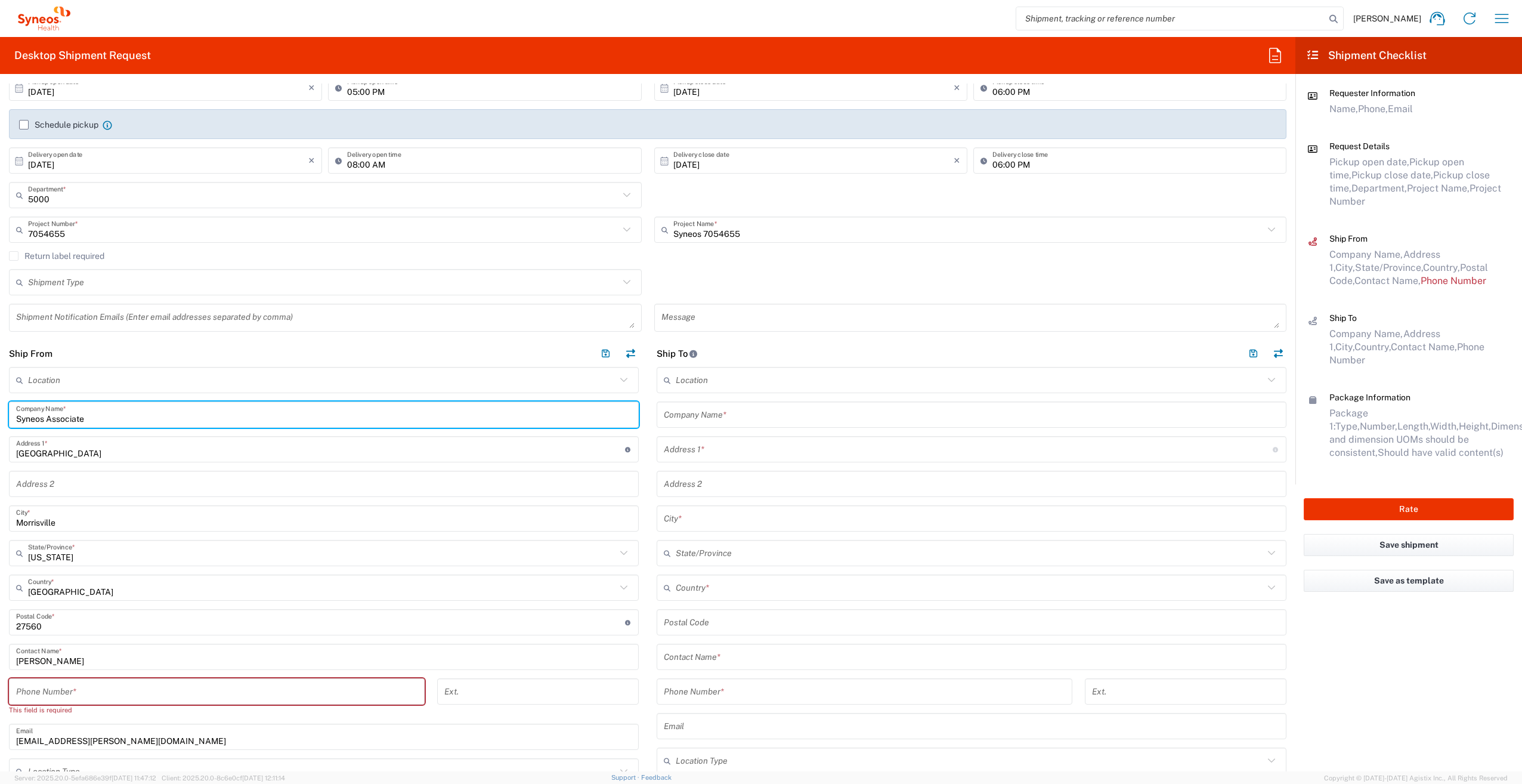
scroll to position [179, 0]
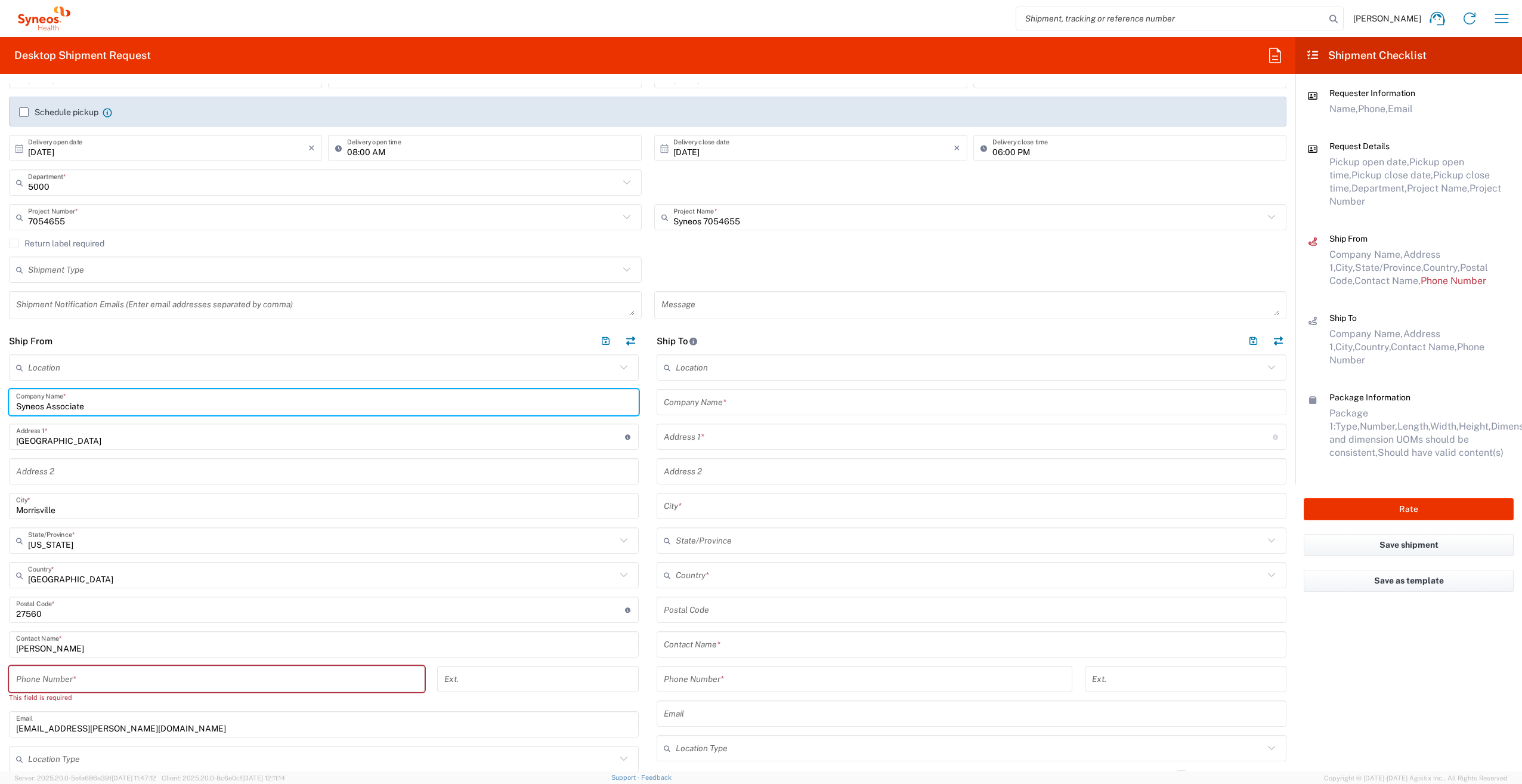
type input "Syneos Associate"
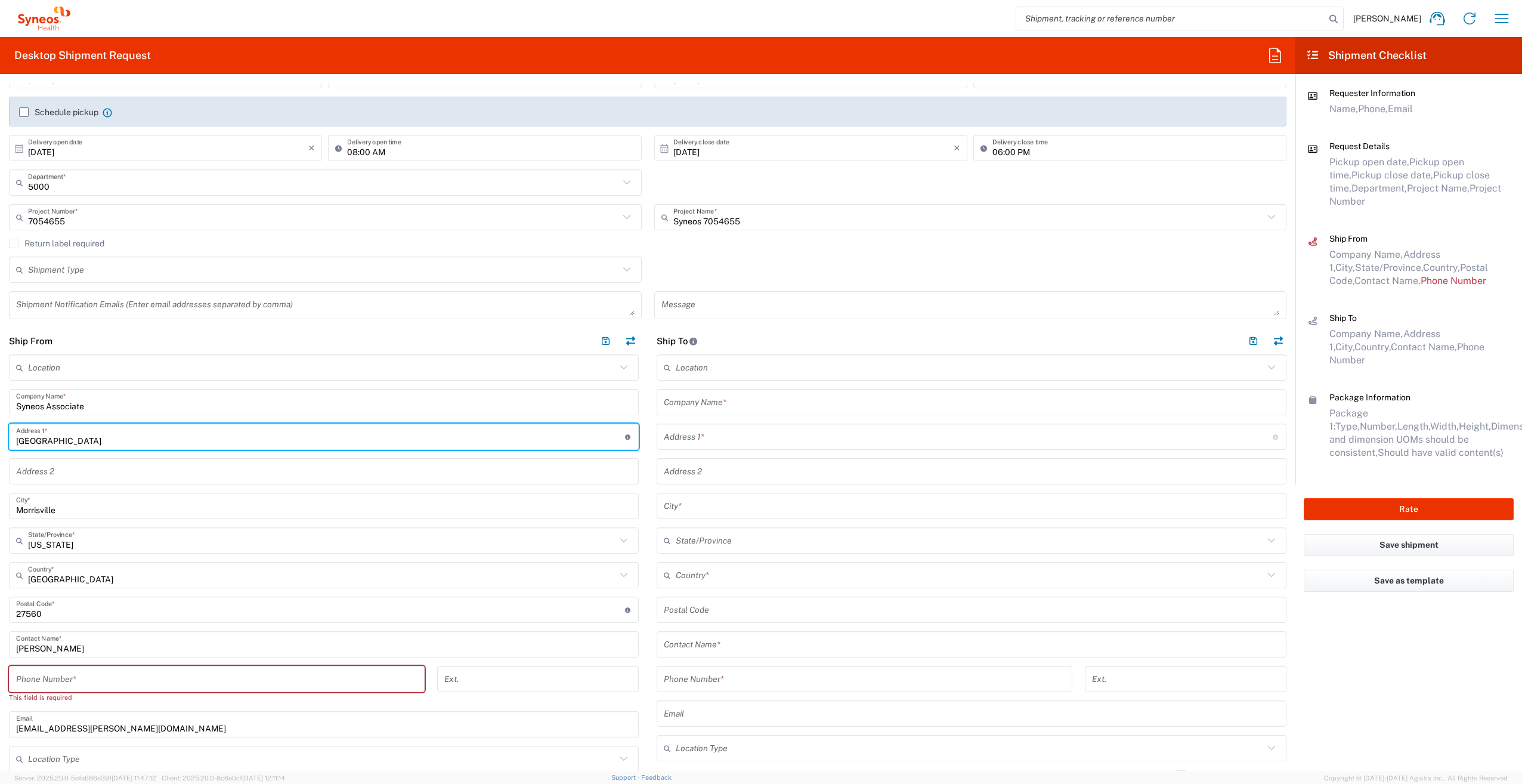
drag, startPoint x: 21, startPoint y: 439, endPoint x: 7, endPoint y: 439, distance: 14.0
click at [7, 439] on main "Location [PERSON_NAME] LLC-[GEOGRAPHIC_DATA] [GEOGRAPHIC_DATA] [GEOGRAPHIC_DATA…" at bounding box center [323, 607] width 648 height 507
type input "[STREET_ADDRESS][PERSON_NAME]"
drag, startPoint x: 26, startPoint y: 504, endPoint x: 39, endPoint y: 506, distance: 13.2
click at [26, 504] on input "Morrisville" at bounding box center [324, 506] width 616 height 21
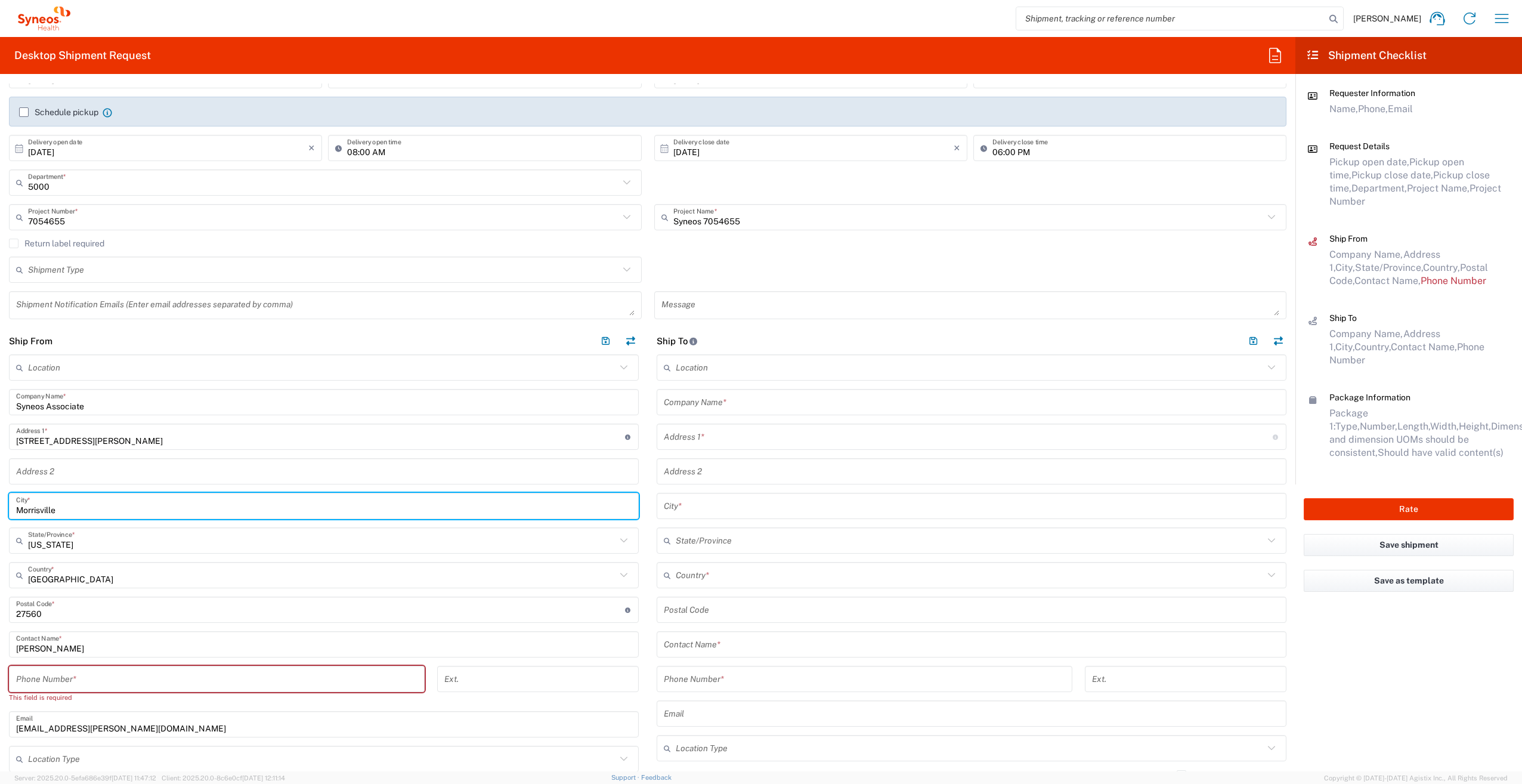
drag, startPoint x: 37, startPoint y: 510, endPoint x: 4, endPoint y: 510, distance: 33.0
click at [4, 510] on main "Location [PERSON_NAME] LLC-[GEOGRAPHIC_DATA] [GEOGRAPHIC_DATA] [GEOGRAPHIC_DATA…" at bounding box center [323, 607] width 648 height 507
type input "Burgaw"
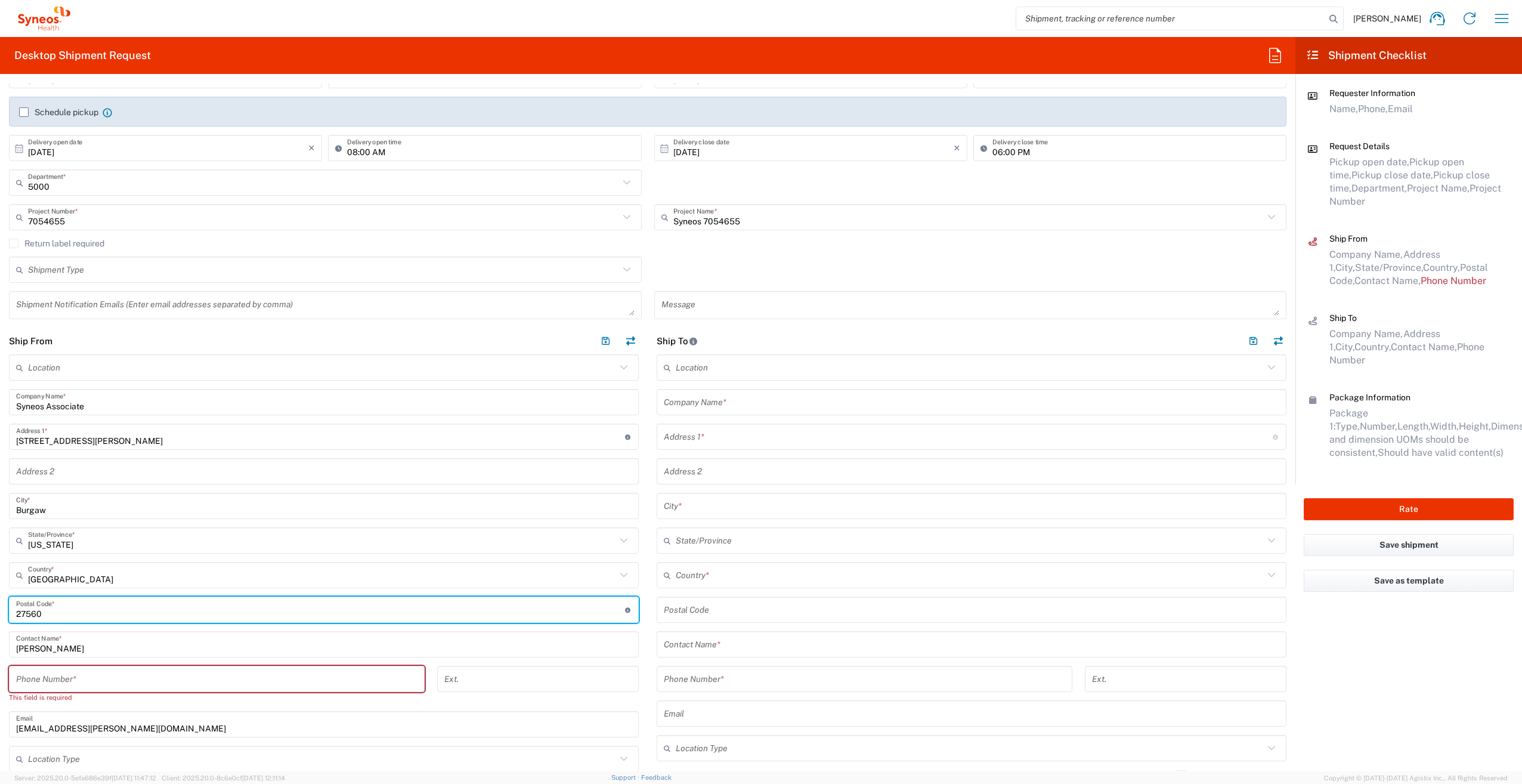
drag, startPoint x: 50, startPoint y: 617, endPoint x: -16, endPoint y: 614, distance: 66.1
click at [0, 614] on html "[PERSON_NAME] Home Shipment estimator Shipment tracking Desktop shipment reques…" at bounding box center [761, 392] width 1522 height 784
type input "28425"
click at [20, 644] on input "[PERSON_NAME]" at bounding box center [324, 645] width 616 height 21
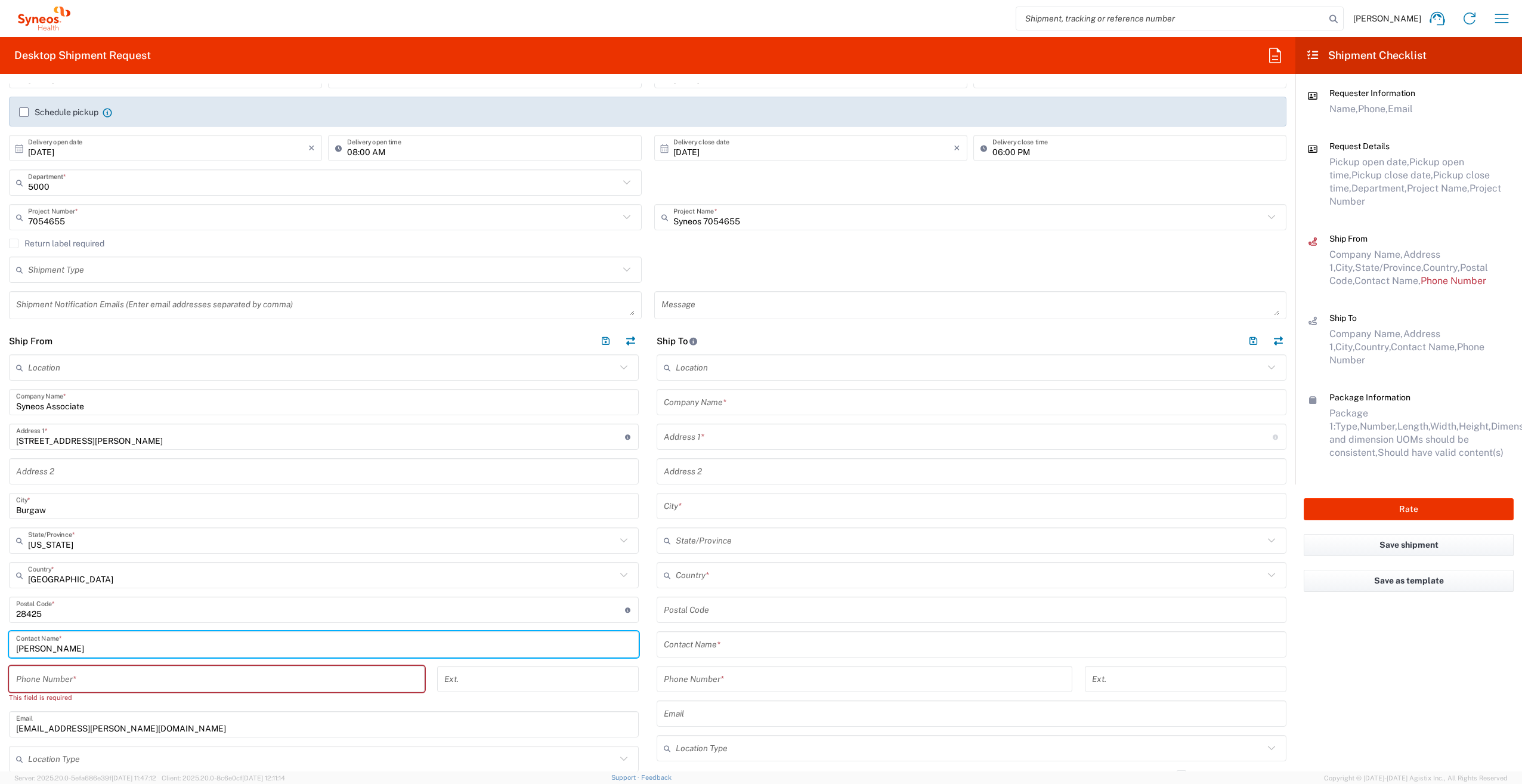
drag, startPoint x: 87, startPoint y: 645, endPoint x: 15, endPoint y: 649, distance: 72.1
click at [15, 649] on div "[PERSON_NAME] Contact Name *" at bounding box center [323, 644] width 630 height 26
type input "Syneos Associate"
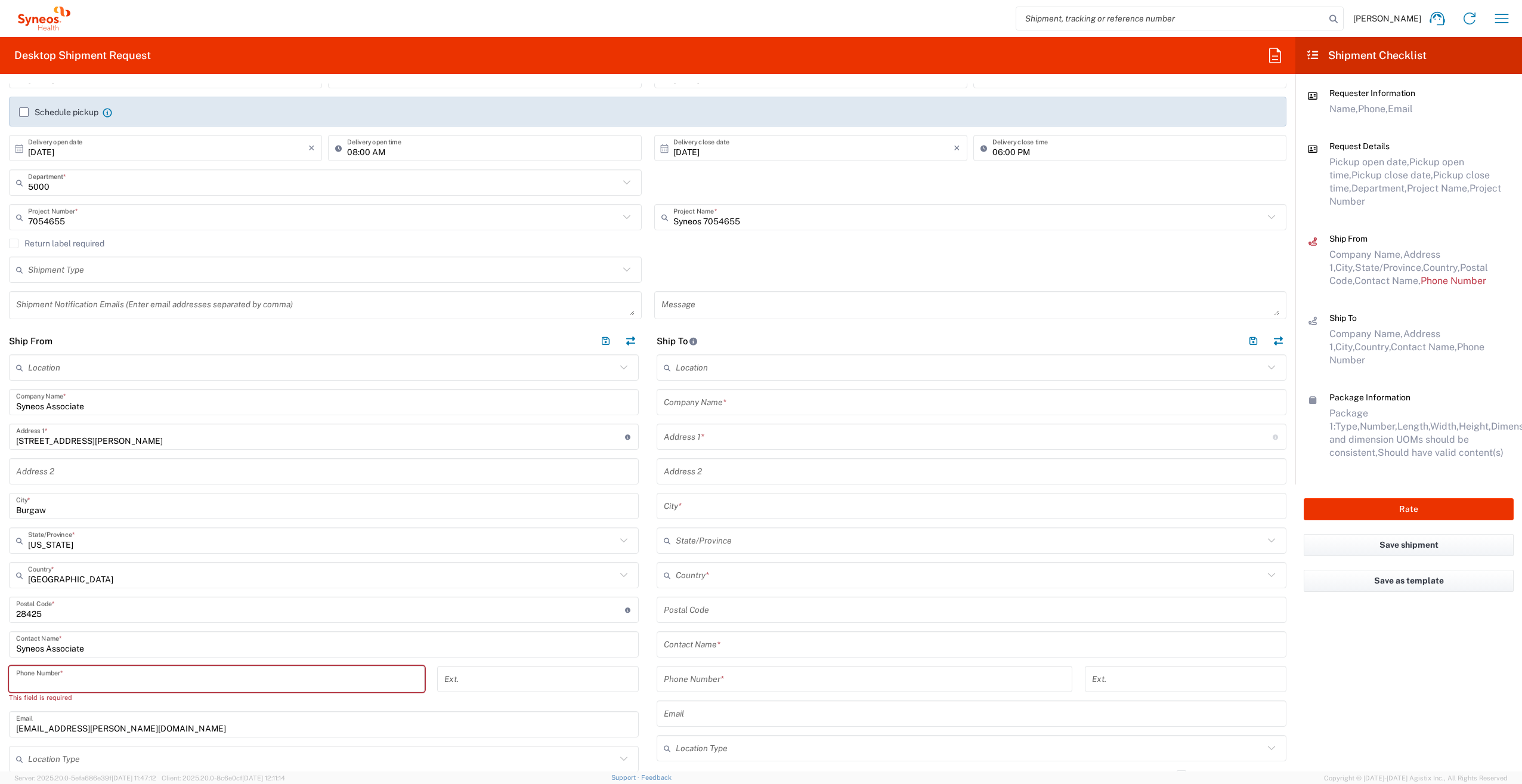
click at [53, 680] on input "tel" at bounding box center [217, 679] width 401 height 21
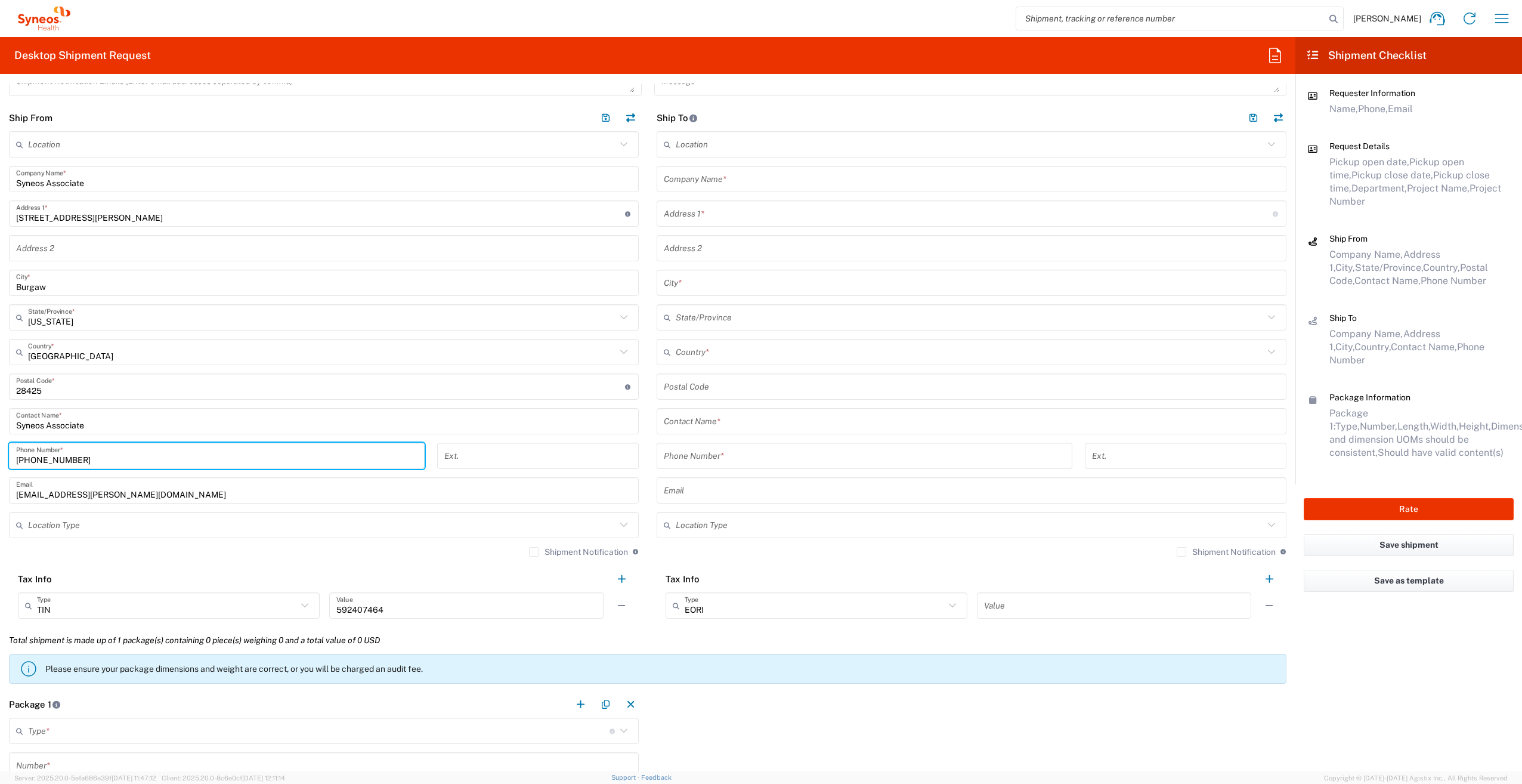
scroll to position [418, 0]
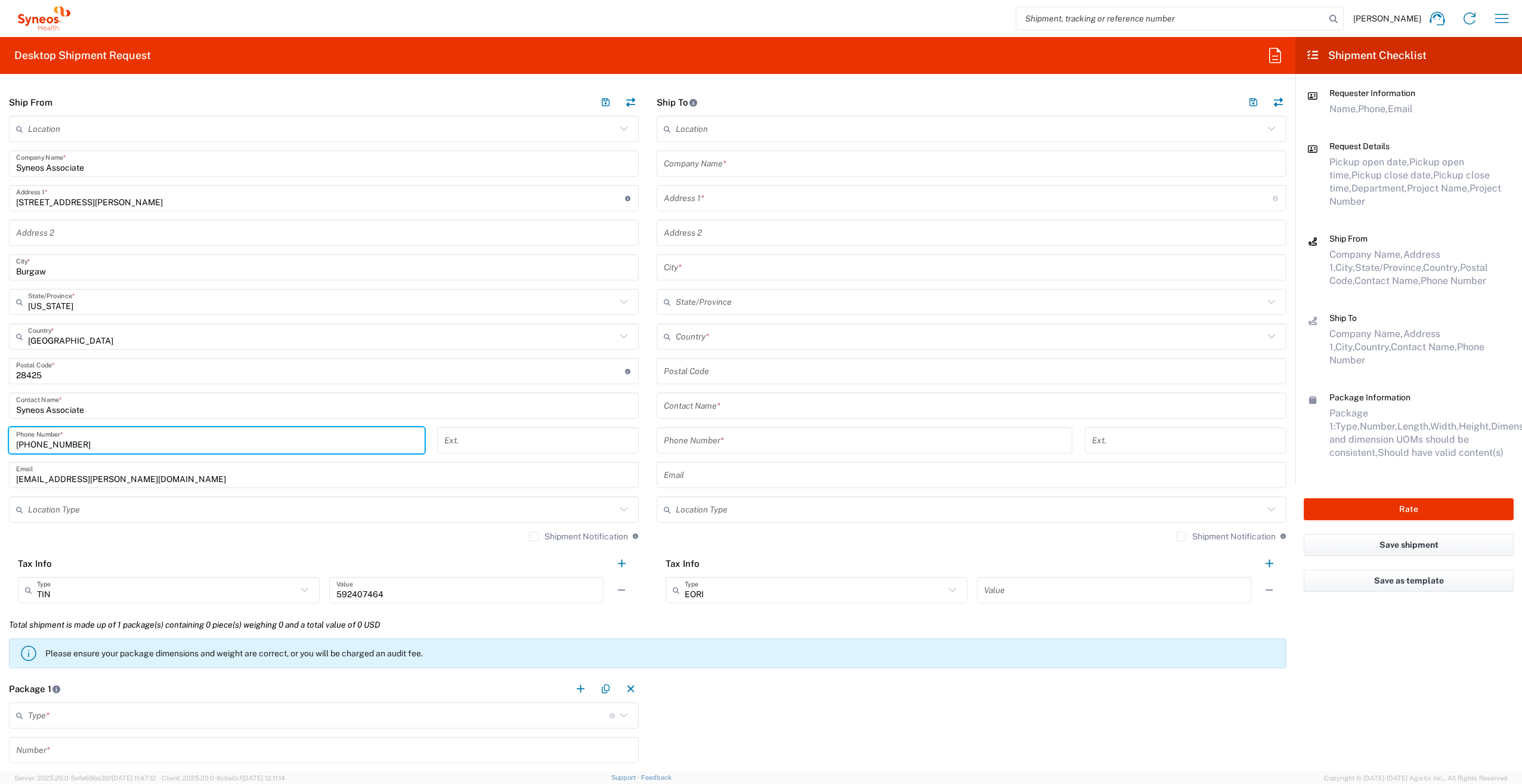
type input "[PHONE_NUMBER]"
click at [671, 193] on input "text" at bounding box center [968, 198] width 609 height 21
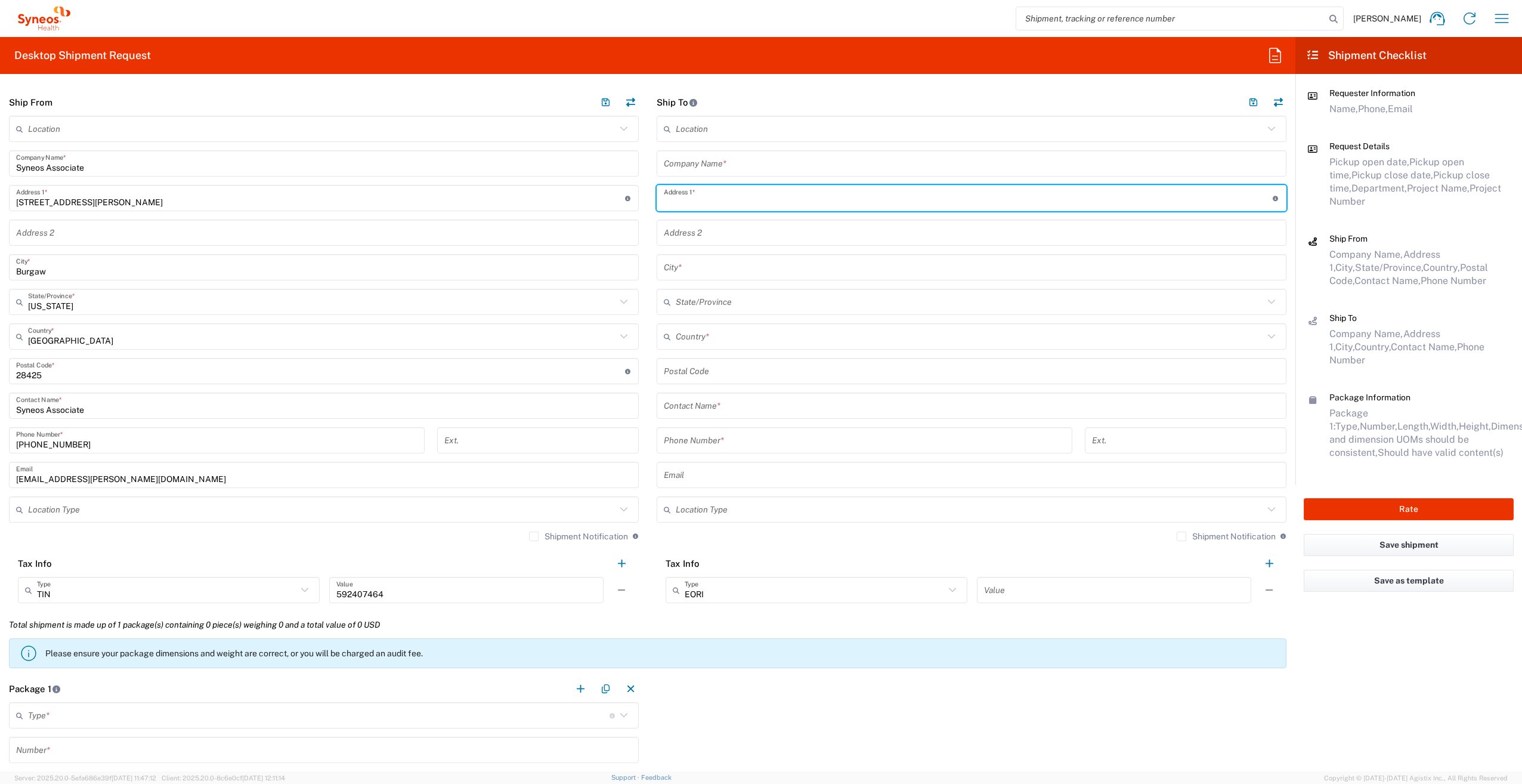
paste input "[STREET_ADDRESS]"
type input "[STREET_ADDRESS]"
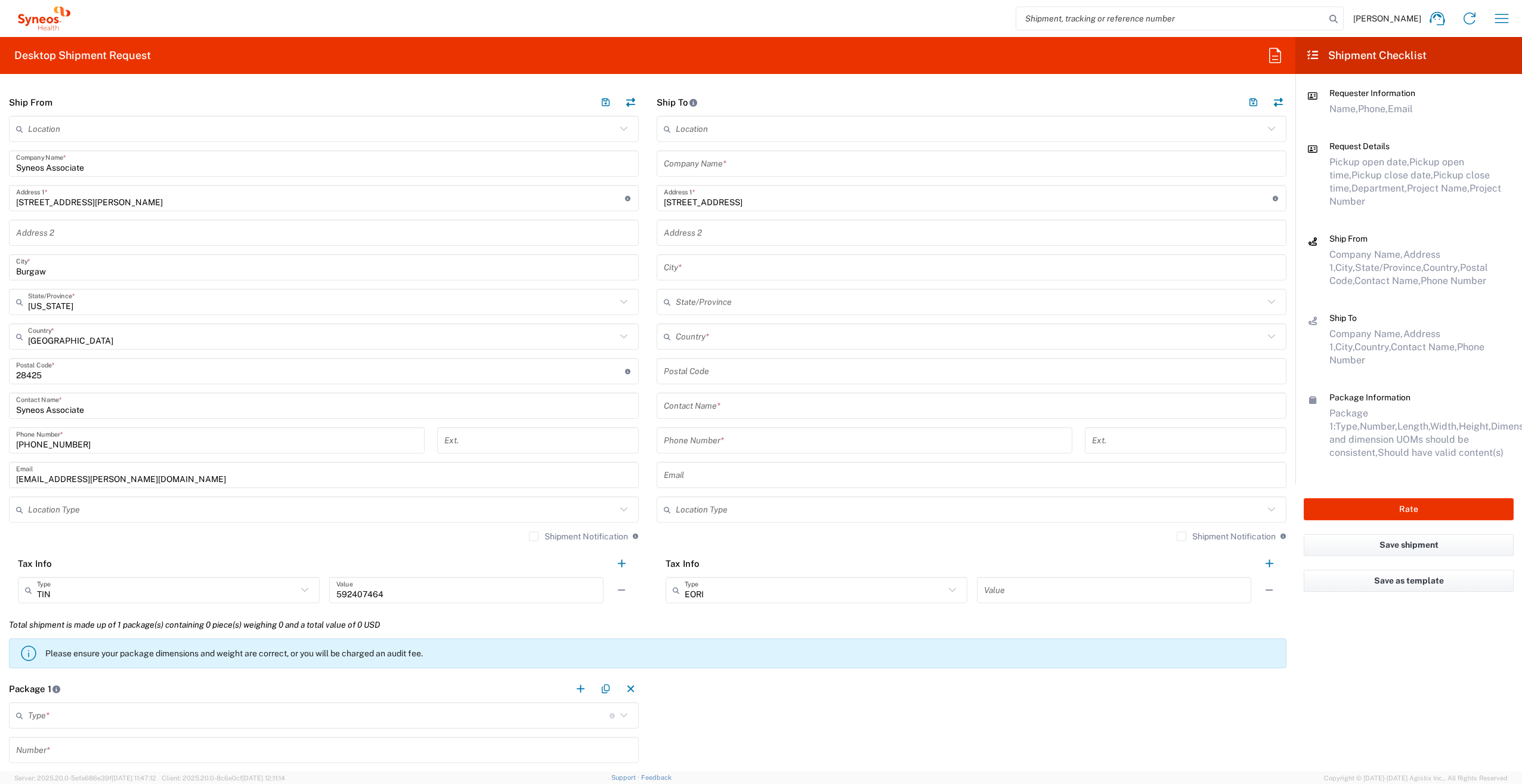
click at [709, 166] on input "text" at bounding box center [972, 164] width 616 height 21
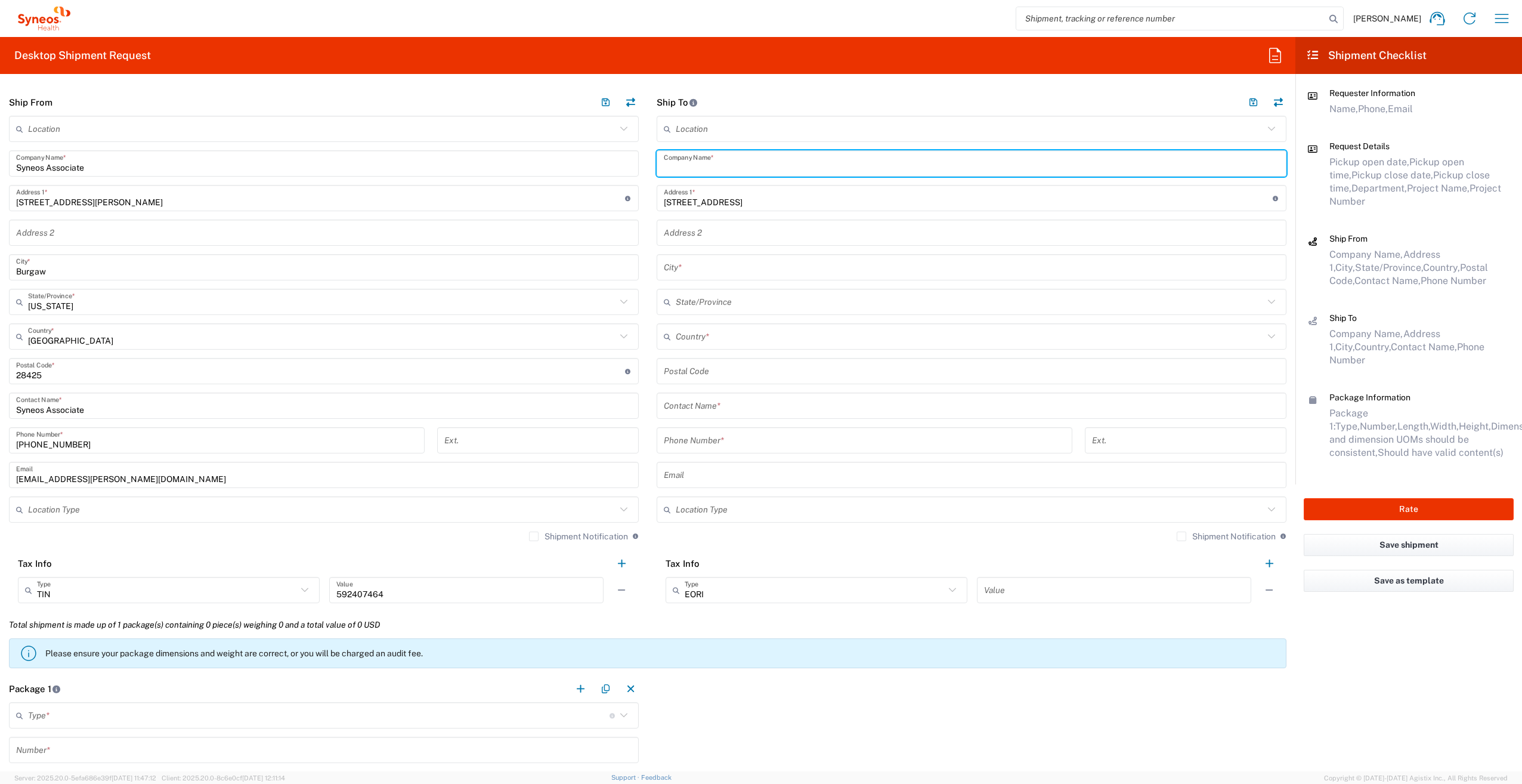
paste input "[PERSON_NAME]"
type input "[PERSON_NAME]"
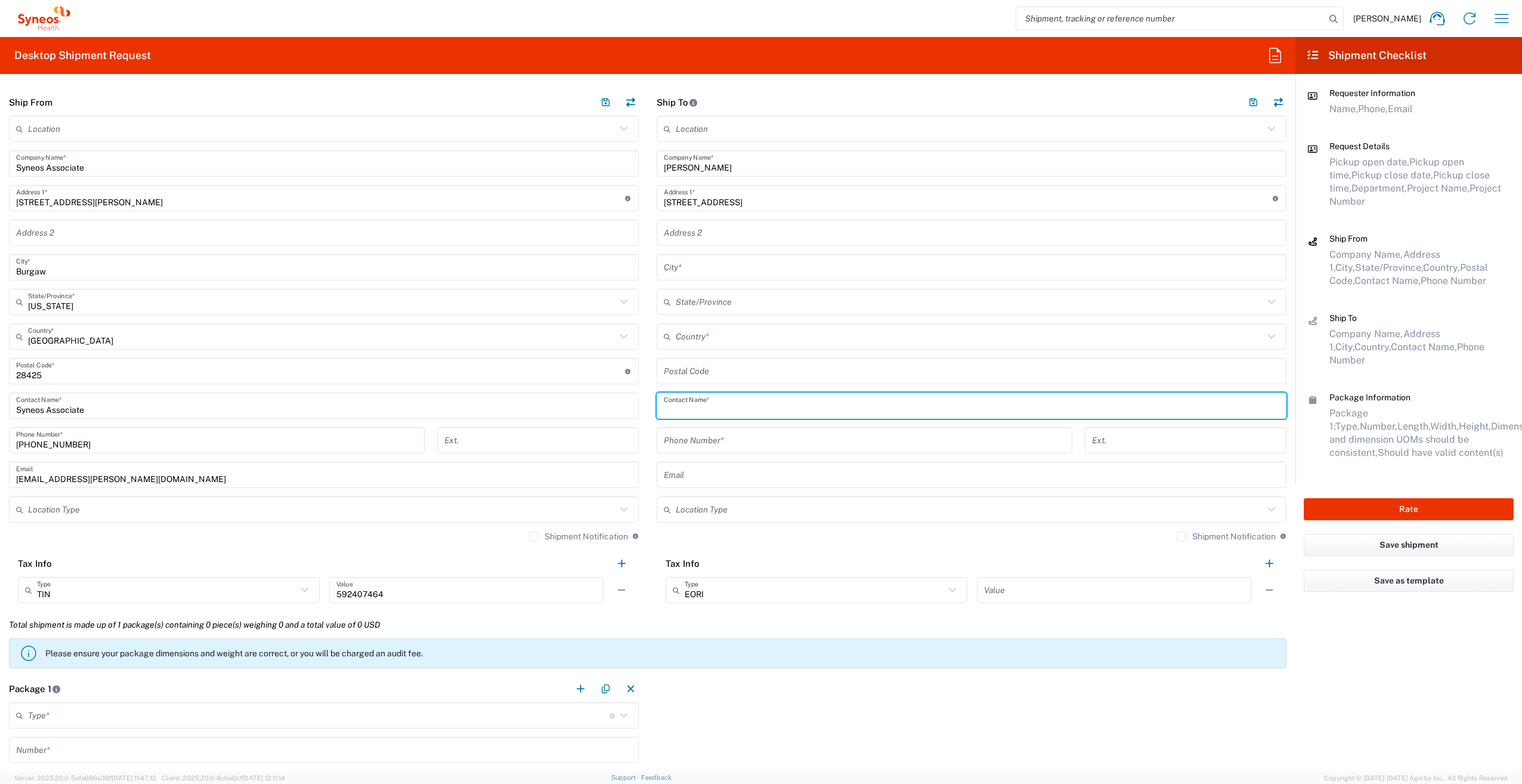
click at [699, 410] on input "text" at bounding box center [972, 406] width 616 height 21
paste input "[PERSON_NAME]"
type input "[PERSON_NAME]"
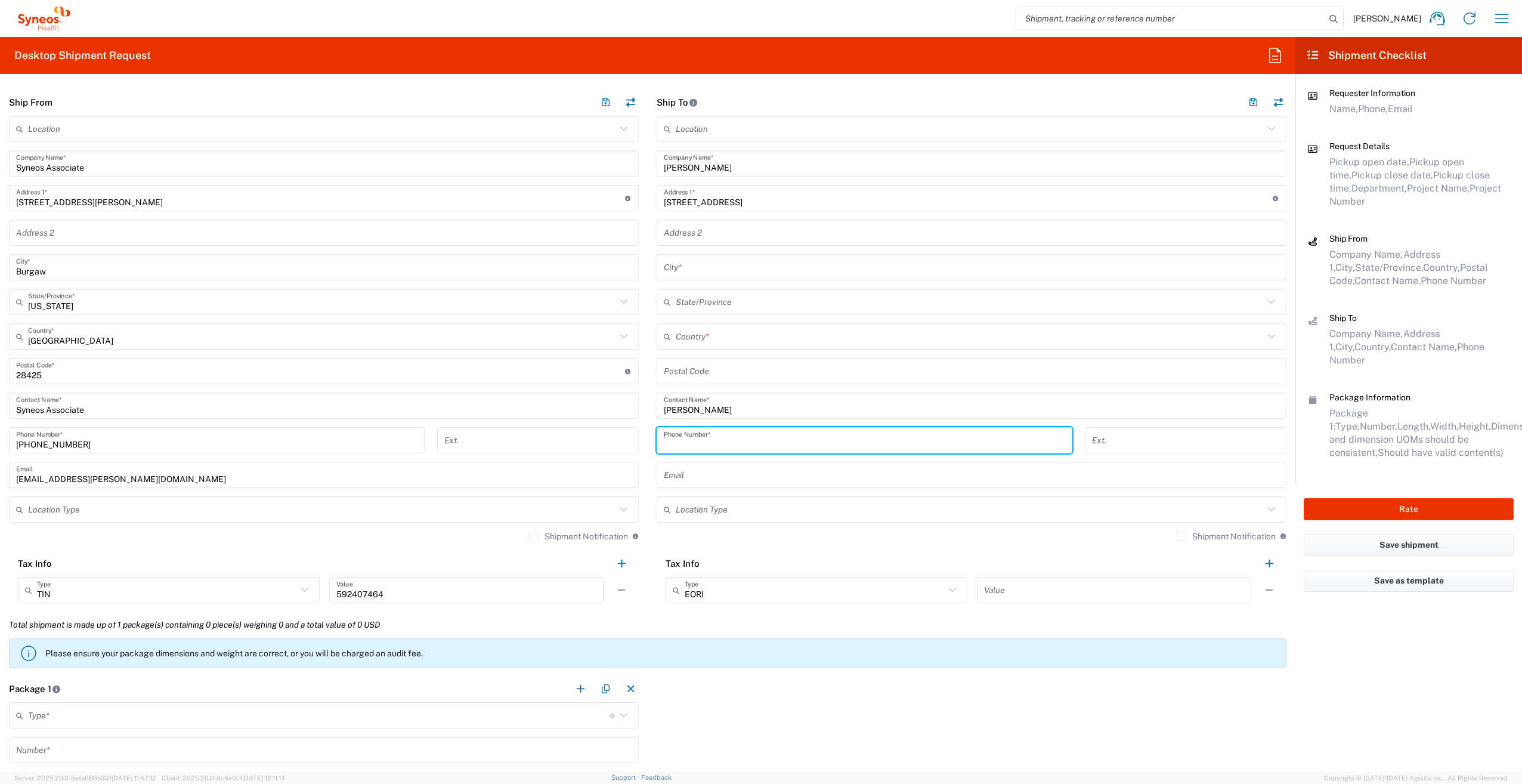
click at [749, 440] on input "tel" at bounding box center [864, 441] width 401 height 21
paste input "[PHONE_NUMBER]"
type input "[PHONE_NUMBER]"
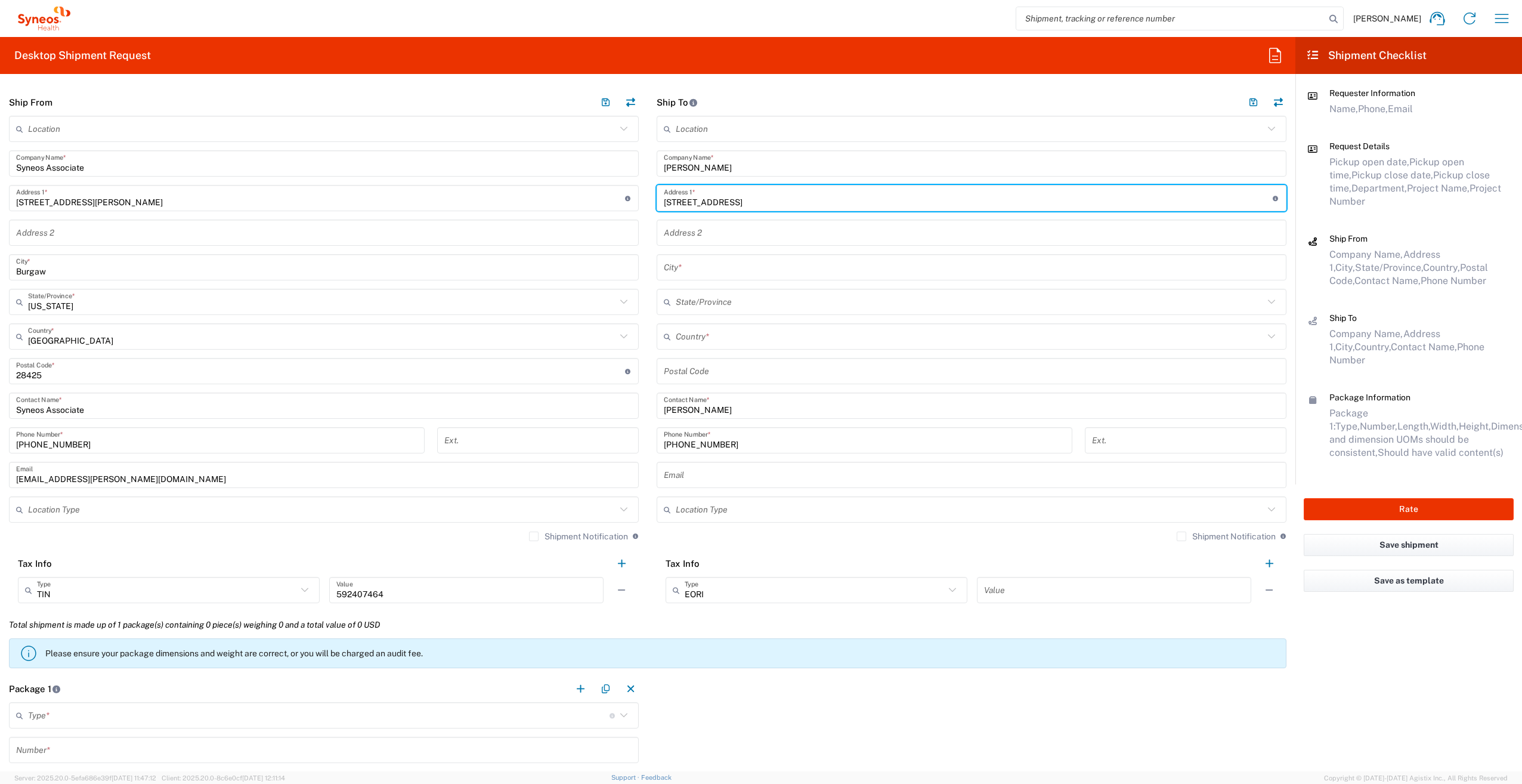
drag, startPoint x: 800, startPoint y: 202, endPoint x: 768, endPoint y: 202, distance: 32.0
click at [768, 202] on input "[STREET_ADDRESS]" at bounding box center [968, 198] width 609 height 21
type input "[STREET_ADDRESS]"
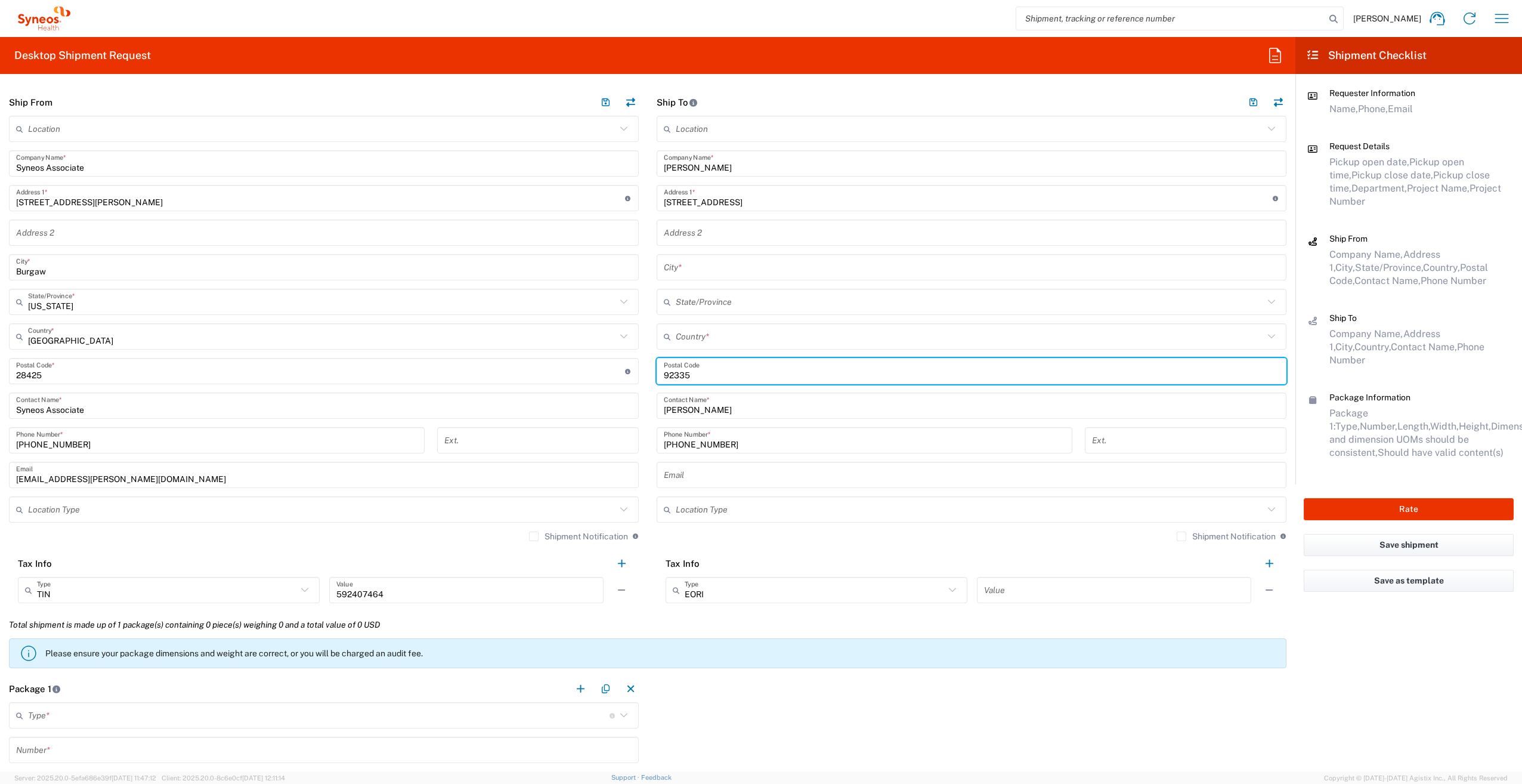
type input "92335"
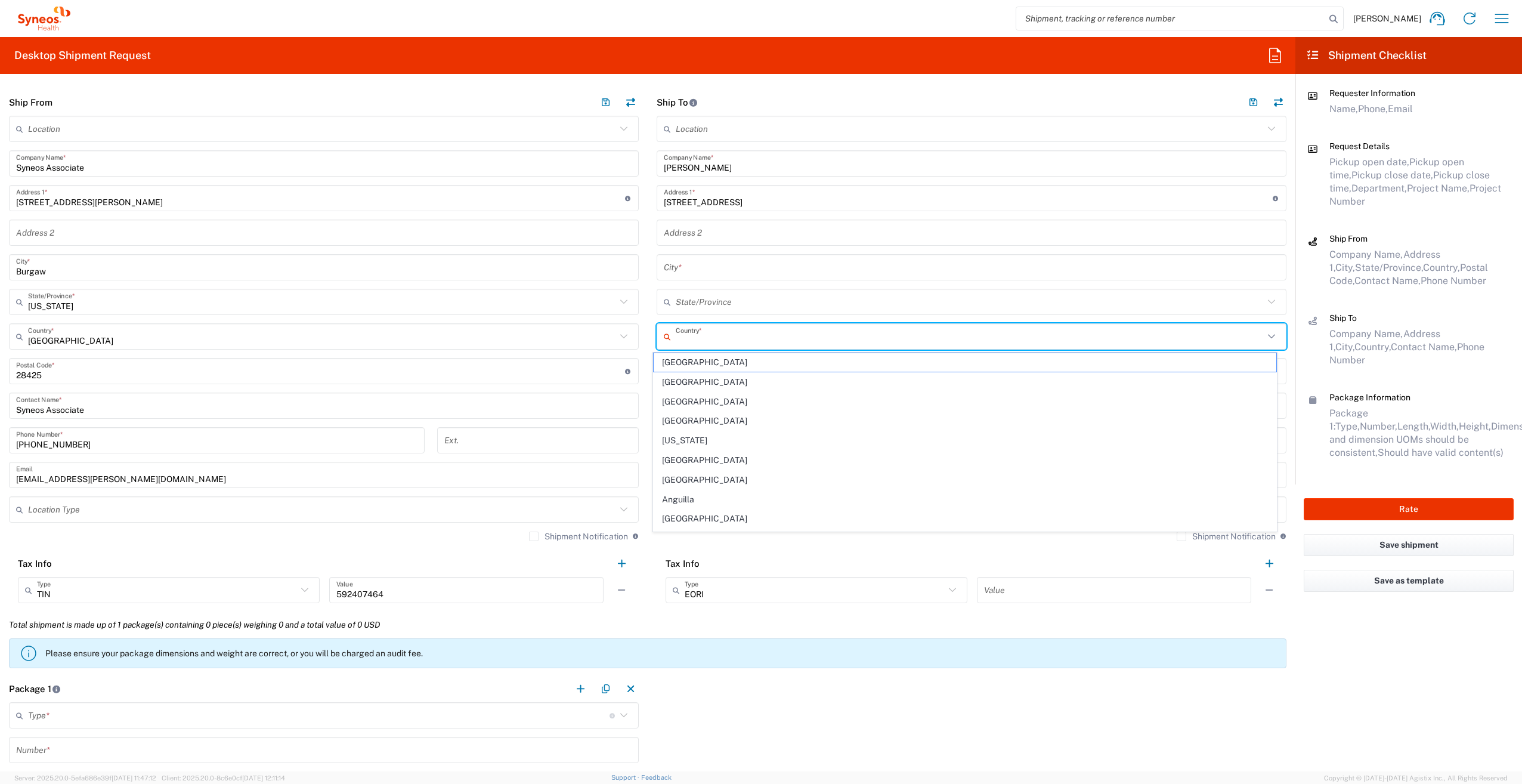
click at [722, 330] on input "text" at bounding box center [969, 337] width 588 height 21
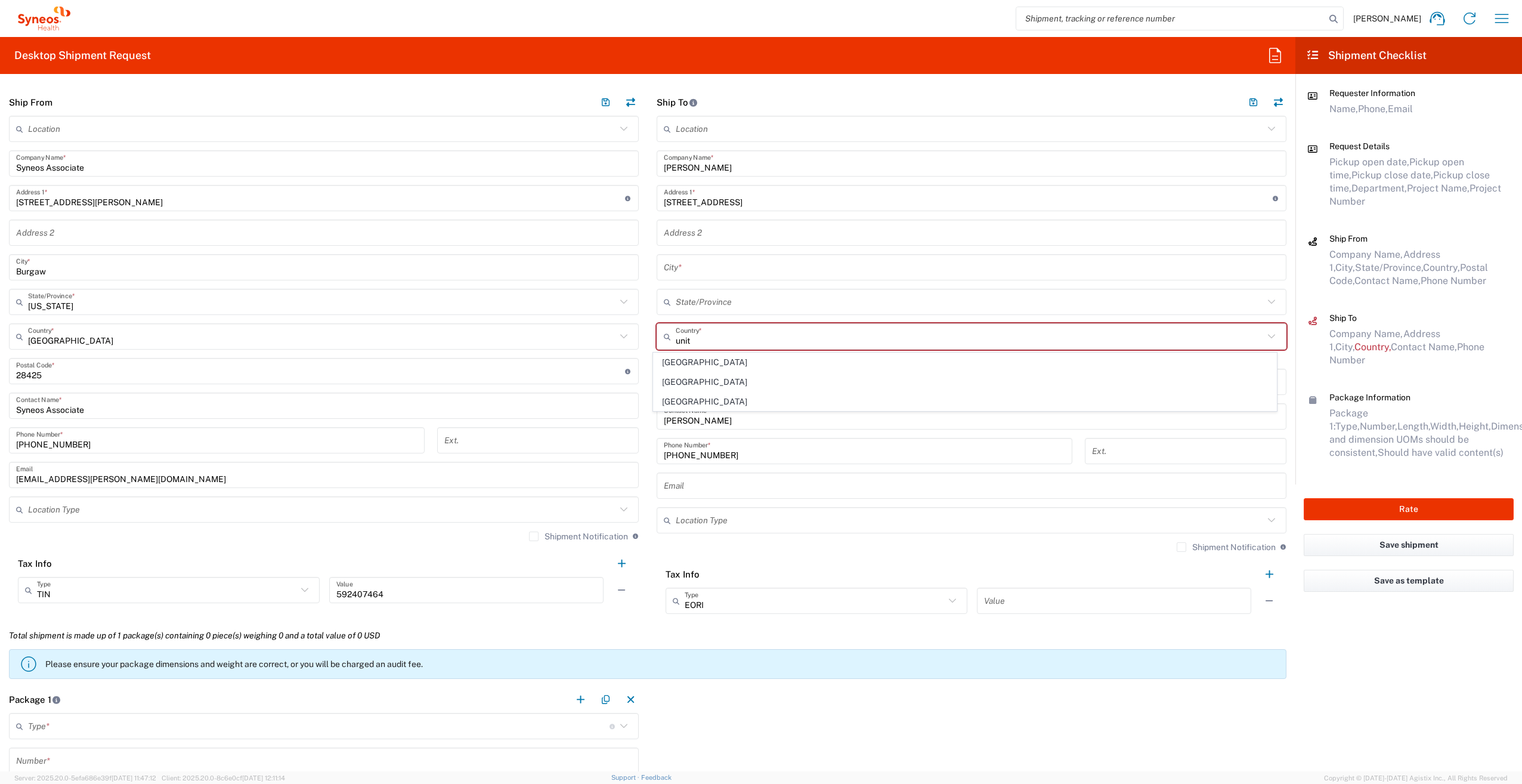
click at [682, 399] on span "[GEOGRAPHIC_DATA]" at bounding box center [965, 401] width 623 height 19
type input "[GEOGRAPHIC_DATA]"
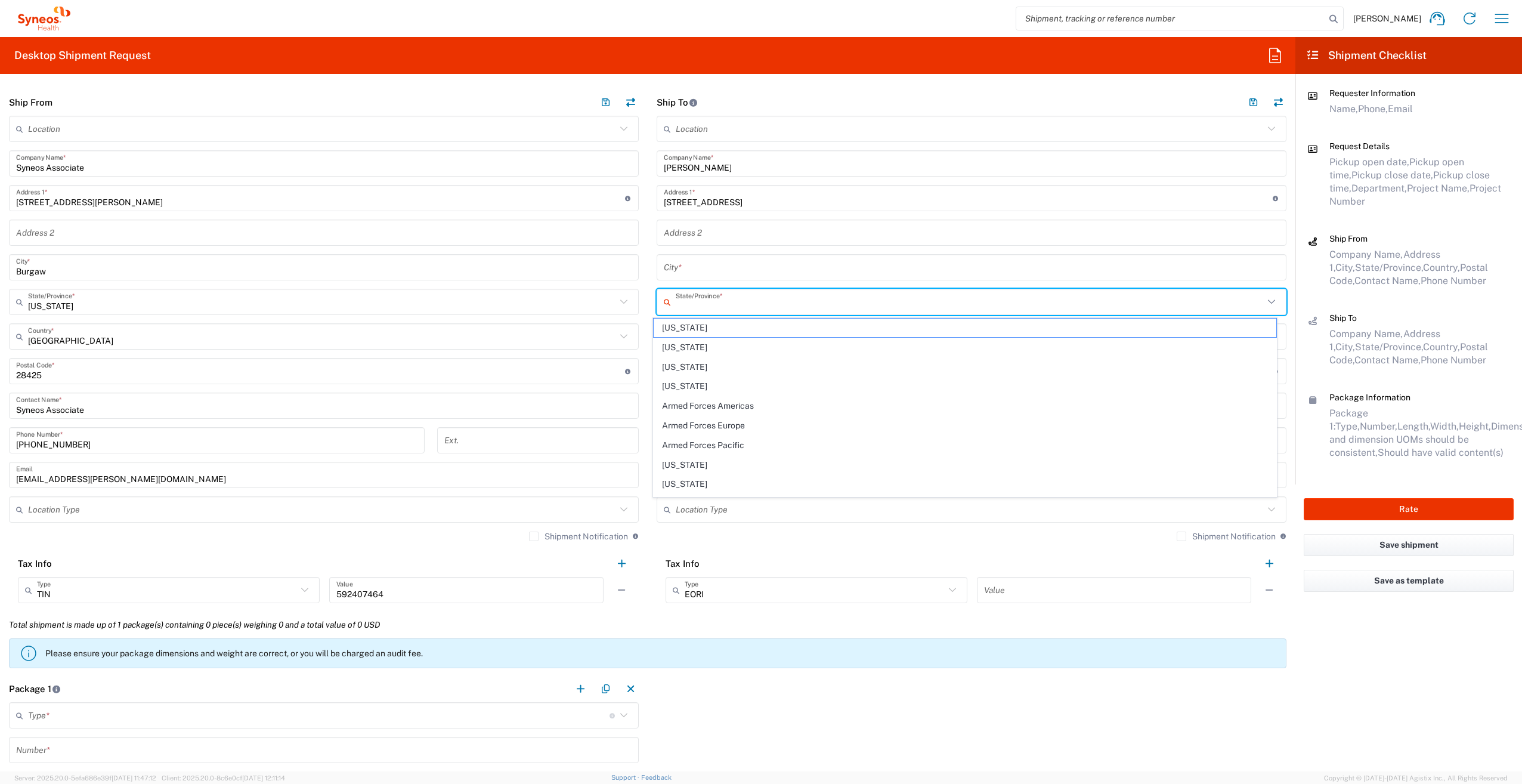
click at [702, 303] on input "text" at bounding box center [969, 302] width 588 height 21
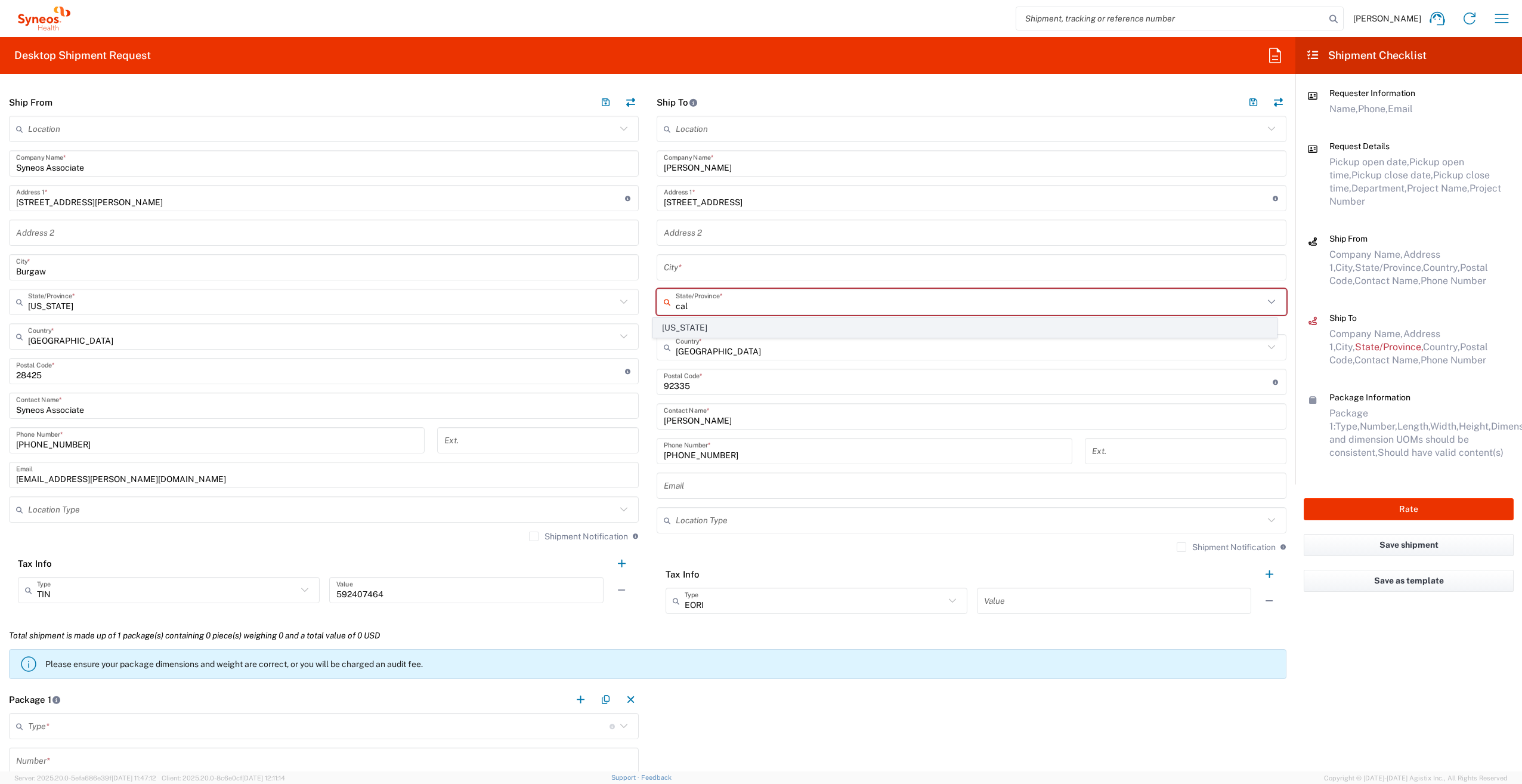
click at [702, 326] on span "[US_STATE]" at bounding box center [965, 327] width 623 height 19
type input "[US_STATE]"
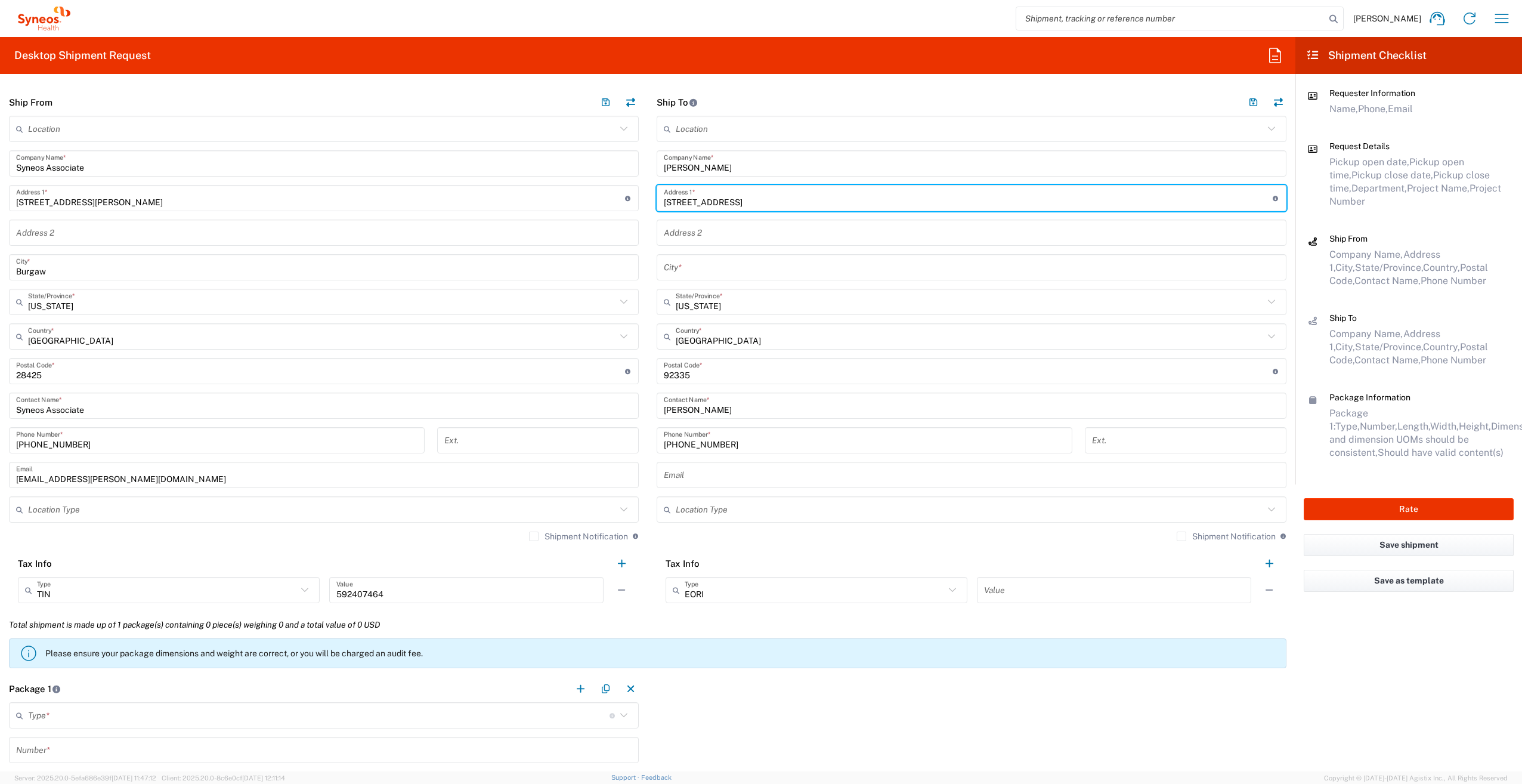
click at [783, 203] on input "[STREET_ADDRESS]" at bounding box center [968, 198] width 609 height 21
drag, startPoint x: 757, startPoint y: 202, endPoint x: 723, endPoint y: 202, distance: 34.0
click at [723, 202] on input "[STREET_ADDRESS][GEOGRAPHIC_DATA]" at bounding box center [968, 198] width 609 height 21
type input "[STREET_ADDRESS]"
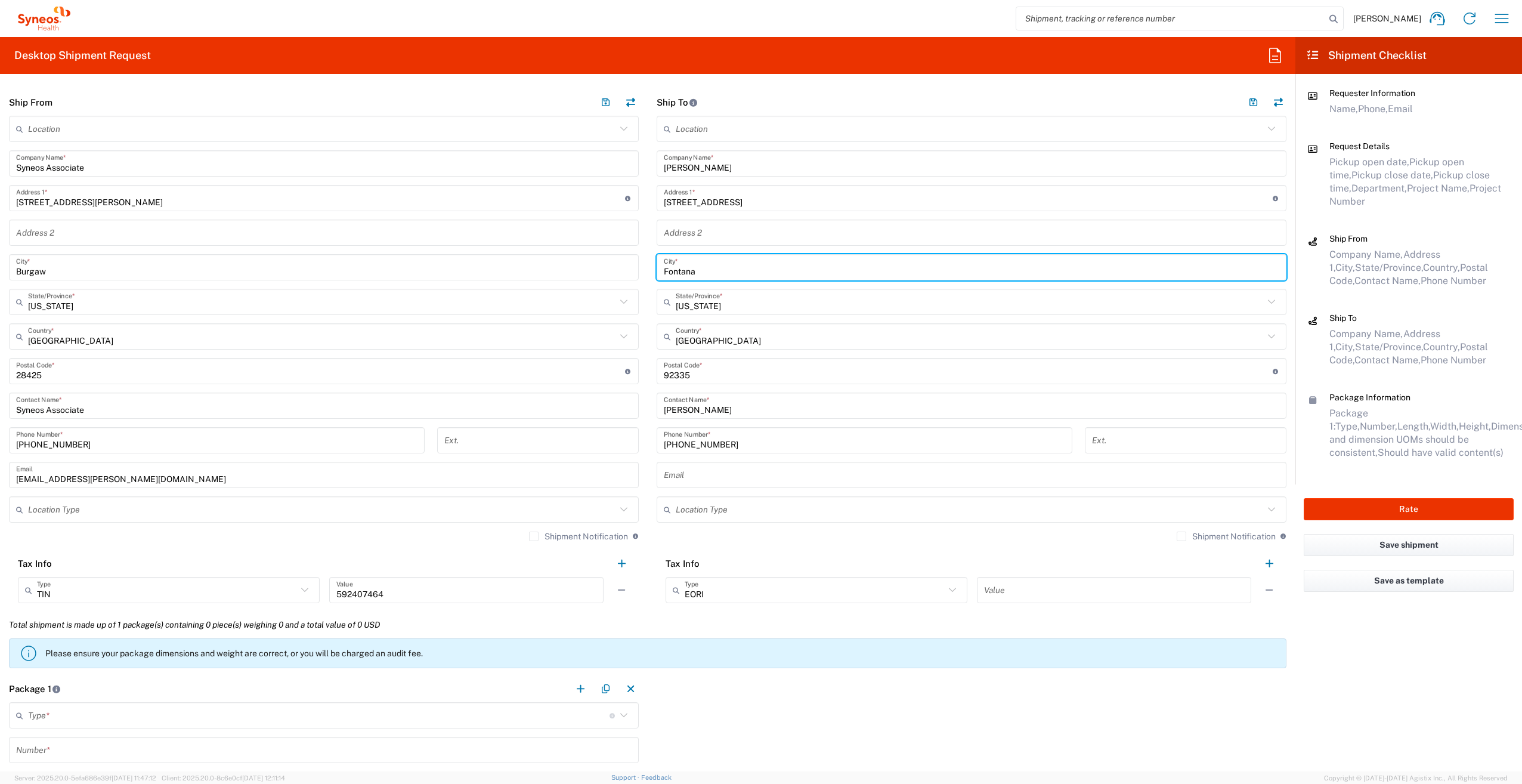
type input "Fontana"
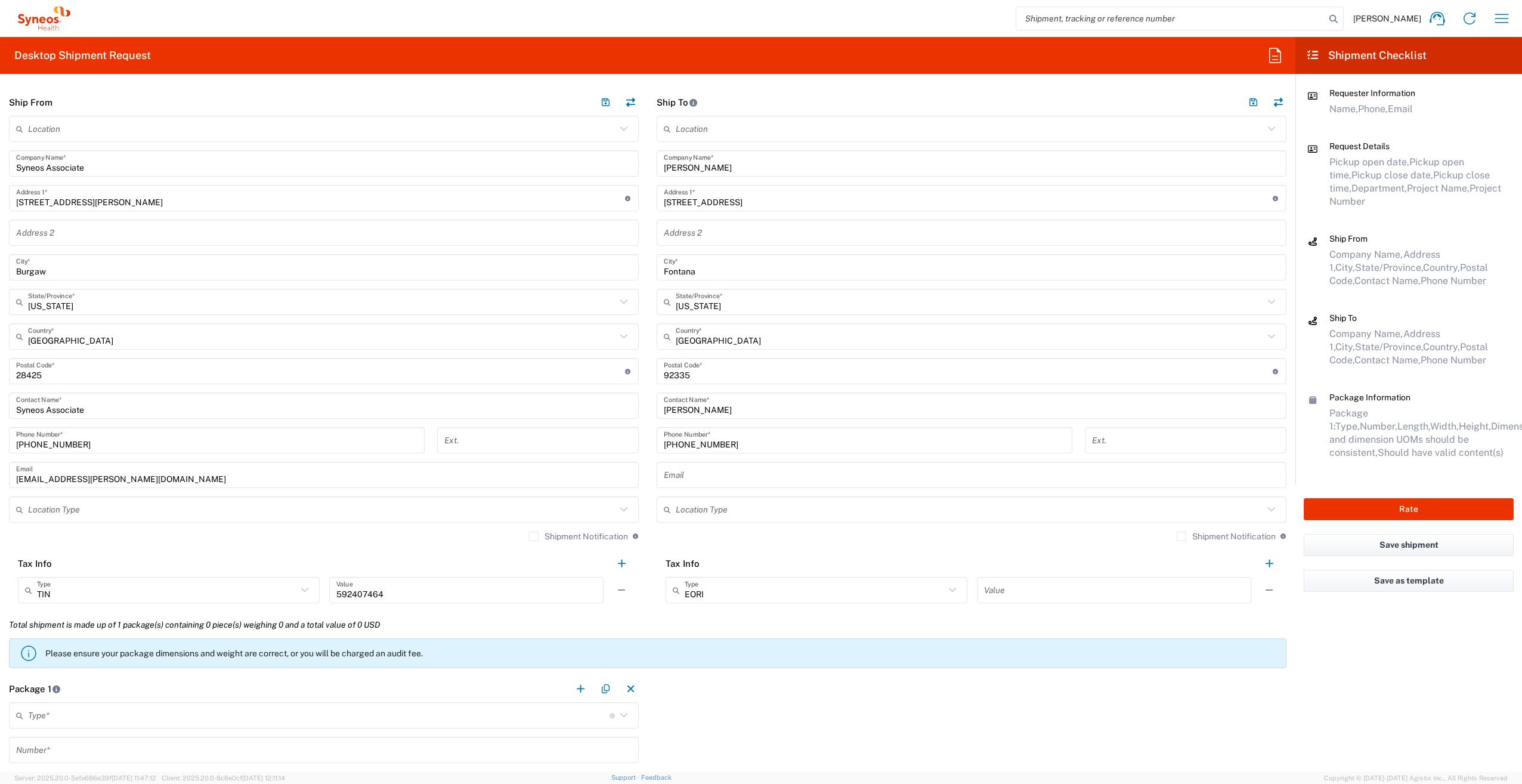
click at [648, 335] on main "Location [PERSON_NAME] LLC-[GEOGRAPHIC_DATA] [GEOGRAPHIC_DATA] [GEOGRAPHIC_DATA…" at bounding box center [971, 363] width 648 height 495
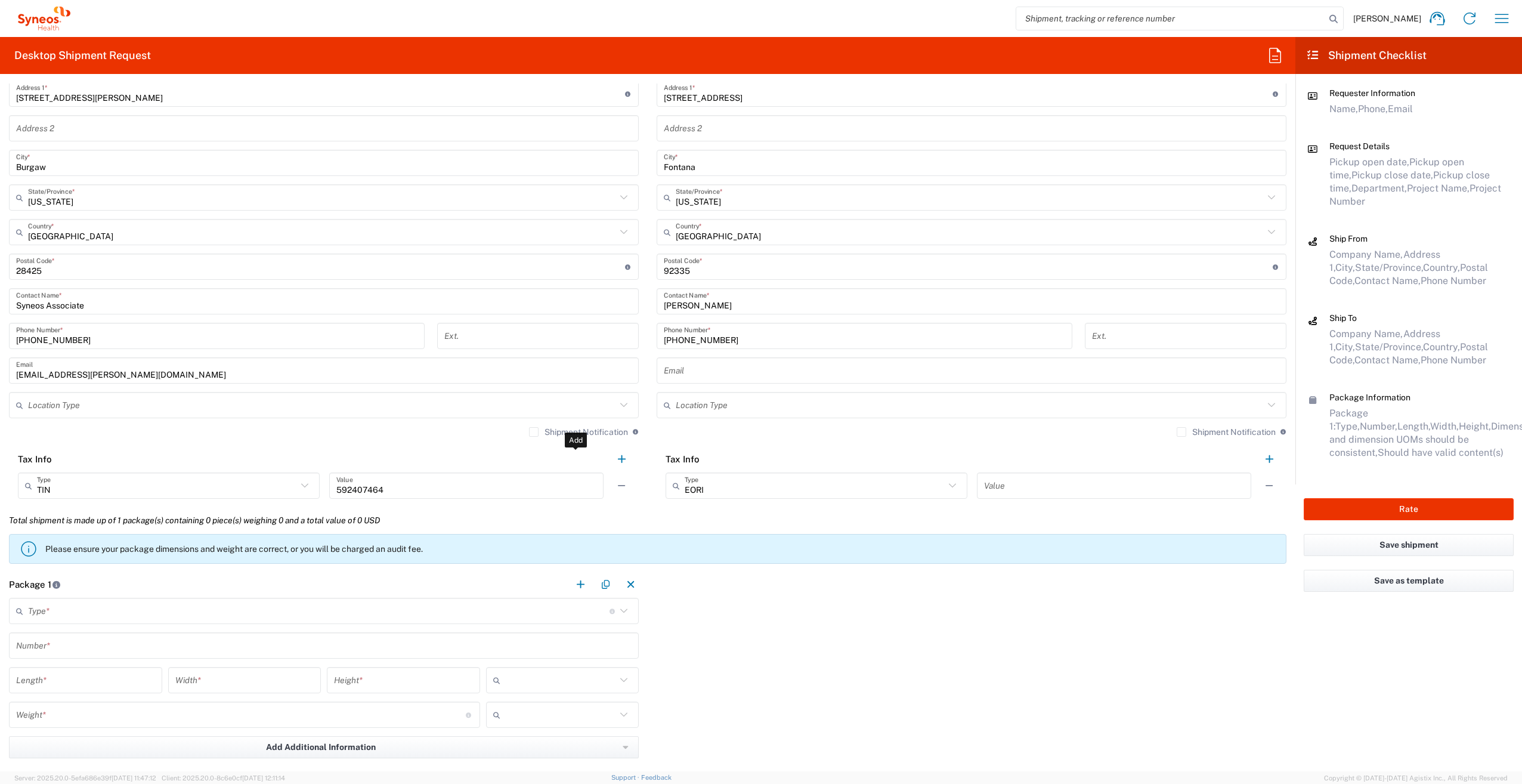
scroll to position [775, 0]
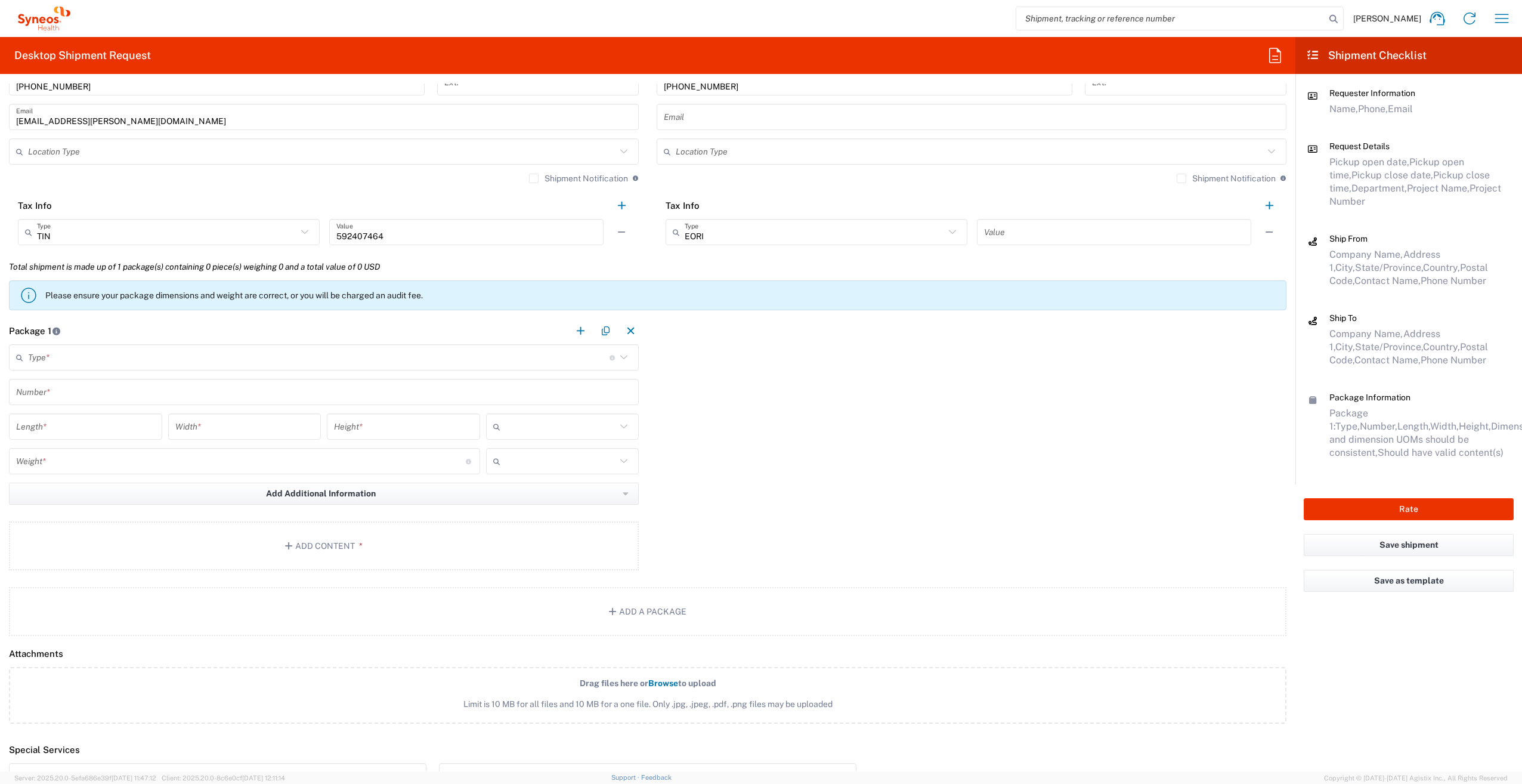
click at [154, 359] on input "text" at bounding box center [319, 358] width 582 height 21
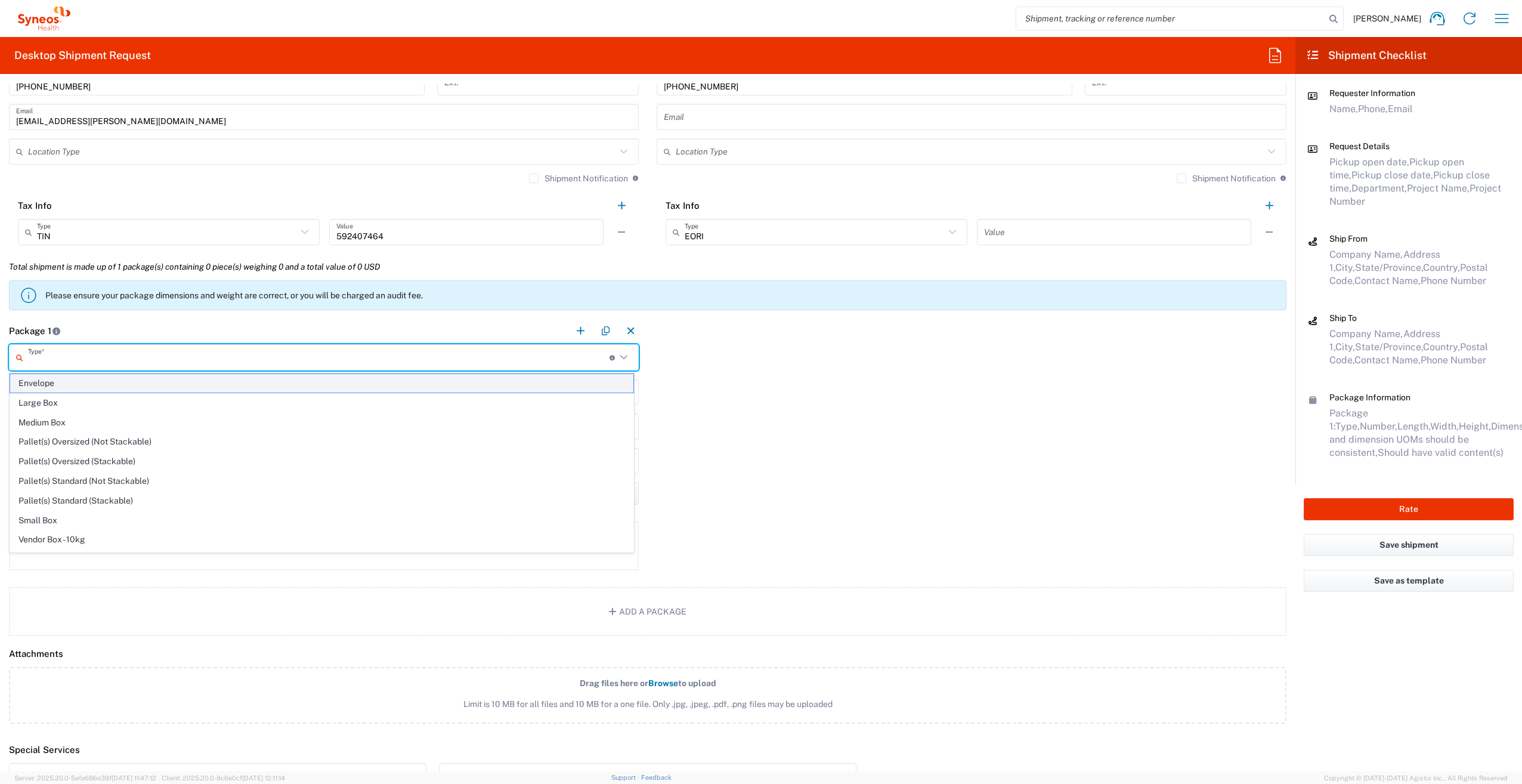
click at [132, 389] on span "Envelope" at bounding box center [322, 383] width 623 height 19
type input "Envelope"
type input "1"
type input "9.5"
type input "12.5"
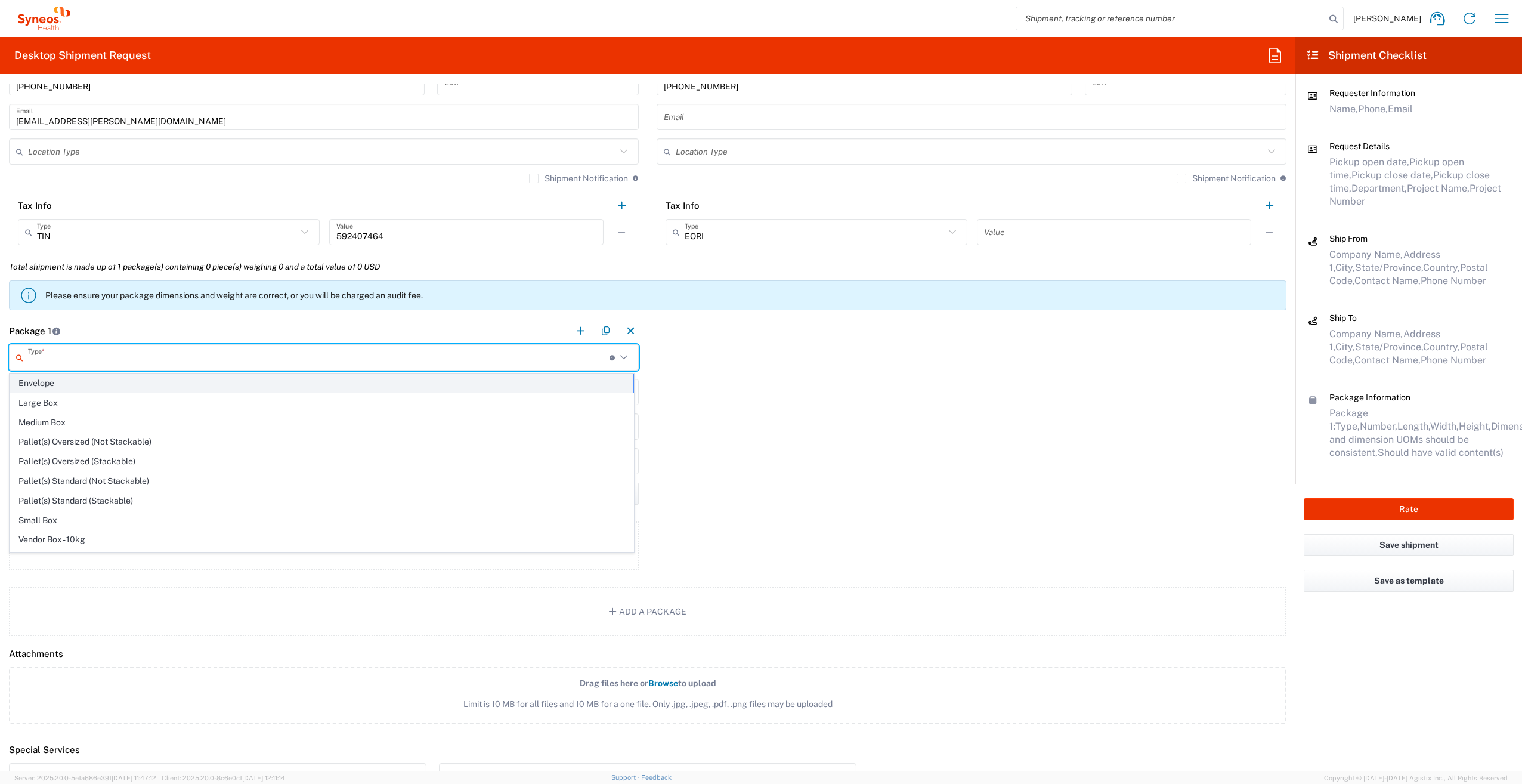
type input "0.25"
type input "in"
type input "0.45"
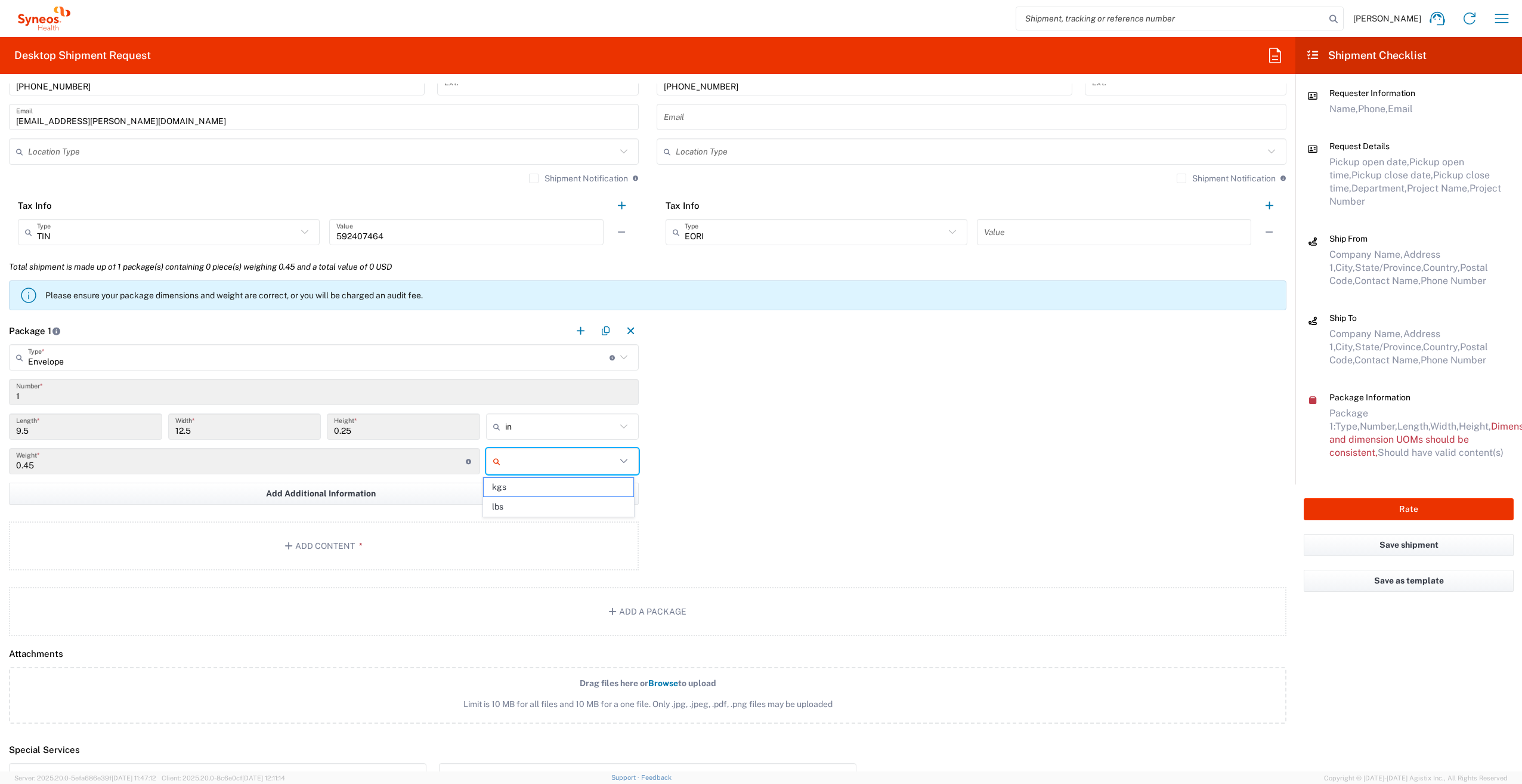
click at [529, 464] on input "text" at bounding box center [561, 461] width 111 height 19
click at [534, 507] on span "lbs" at bounding box center [559, 507] width 150 height 19
type input "lbs"
click at [392, 537] on button "Add Content *" at bounding box center [323, 546] width 630 height 49
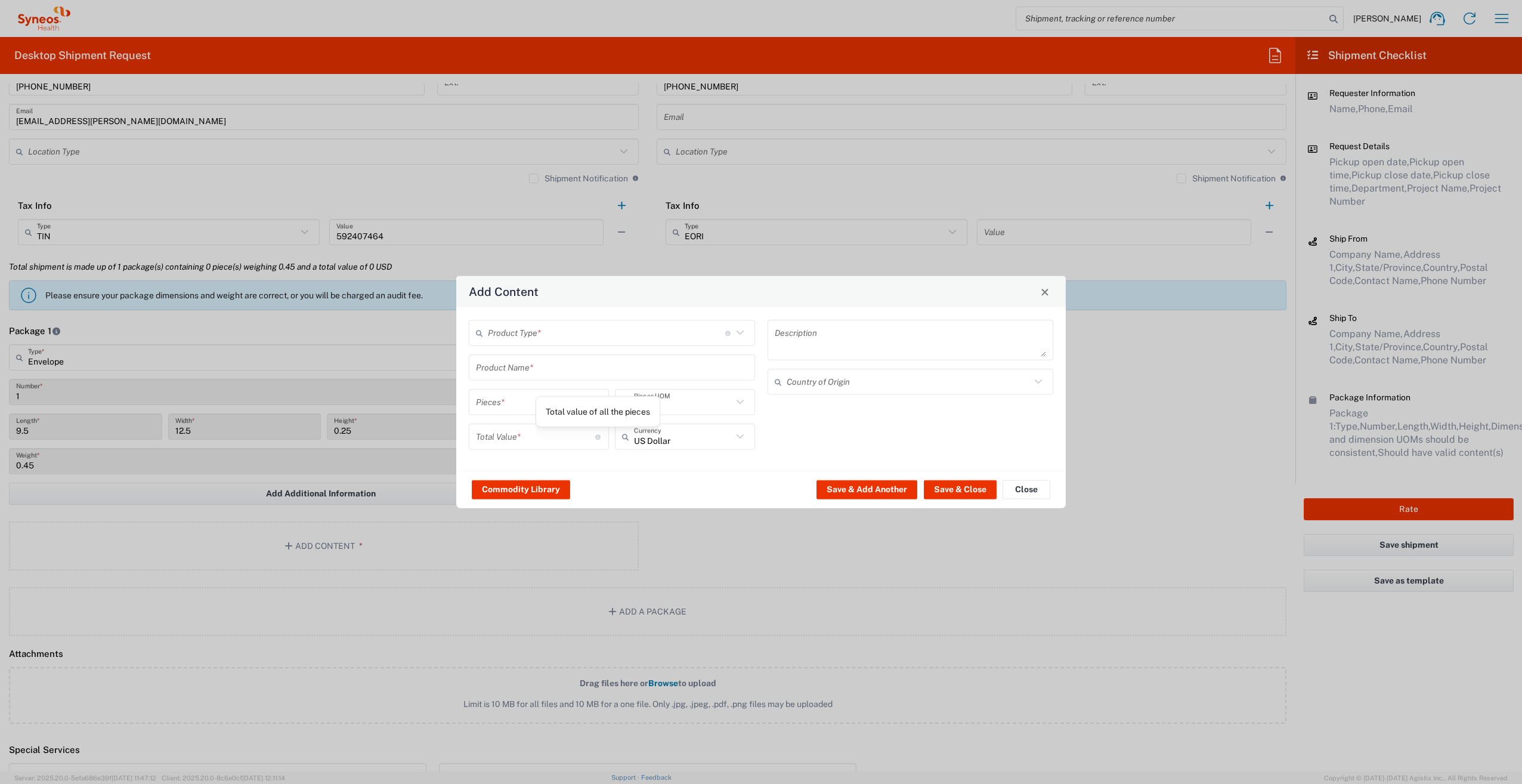
click at [531, 336] on input "text" at bounding box center [607, 332] width 237 height 21
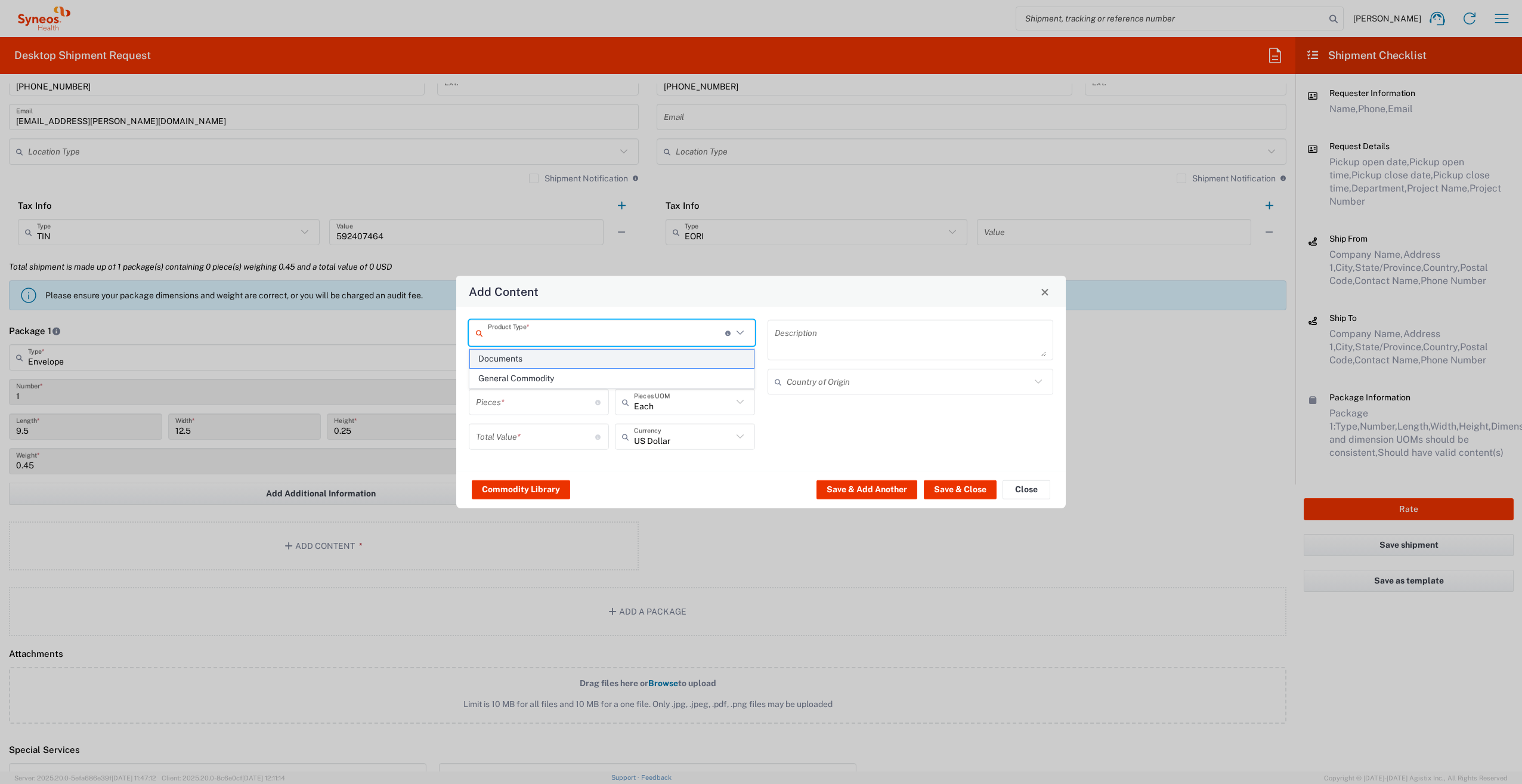
click at [529, 355] on span "Documents" at bounding box center [612, 358] width 284 height 19
type input "Documents"
type input "1"
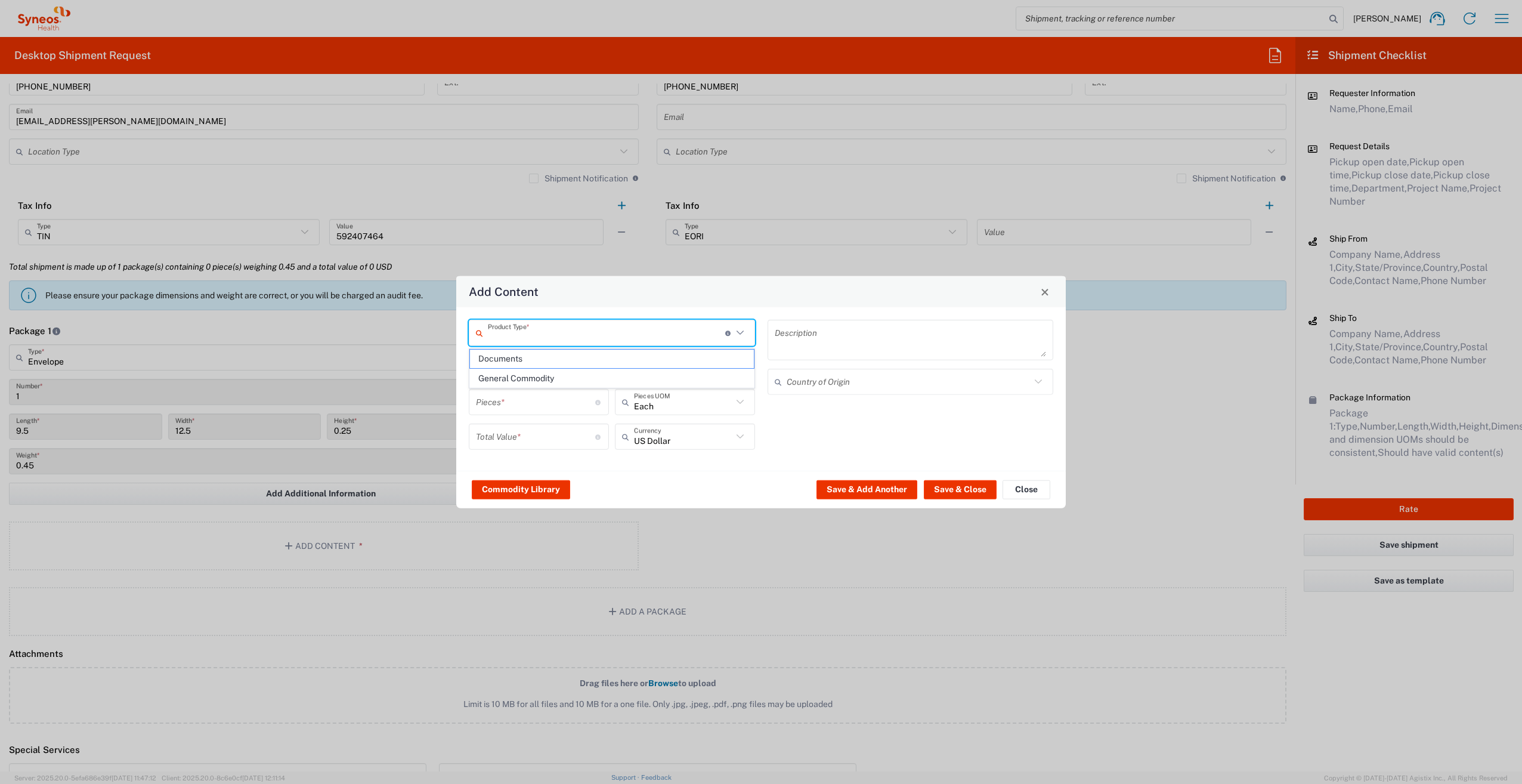
type textarea "Documents"
click at [530, 405] on input "1" at bounding box center [536, 401] width 119 height 21
type input "2"
type input "22"
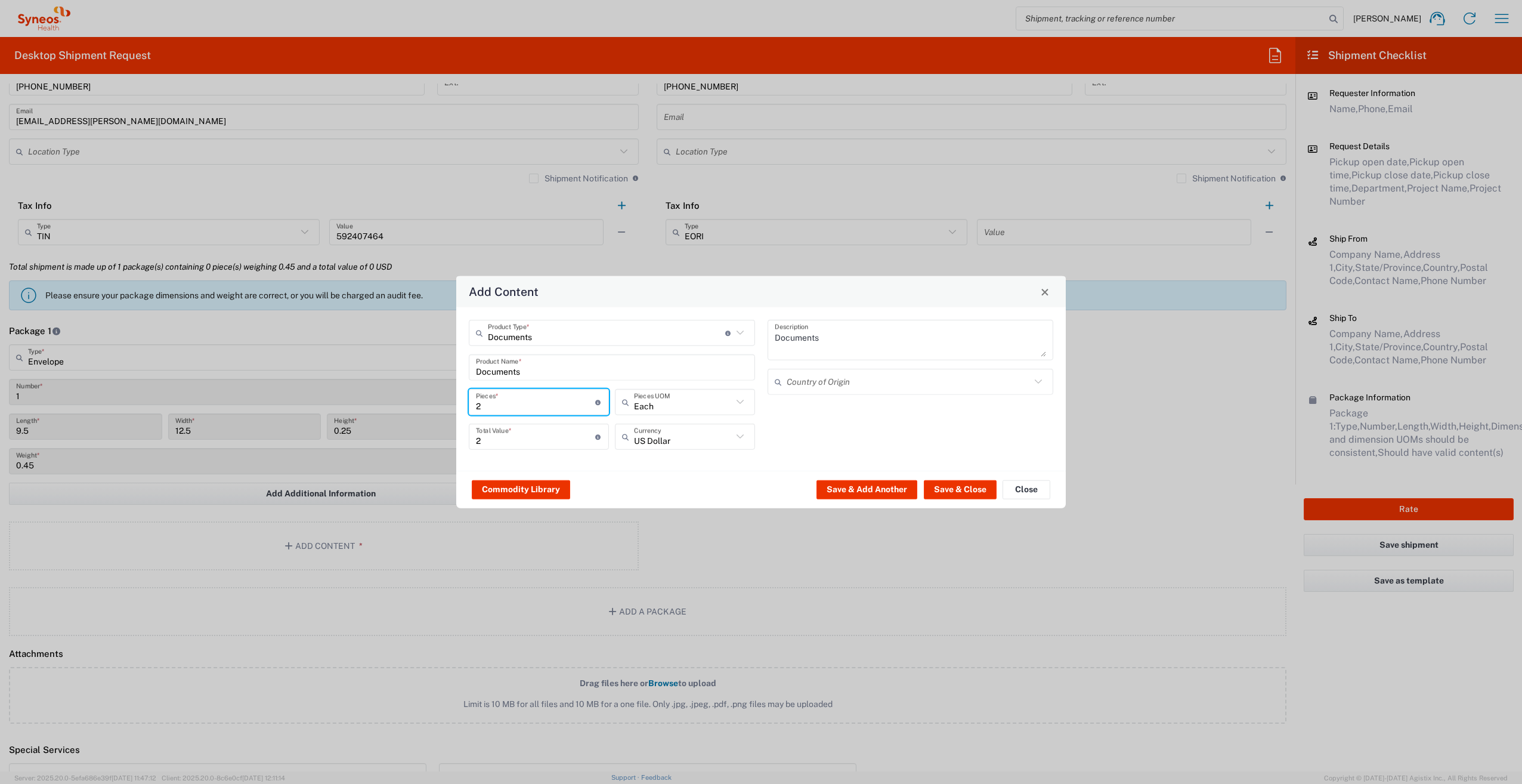
type input "22"
click at [509, 440] on input "22" at bounding box center [536, 436] width 119 height 21
type input "2"
type input "1"
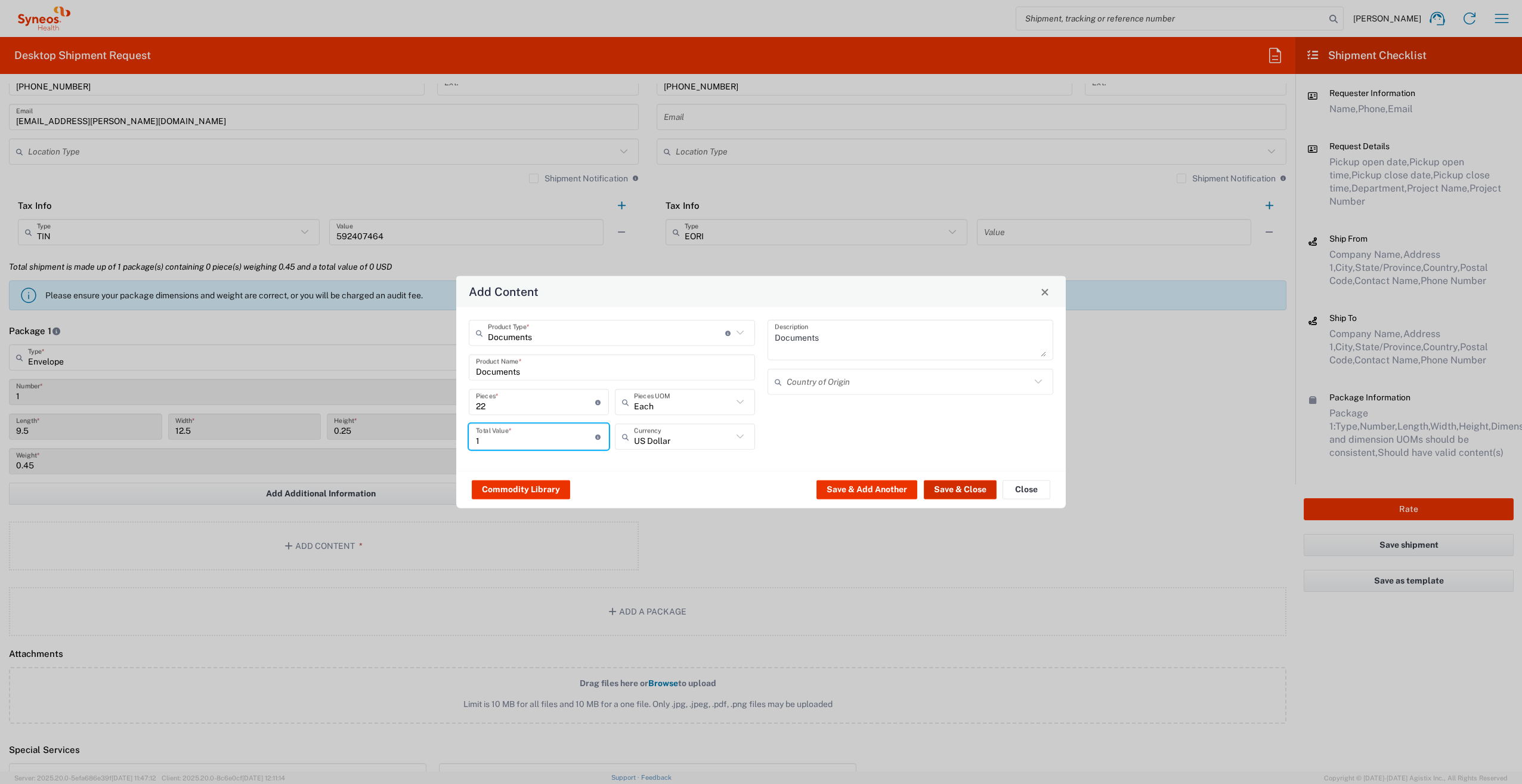
click at [966, 493] on button "Save & Close" at bounding box center [961, 489] width 73 height 19
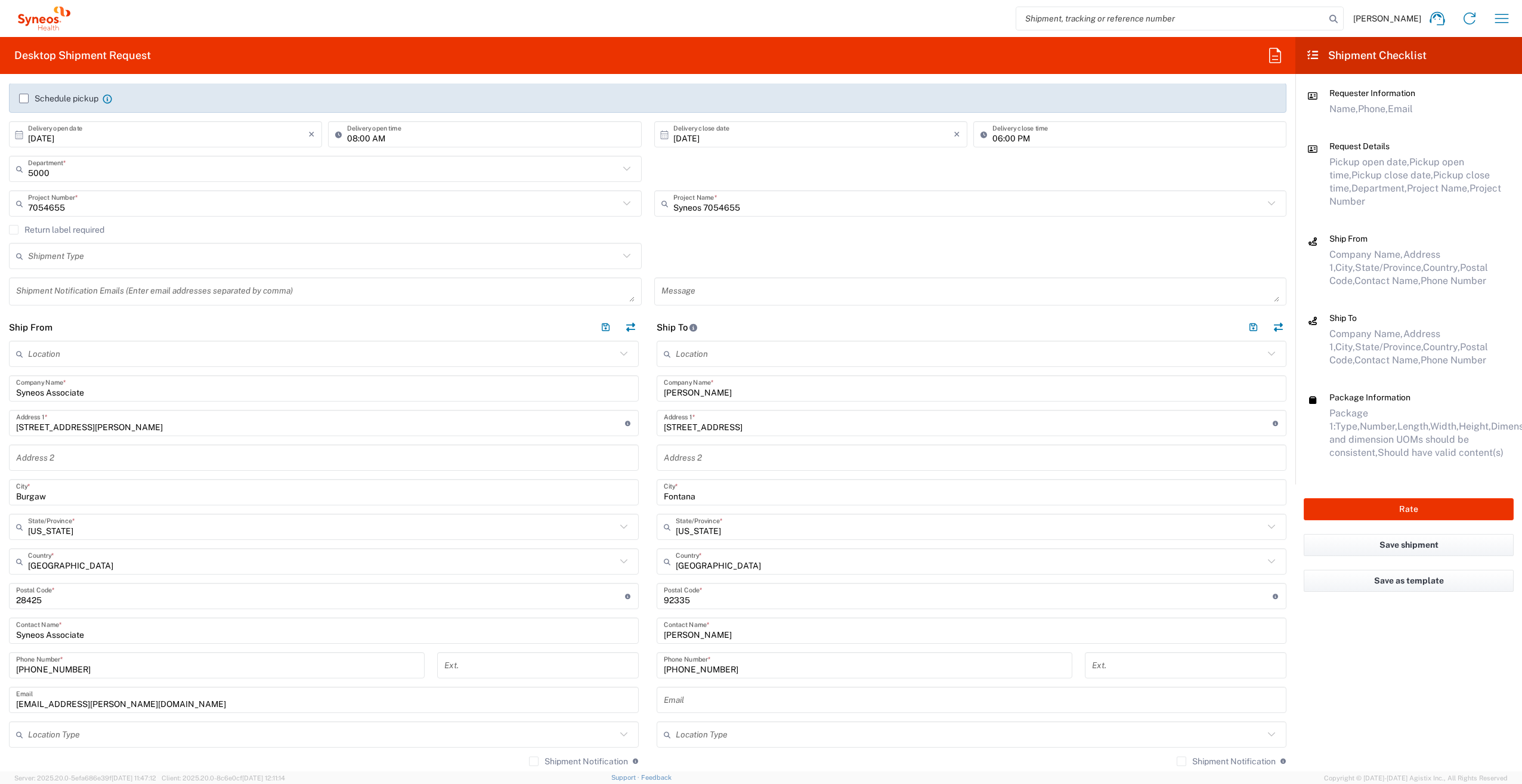
scroll to position [0, 0]
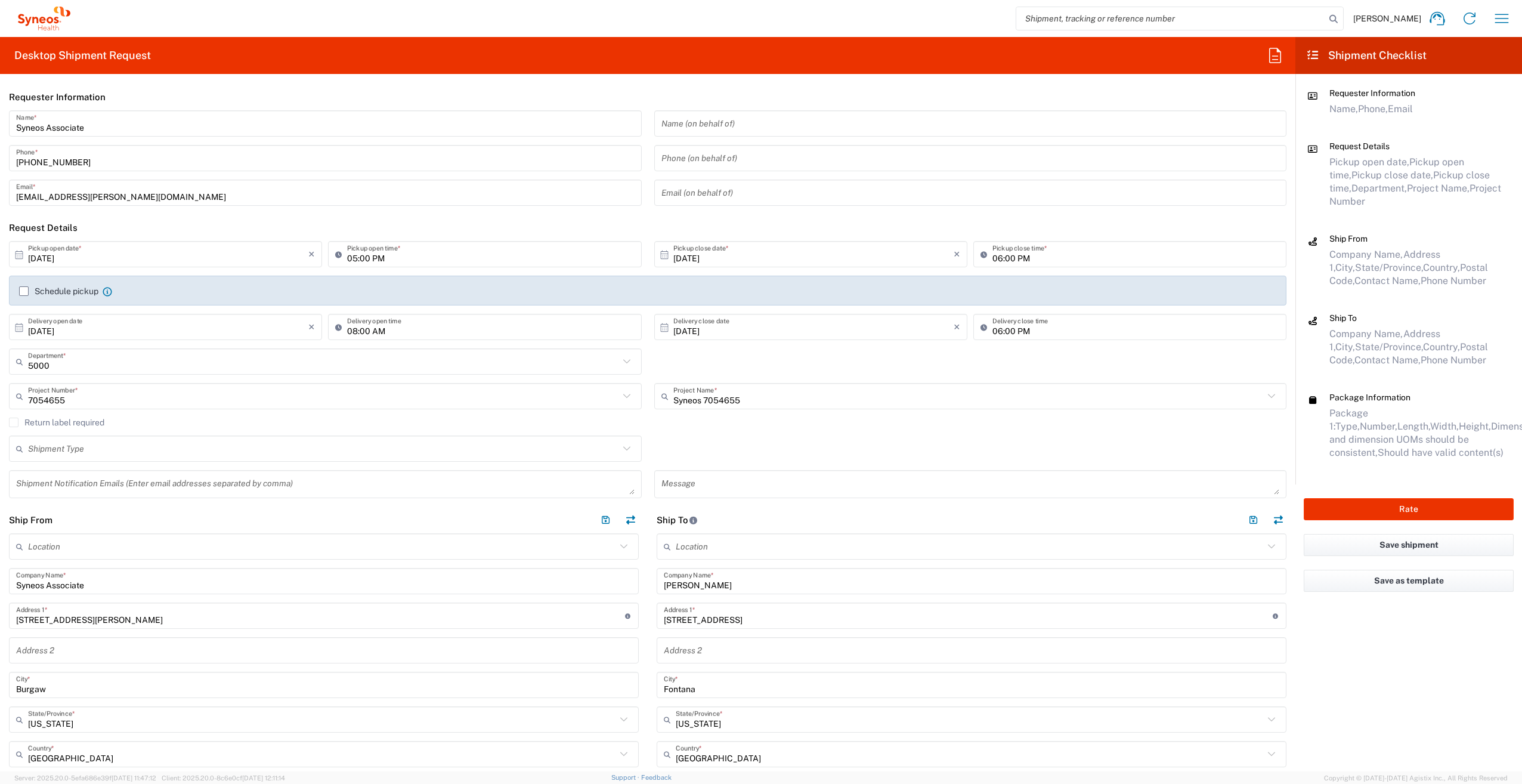
click at [11, 423] on label "Return label required" at bounding box center [56, 422] width 96 height 10
click at [13, 422] on input "Return label required" at bounding box center [13, 422] width 0 height 0
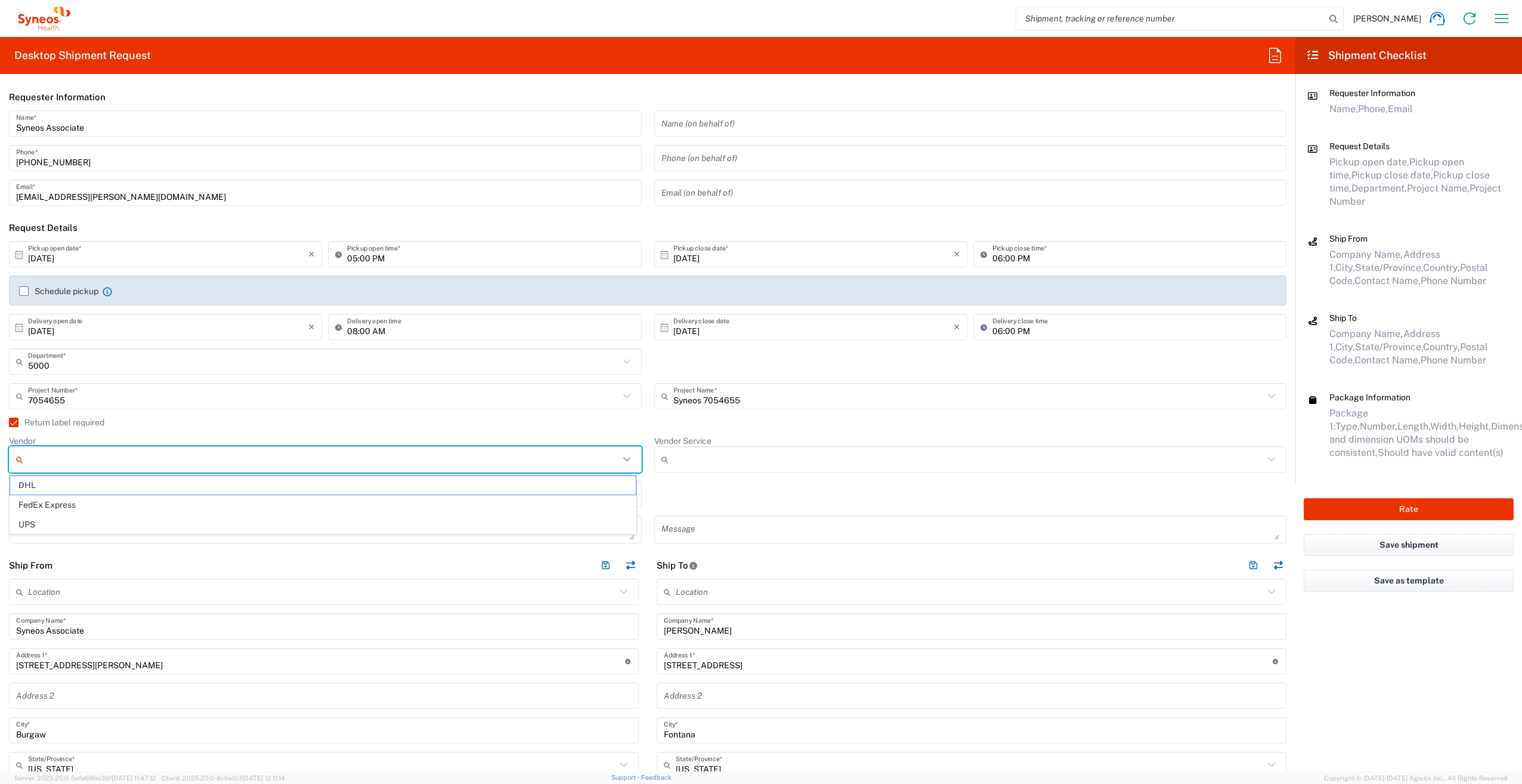
click at [271, 458] on input "Vendor" at bounding box center [323, 459] width 591 height 19
click at [141, 501] on span "FedEx Express" at bounding box center [323, 504] width 625 height 19
type input "FedEx Express"
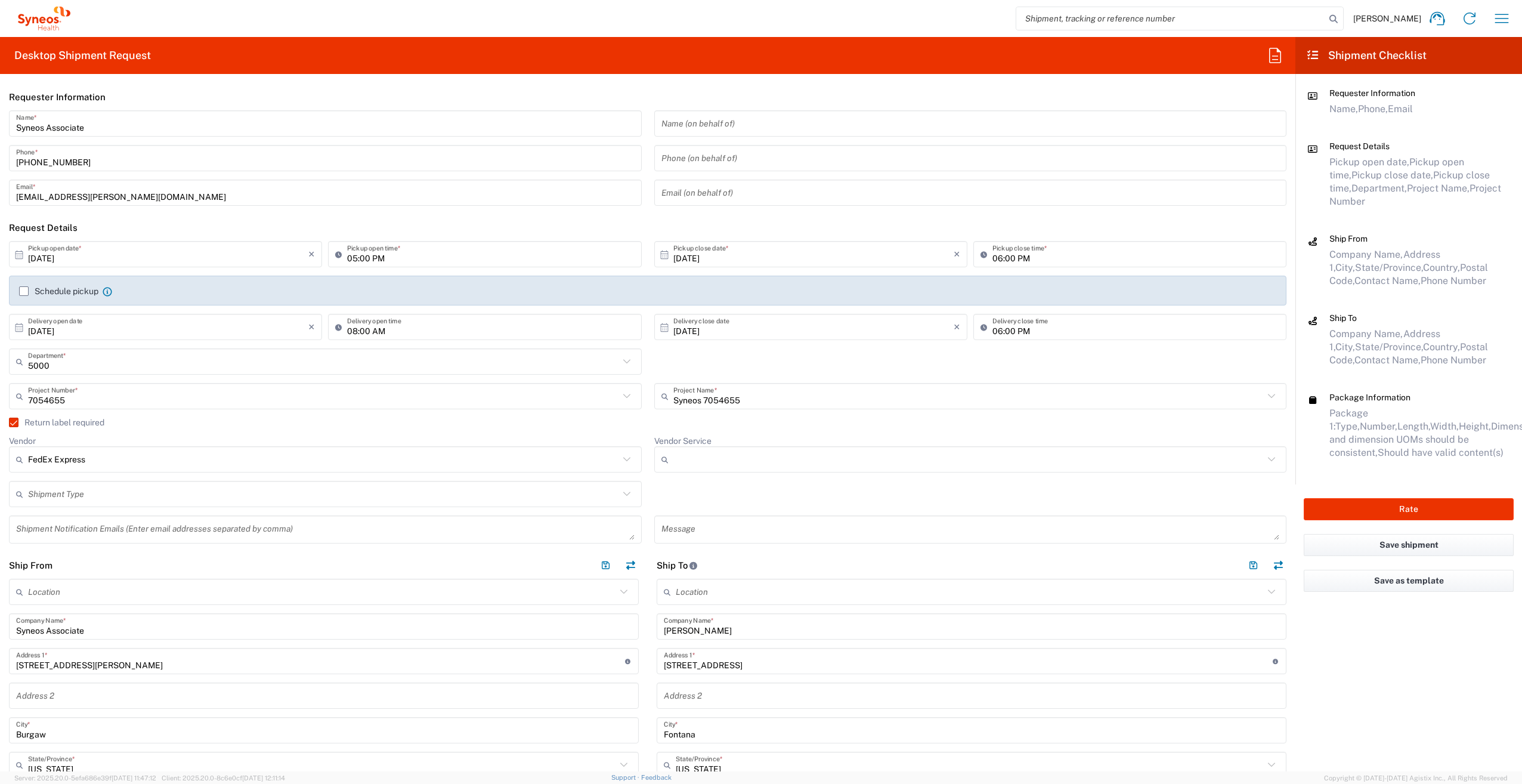
click at [702, 460] on input "Vendor Service" at bounding box center [969, 459] width 591 height 19
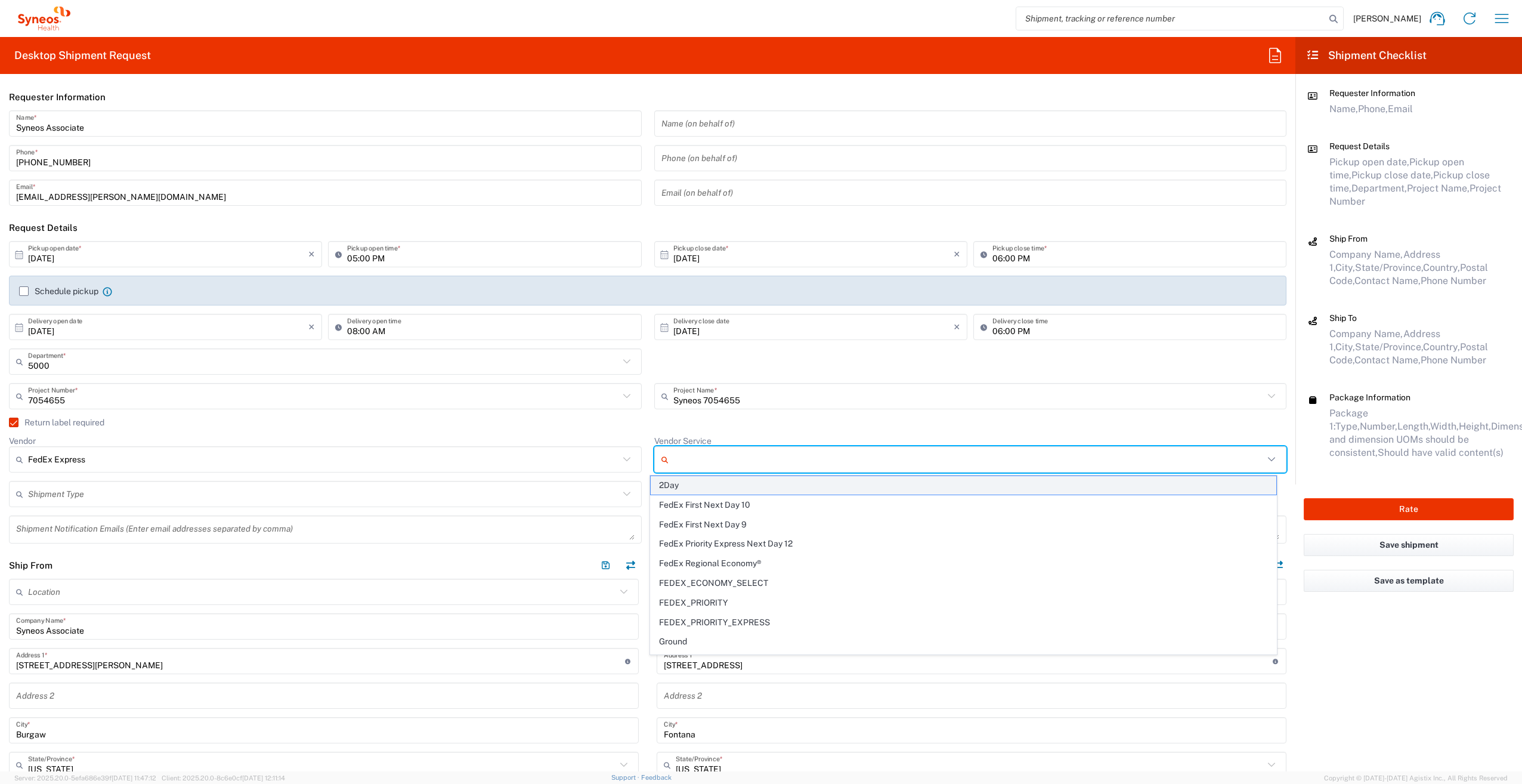
click at [696, 487] on span "2Day" at bounding box center [963, 485] width 625 height 19
type input "2Day"
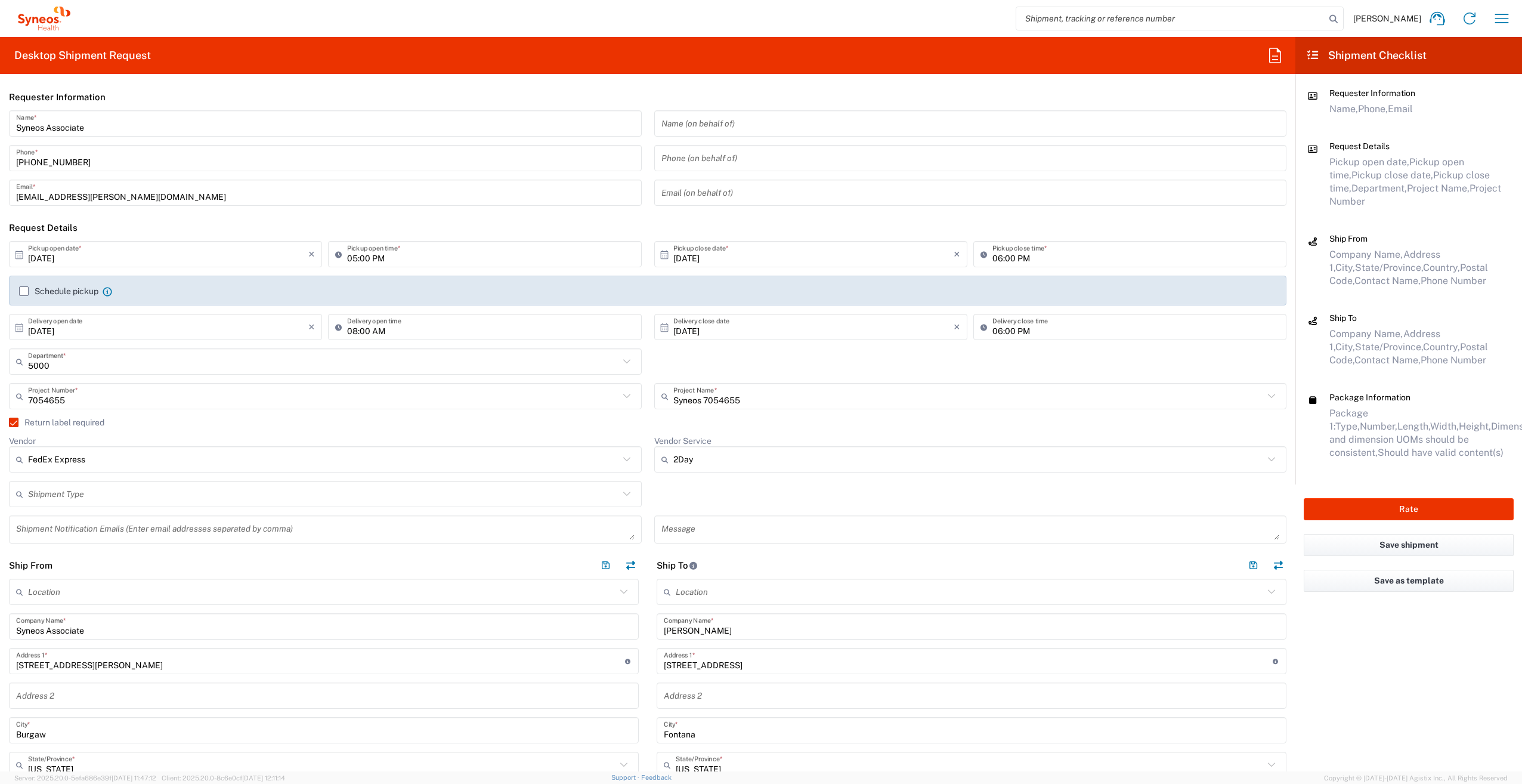
click at [94, 490] on input "text" at bounding box center [323, 494] width 591 height 21
click at [89, 540] on span "Regular" at bounding box center [323, 539] width 625 height 19
type input "Regular"
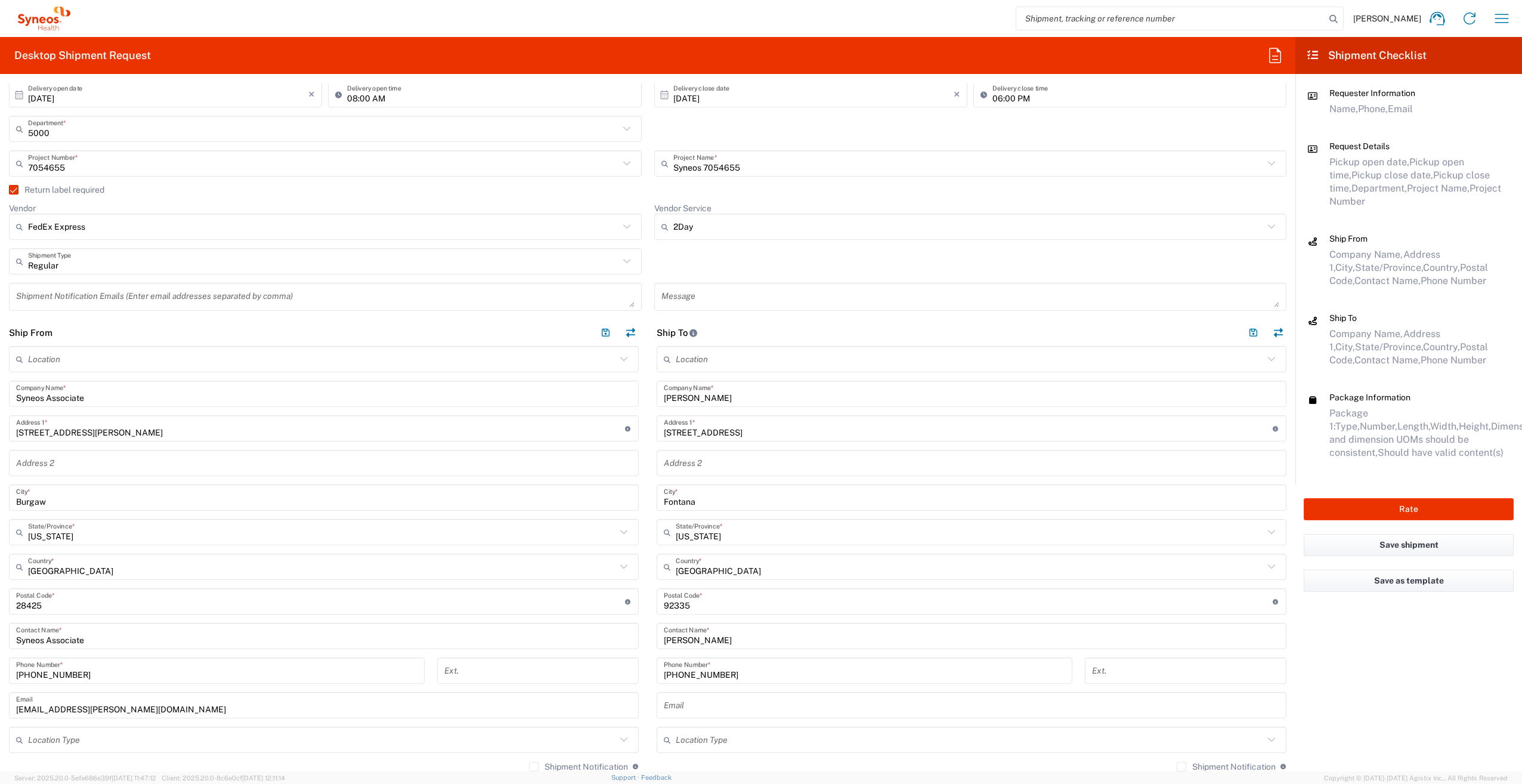
scroll to position [239, 0]
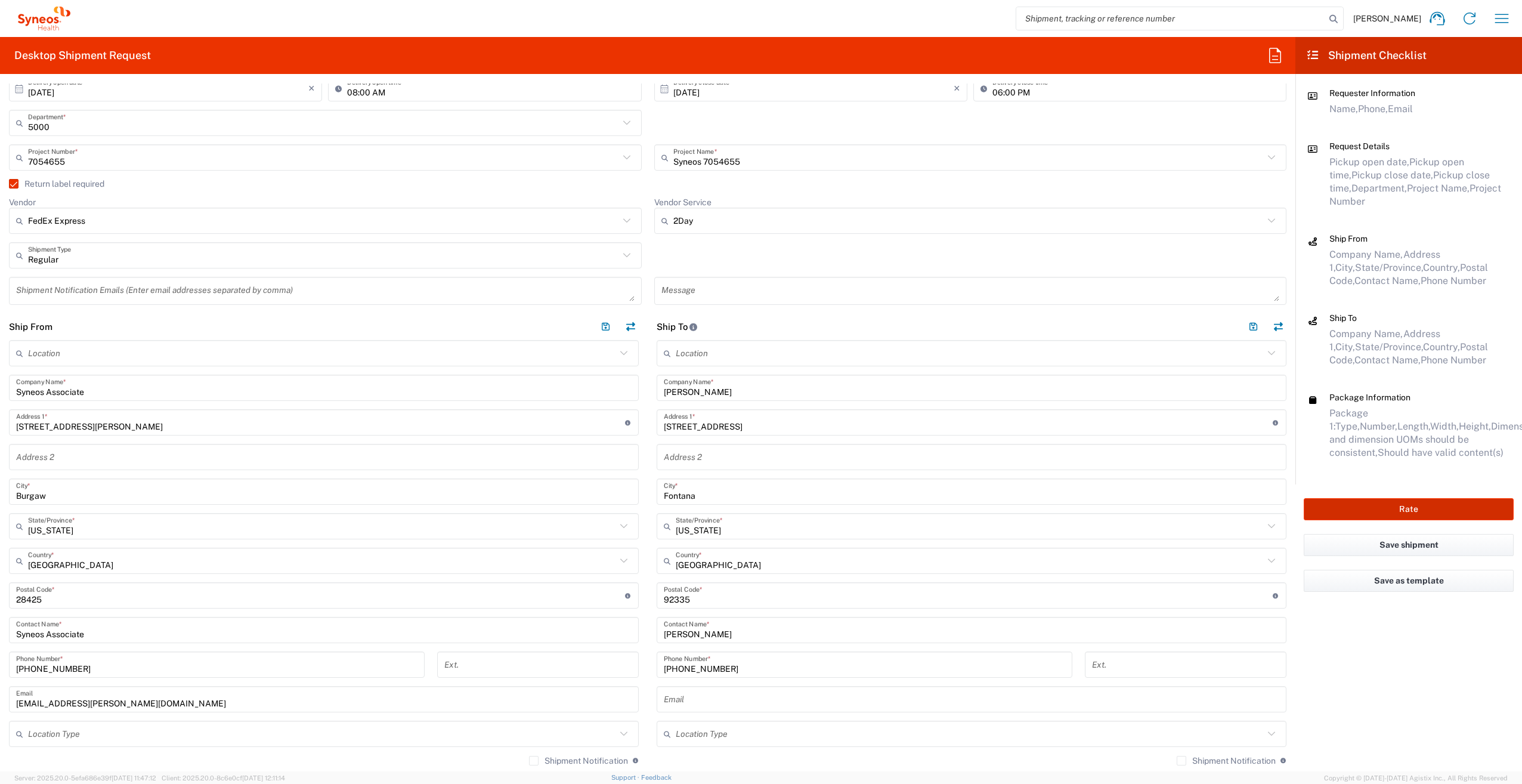
click at [1403, 513] on button "Rate" at bounding box center [1409, 509] width 210 height 22
type input "7054655"
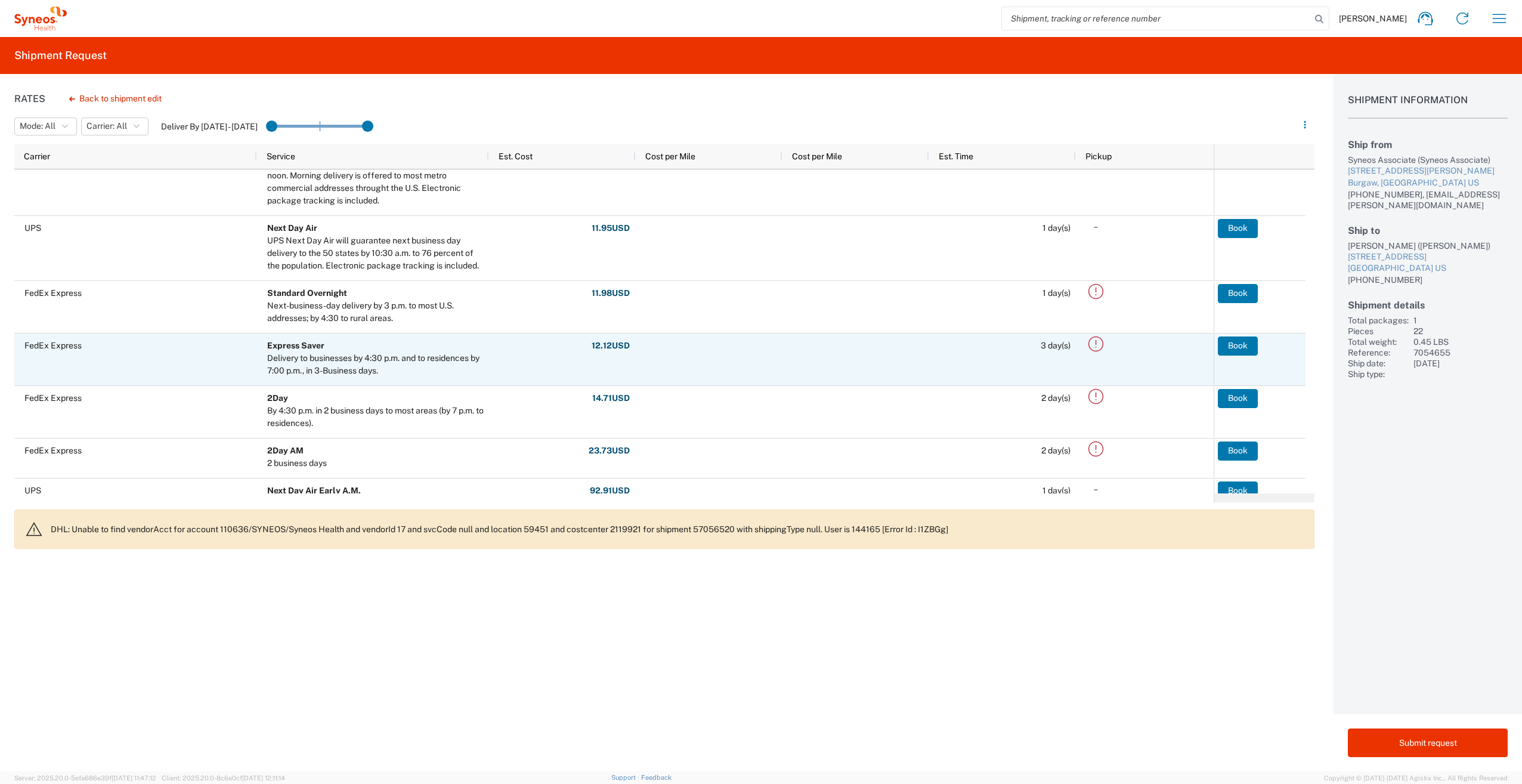
scroll to position [276, 0]
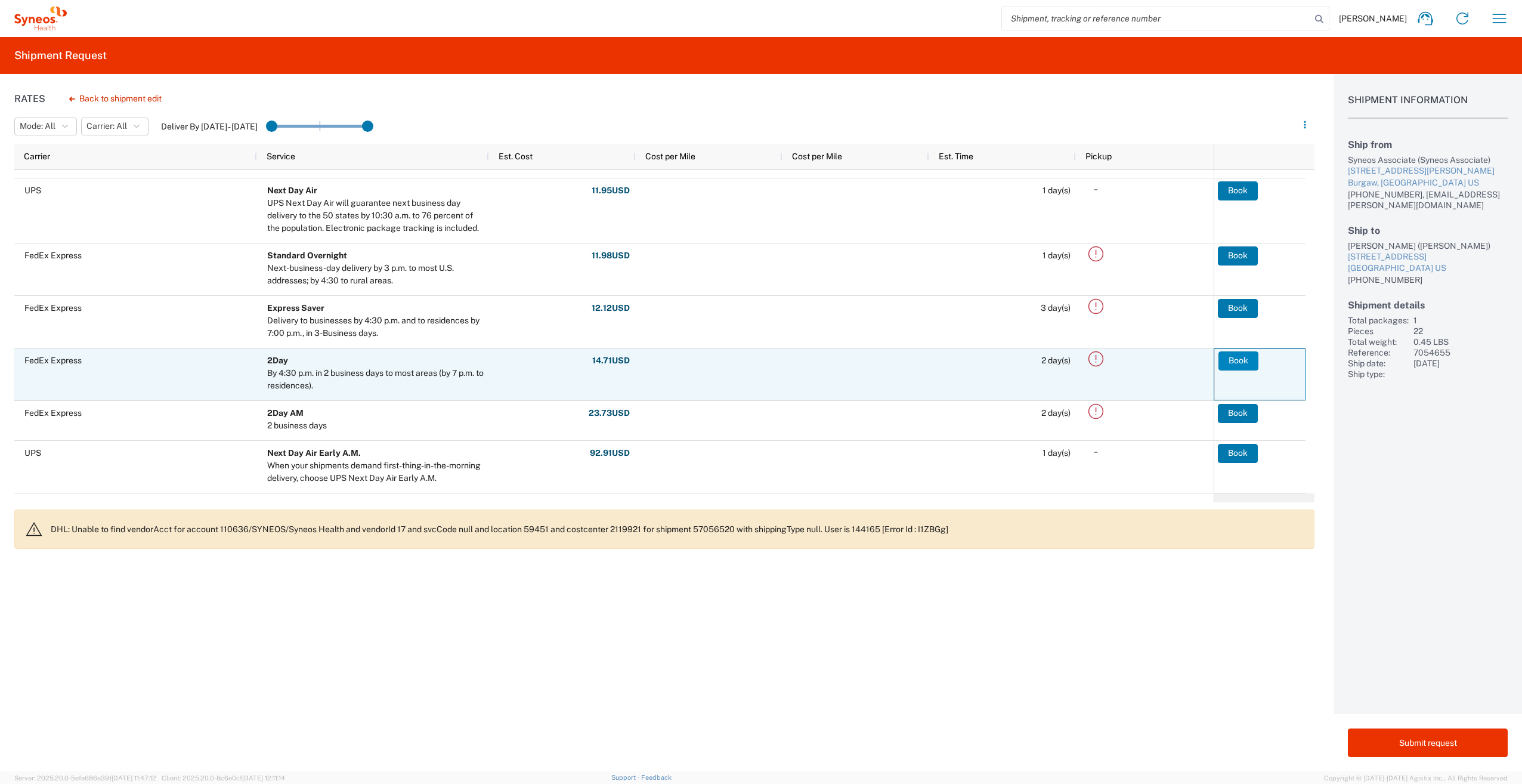
click at [1228, 358] on button "Book" at bounding box center [1239, 361] width 40 height 19
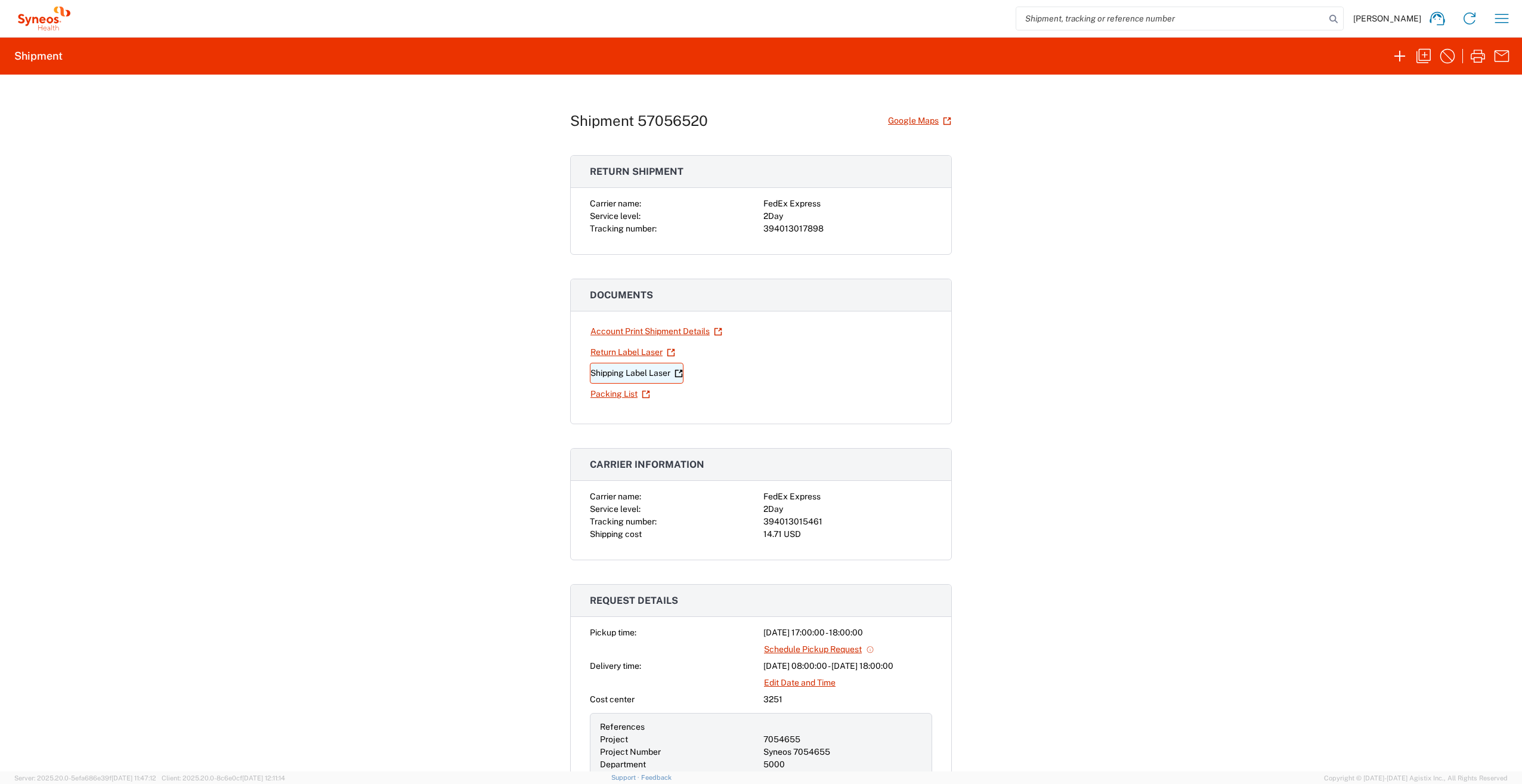
click at [637, 374] on link "Shipping Label Laser" at bounding box center [636, 373] width 93 height 21
click at [623, 350] on link "Return Label Laser" at bounding box center [633, 352] width 86 height 21
